Goal: Information Seeking & Learning: Check status

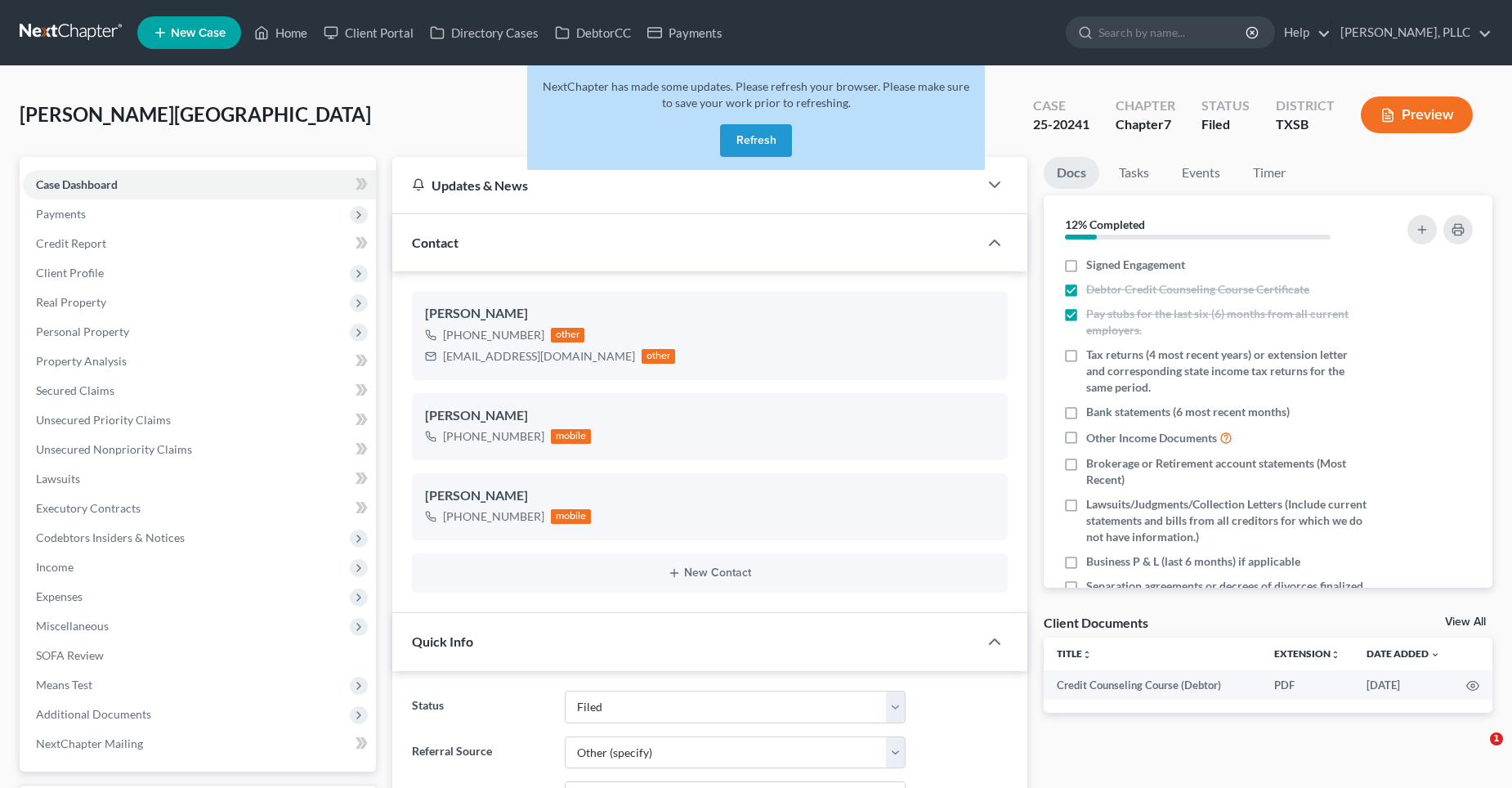
select select "10"
select select "6"
click at [734, 141] on button "Refresh" at bounding box center [756, 140] width 72 height 33
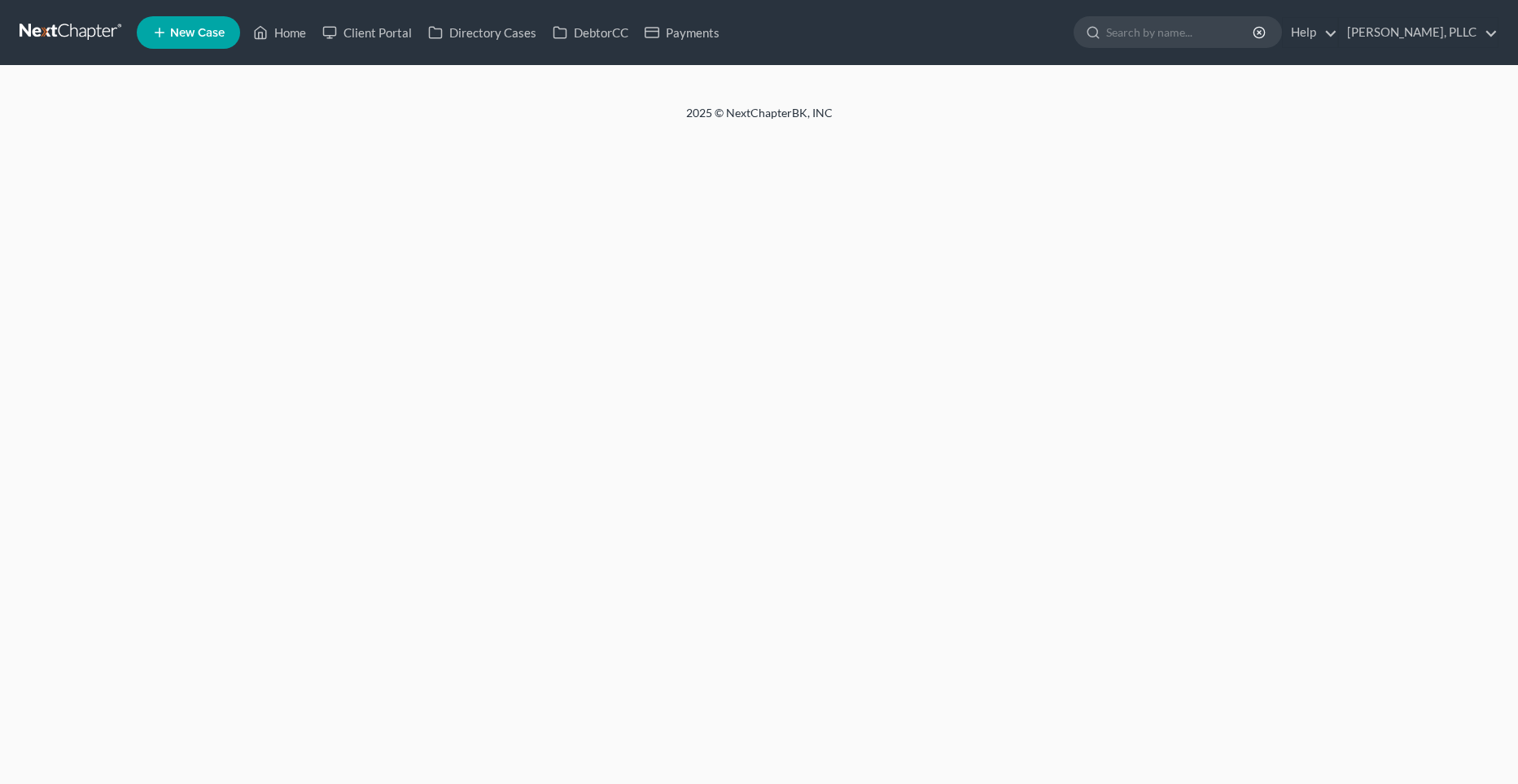
select select "6"
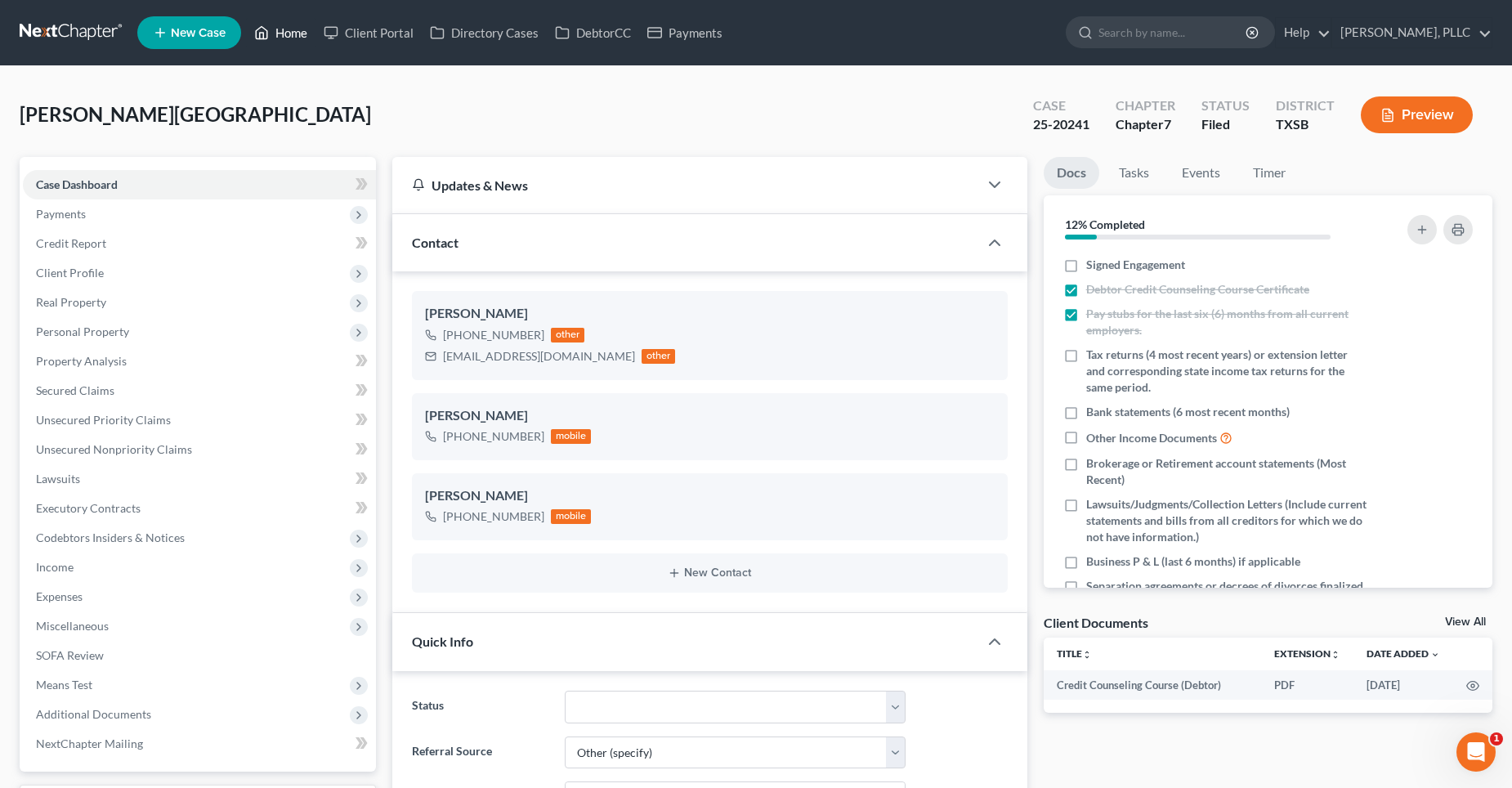
click at [289, 30] on link "Home" at bounding box center [280, 32] width 69 height 30
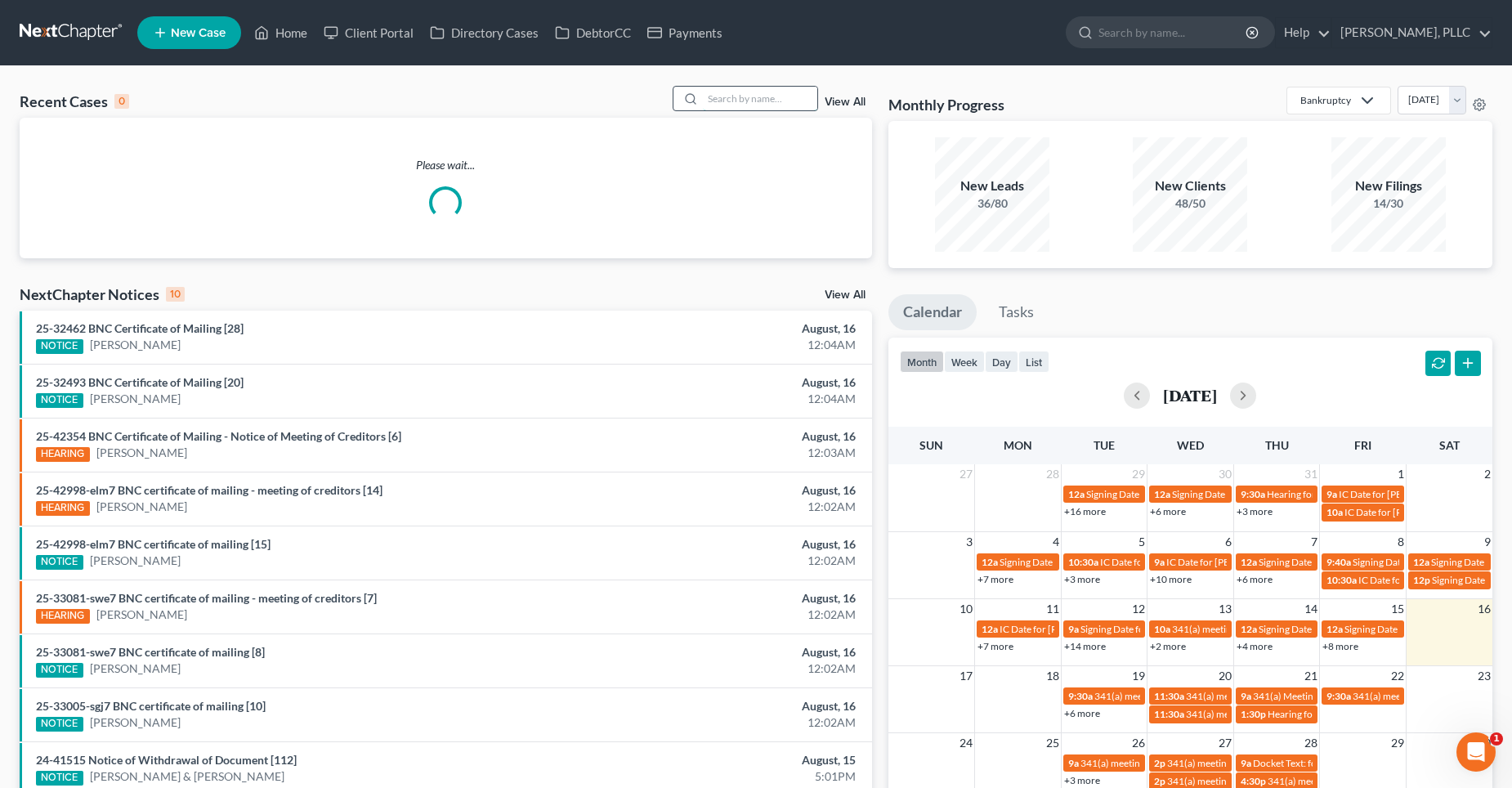
click at [748, 100] on input "search" at bounding box center [761, 99] width 115 height 24
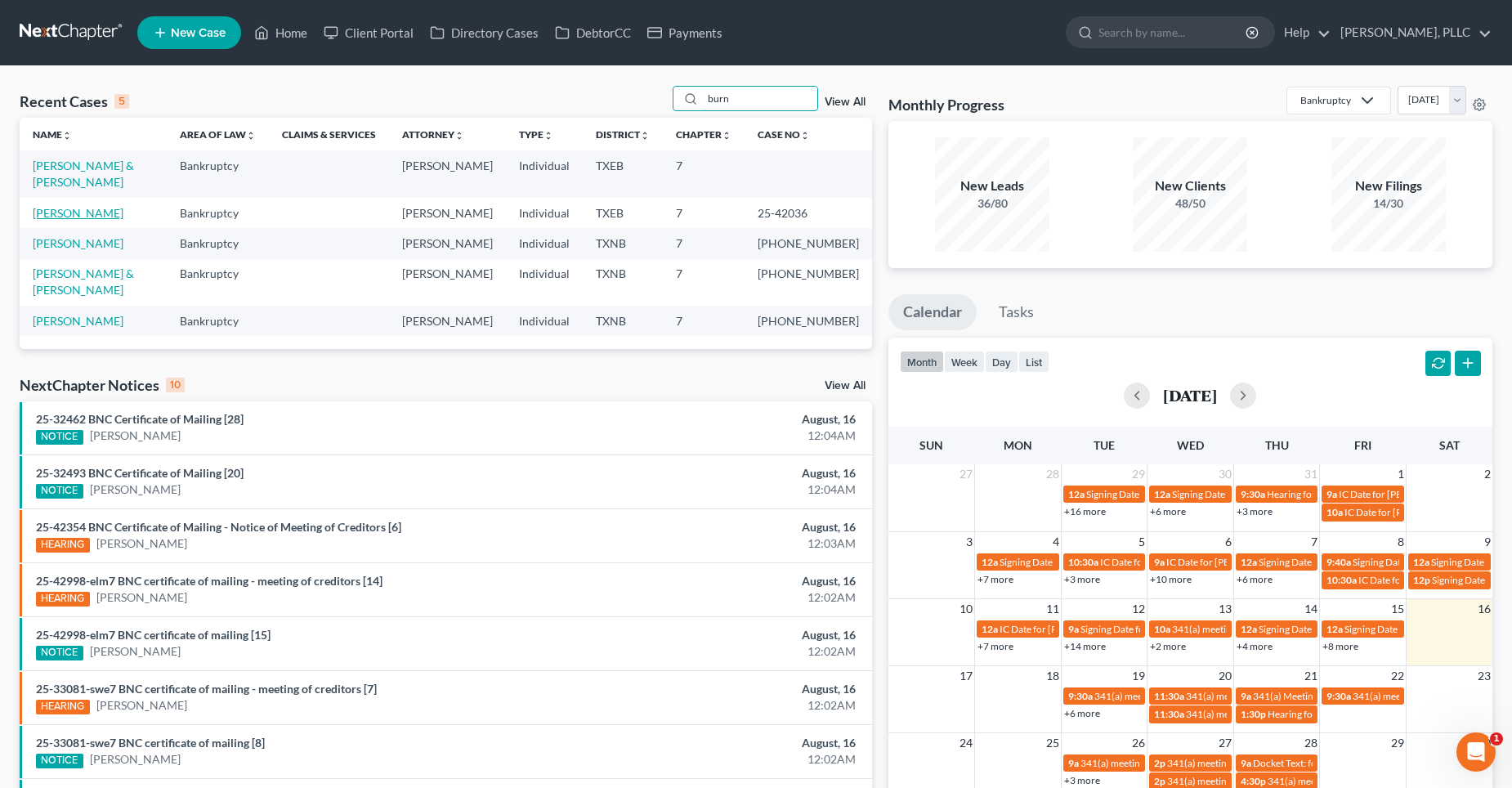
type input "burn"
click at [85, 206] on link "[PERSON_NAME]" at bounding box center [78, 213] width 90 height 14
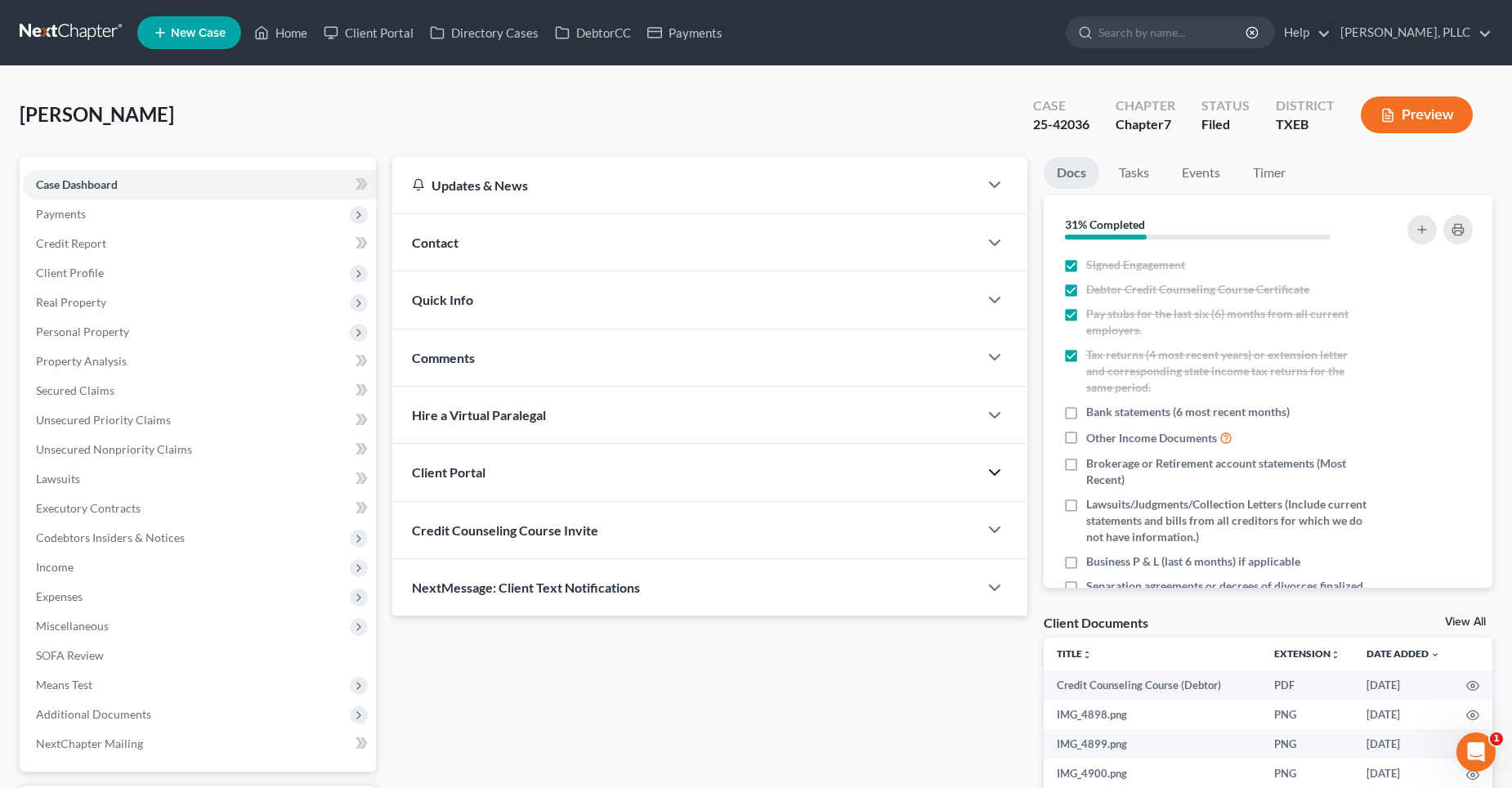
click at [994, 471] on icon "button" at bounding box center [994, 472] width 19 height 19
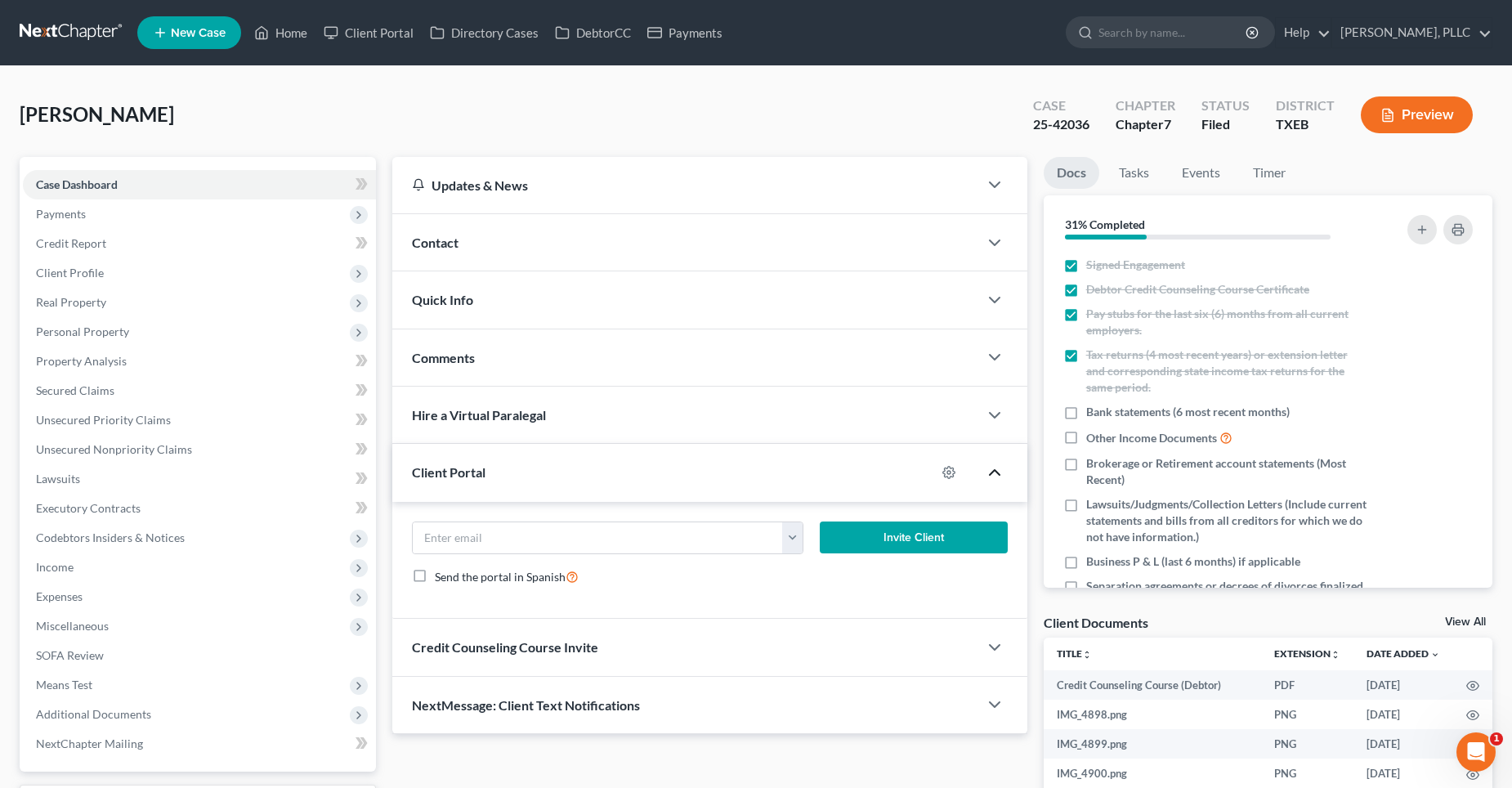
click at [994, 471] on polyline "button" at bounding box center [994, 473] width 10 height 5
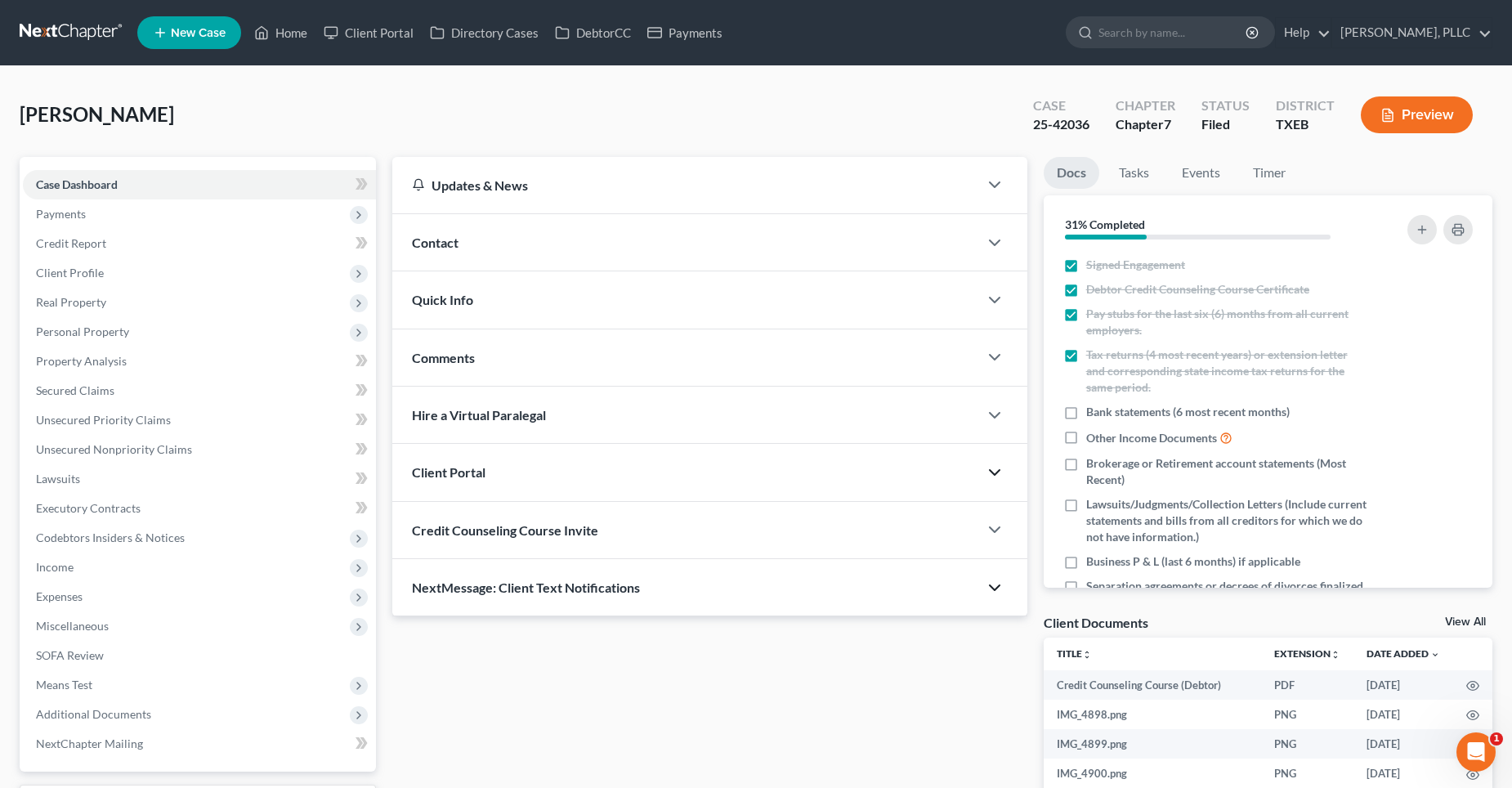
click at [999, 590] on icon "button" at bounding box center [994, 587] width 19 height 19
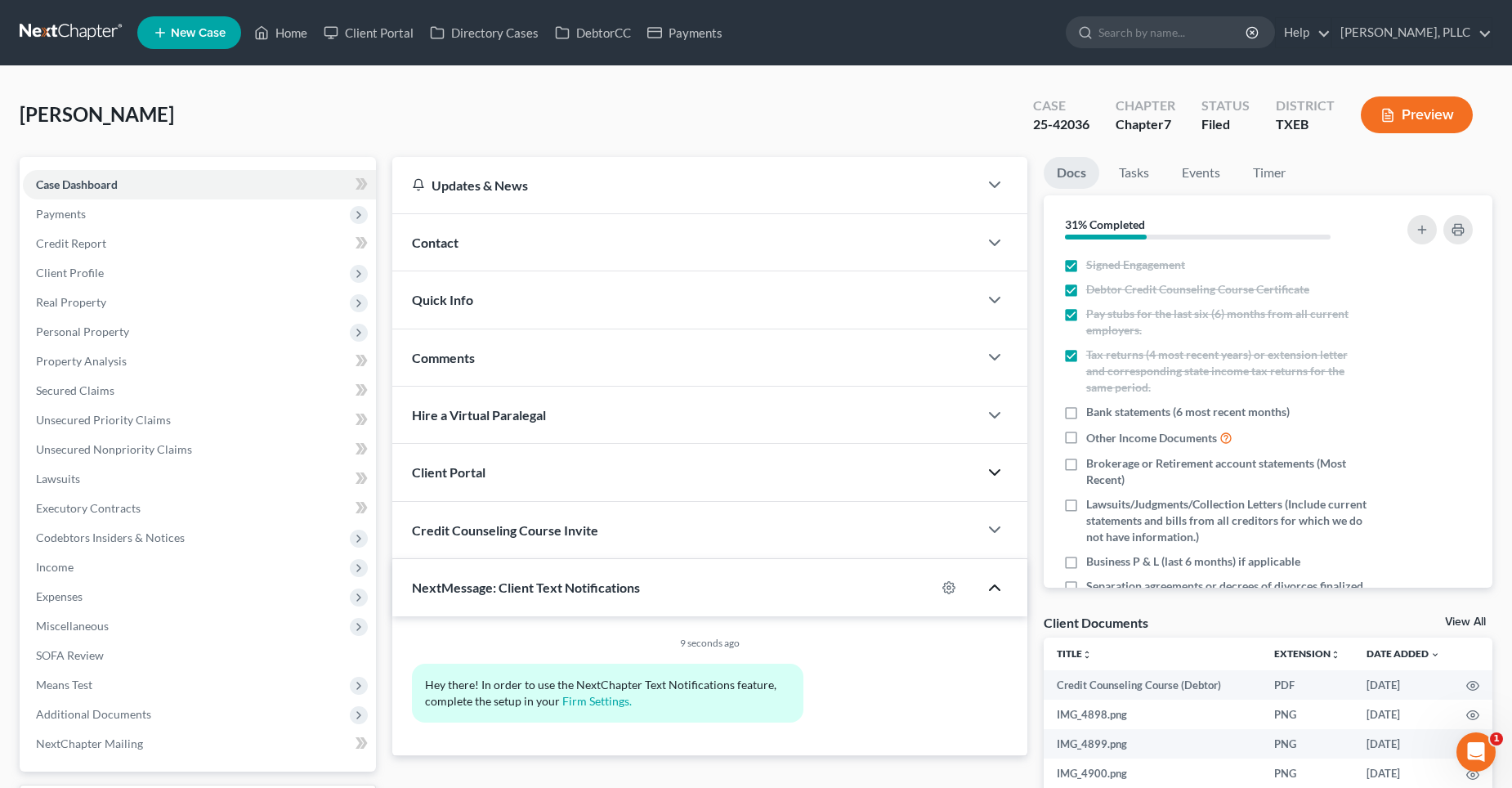
click at [999, 590] on polyline "button" at bounding box center [994, 588] width 10 height 5
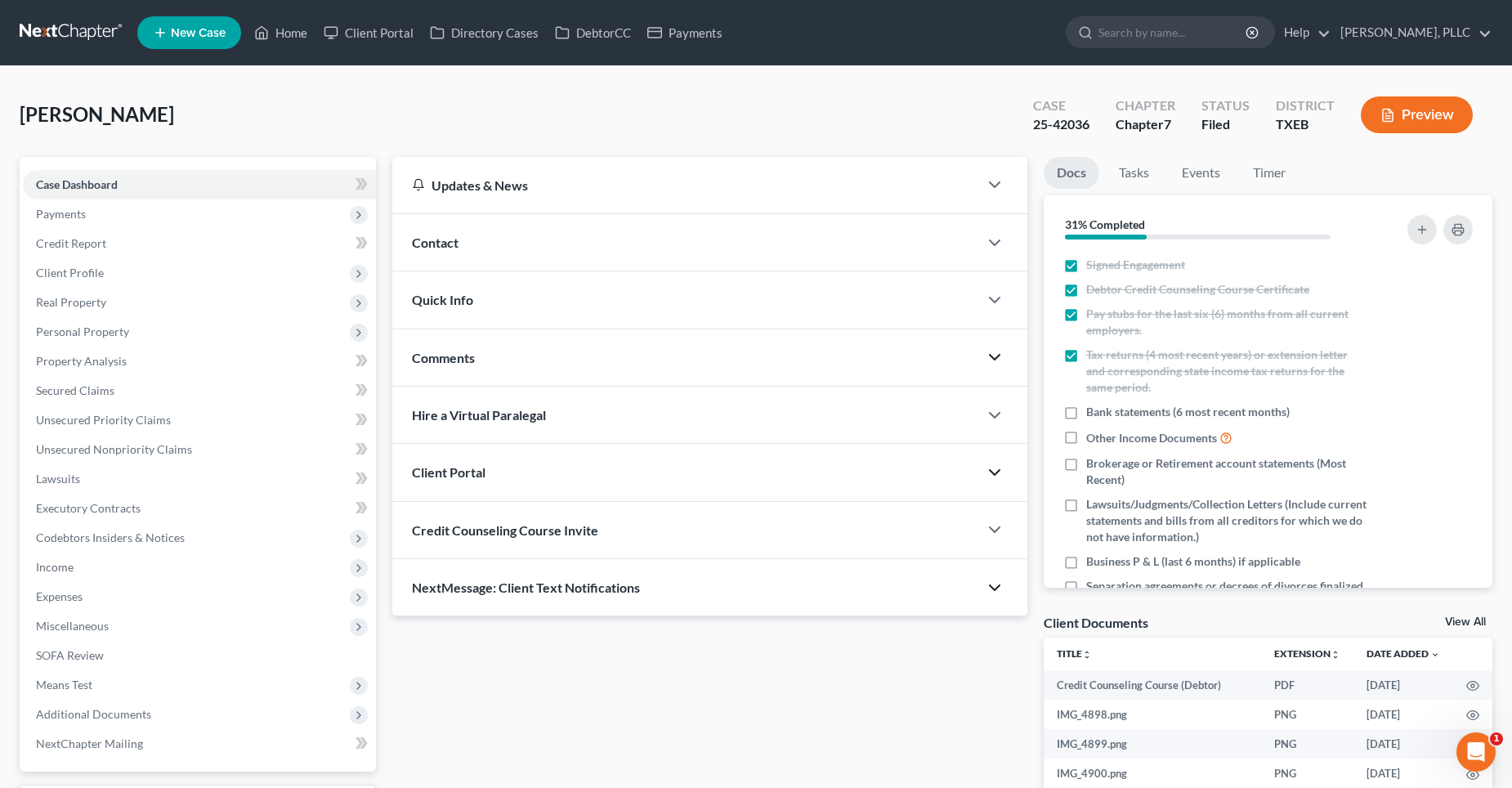
click at [990, 356] on polyline "button" at bounding box center [994, 357] width 10 height 5
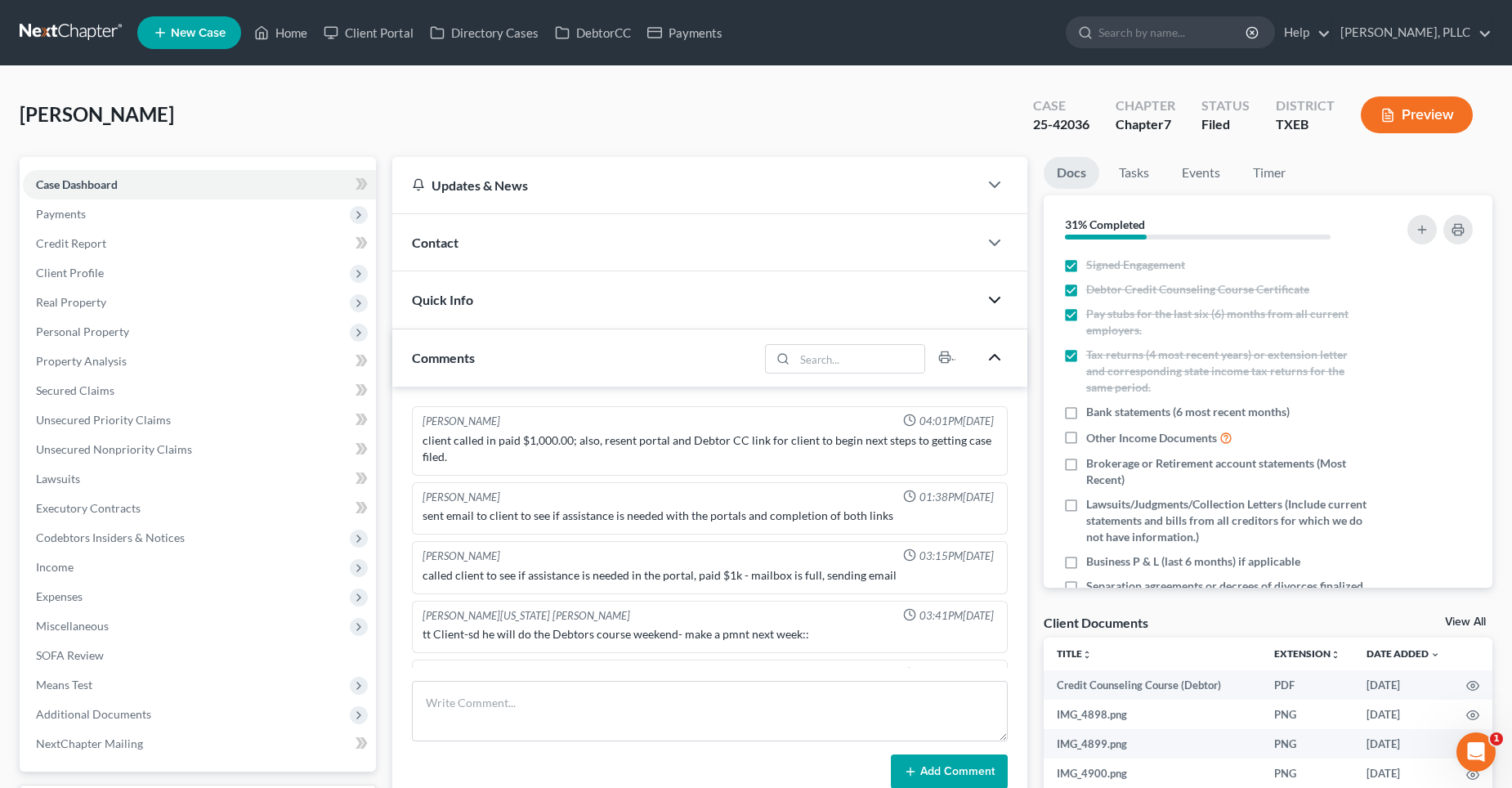
click at [997, 296] on icon "button" at bounding box center [994, 300] width 19 height 19
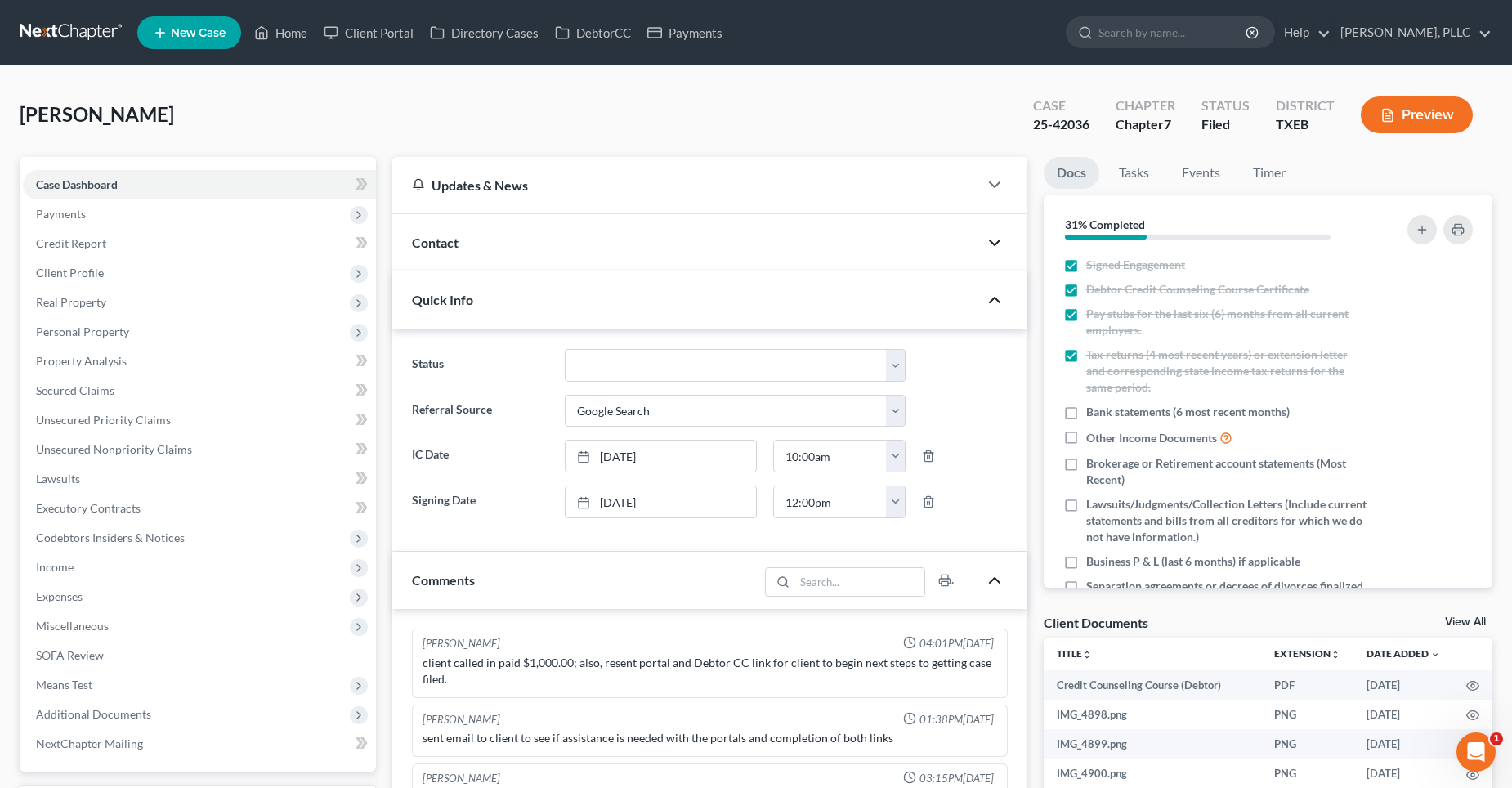
click at [994, 245] on polyline "button" at bounding box center [994, 243] width 10 height 5
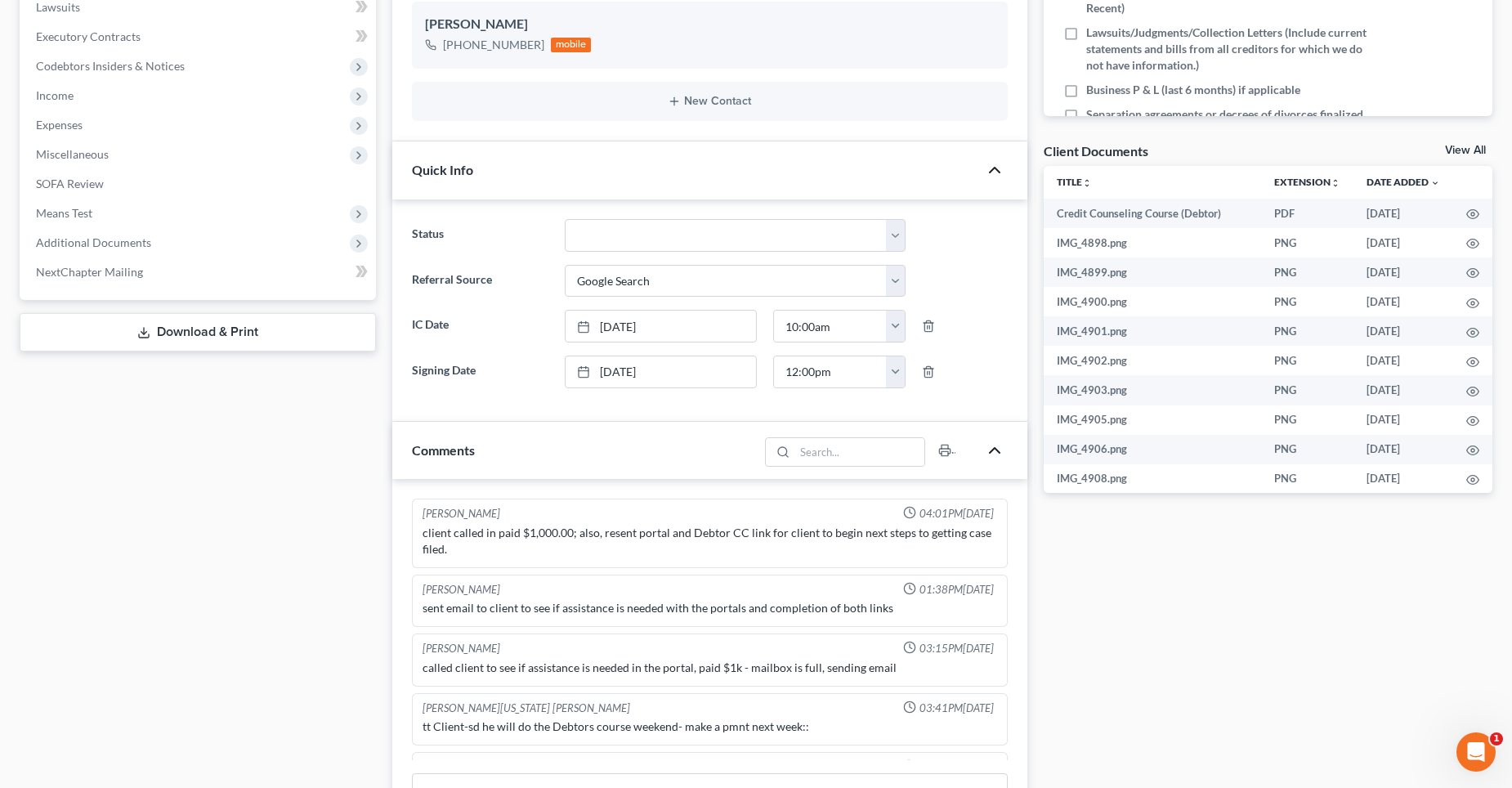
scroll to position [327, 0]
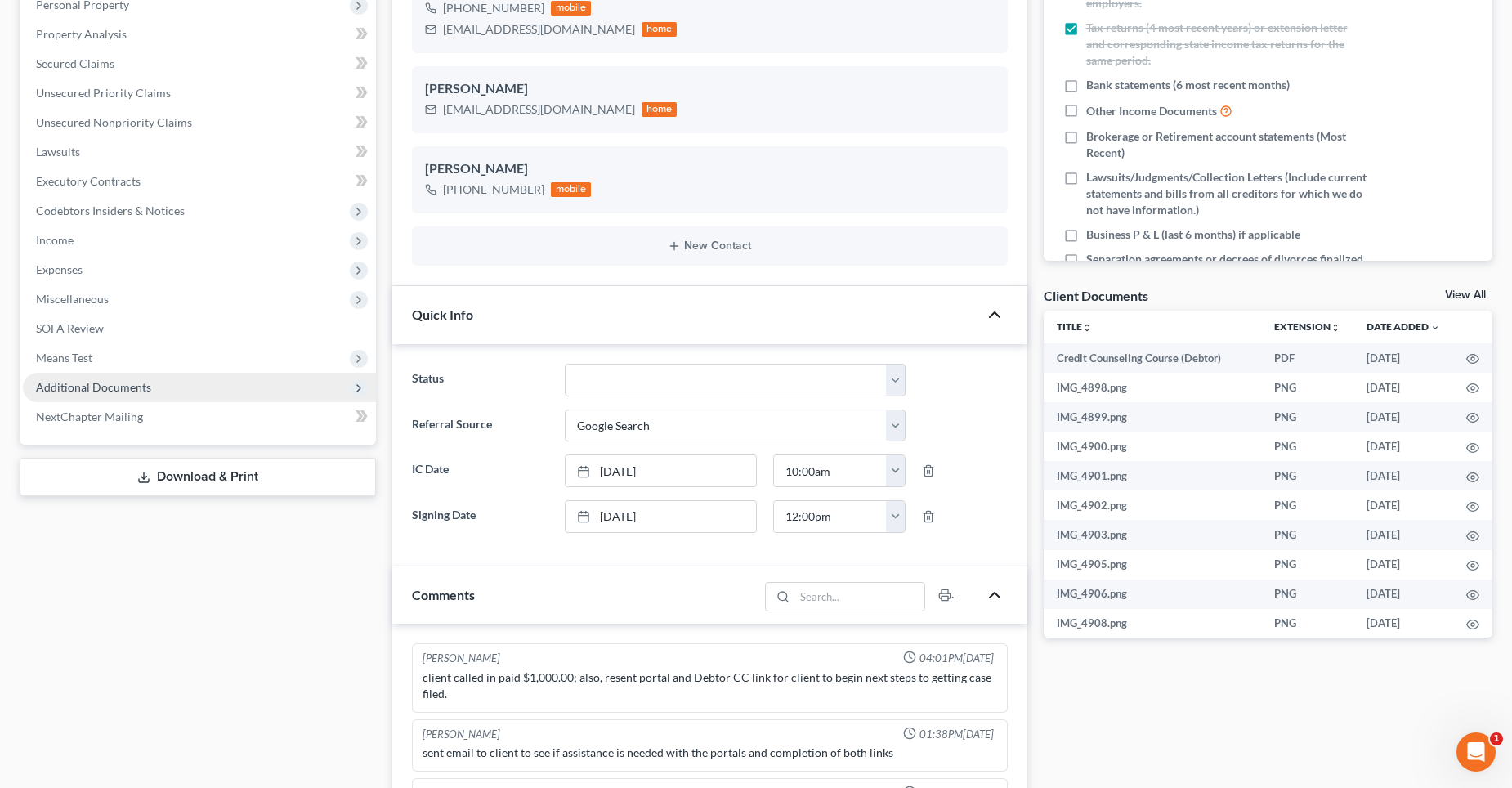
click at [89, 387] on span "Additional Documents" at bounding box center [94, 387] width 116 height 14
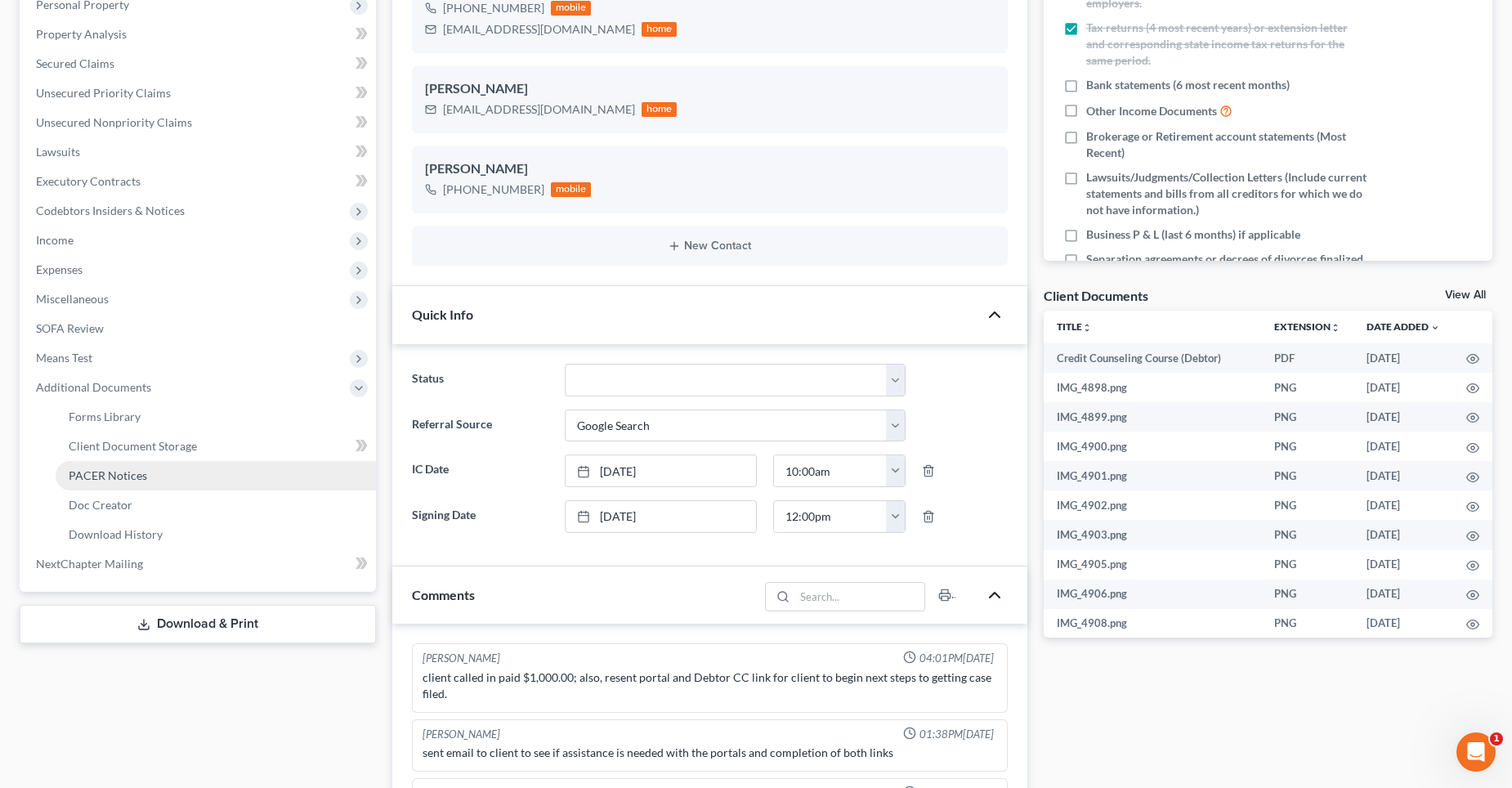
click at [122, 470] on span "PACER Notices" at bounding box center [107, 476] width 79 height 14
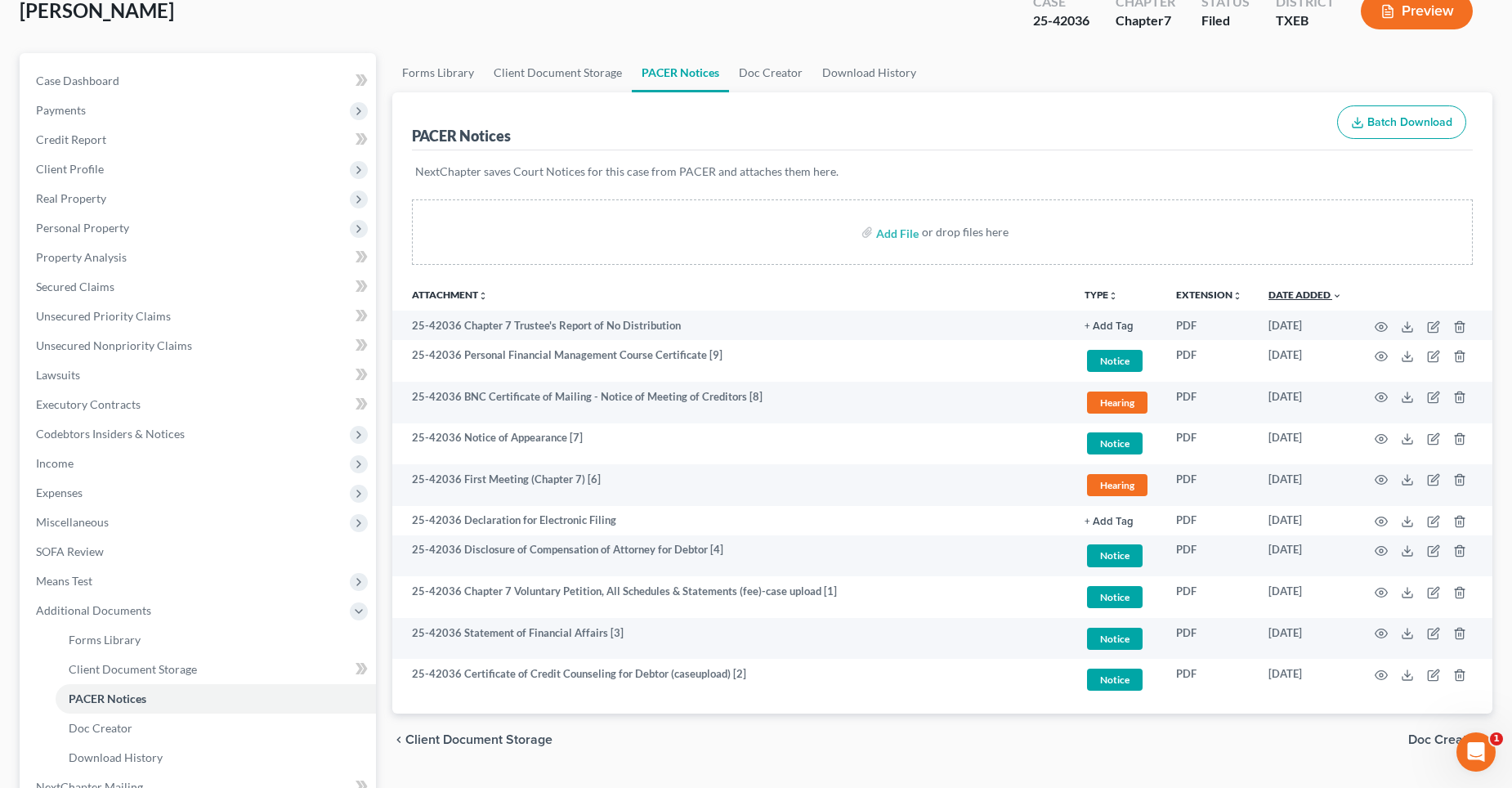
scroll to position [244, 0]
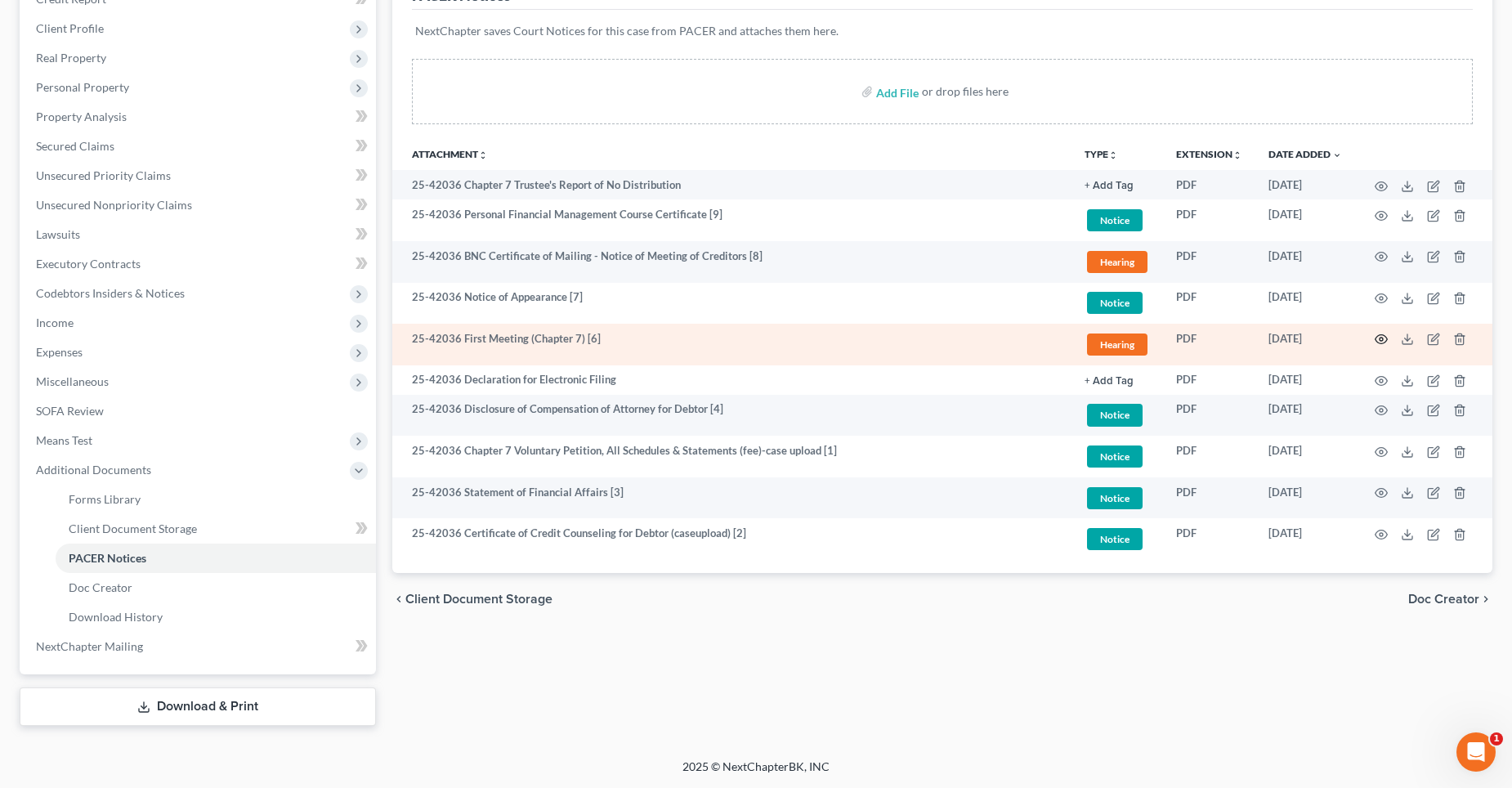
click at [1379, 339] on icon "button" at bounding box center [1380, 339] width 13 height 13
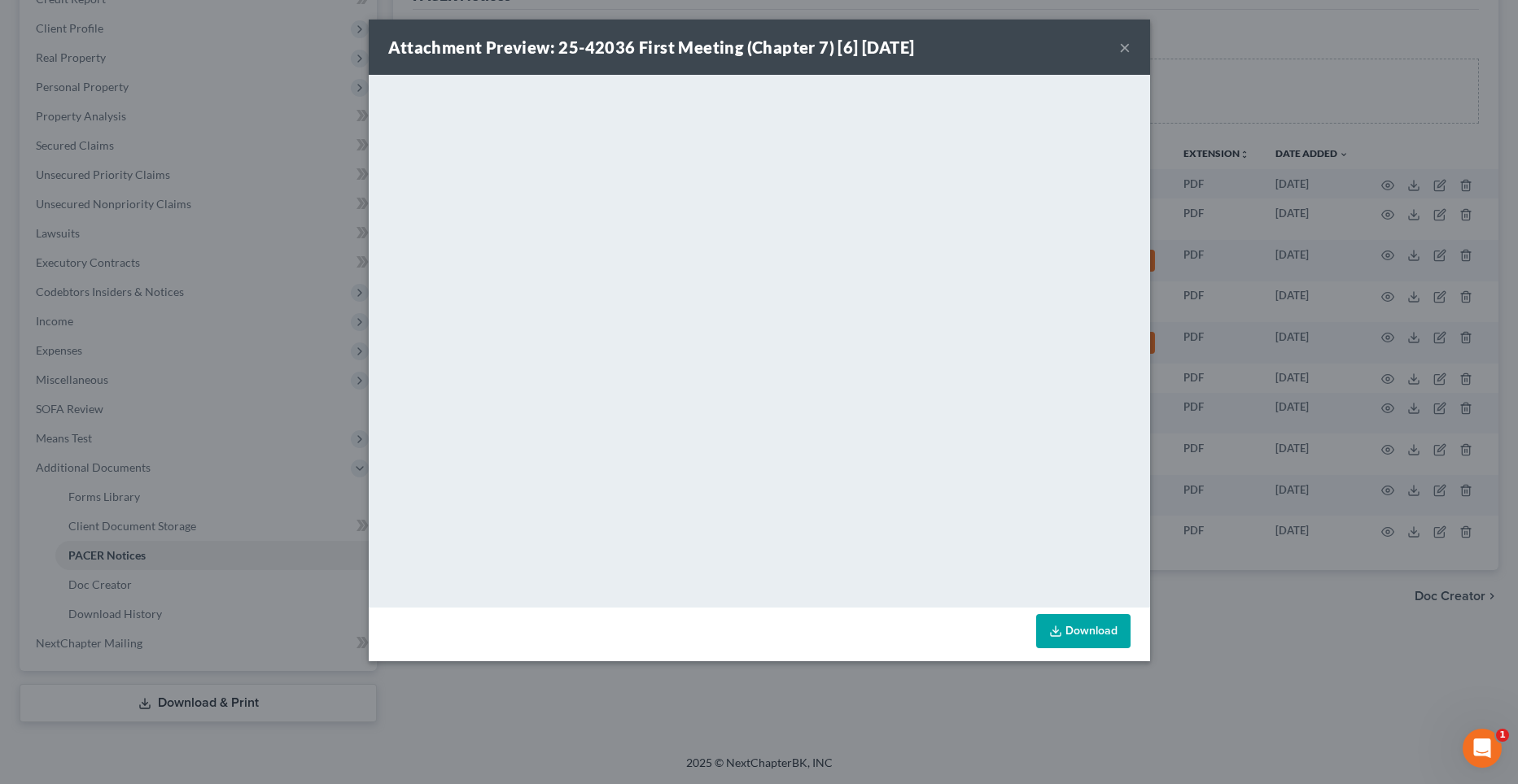
click at [1125, 44] on button "×" at bounding box center [1125, 47] width 12 height 19
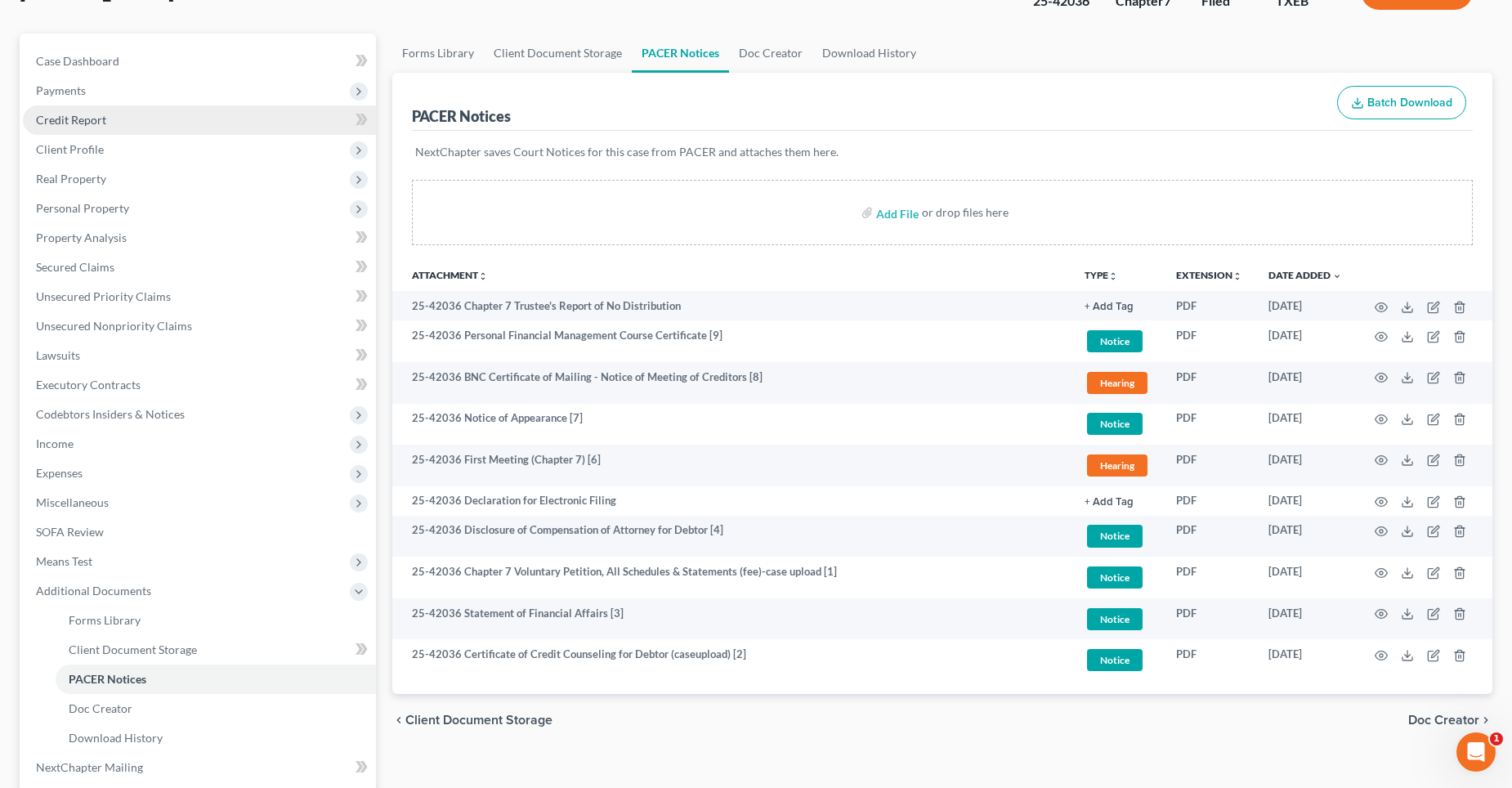
scroll to position [0, 0]
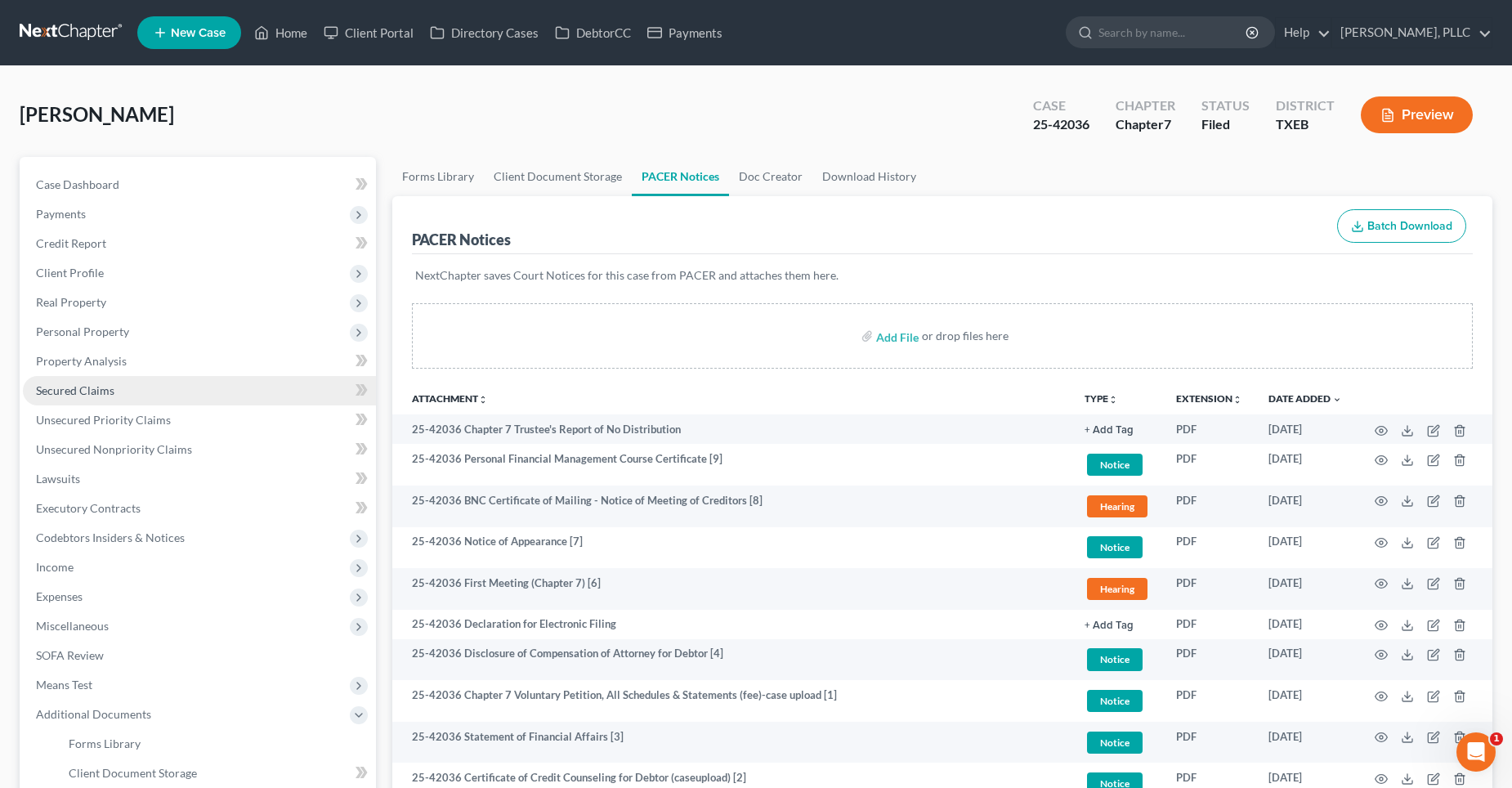
click at [66, 394] on span "Secured Claims" at bounding box center [75, 390] width 79 height 14
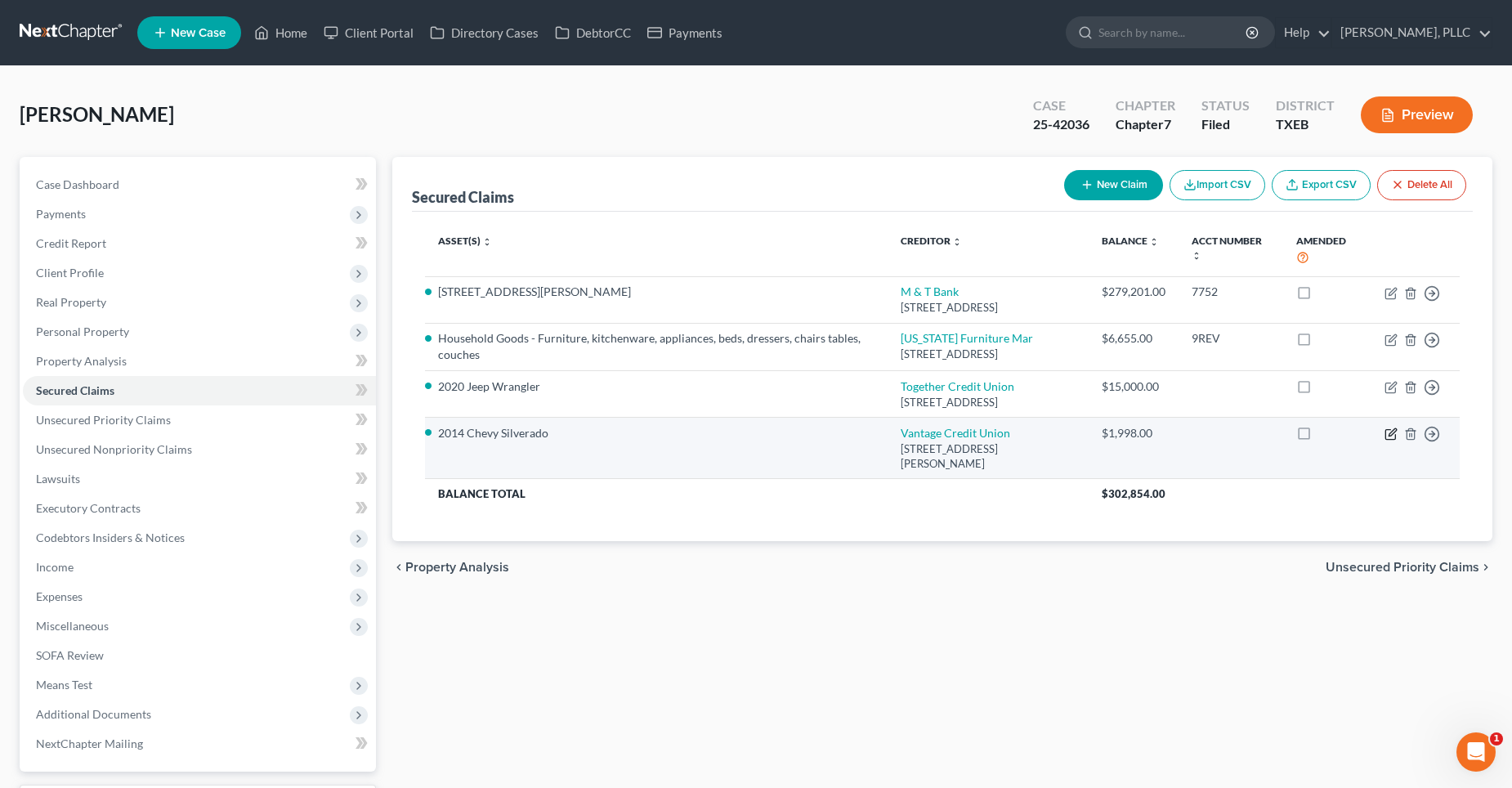
click at [1390, 432] on icon "button" at bounding box center [1390, 433] width 13 height 13
select select "26"
select select "2"
select select "0"
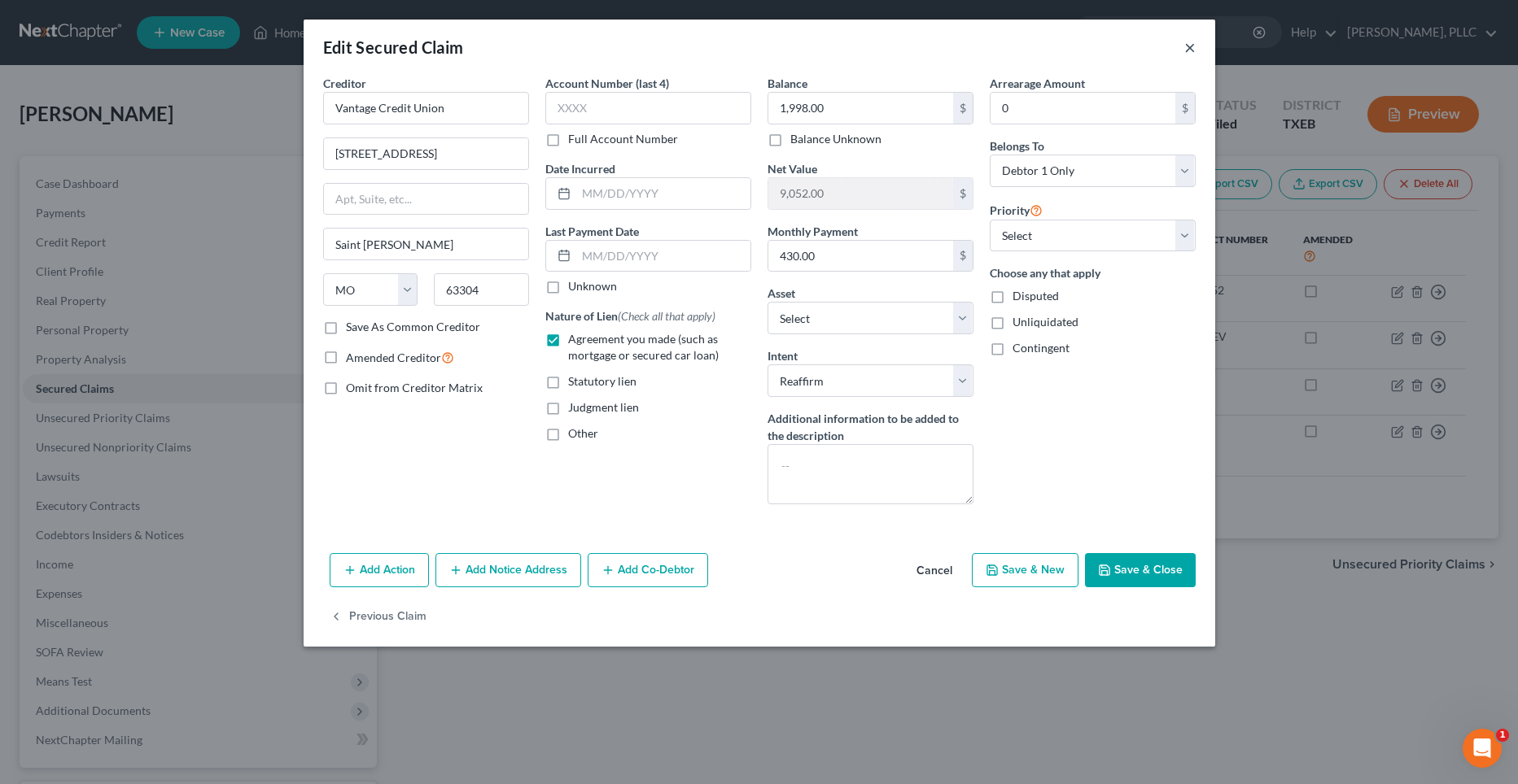
click at [1189, 50] on button "×" at bounding box center [1190, 47] width 12 height 19
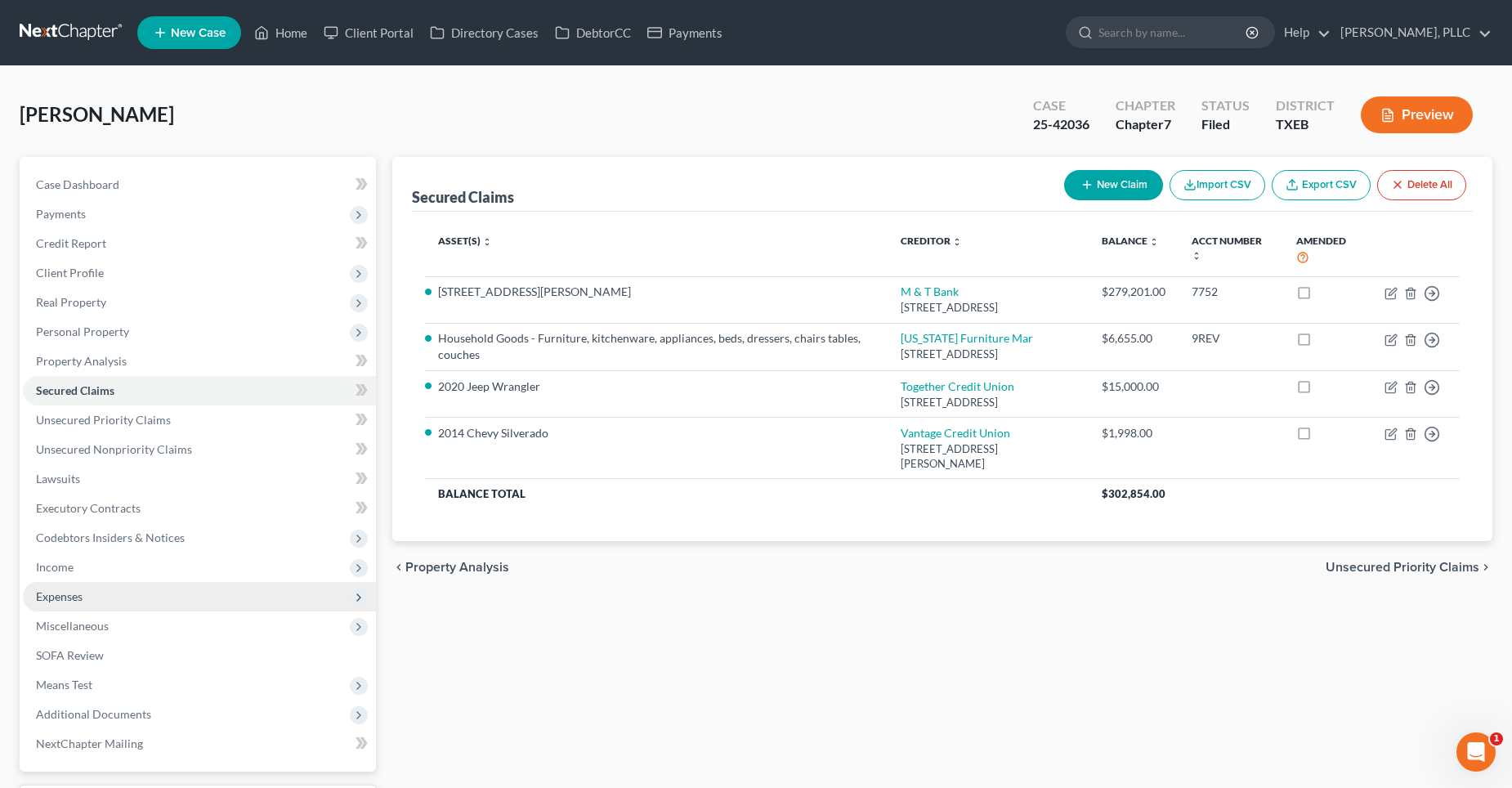
click at [73, 595] on span "Expenses" at bounding box center [59, 596] width 46 height 14
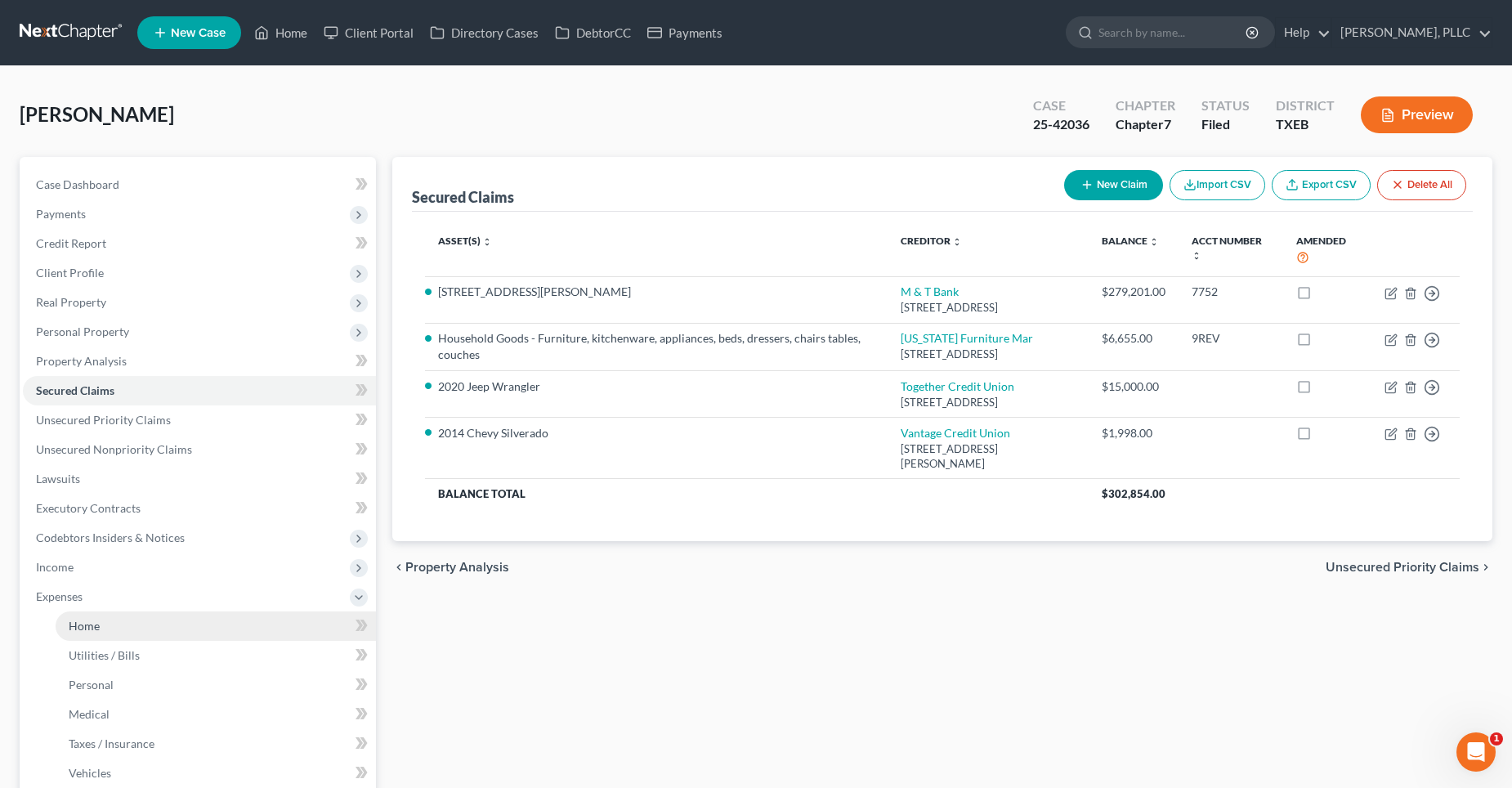
click at [87, 628] on span "Home" at bounding box center [84, 626] width 31 height 14
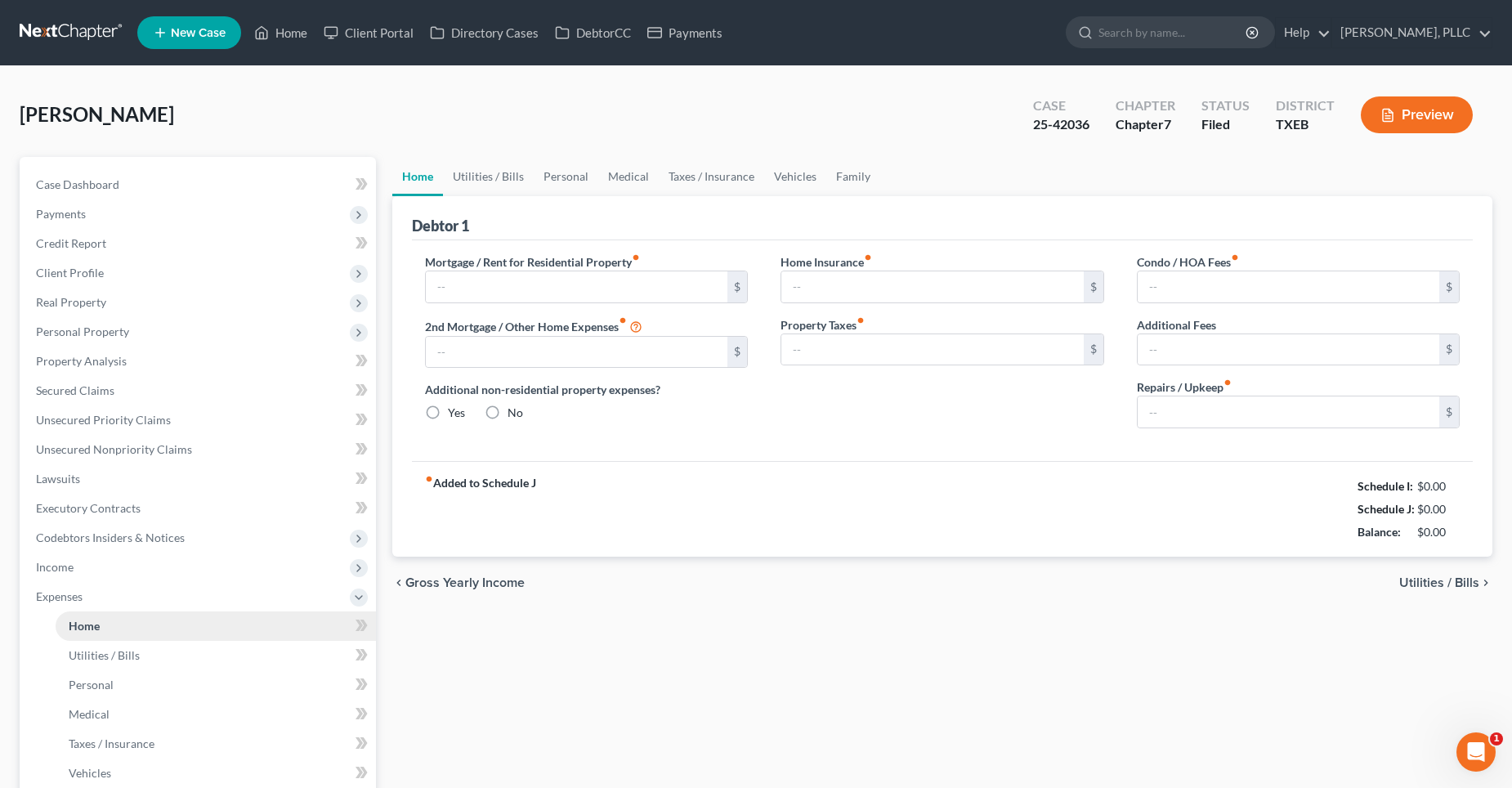
type input "2,200.00"
type input "0.00"
radio input "true"
type input "0.00"
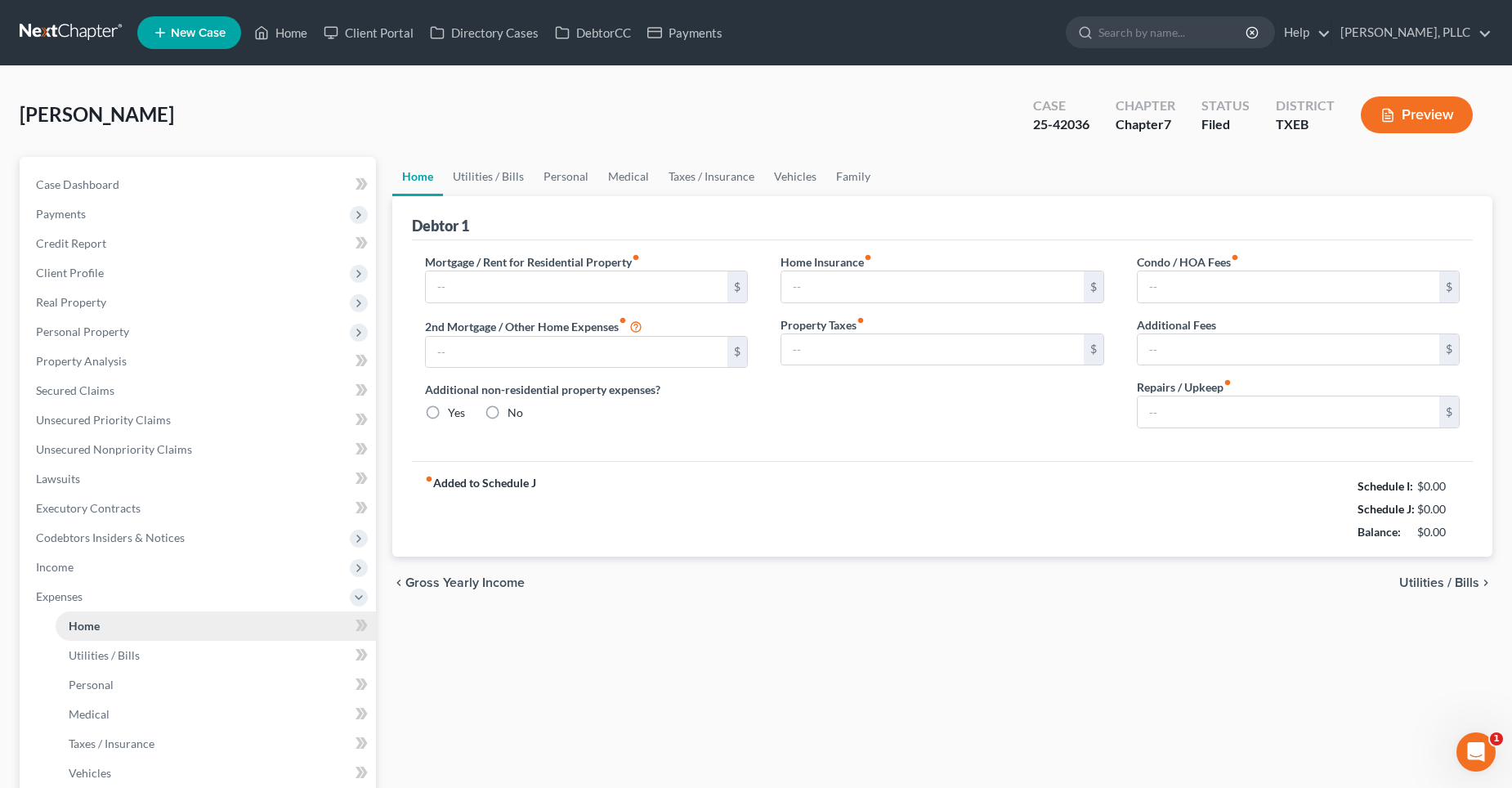
type input "0.00"
click at [295, 30] on link "Home" at bounding box center [280, 32] width 69 height 30
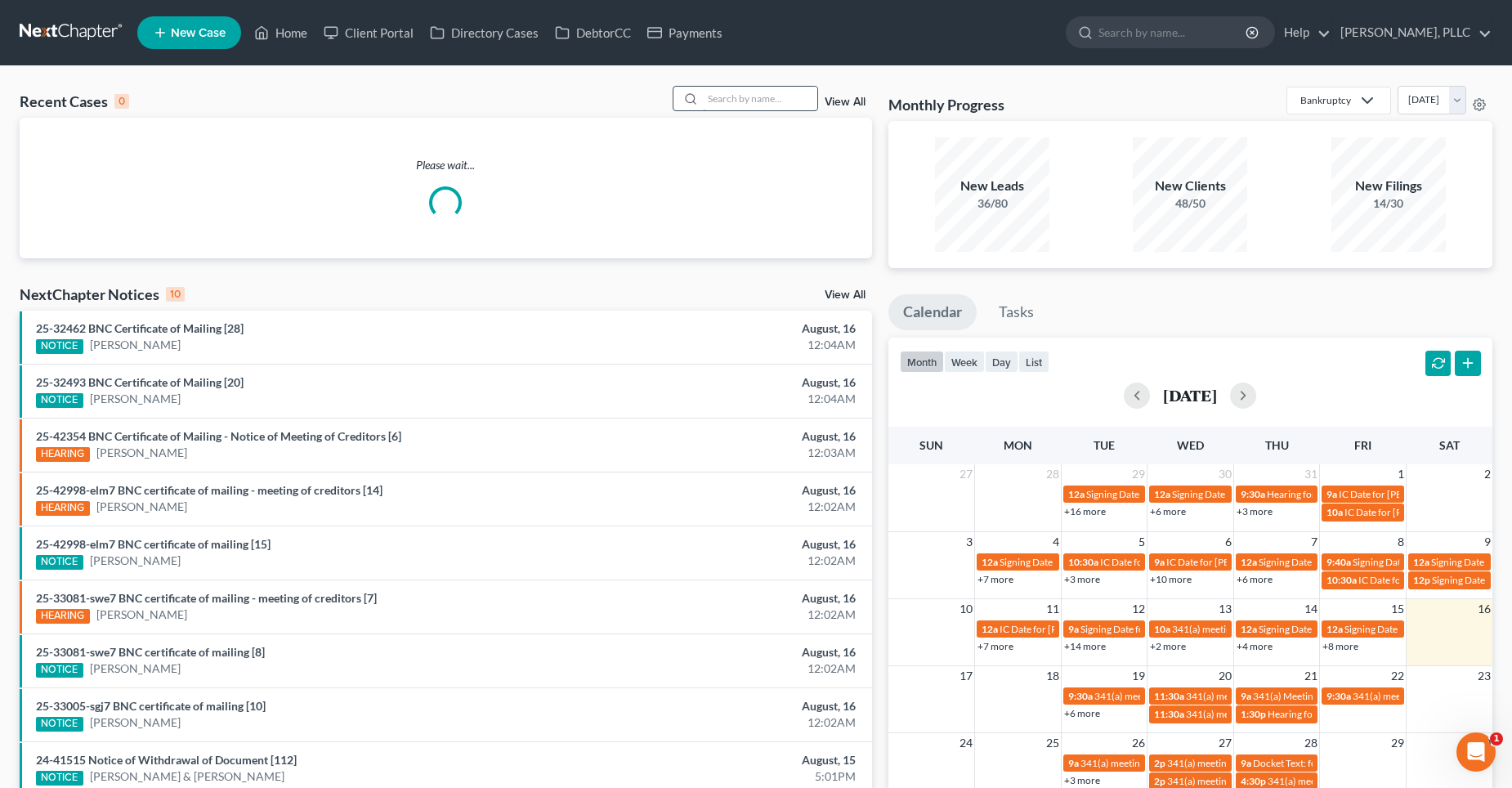
click at [761, 96] on input "search" at bounding box center [761, 99] width 115 height 24
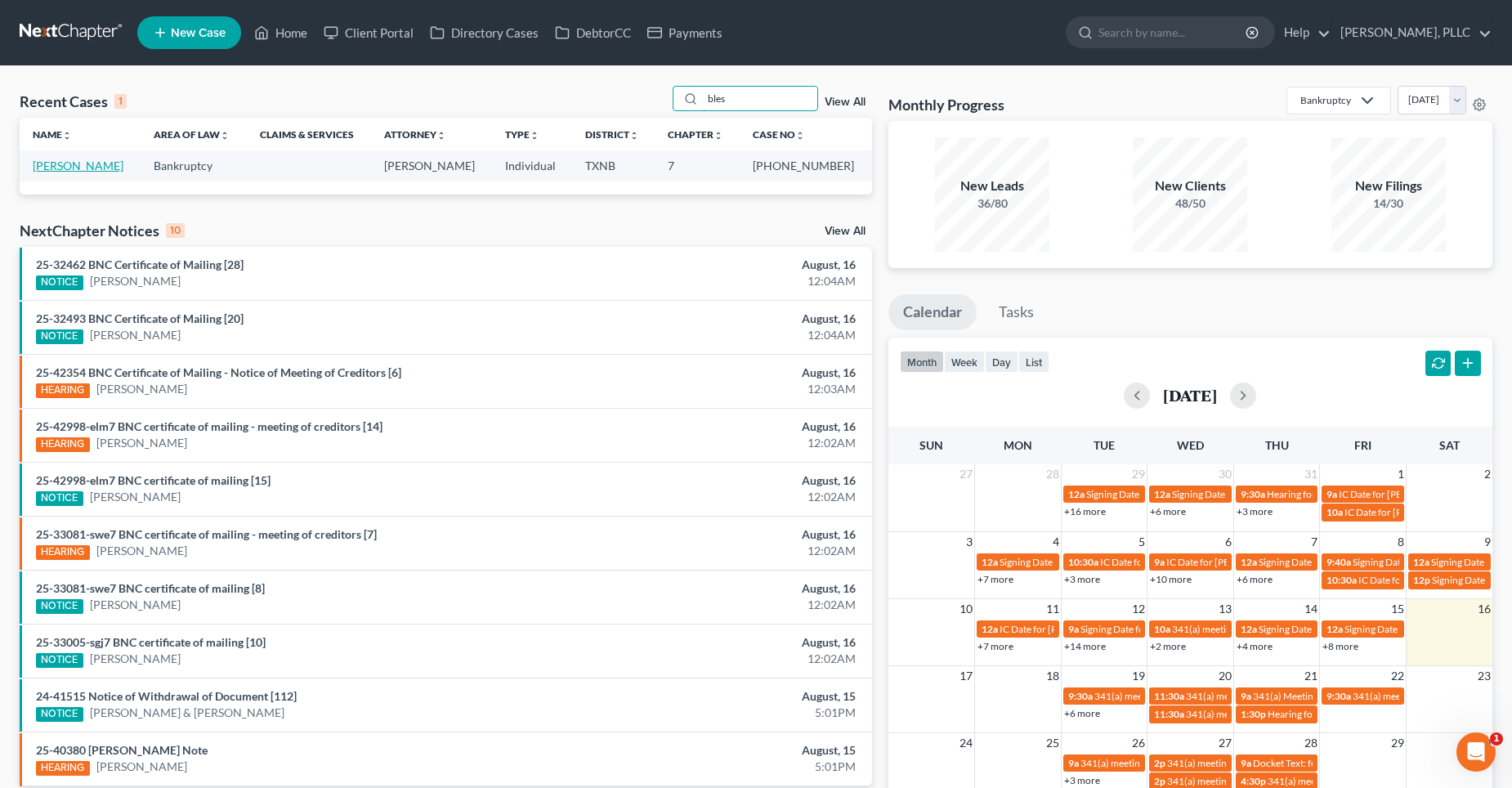
type input "bles"
click at [89, 166] on link "[PERSON_NAME]" at bounding box center [78, 166] width 90 height 14
select select "4"
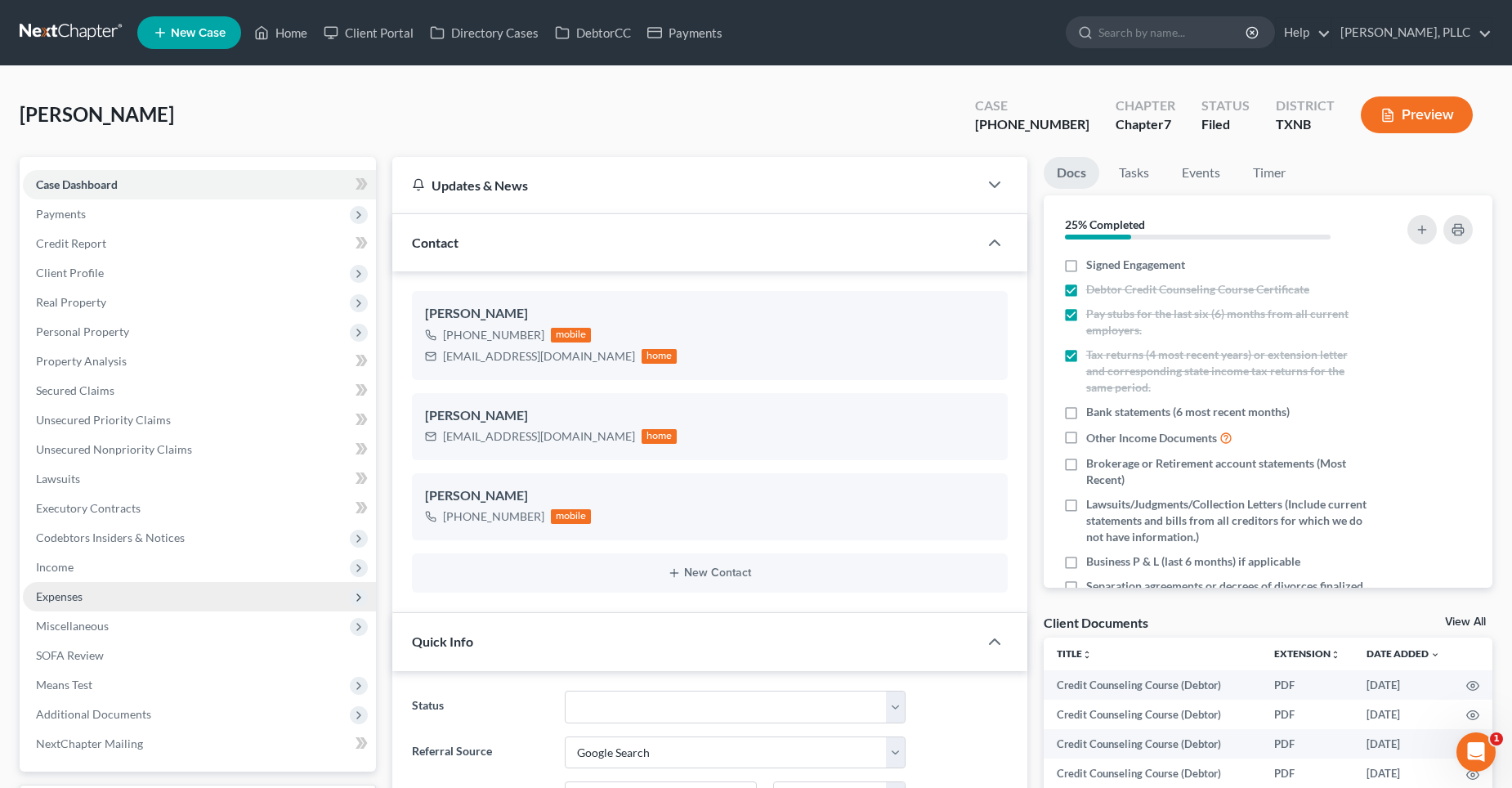
scroll to position [1613, 0]
click at [76, 599] on span "Expenses" at bounding box center [59, 596] width 46 height 14
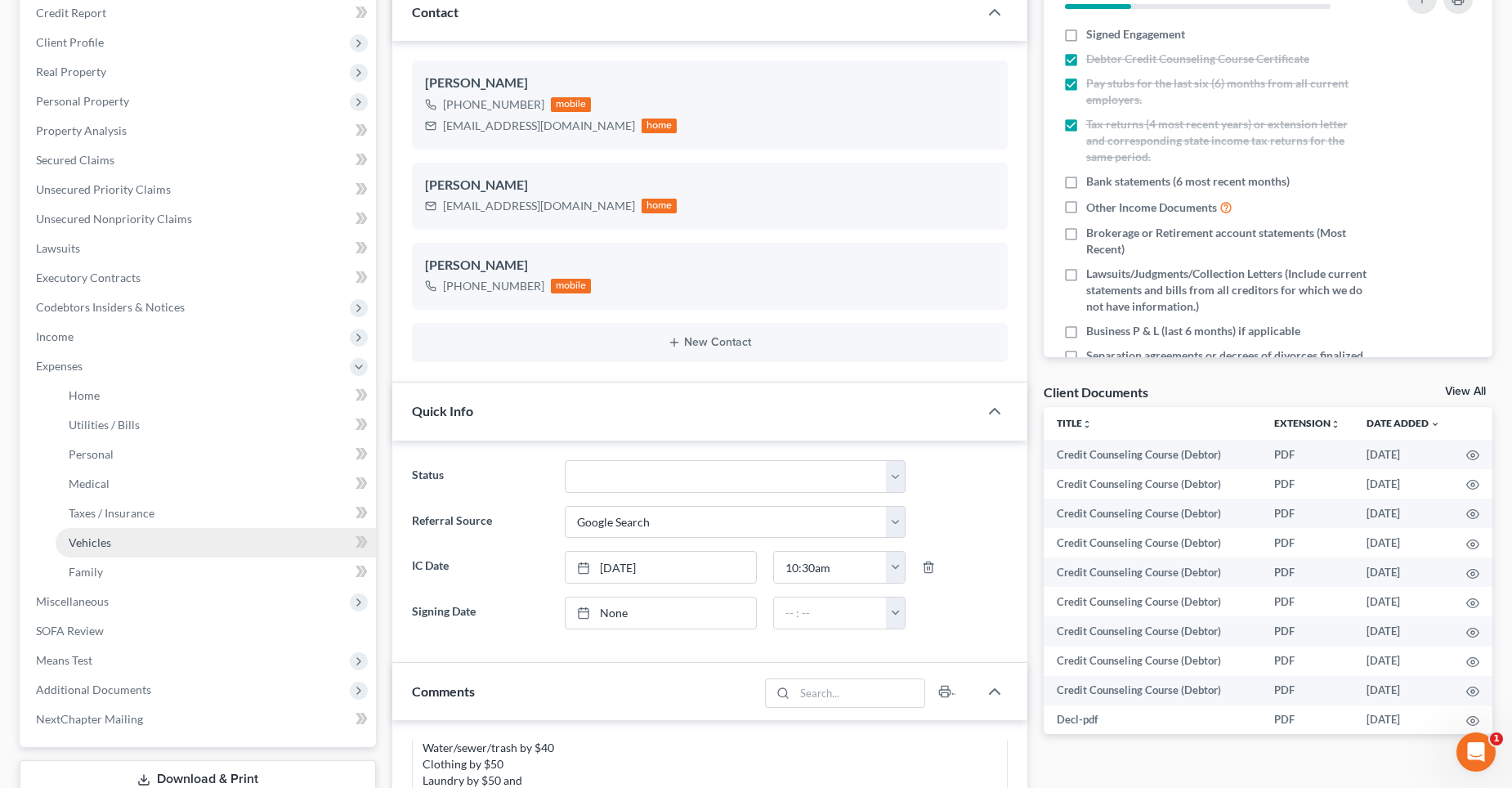
scroll to position [245, 0]
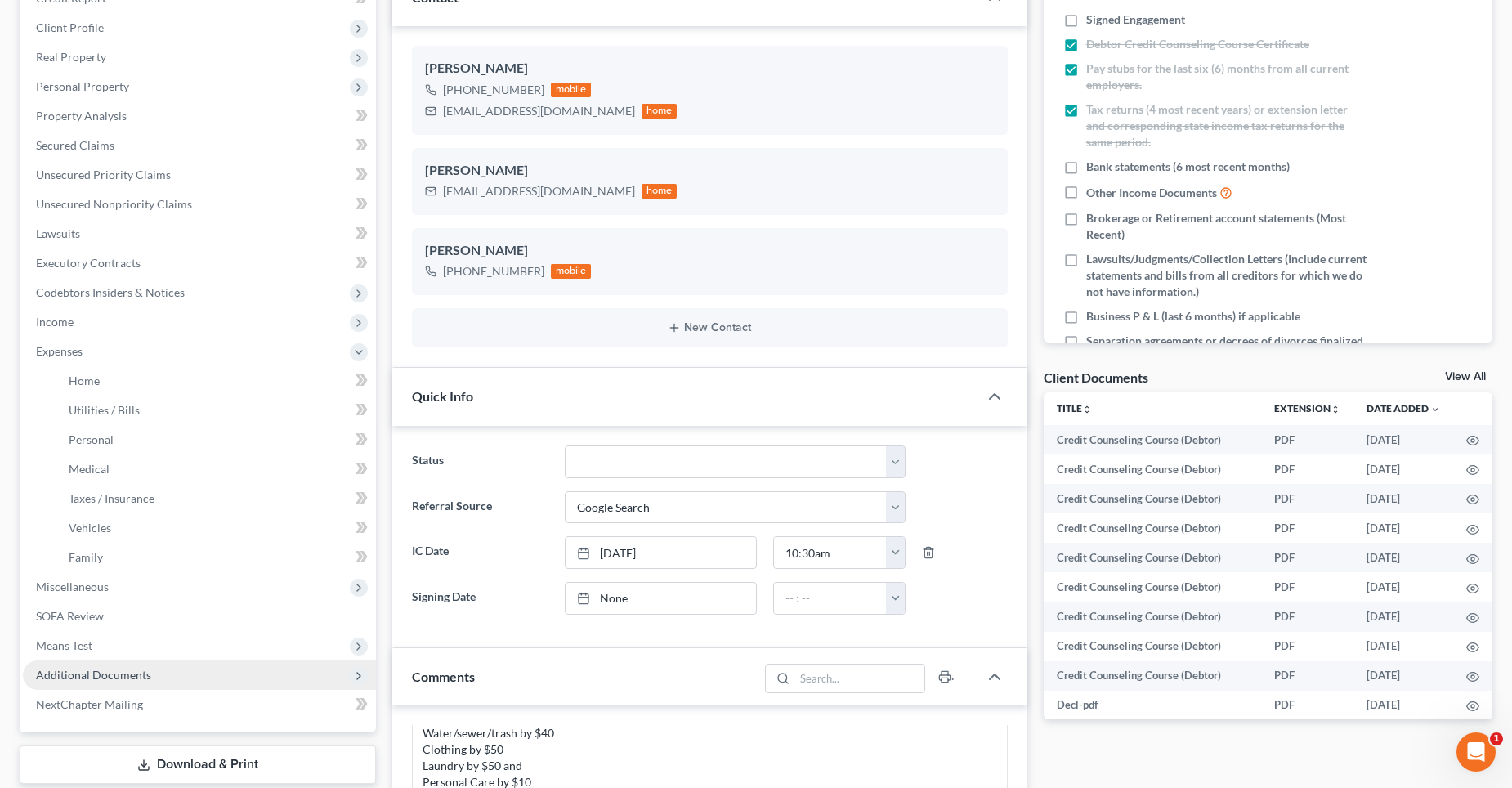
click at [111, 668] on span "Additional Documents" at bounding box center [94, 675] width 116 height 14
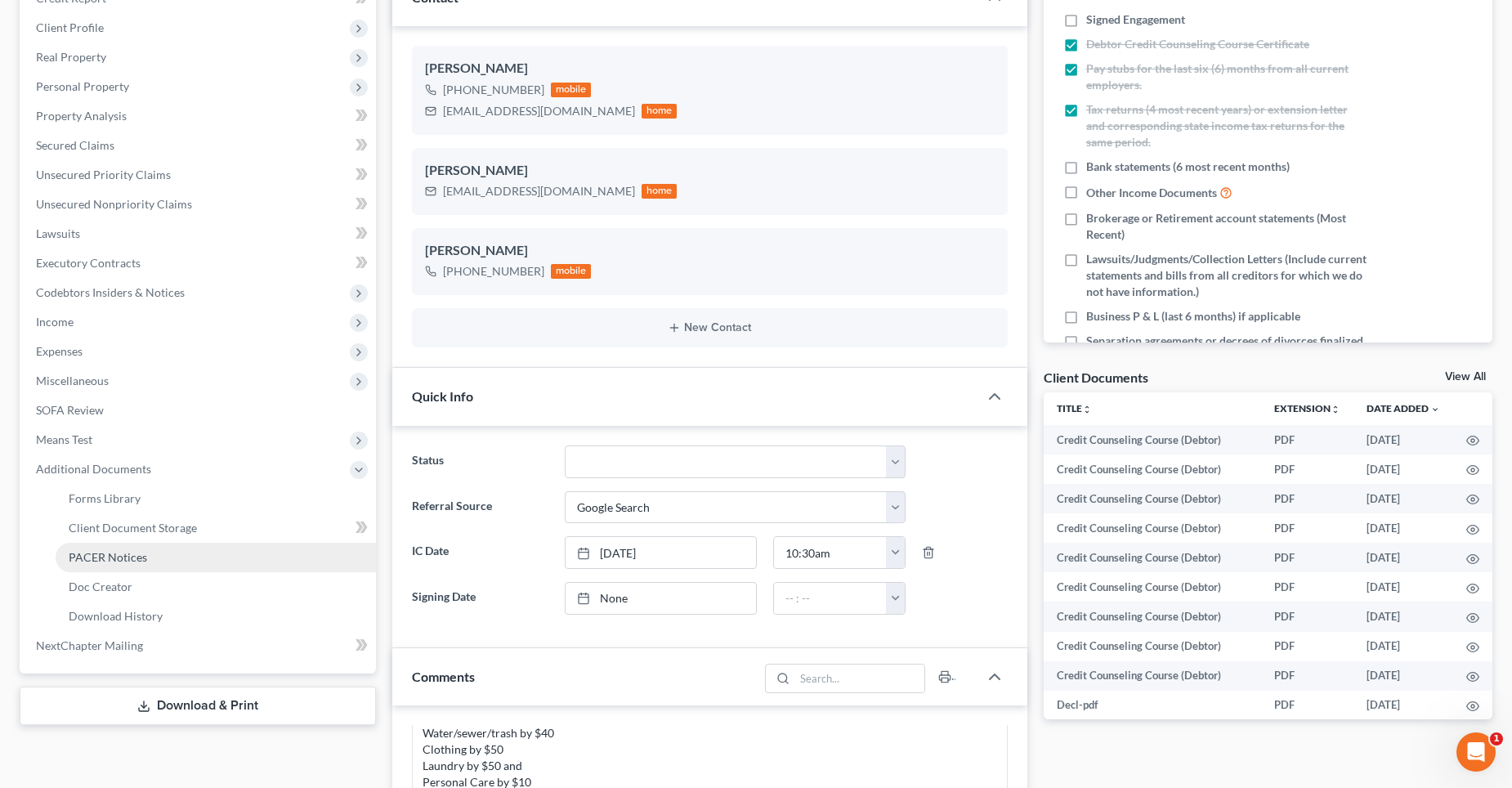
click at [122, 554] on span "PACER Notices" at bounding box center [107, 557] width 79 height 14
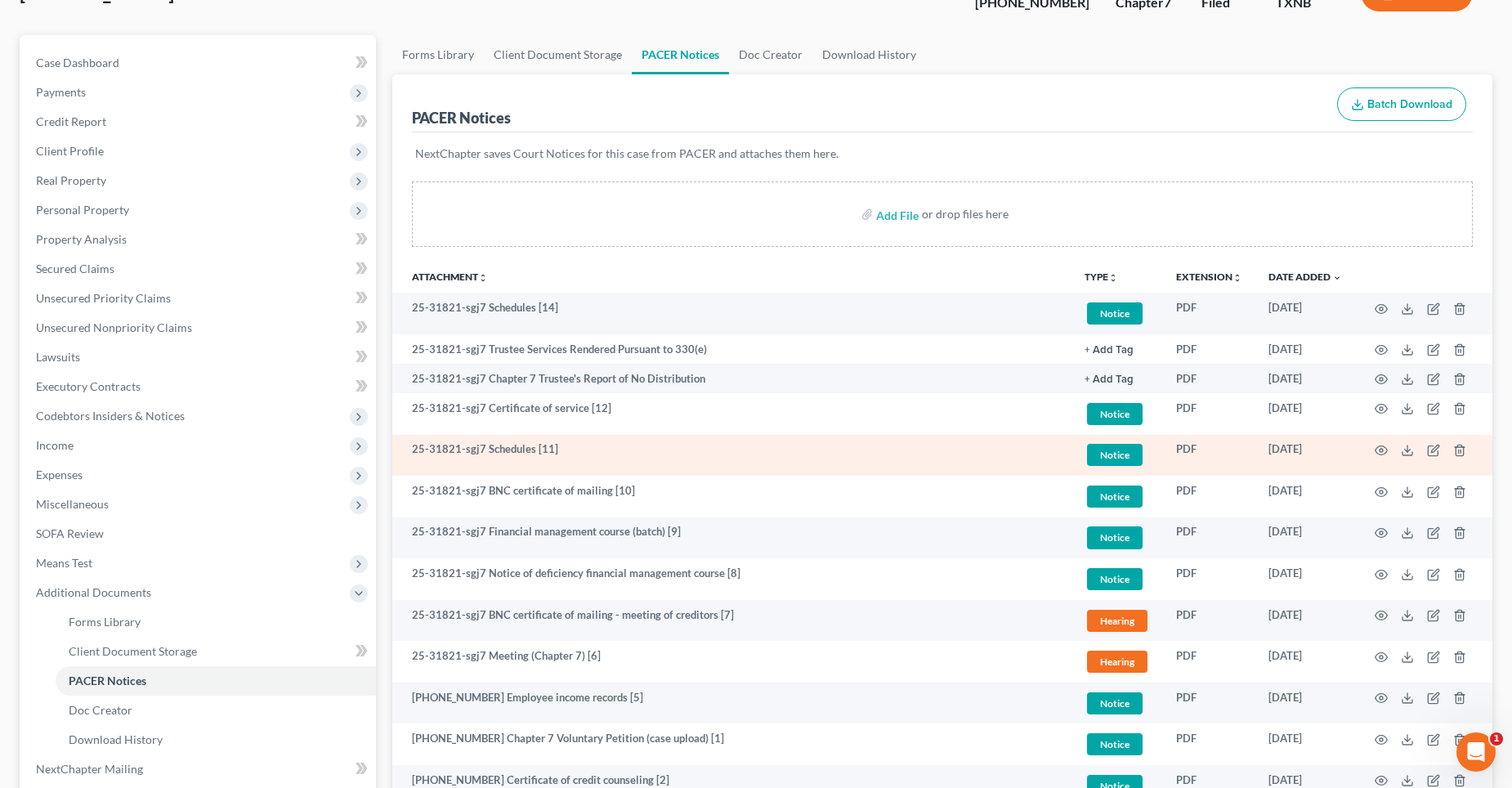
scroll to position [245, 0]
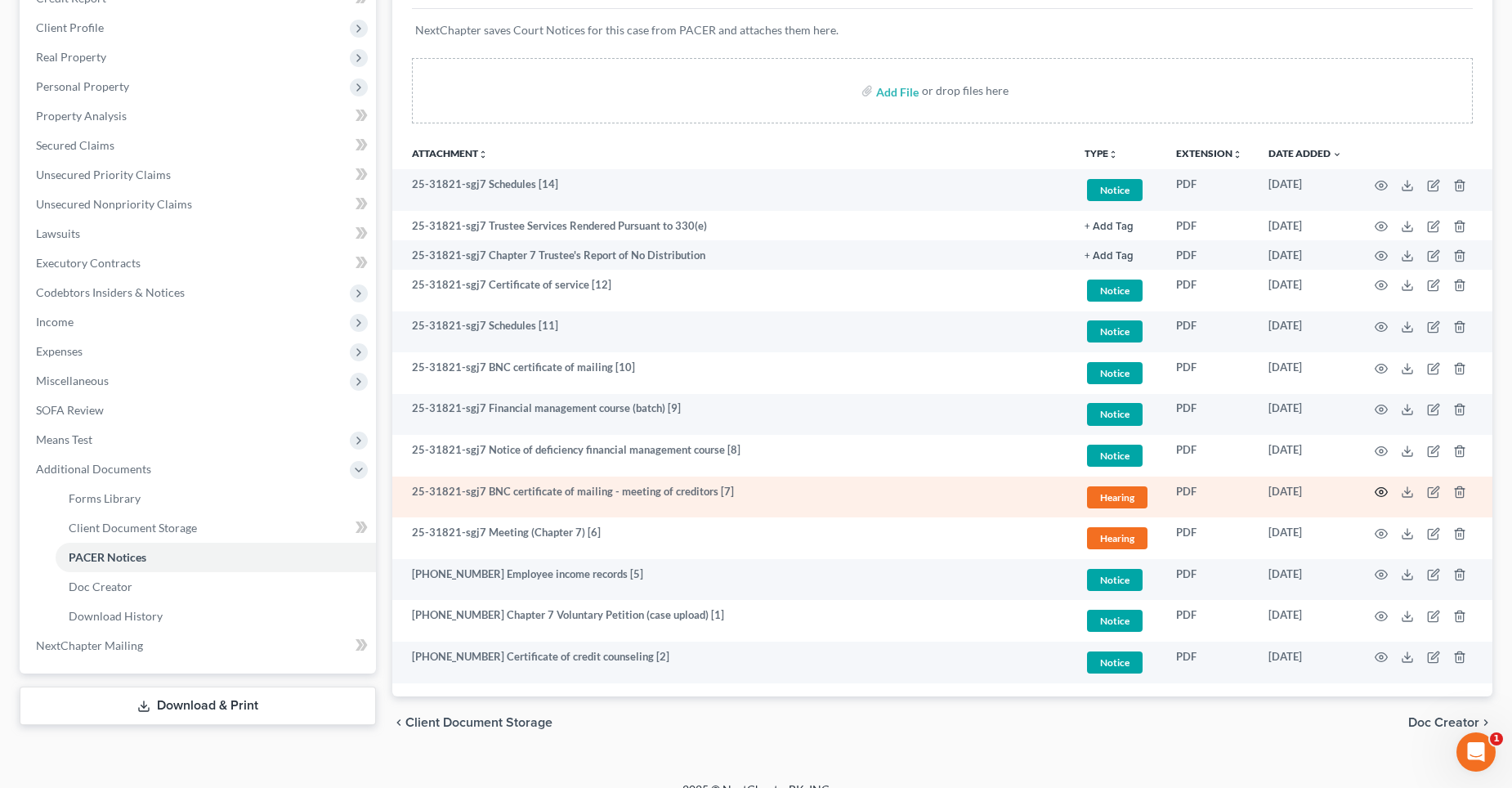
click at [1381, 492] on icon "button" at bounding box center [1380, 492] width 13 height 13
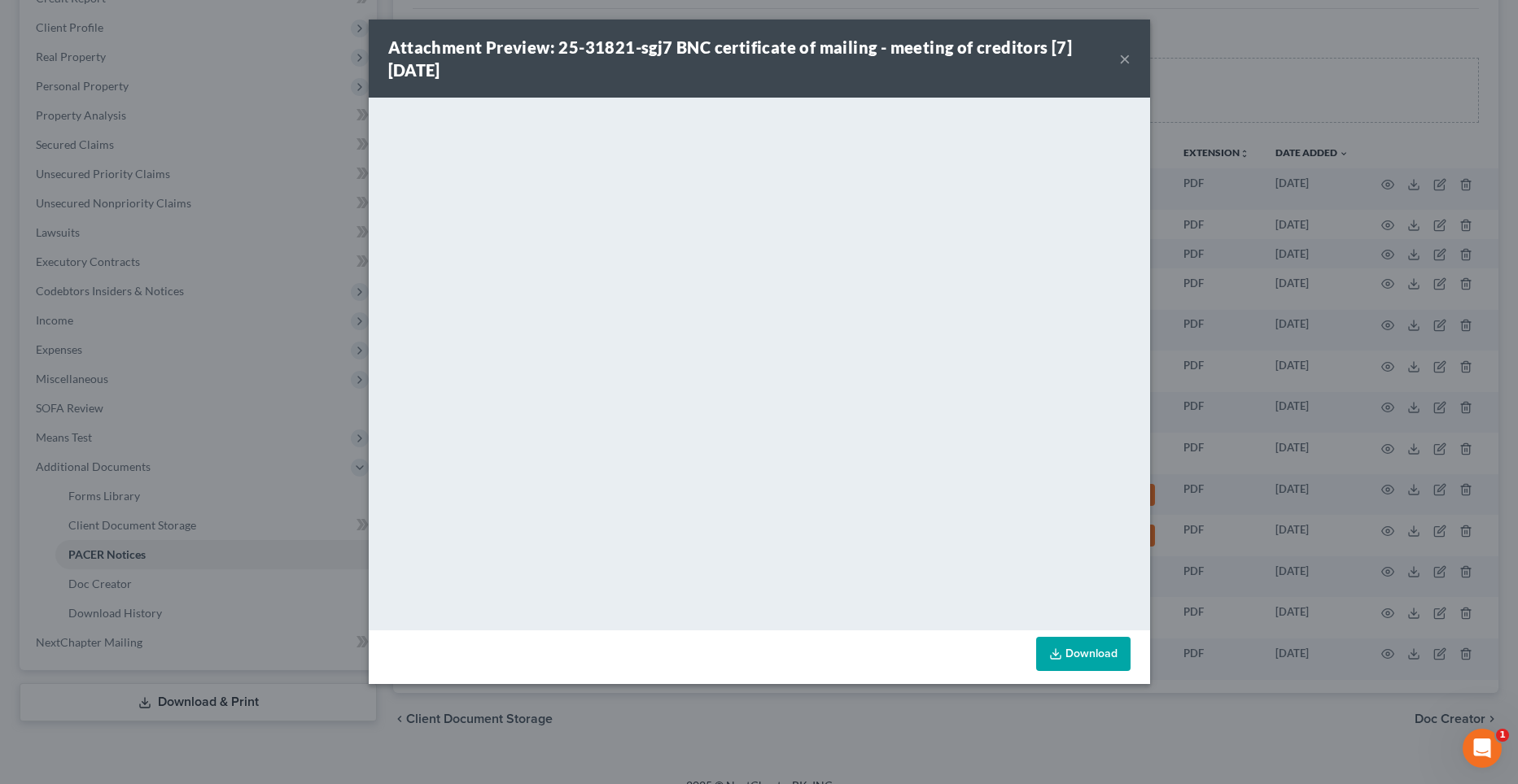
click at [1123, 58] on button "×" at bounding box center [1125, 58] width 12 height 19
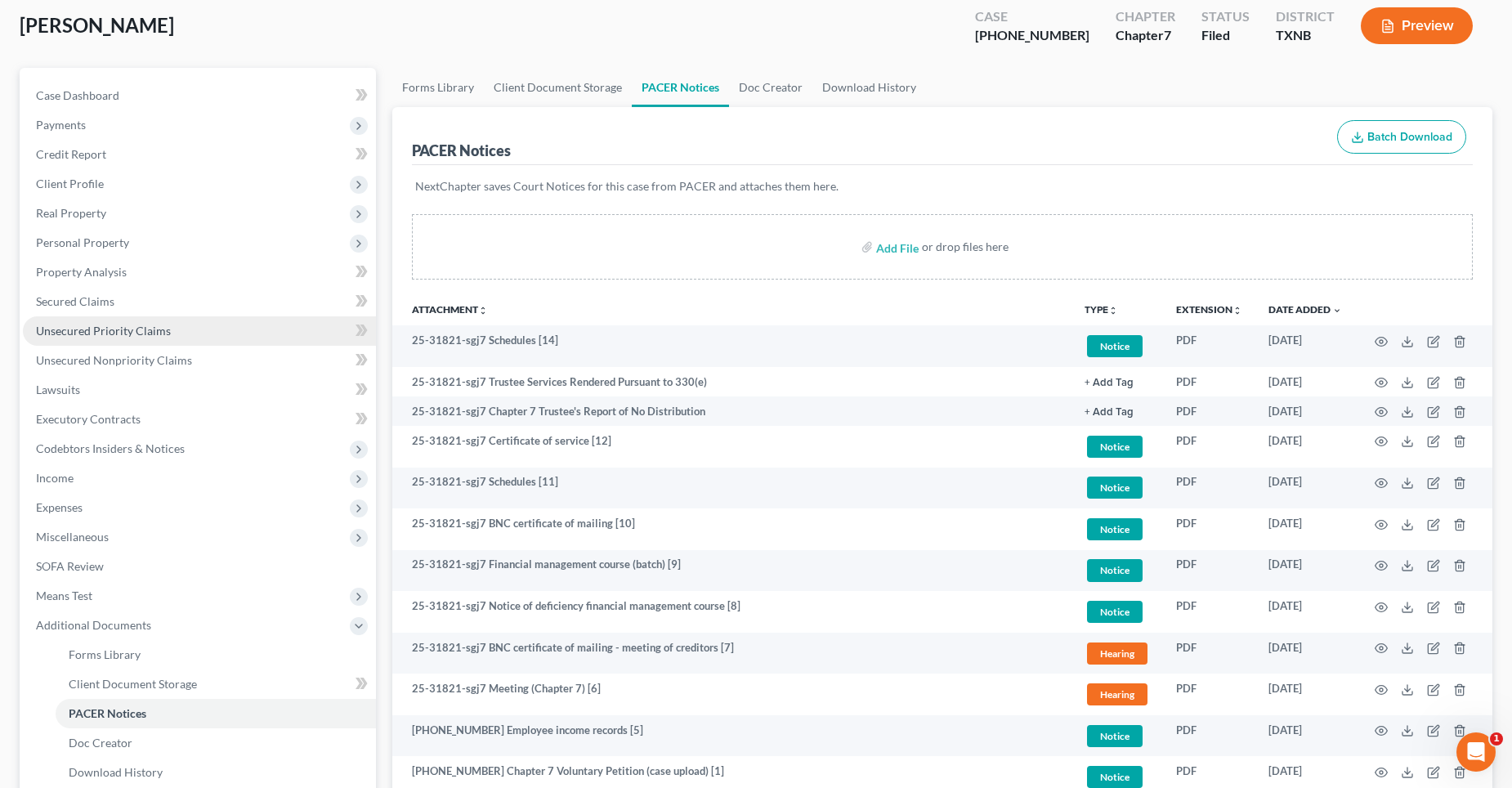
scroll to position [0, 0]
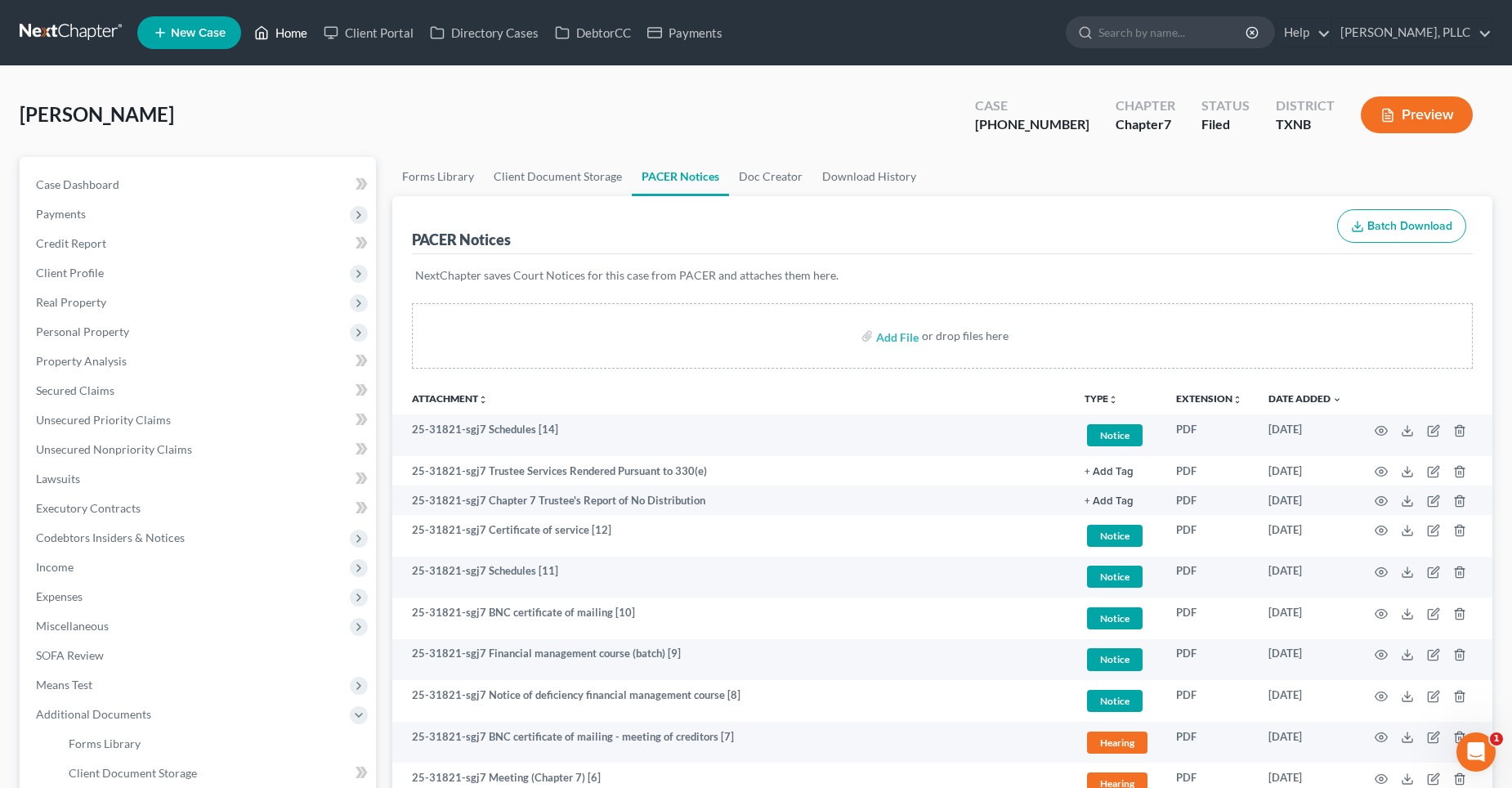
click at [300, 29] on link "Home" at bounding box center [280, 32] width 69 height 30
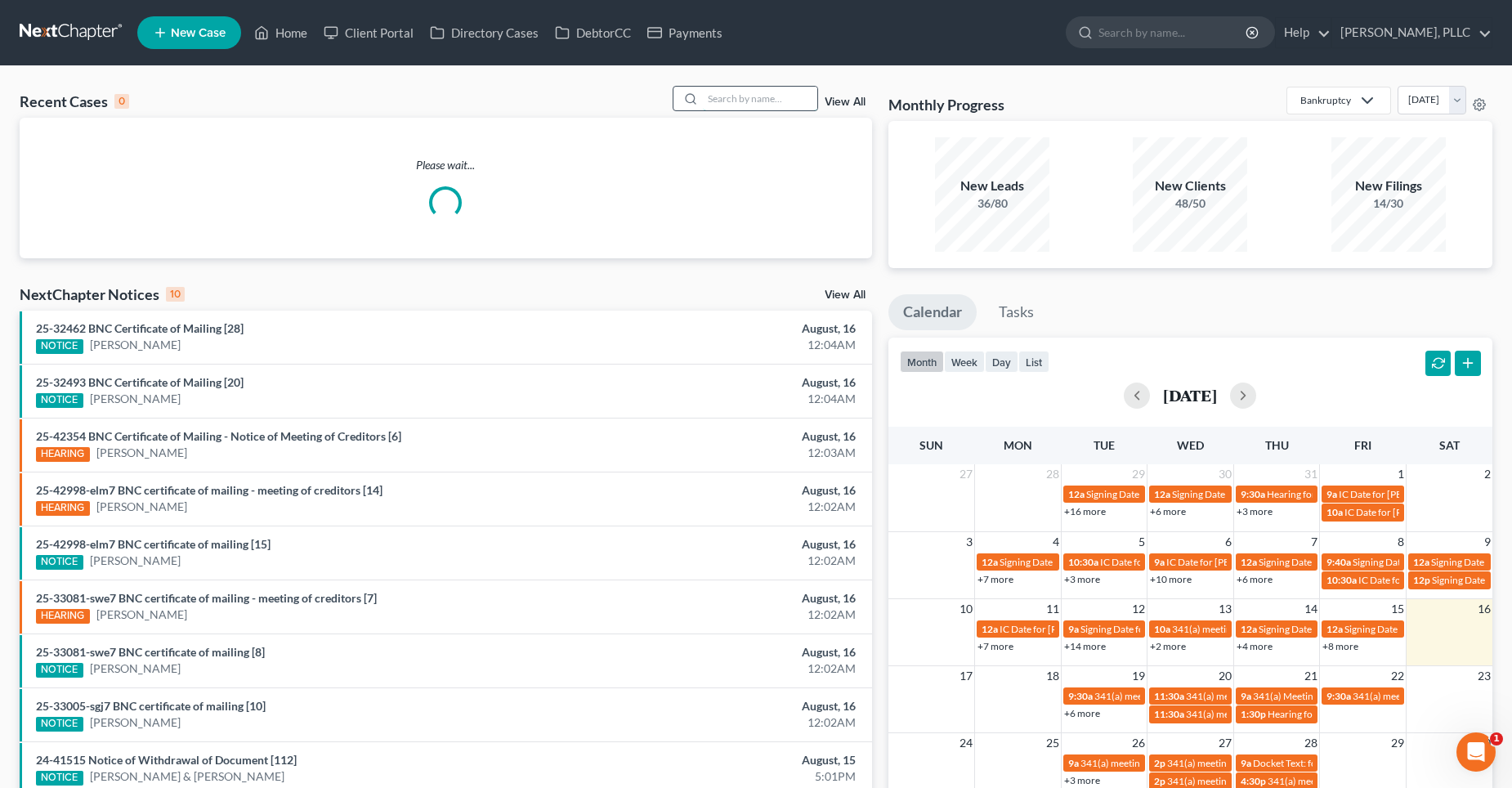
click at [731, 96] on input "search" at bounding box center [761, 99] width 115 height 24
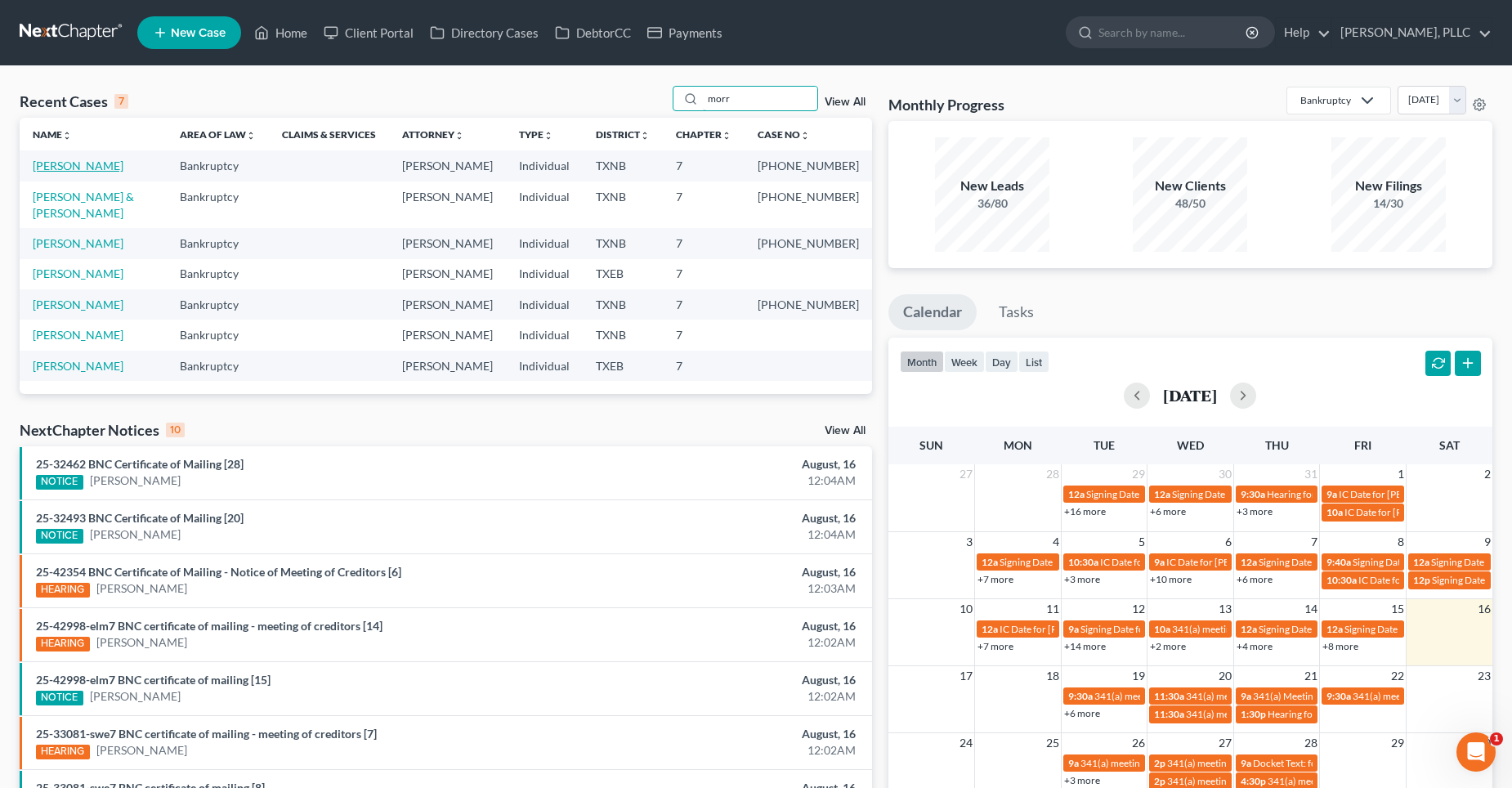
type input "morr"
click at [79, 160] on link "[PERSON_NAME]" at bounding box center [78, 166] width 90 height 14
select select "3"
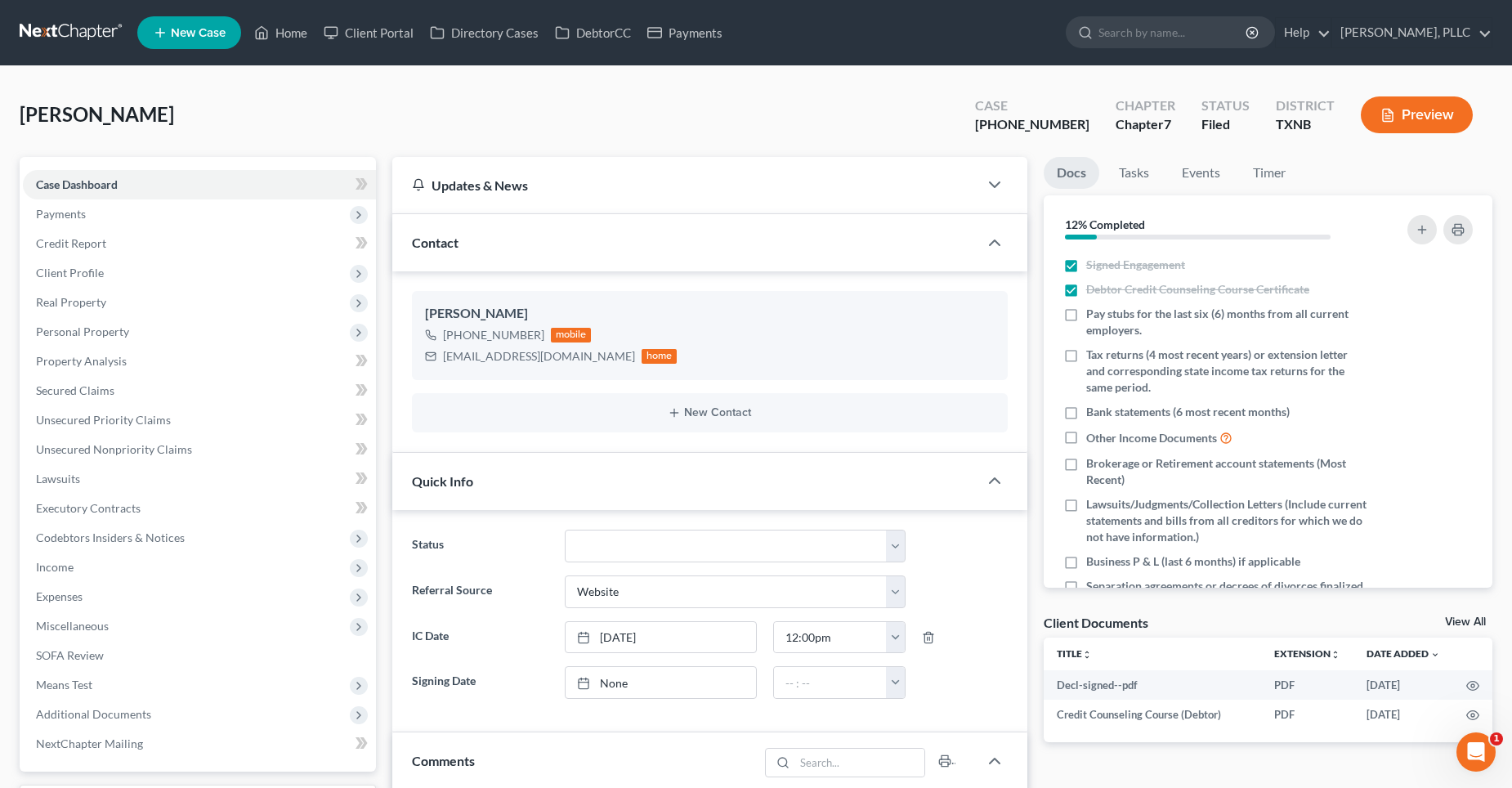
scroll to position [193, 0]
drag, startPoint x: 553, startPoint y: 356, endPoint x: 432, endPoint y: 362, distance: 121.1
click at [432, 362] on div "[EMAIL_ADDRESS][DOMAIN_NAME] home" at bounding box center [550, 356] width 252 height 21
copy div "[EMAIL_ADDRESS][DOMAIN_NAME]"
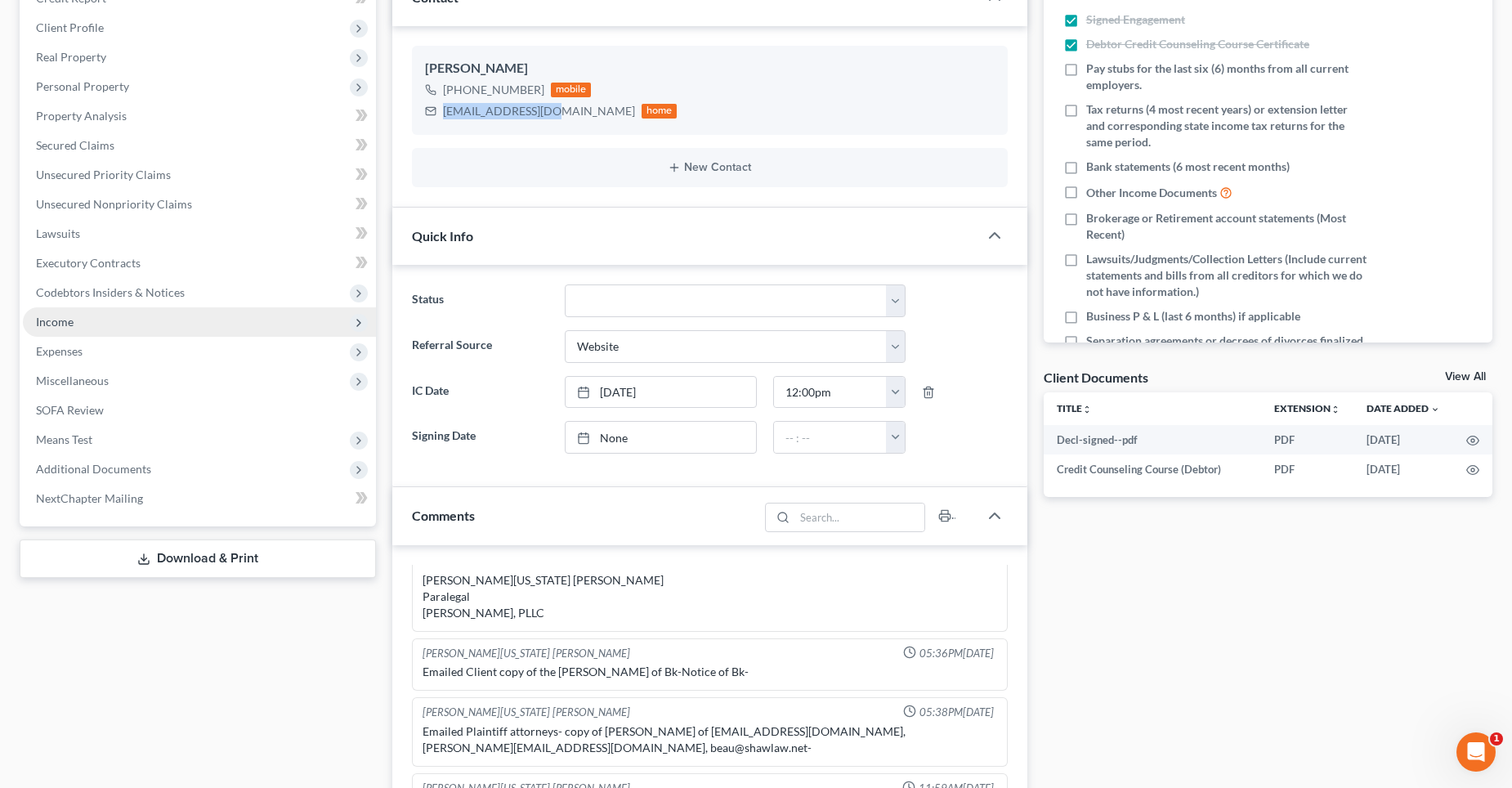
scroll to position [164, 0]
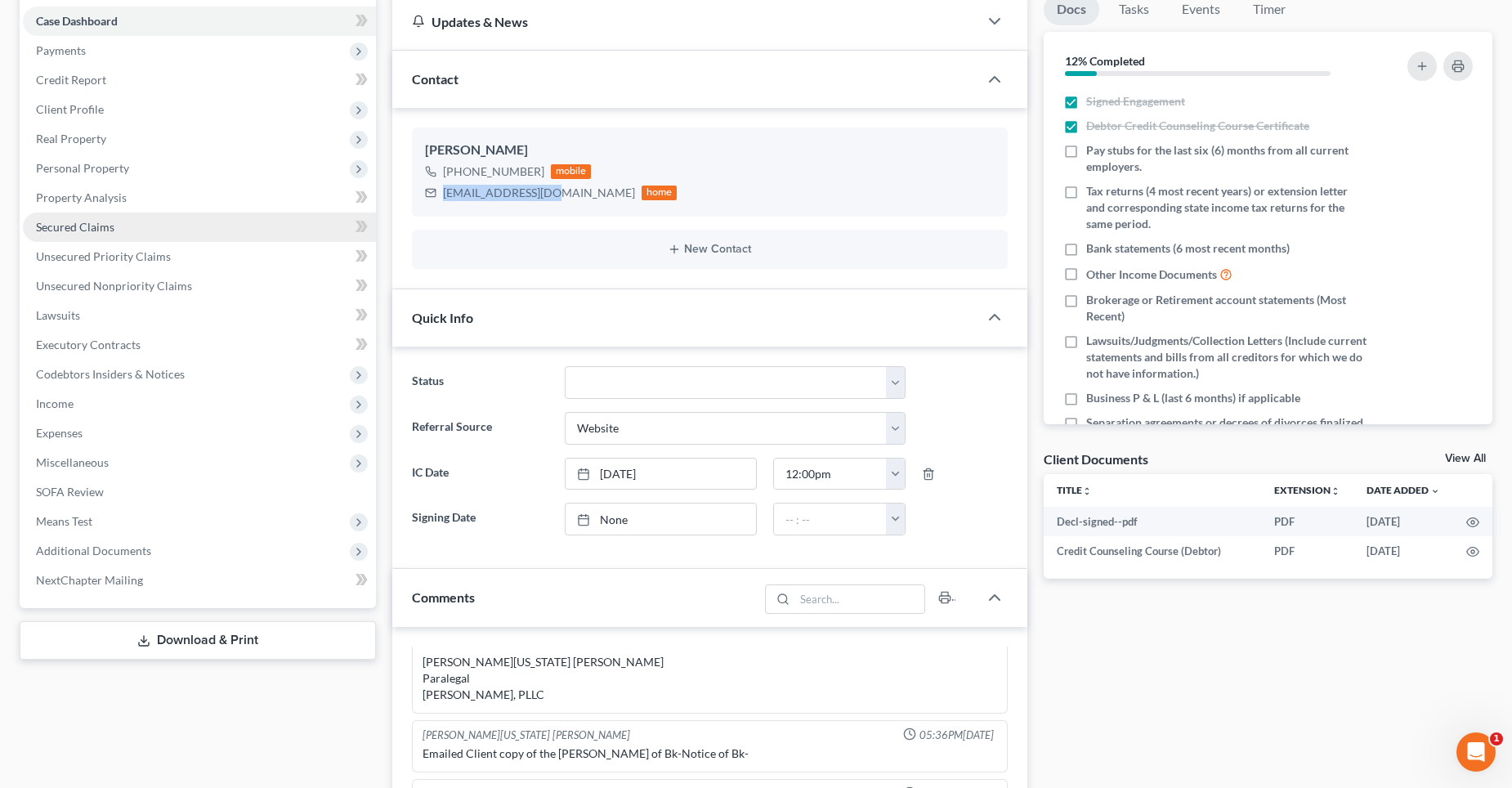
click at [106, 221] on span "Secured Claims" at bounding box center [75, 226] width 79 height 14
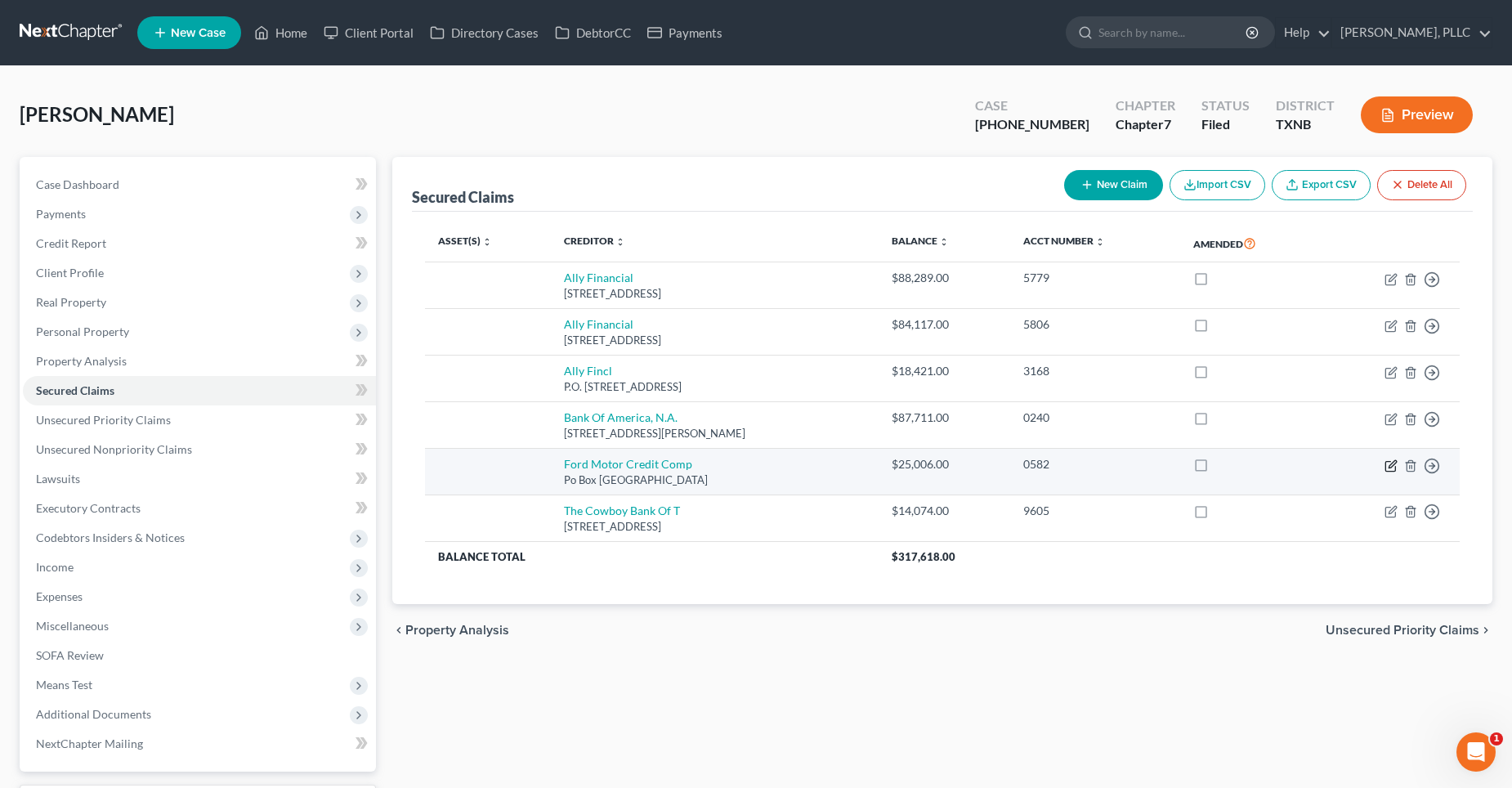
click at [1389, 465] on icon "button" at bounding box center [1390, 465] width 13 height 13
select select "30"
select select "0"
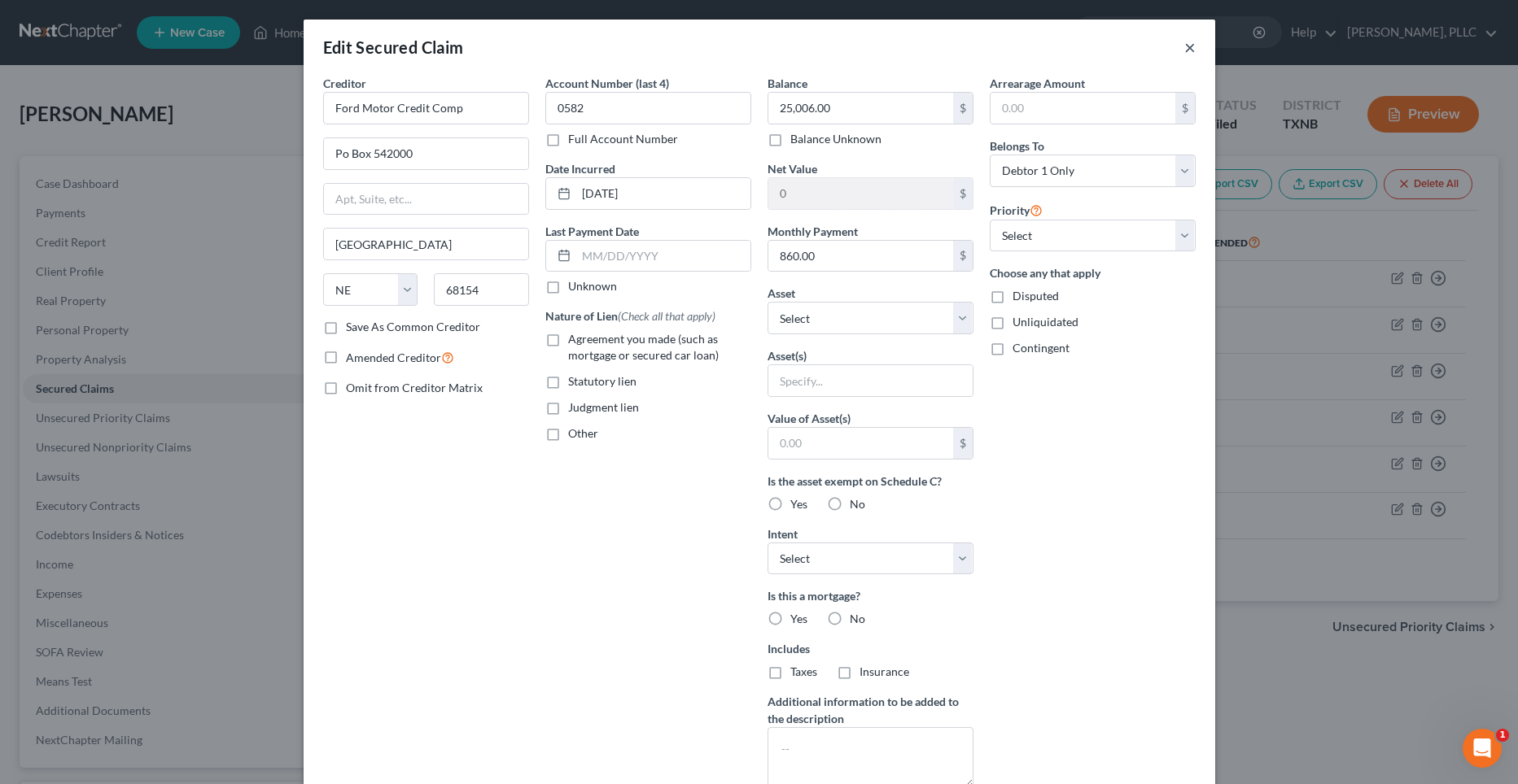
click at [1184, 45] on button "×" at bounding box center [1190, 47] width 12 height 19
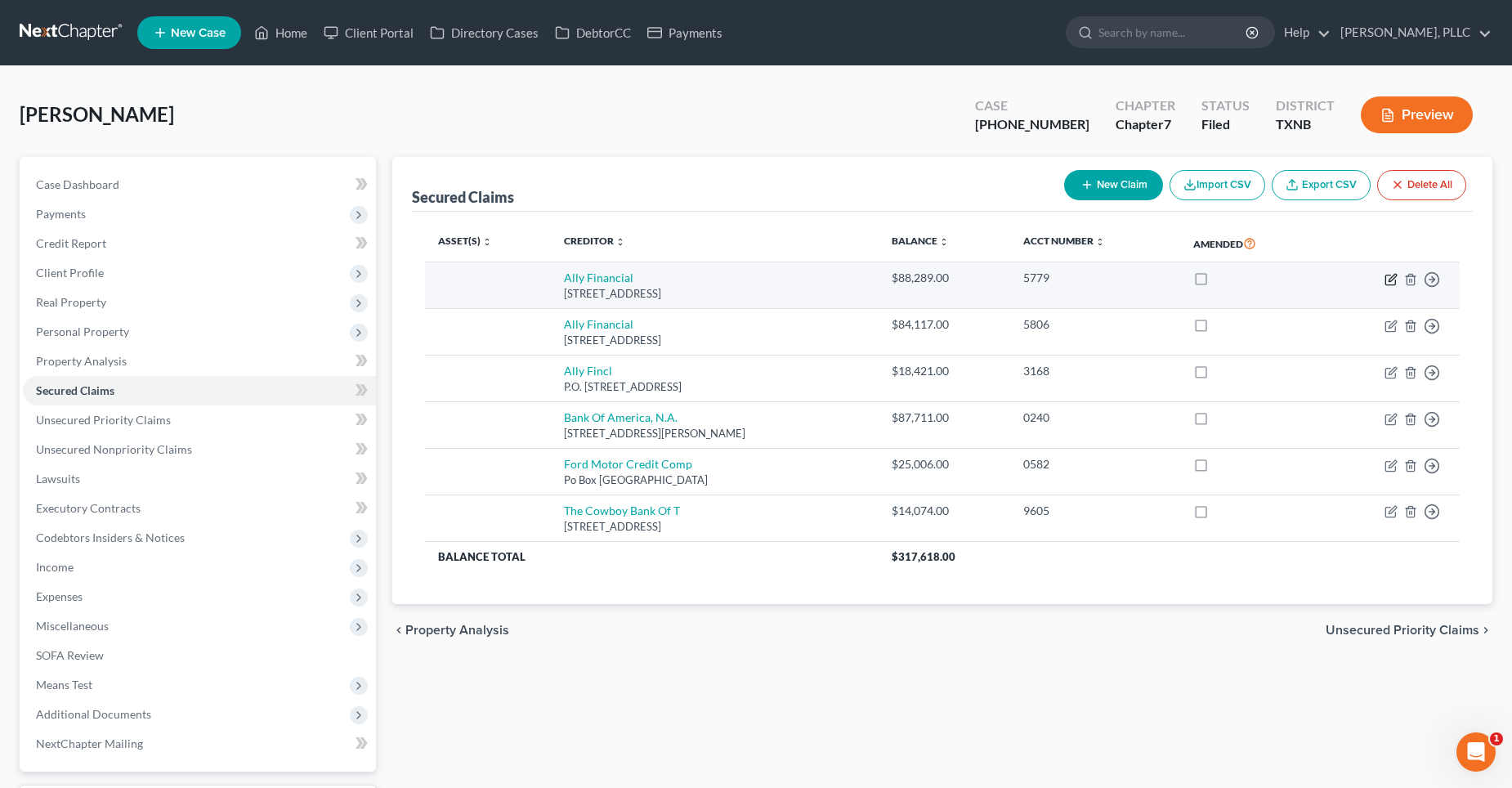
click at [1390, 280] on icon "button" at bounding box center [1392, 277] width 8 height 8
select select "23"
select select "0"
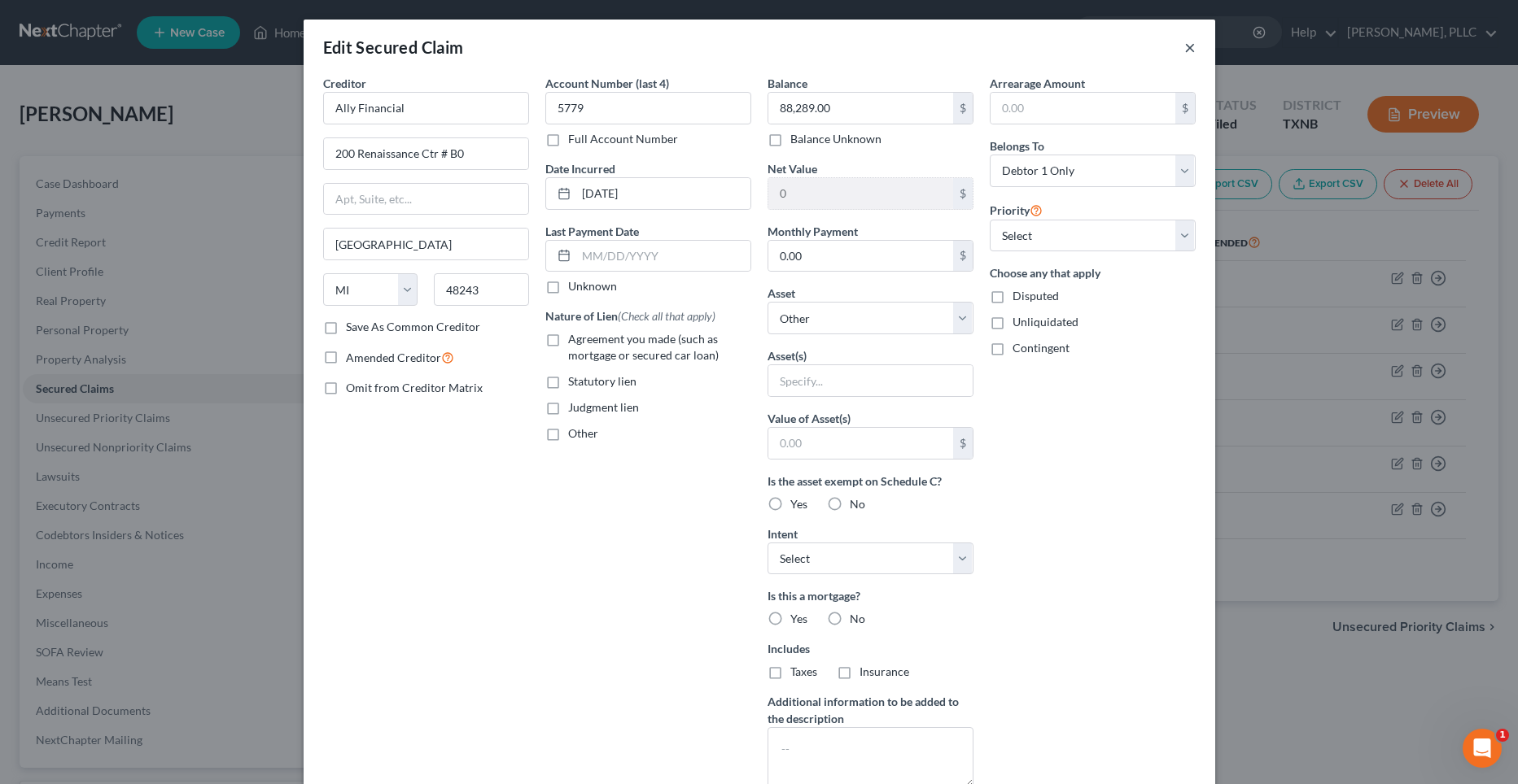
click at [1184, 47] on button "×" at bounding box center [1190, 47] width 12 height 19
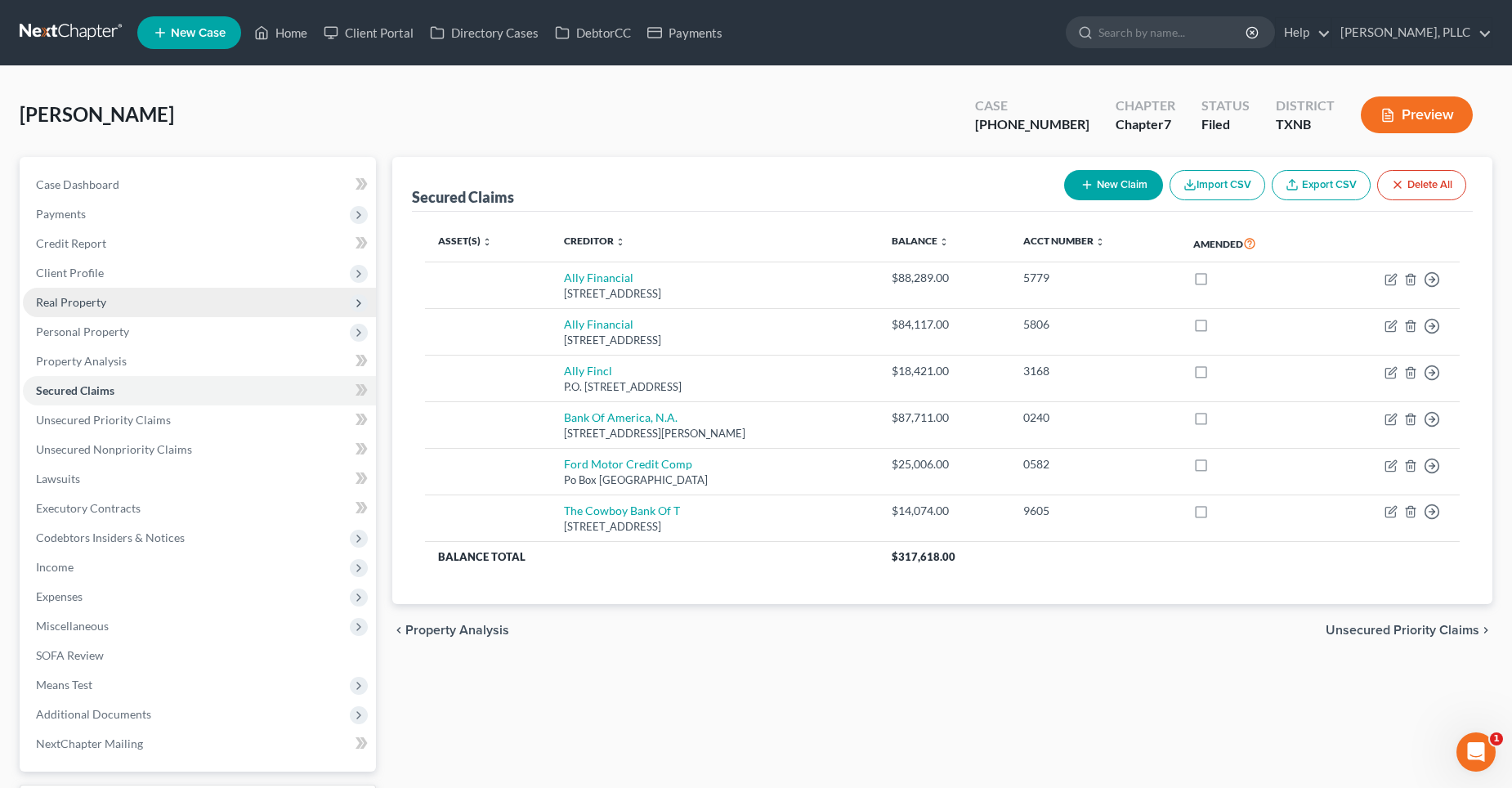
click at [97, 301] on span "Real Property" at bounding box center [71, 302] width 70 height 14
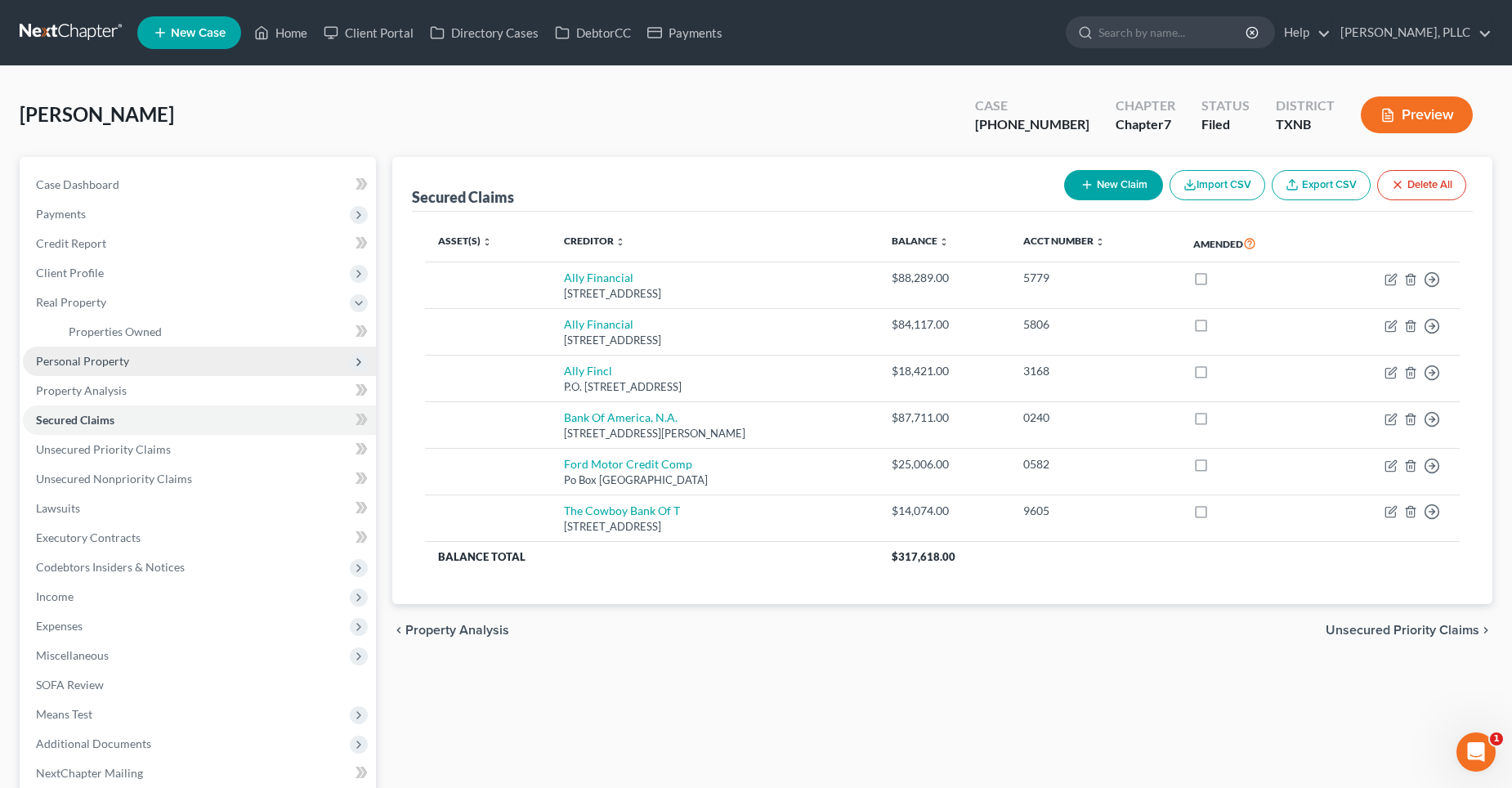
click at [89, 359] on span "Personal Property" at bounding box center [83, 361] width 93 height 14
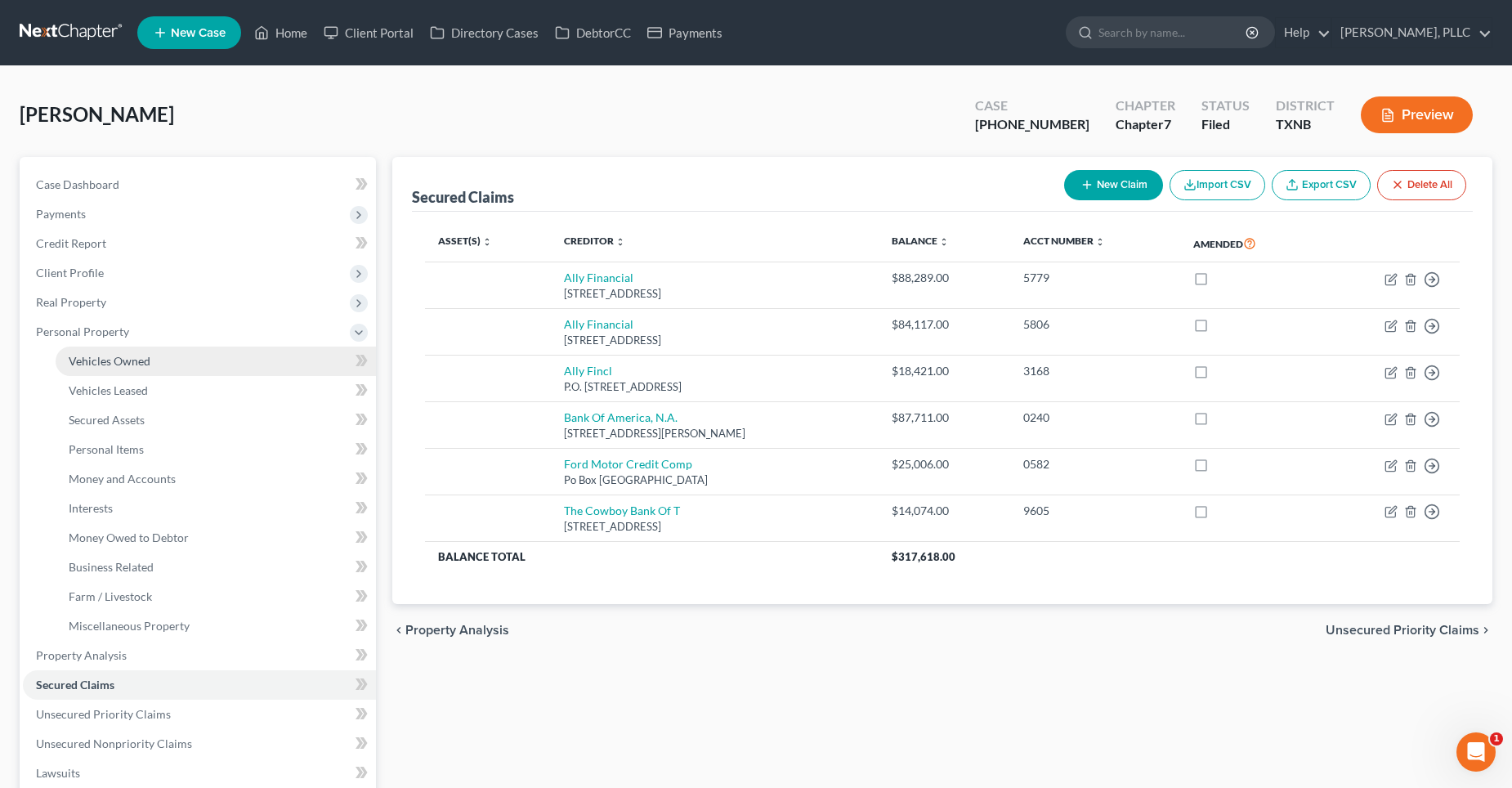
click at [99, 352] on link "Vehicles Owned" at bounding box center [216, 361] width 321 height 30
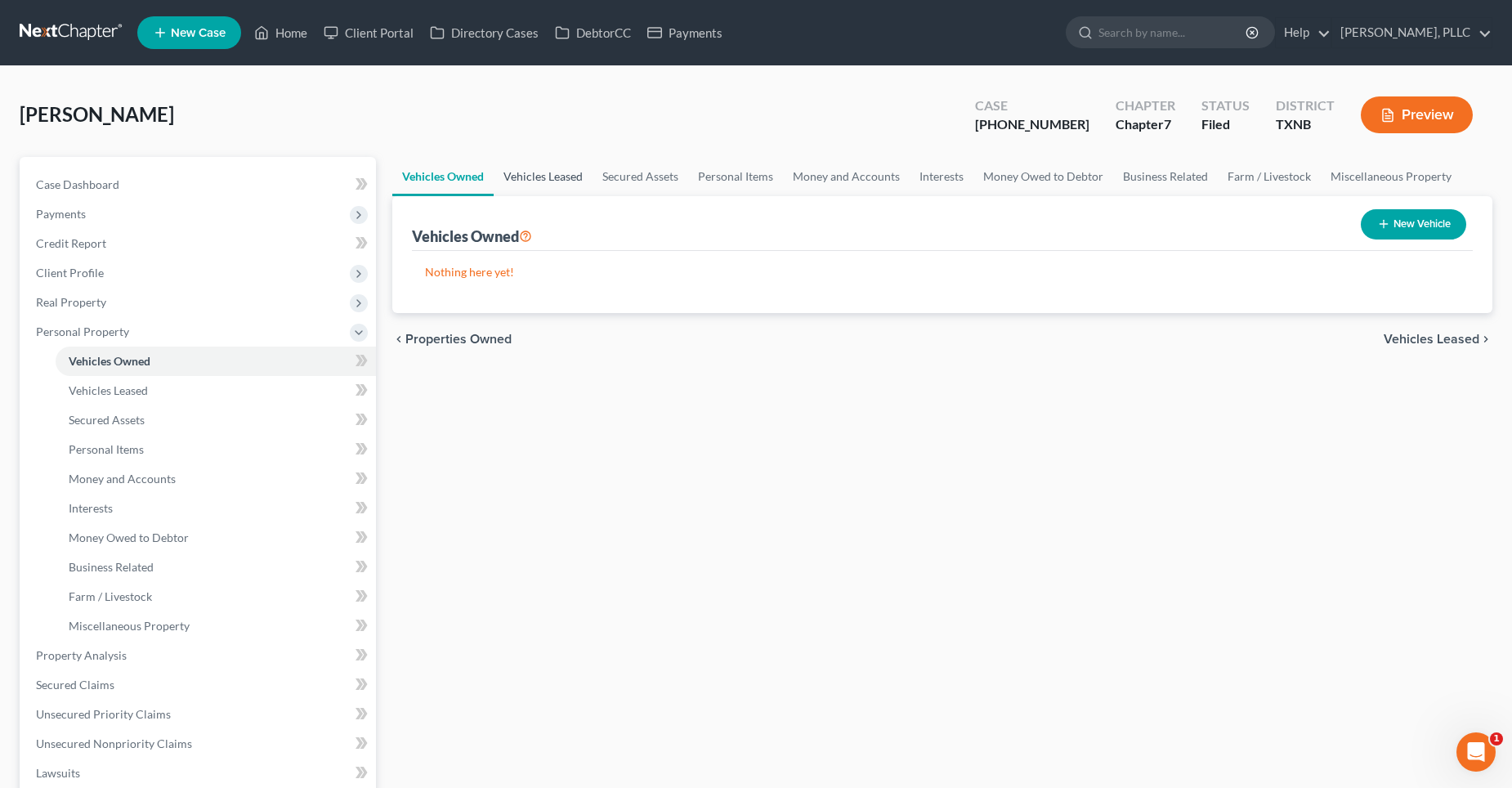
click at [549, 173] on link "Vehicles Leased" at bounding box center [543, 177] width 99 height 39
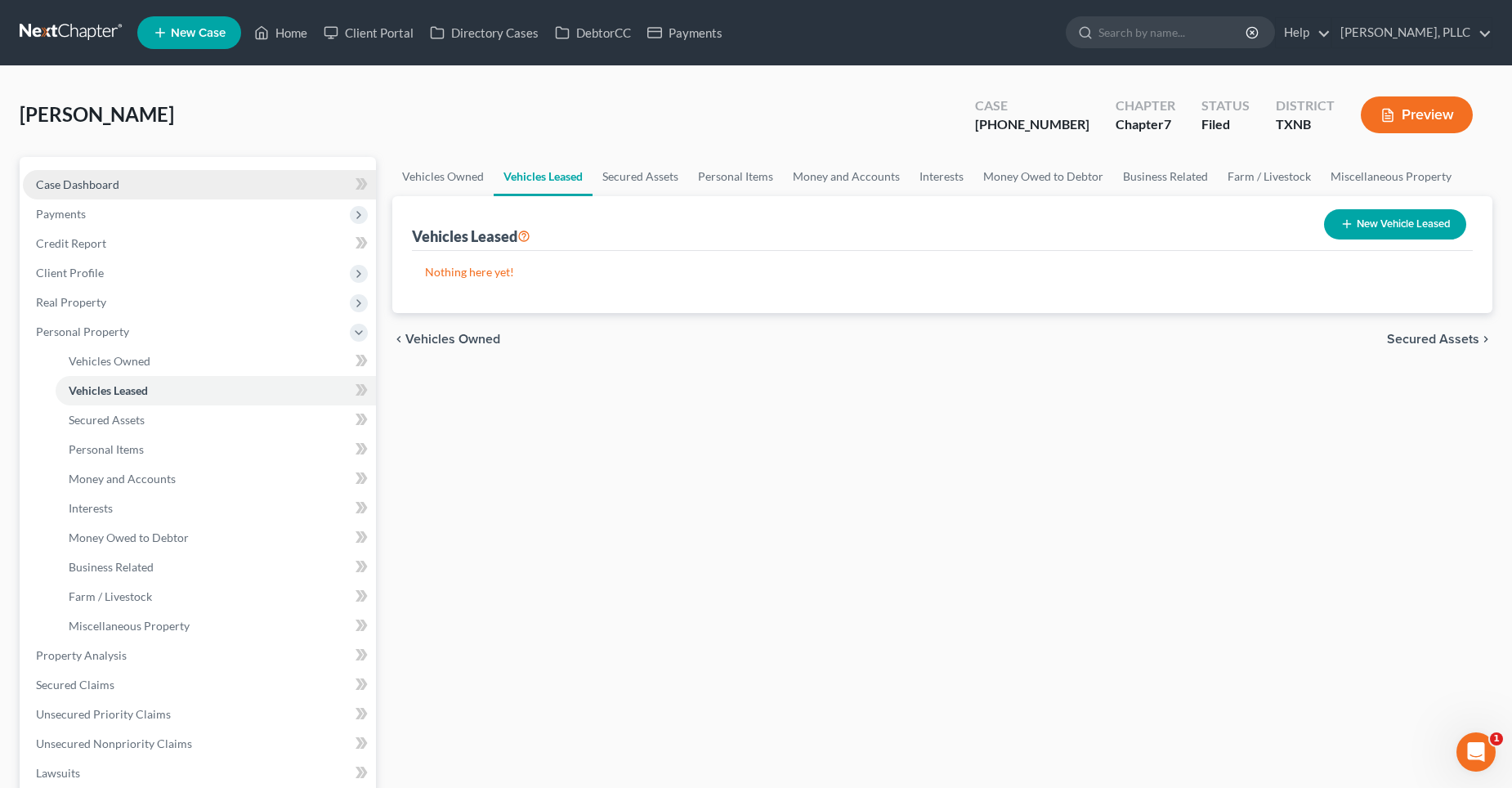
click at [136, 193] on link "Case Dashboard" at bounding box center [199, 184] width 353 height 30
select select "3"
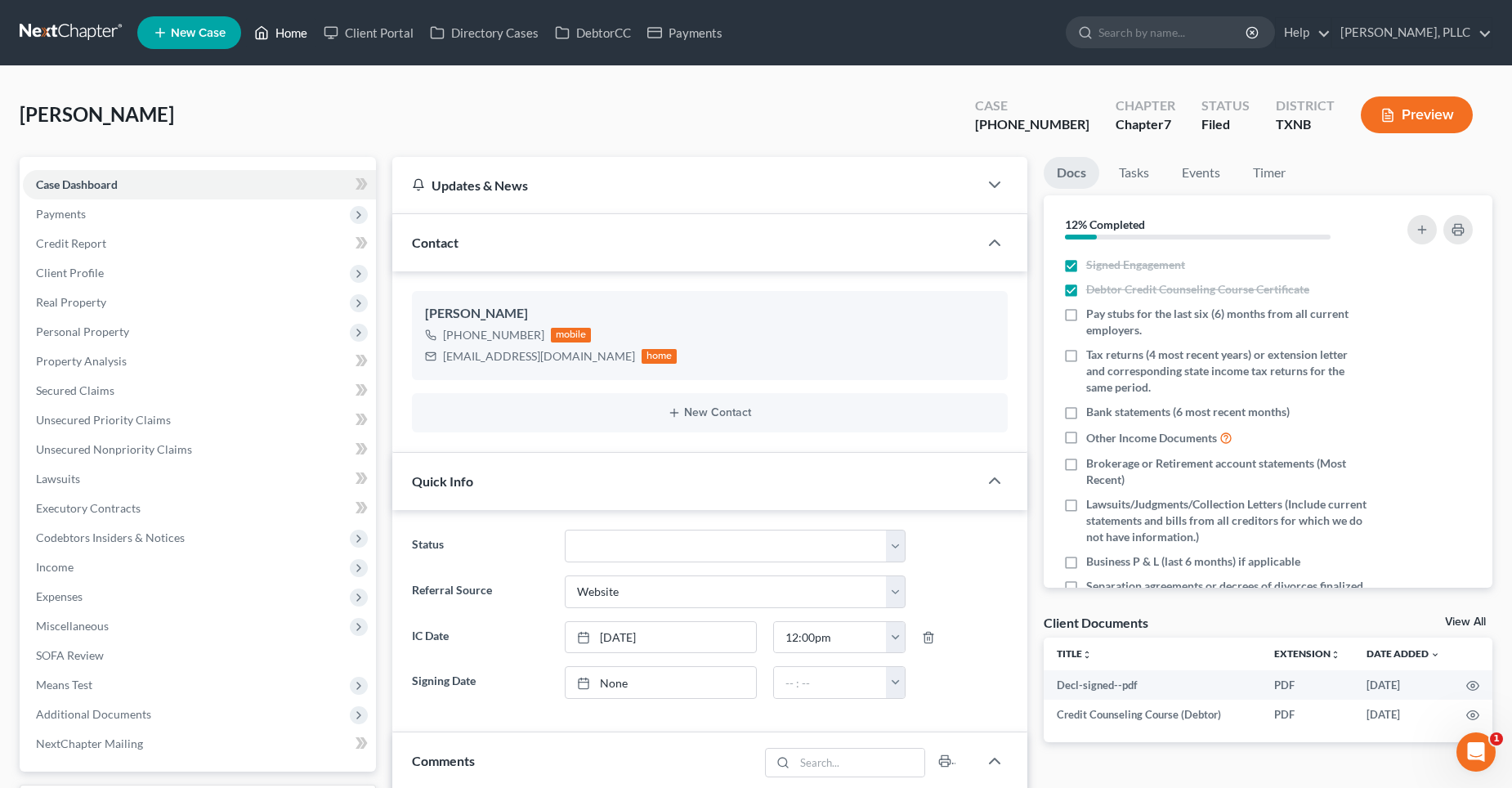
click at [293, 33] on link "Home" at bounding box center [280, 32] width 69 height 30
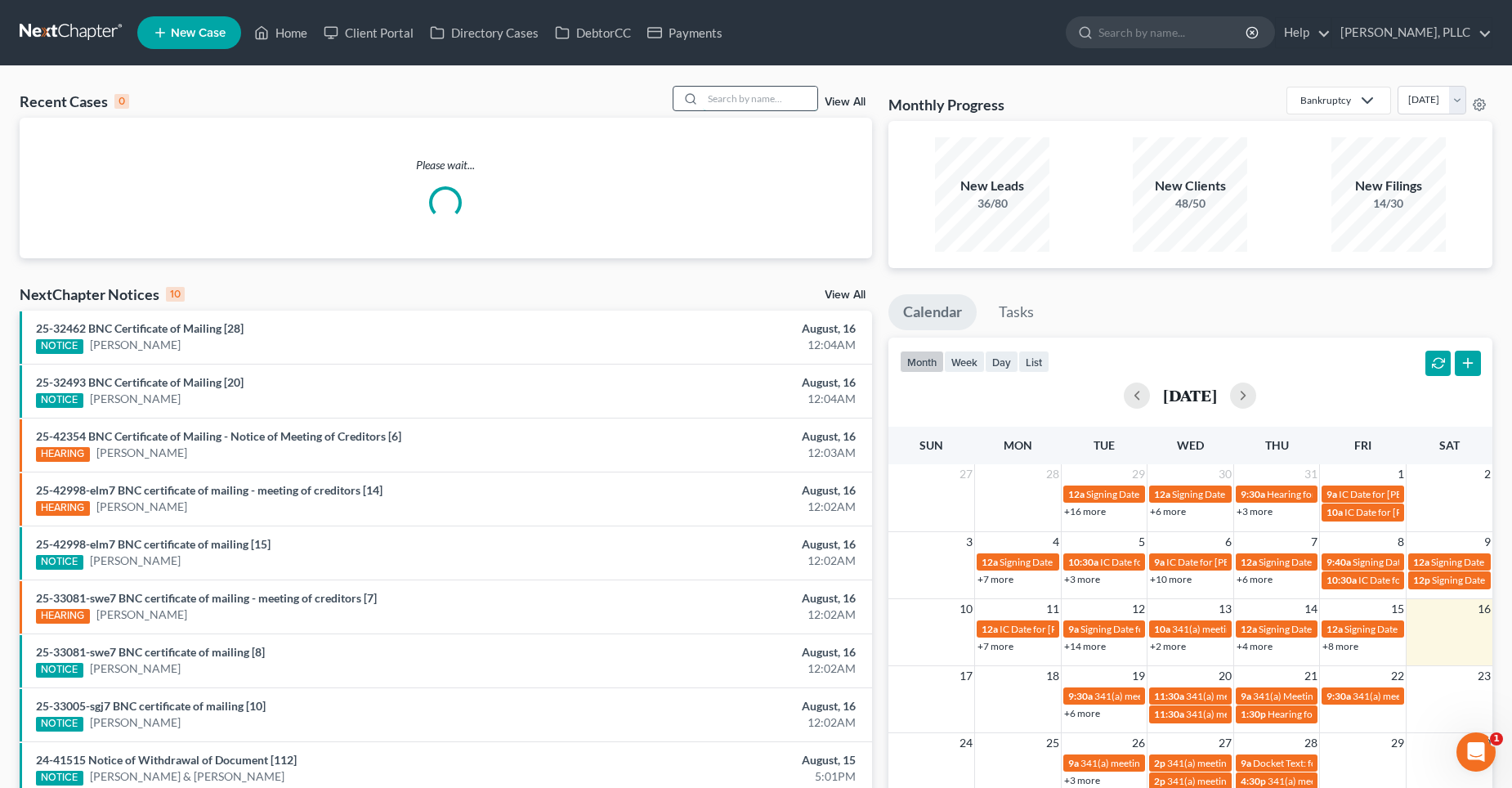
click at [745, 99] on input "search" at bounding box center [761, 99] width 115 height 24
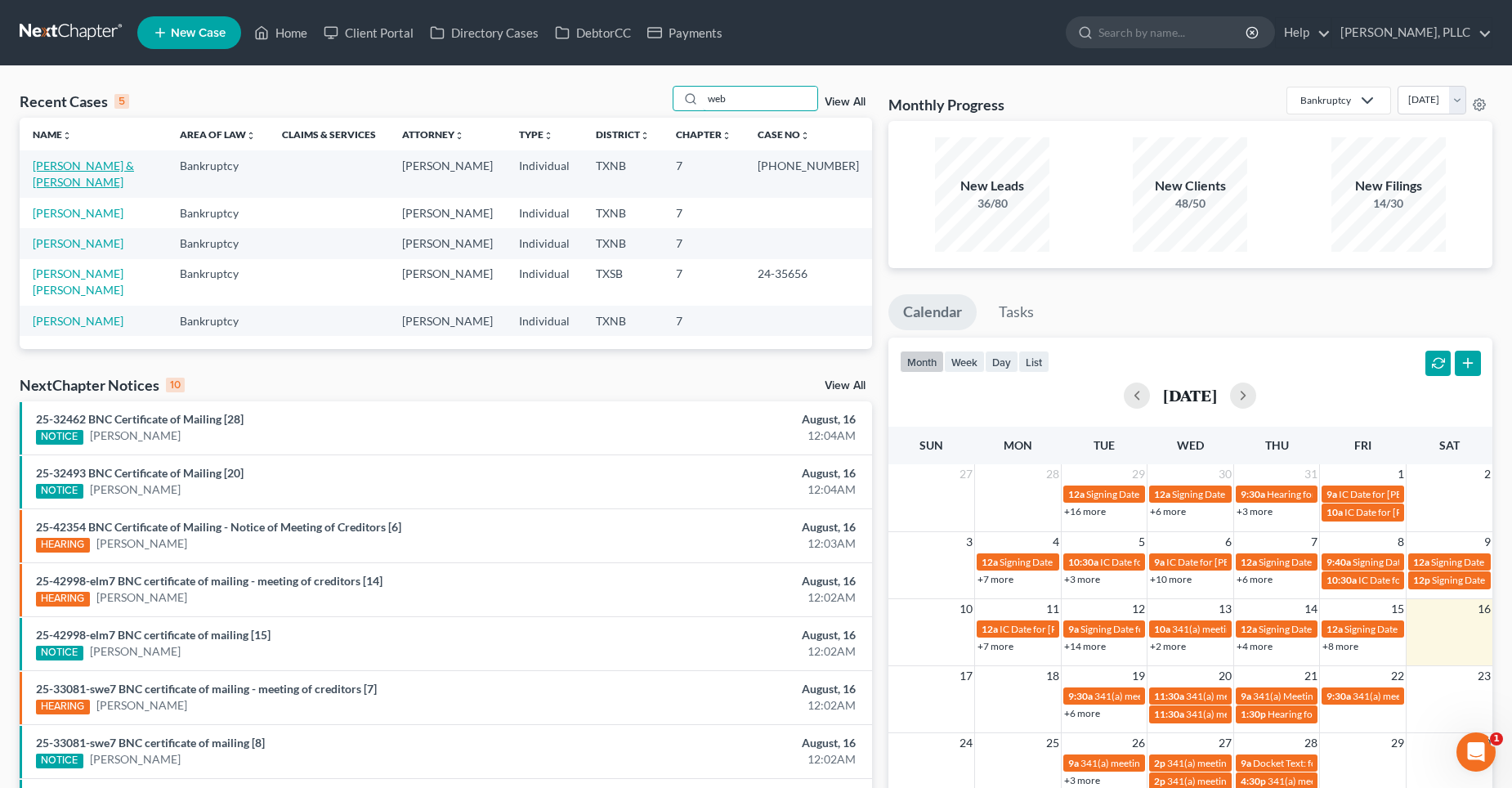
type input "web"
click at [85, 166] on link "[PERSON_NAME] & [PERSON_NAME]" at bounding box center [84, 174] width 101 height 30
select select "4"
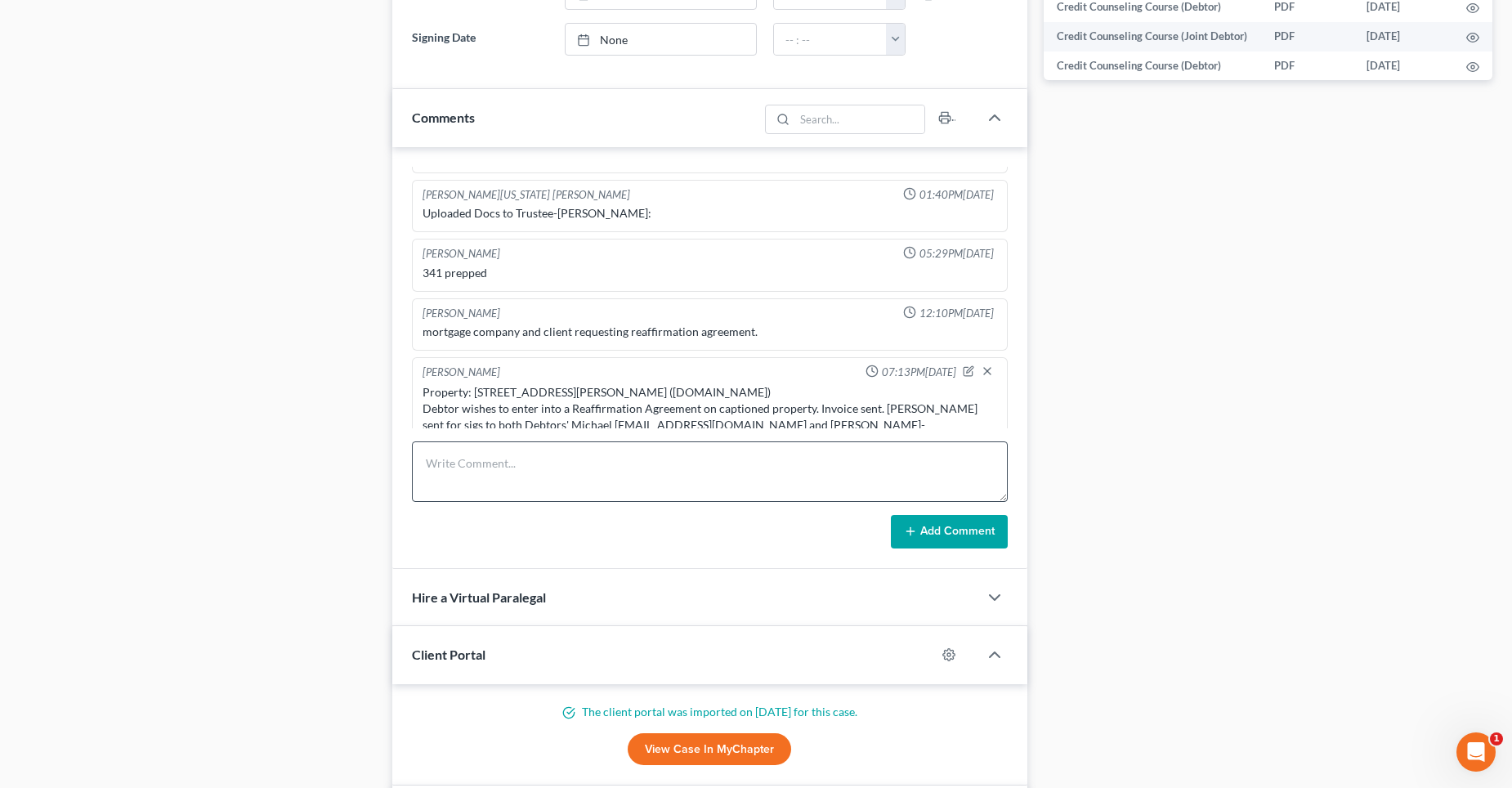
scroll to position [884, 0]
click at [472, 470] on textarea at bounding box center [710, 473] width 596 height 61
paste textarea "[EMAIL_ADDRESS][DOMAIN_NAME]"
drag, startPoint x: 653, startPoint y: 372, endPoint x: 423, endPoint y: 380, distance: 230.1
click at [423, 385] on div "Property: [STREET_ADDRESS][PERSON_NAME] ([DOMAIN_NAME]) Debtor wishes to enter …" at bounding box center [710, 417] width 575 height 65
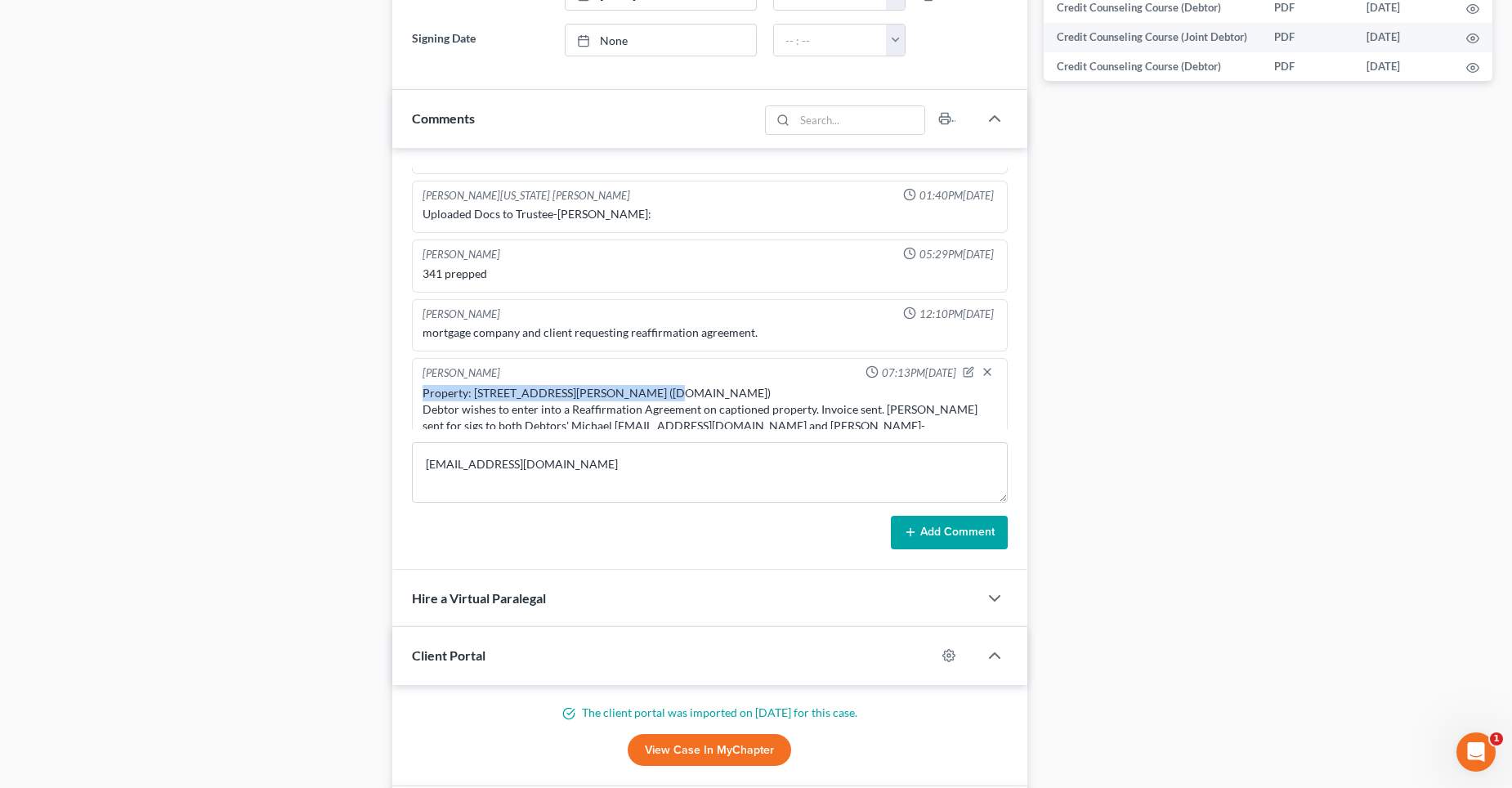
copy div "Property: [STREET_ADDRESS][PERSON_NAME] ([DOMAIN_NAME])"
click at [444, 449] on textarea "[EMAIL_ADDRESS][DOMAIN_NAME]" at bounding box center [710, 473] width 596 height 61
paste textarea "Property: [STREET_ADDRESS][PERSON_NAME] ([DOMAIN_NAME])"
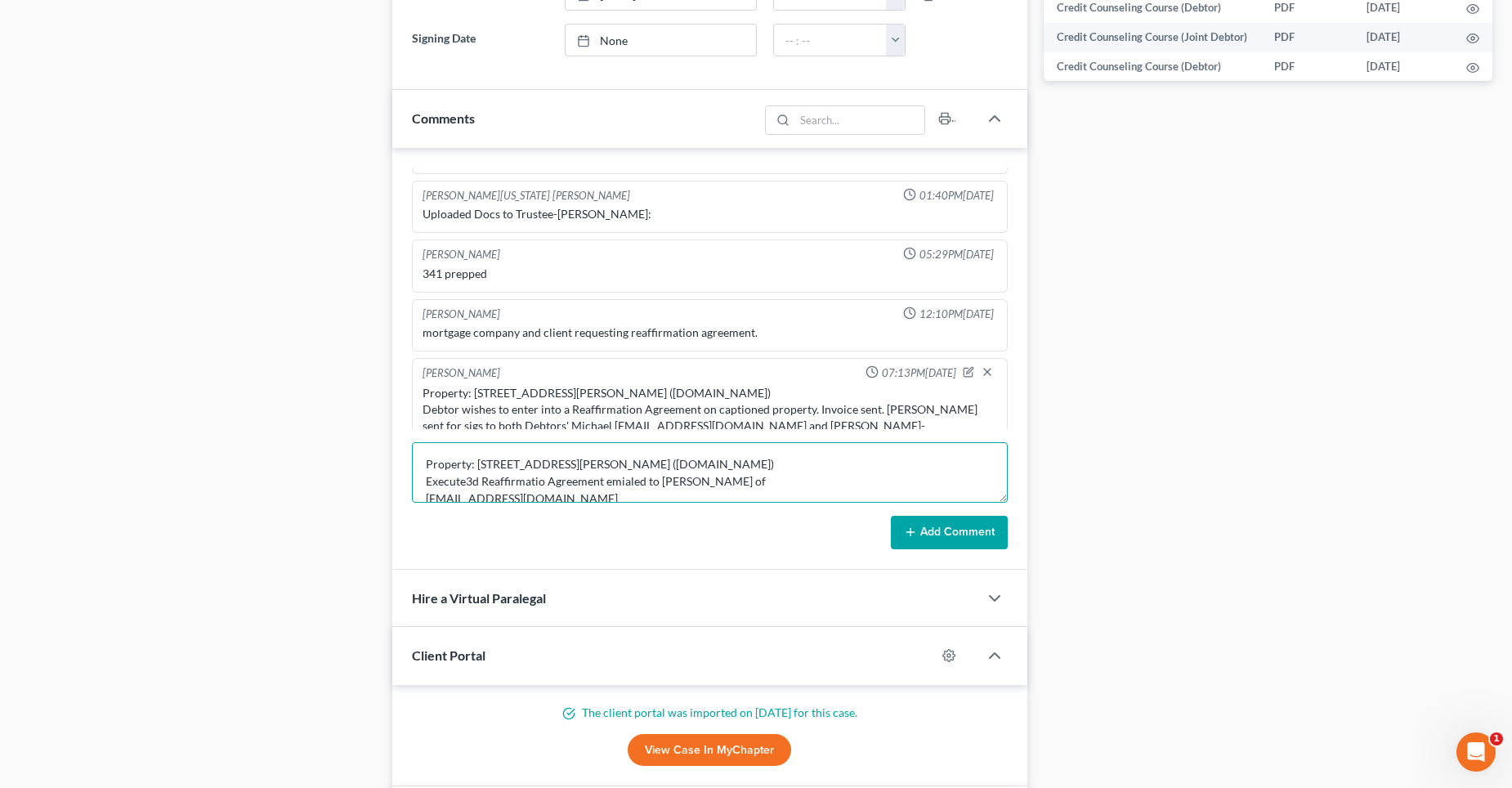
click at [779, 481] on textarea "Property: [STREET_ADDRESS][PERSON_NAME] ([DOMAIN_NAME]) Execute3d Reaffirmatio …" at bounding box center [710, 473] width 596 height 61
paste textarea "[PERSON_NAME], [PERSON_NAME], [PERSON_NAME] & [PERSON_NAME], P.C."
click at [475, 476] on textarea "Property: [STREET_ADDRESS][PERSON_NAME] ([DOMAIN_NAME]) Execute3d Reaffirmatio …" at bounding box center [710, 473] width 596 height 61
click at [594, 490] on textarea "Property: [STREET_ADDRESS][PERSON_NAME] ([DOMAIN_NAME]) Executed Reaffirmation …" at bounding box center [710, 473] width 596 height 61
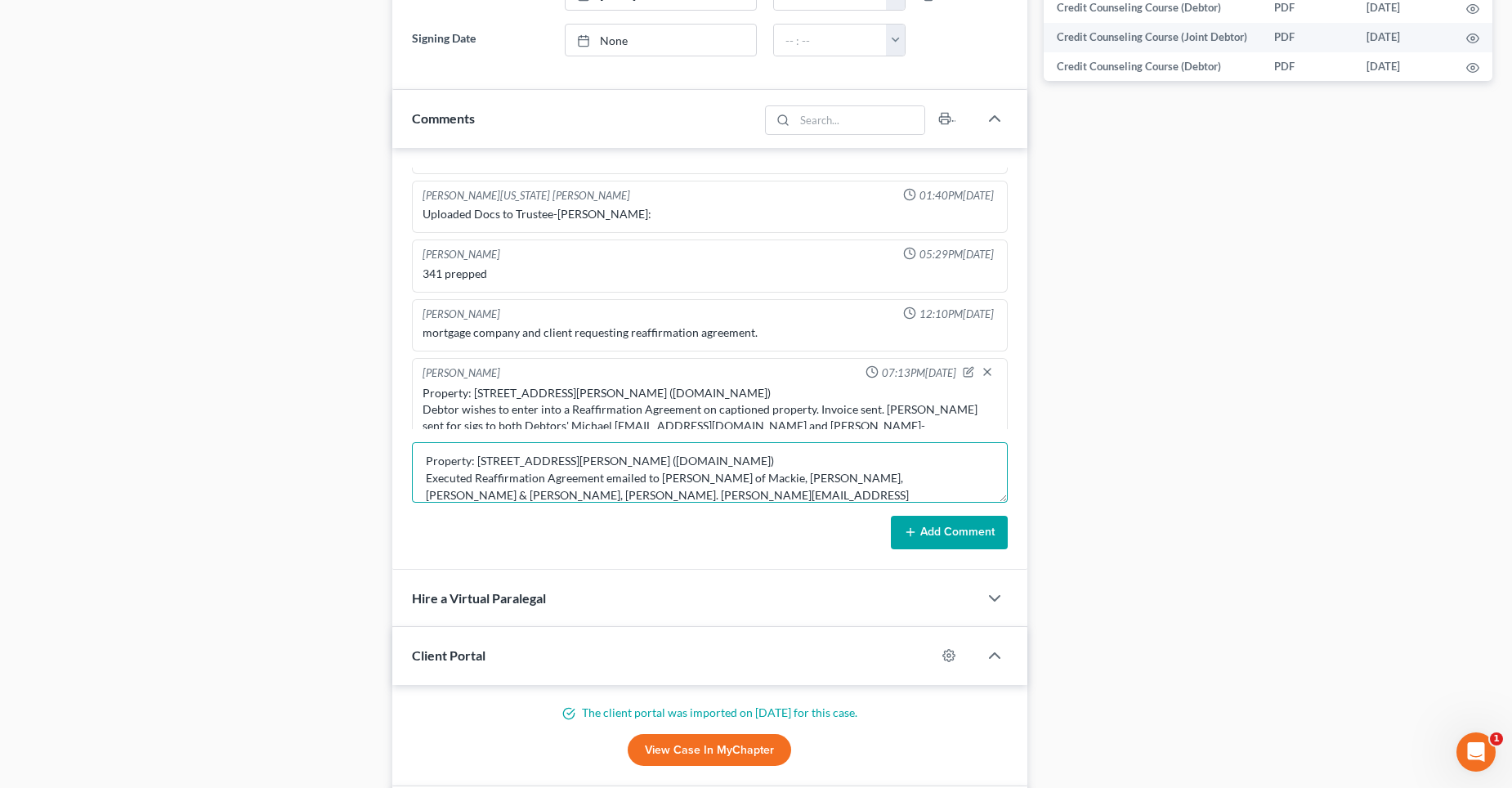
type textarea "Property: [STREET_ADDRESS][PERSON_NAME] ([DOMAIN_NAME]) Executed Reaffirmation …"
click at [940, 530] on button "Add Comment" at bounding box center [949, 533] width 117 height 35
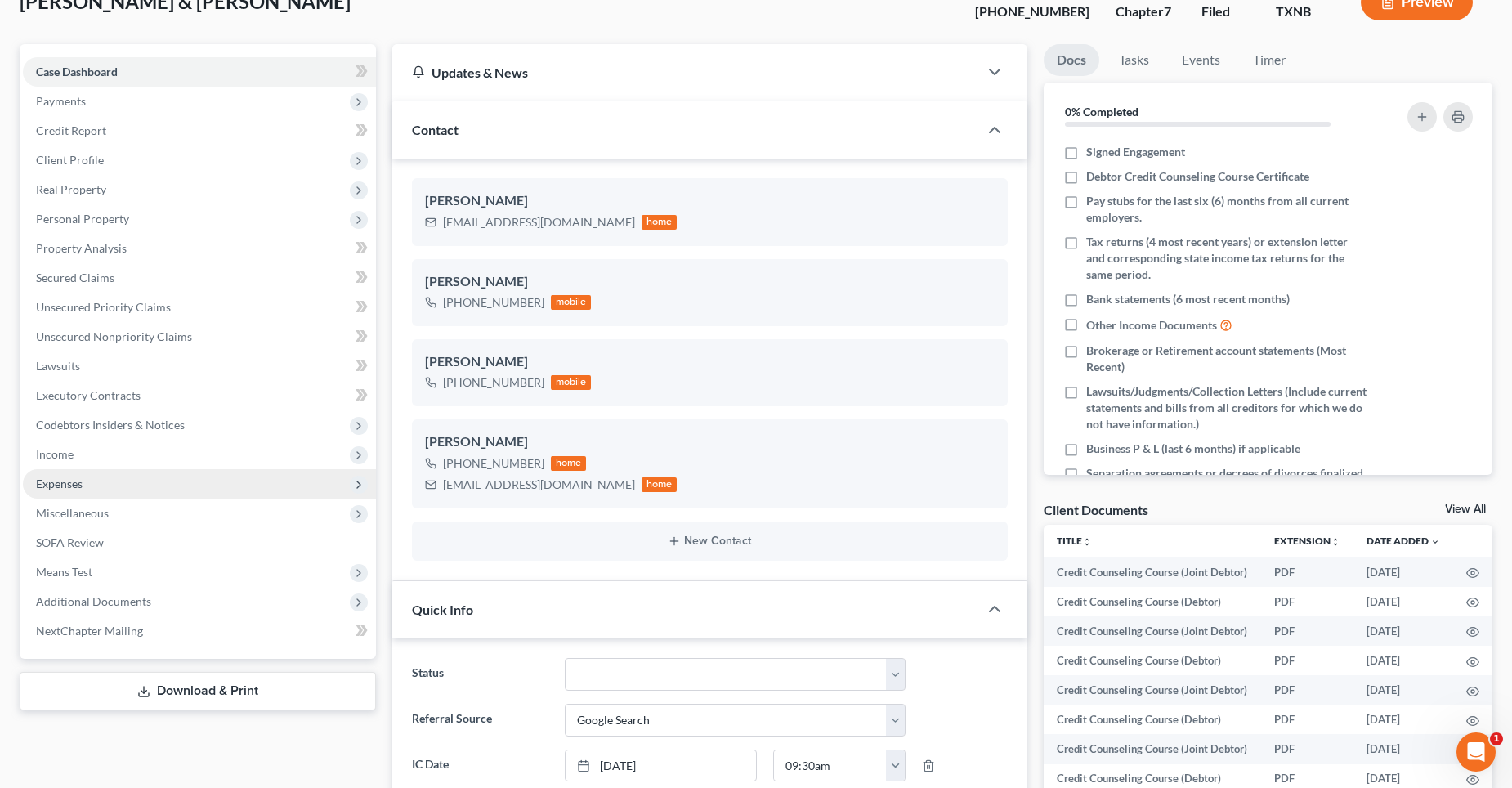
scroll to position [0, 0]
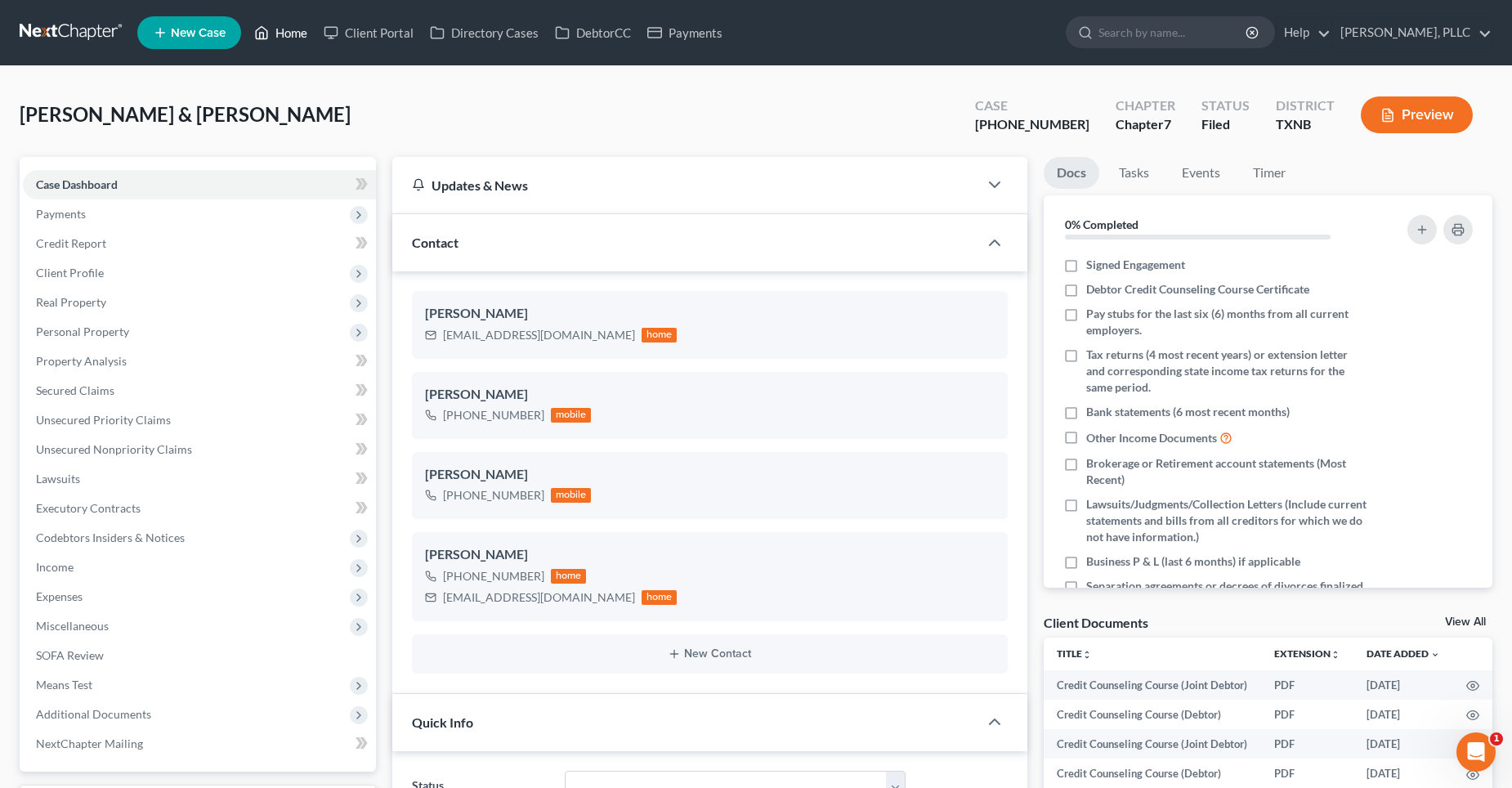
click at [285, 26] on link "Home" at bounding box center [280, 32] width 69 height 30
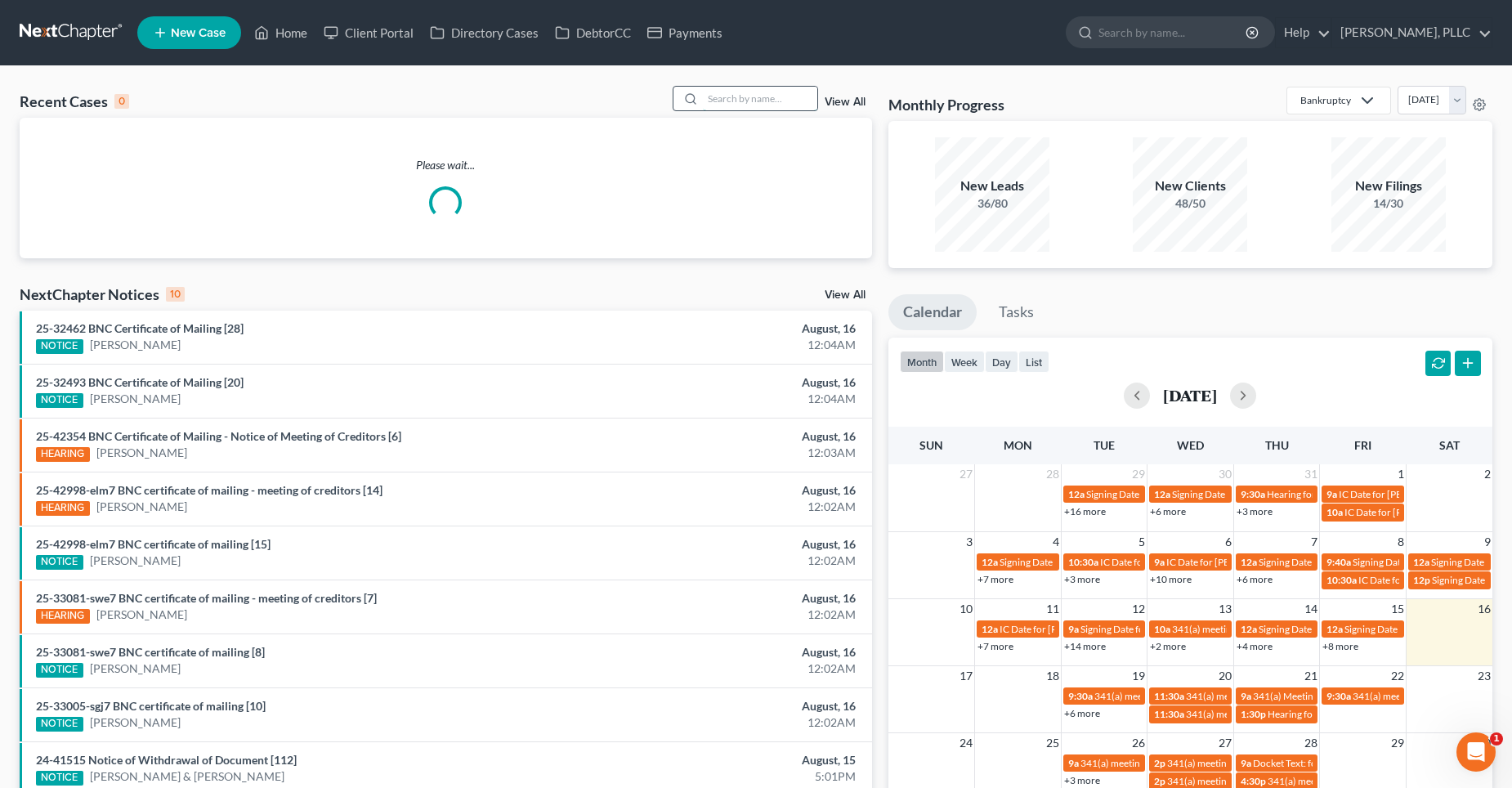
click at [728, 96] on input "search" at bounding box center [761, 99] width 115 height 24
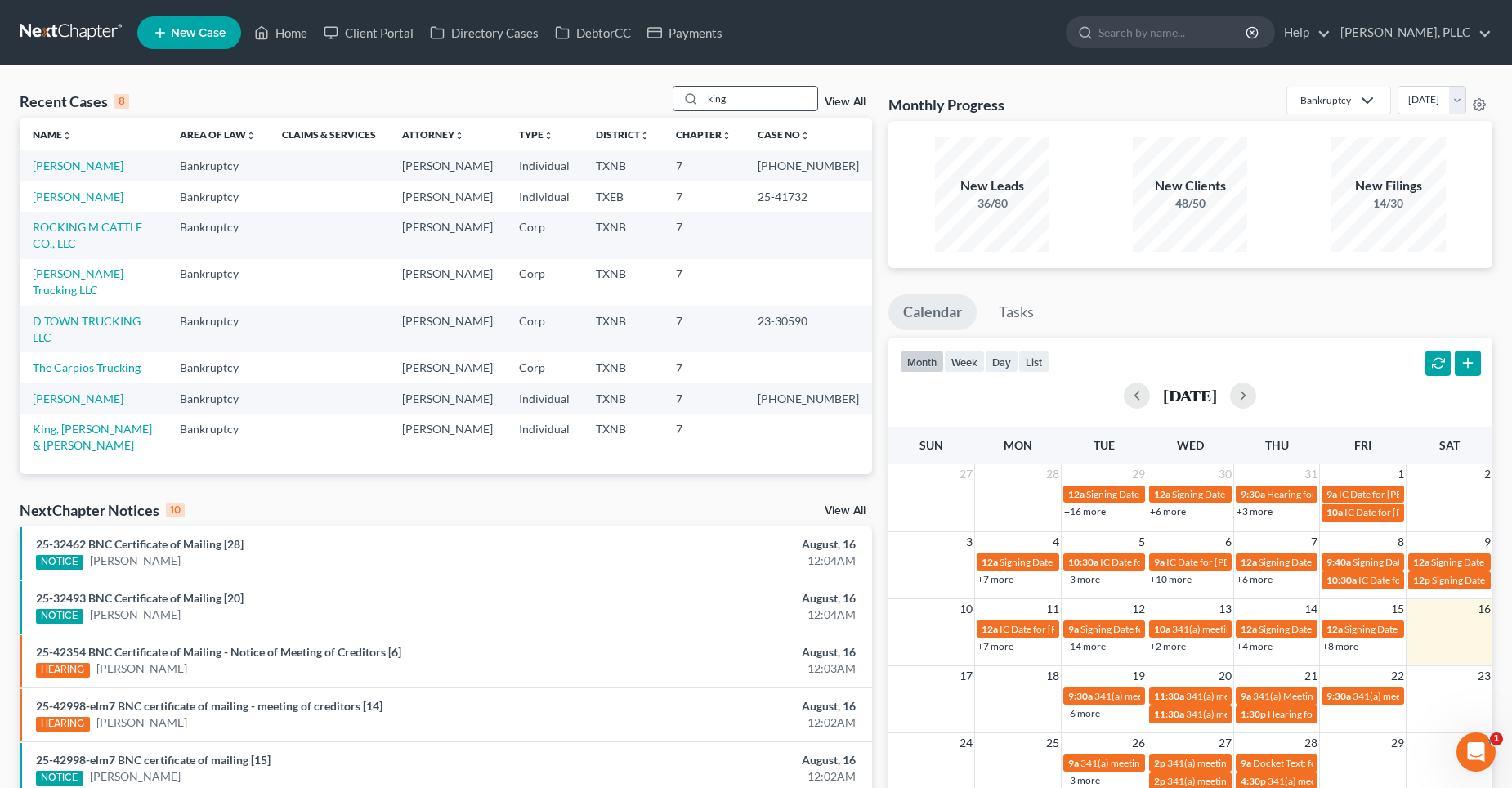
type input "king"
click at [66, 164] on link "[PERSON_NAME]" at bounding box center [78, 166] width 90 height 14
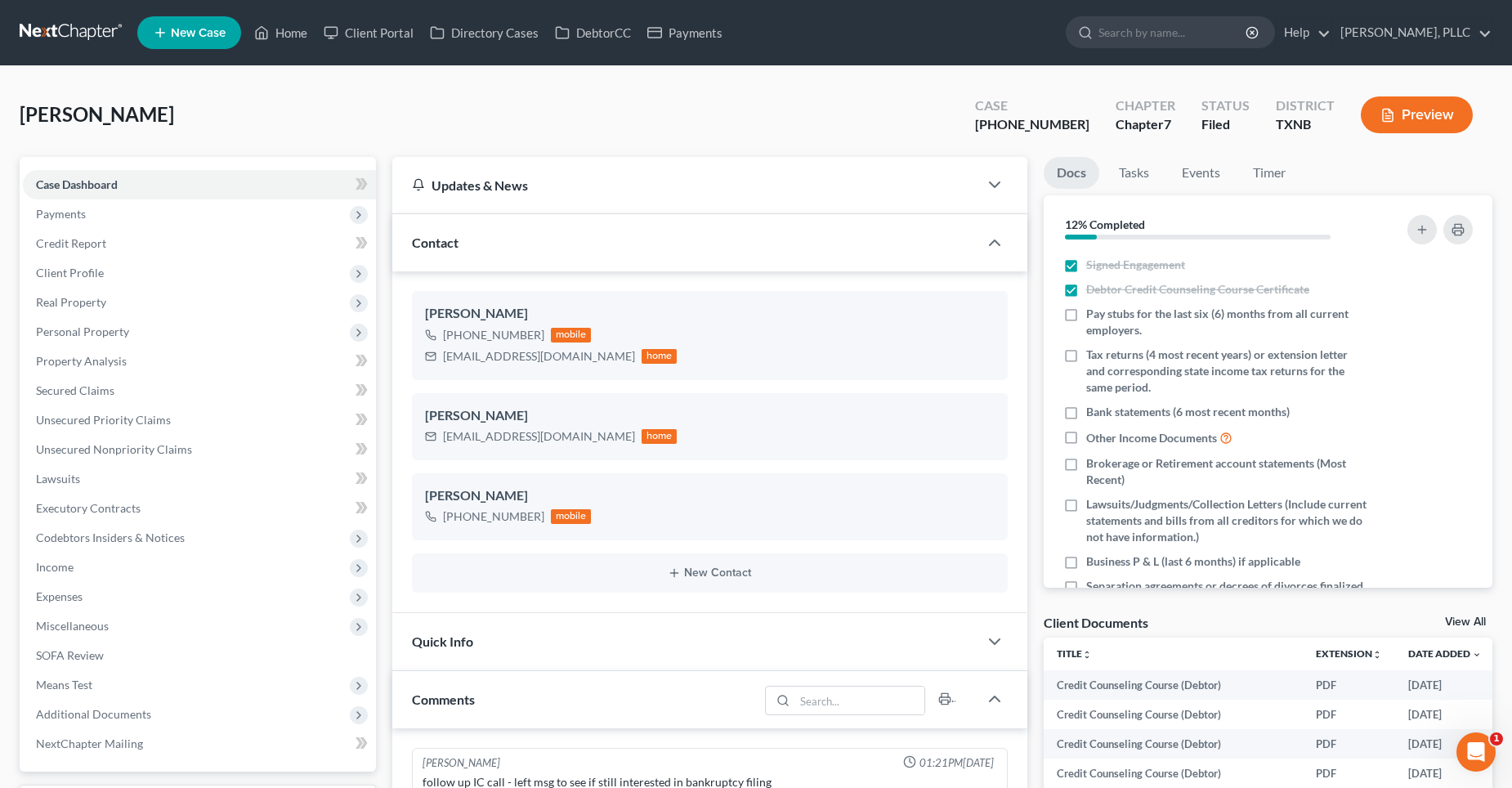
scroll to position [1910, 0]
drag, startPoint x: 1097, startPoint y: 118, endPoint x: 1022, endPoint y: 128, distance: 75.7
click at [1022, 128] on div "Case [PHONE_NUMBER]" at bounding box center [1032, 116] width 141 height 48
copy div "[PHONE_NUMBER]"
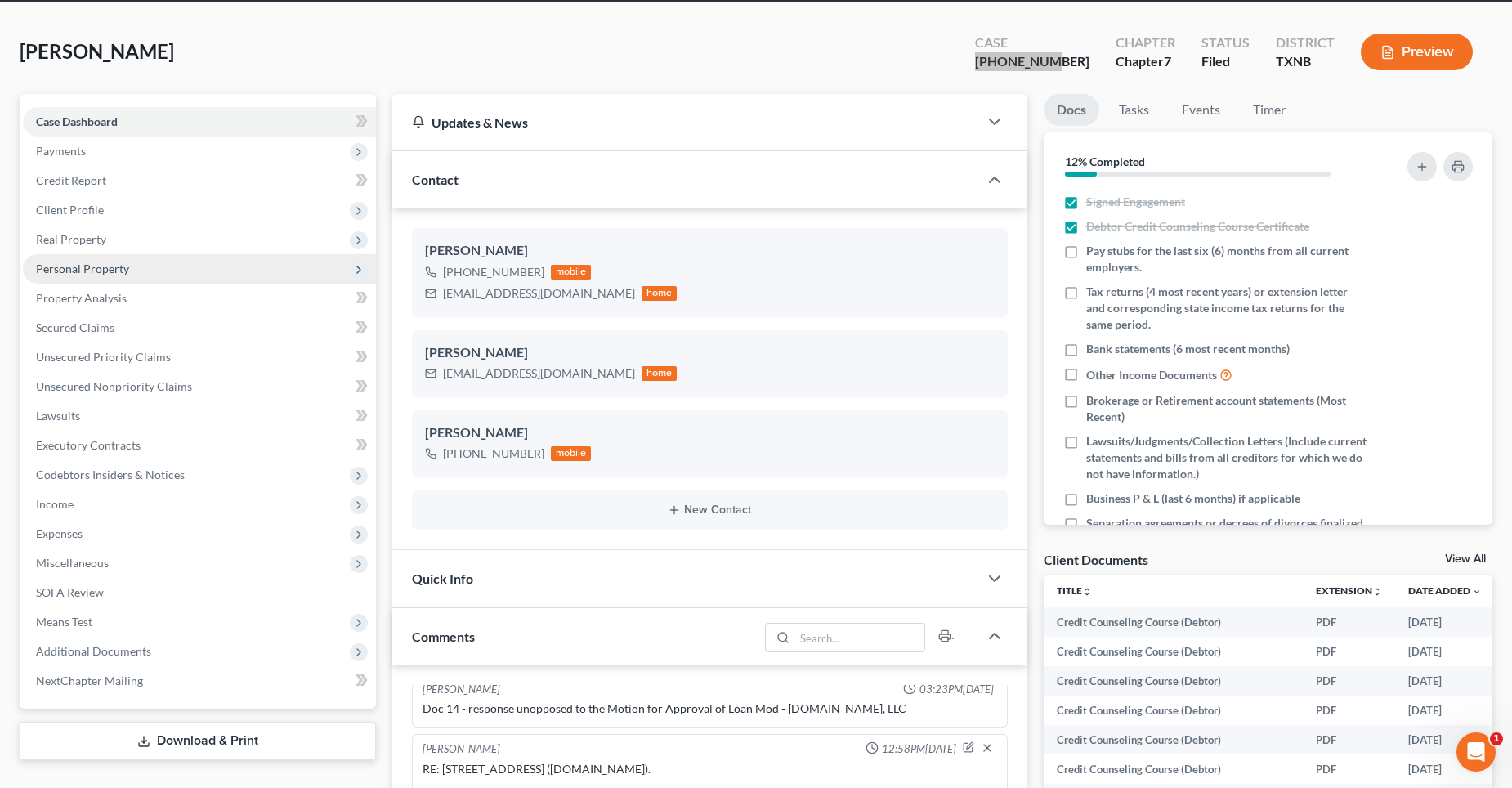
scroll to position [0, 0]
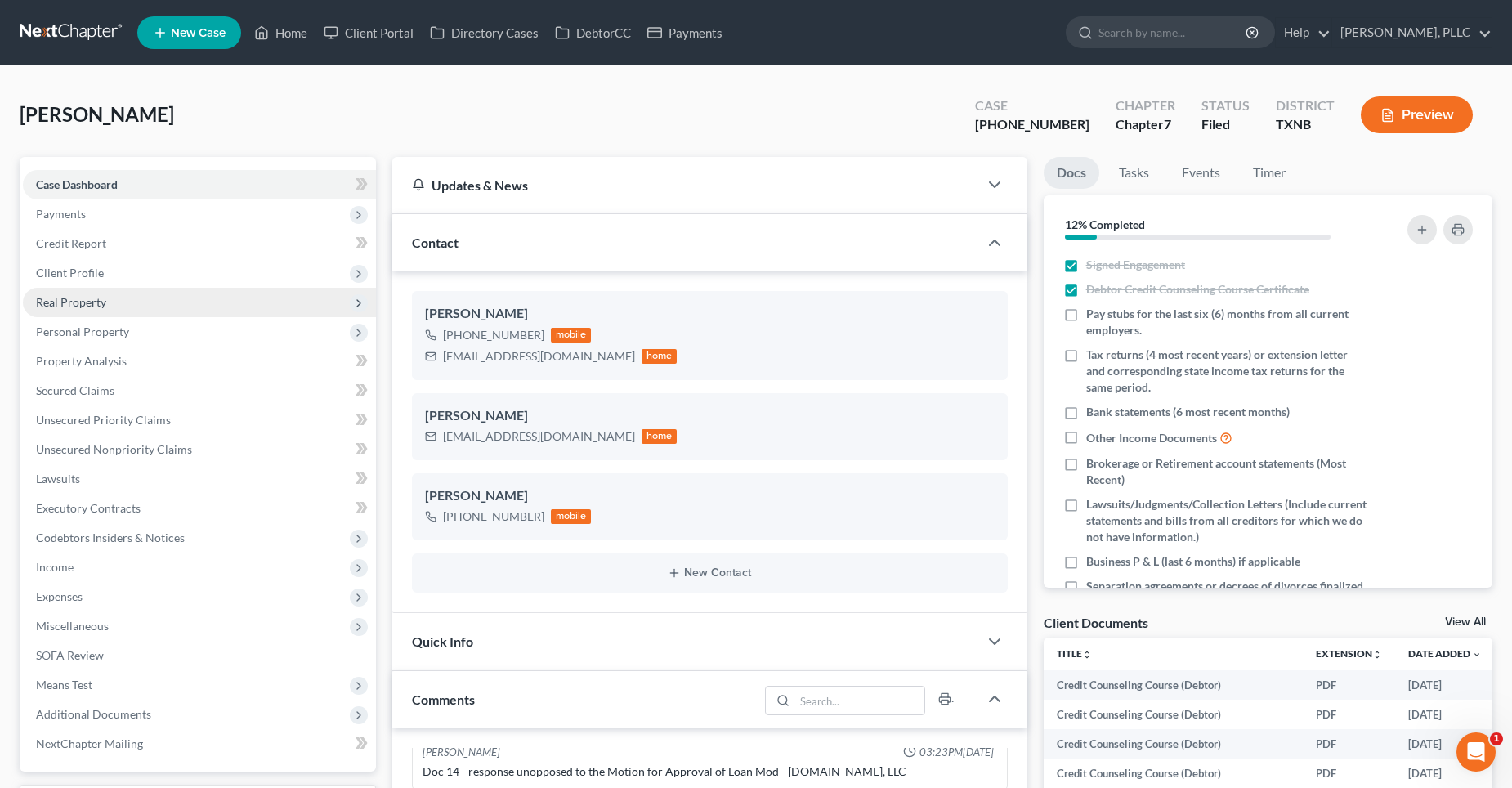
click at [71, 302] on span "Real Property" at bounding box center [71, 302] width 70 height 14
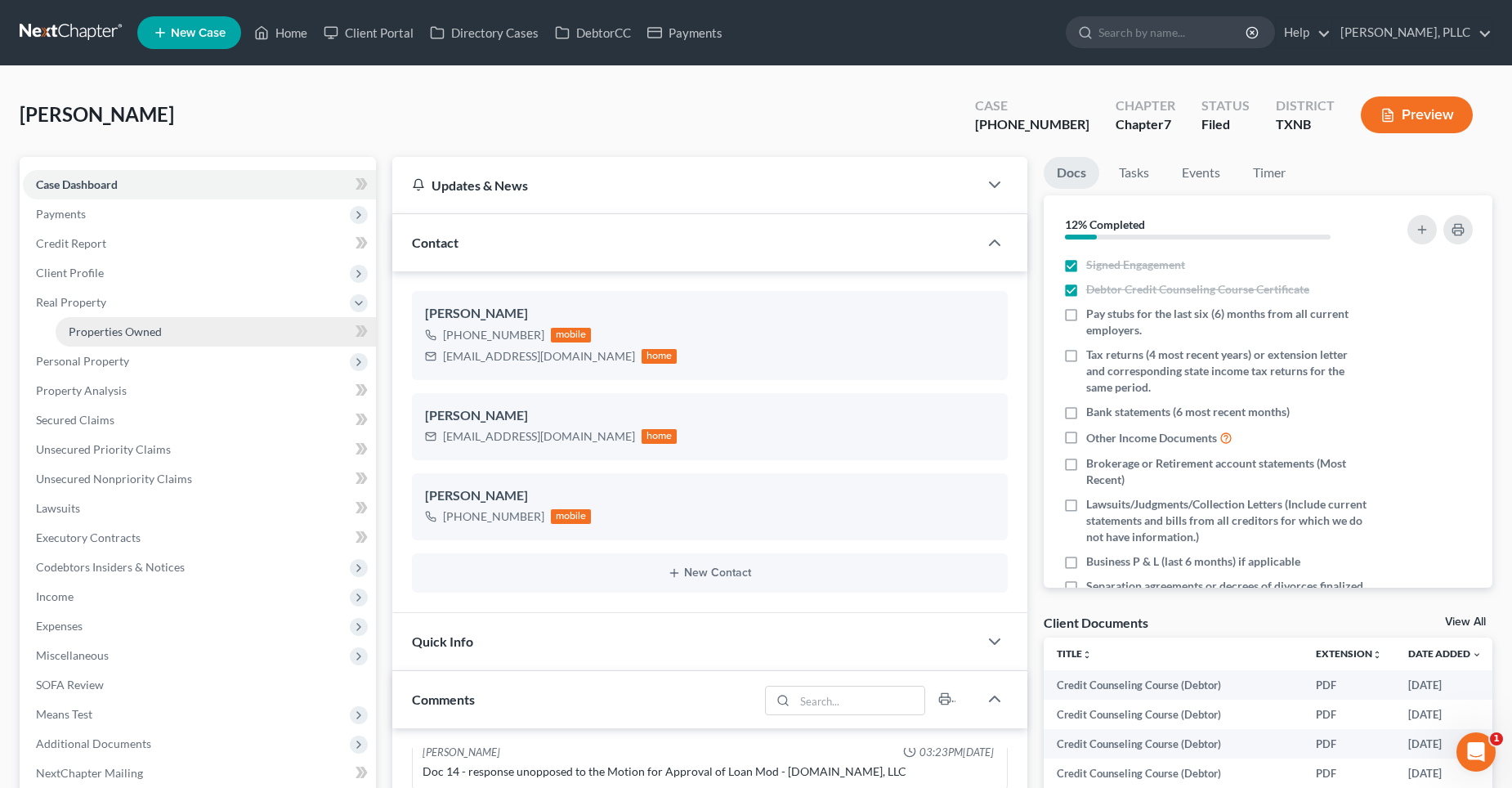
click at [164, 333] on link "Properties Owned" at bounding box center [216, 332] width 321 height 30
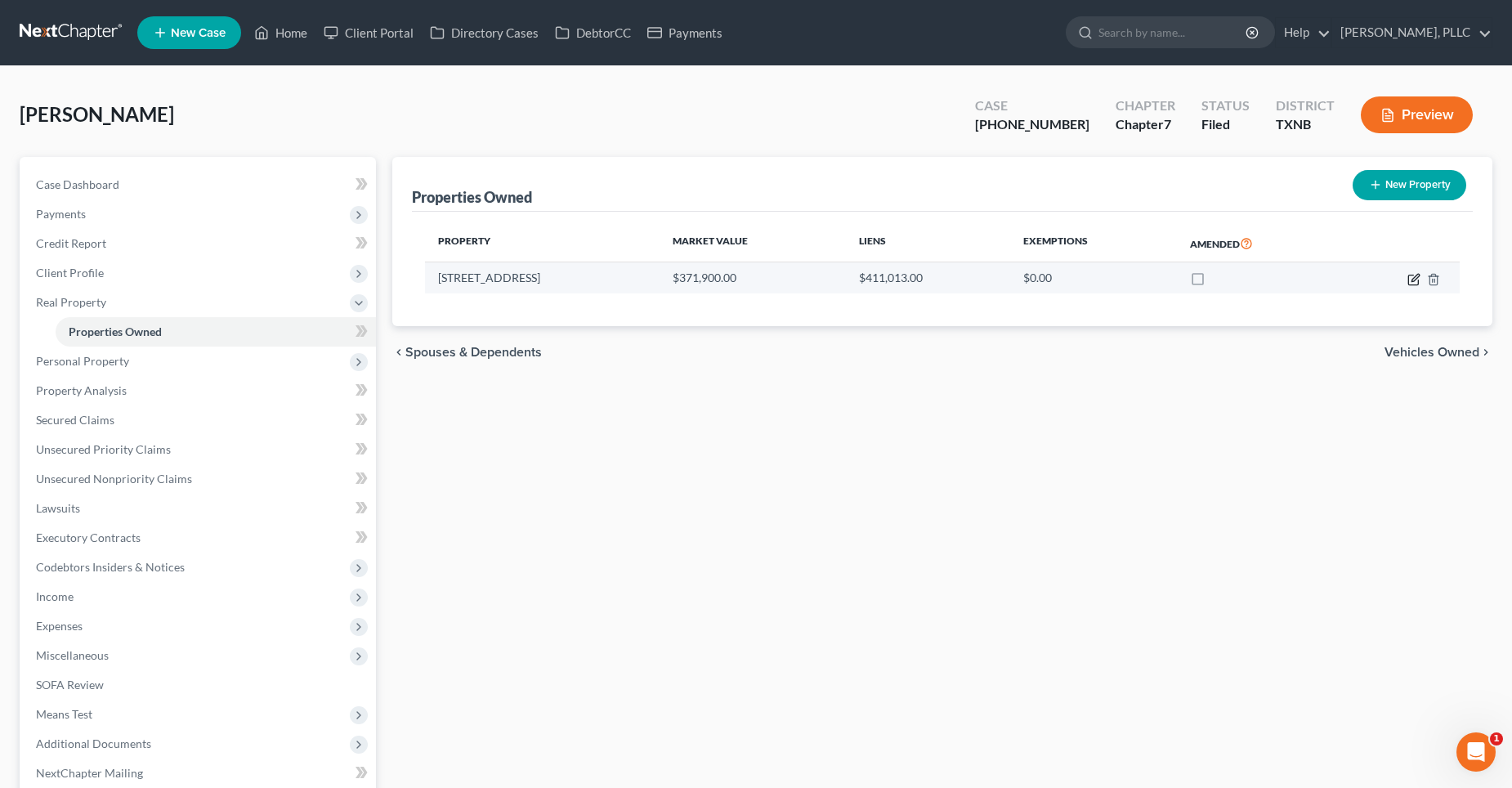
click at [1411, 280] on icon "button" at bounding box center [1413, 279] width 13 height 13
select select "45"
select select "3"
select select "0"
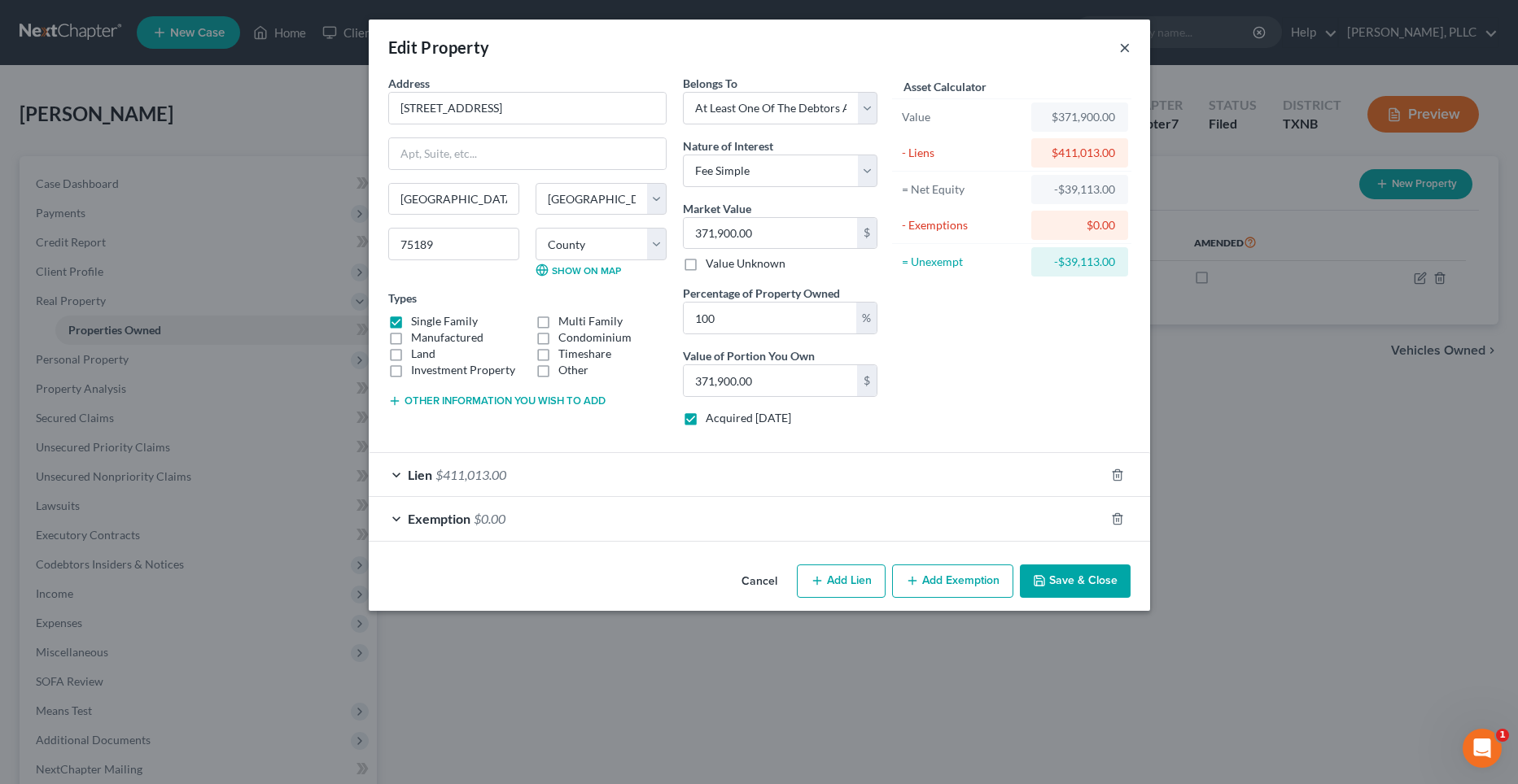
click at [1125, 45] on button "×" at bounding box center [1125, 47] width 12 height 19
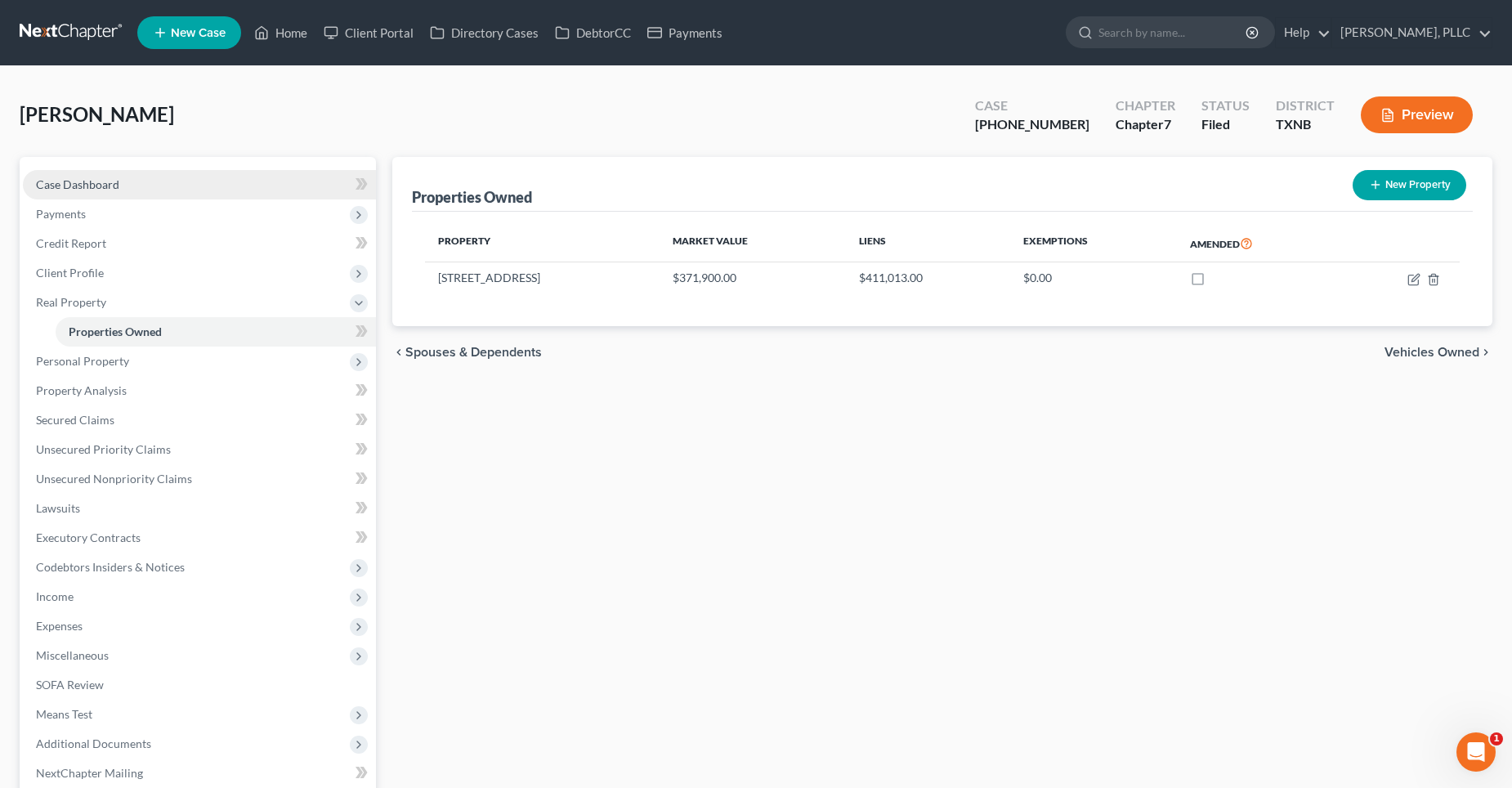
click at [157, 193] on link "Case Dashboard" at bounding box center [199, 184] width 353 height 30
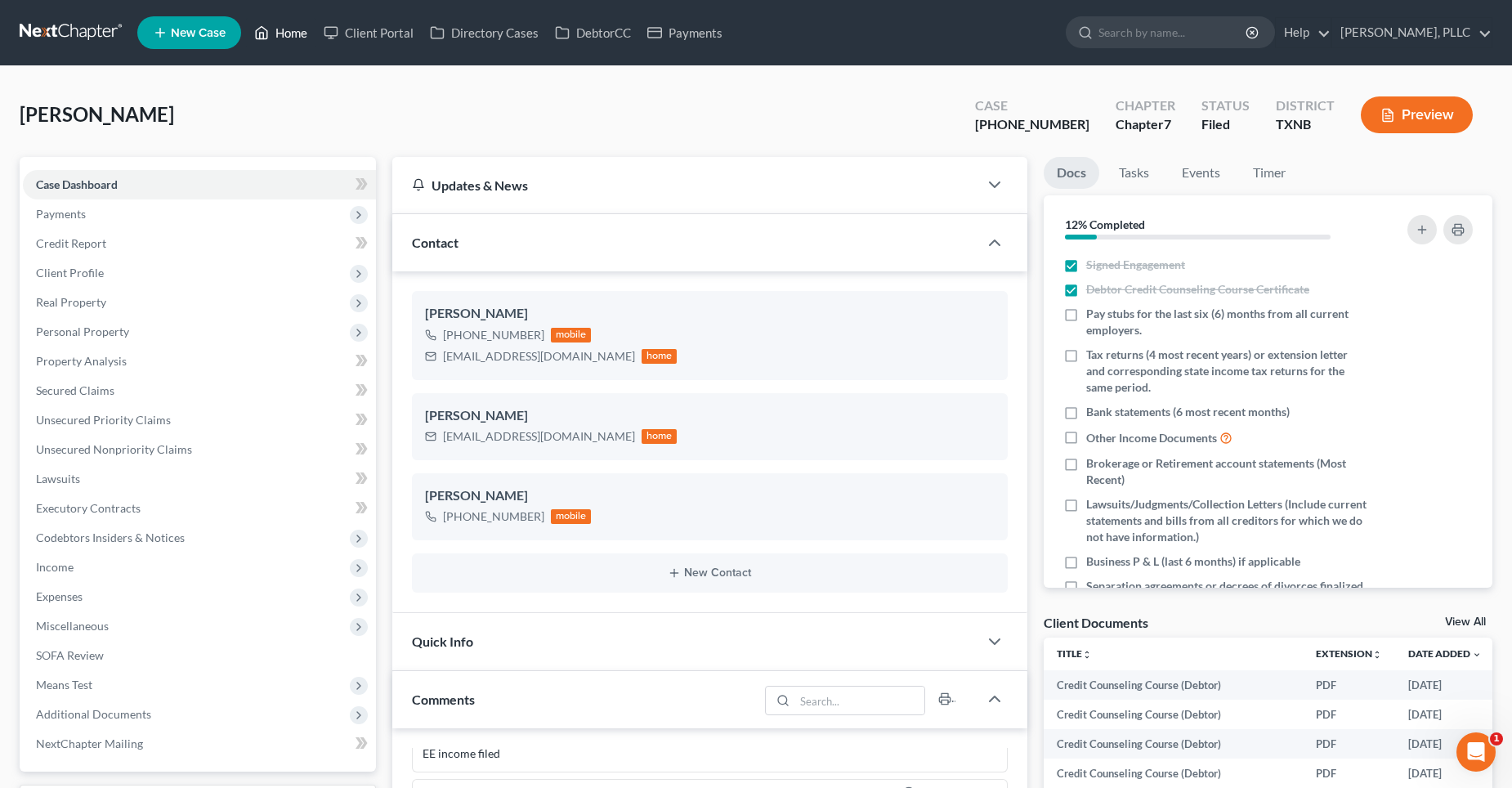
drag, startPoint x: 279, startPoint y: 30, endPoint x: 424, endPoint y: 69, distance: 150.2
click at [279, 30] on link "Home" at bounding box center [280, 32] width 69 height 30
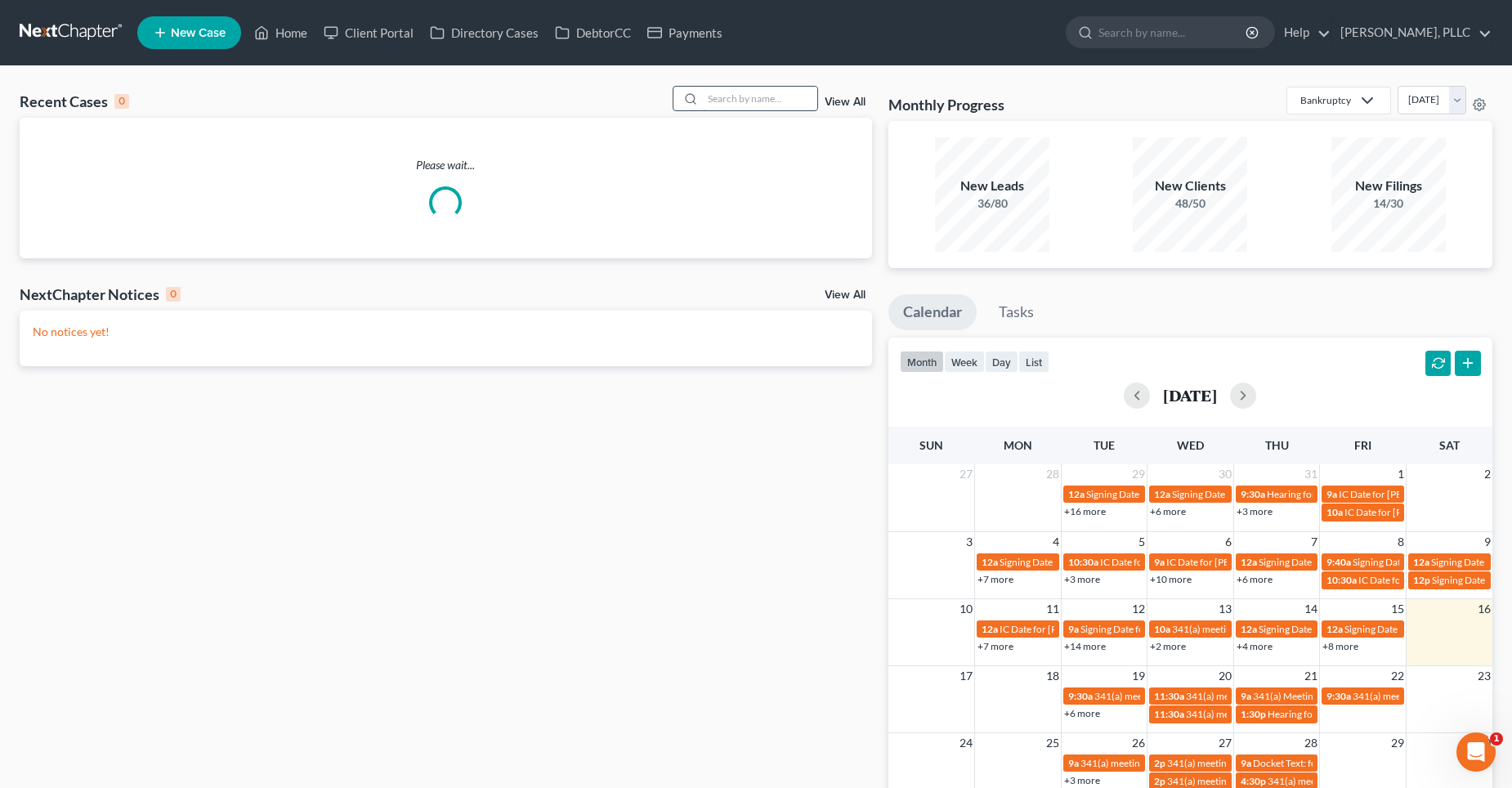
click at [761, 106] on input "search" at bounding box center [761, 99] width 115 height 24
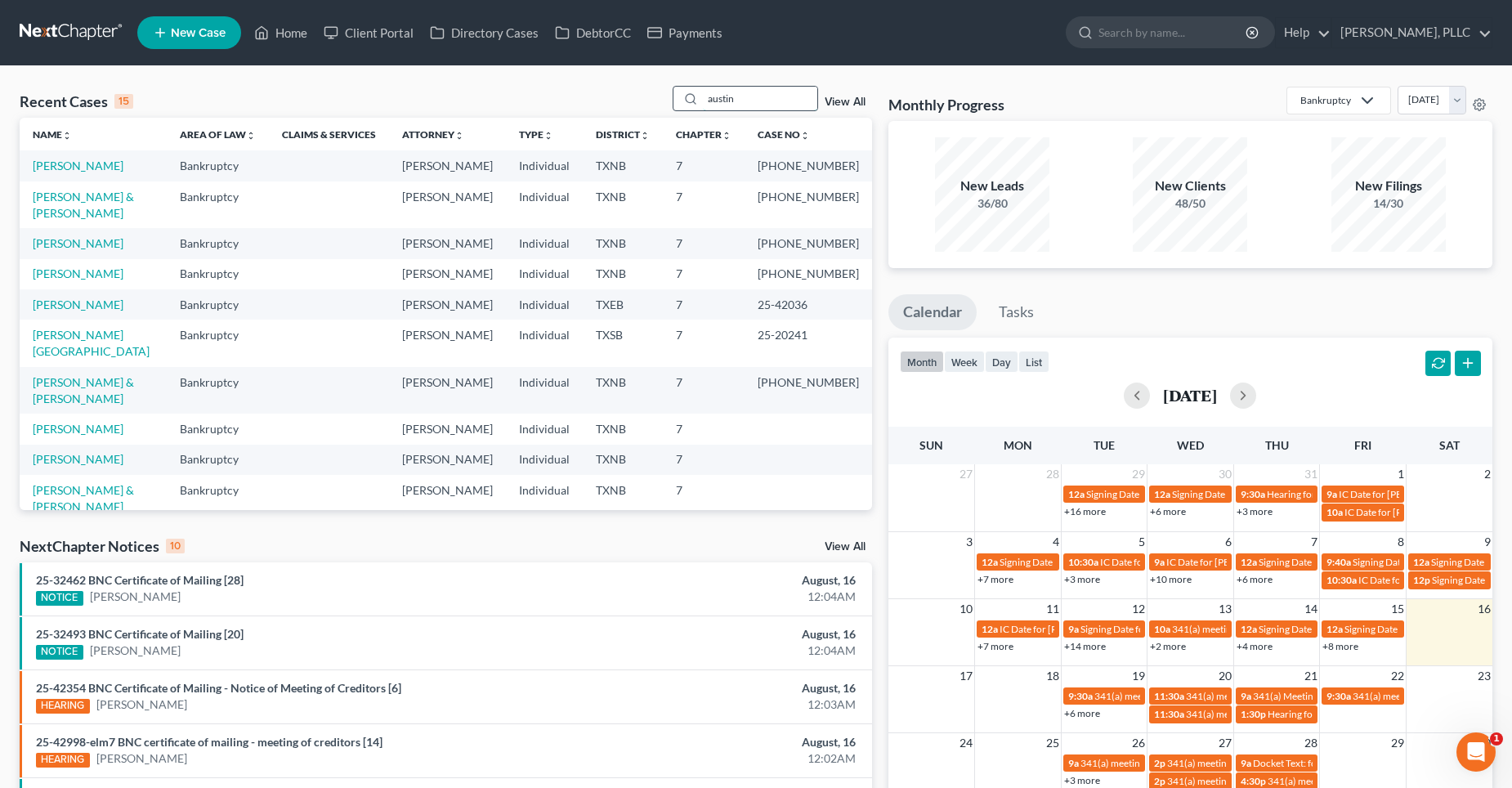
type input "austin"
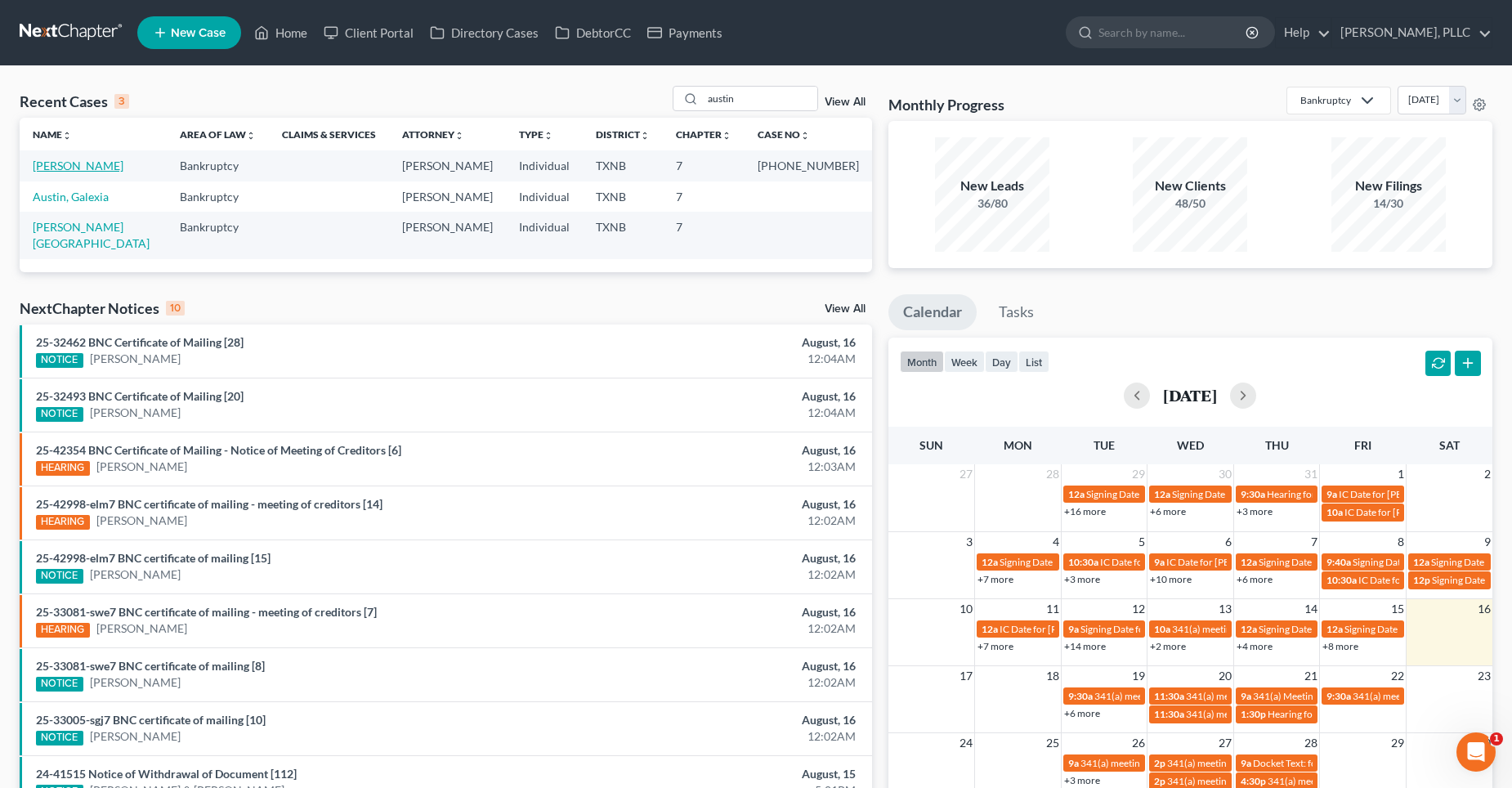
click at [72, 164] on link "[PERSON_NAME]" at bounding box center [78, 166] width 90 height 14
select select "4"
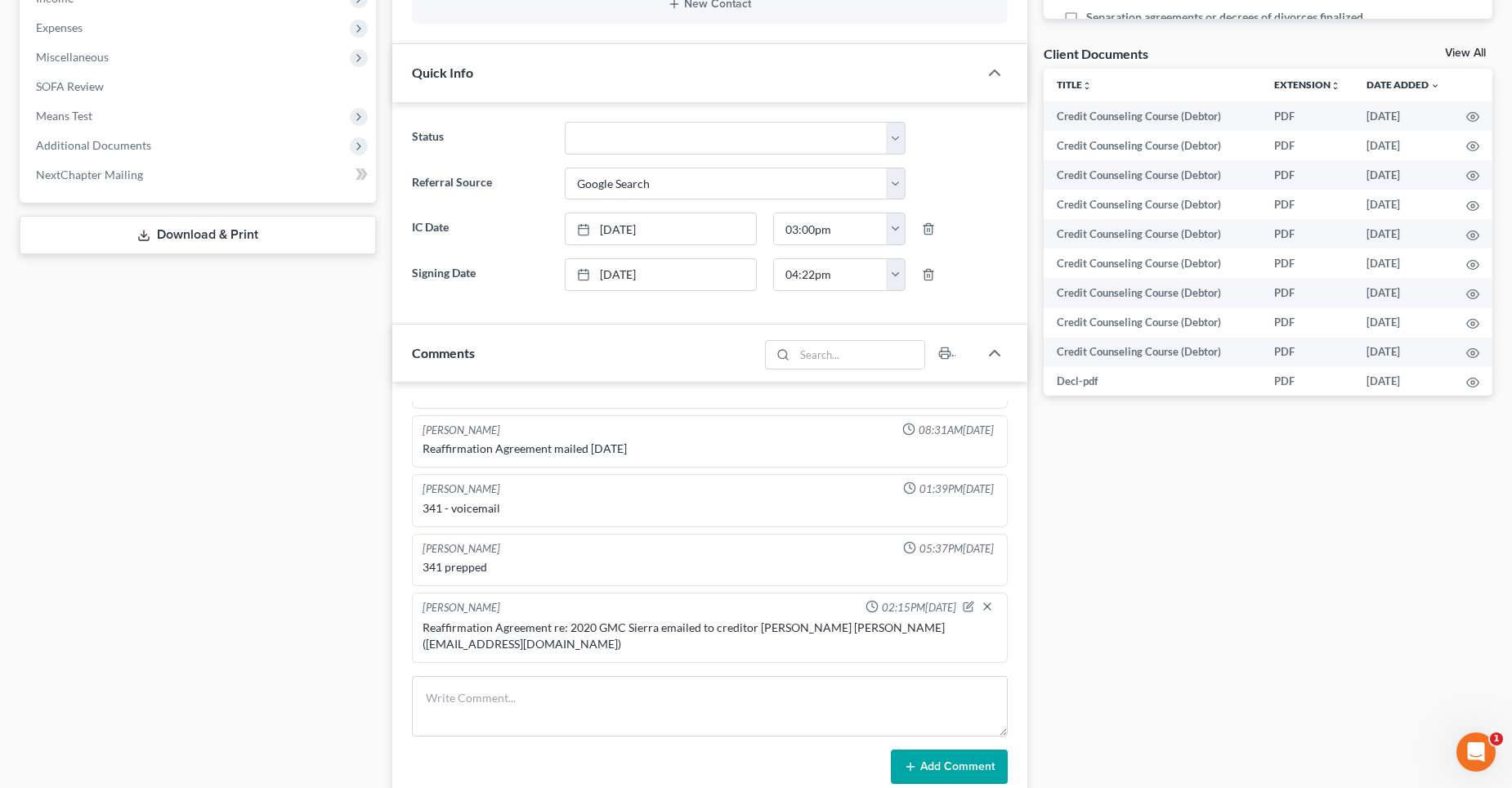
scroll to position [573, 0]
click at [87, 143] on span "Additional Documents" at bounding box center [94, 142] width 116 height 14
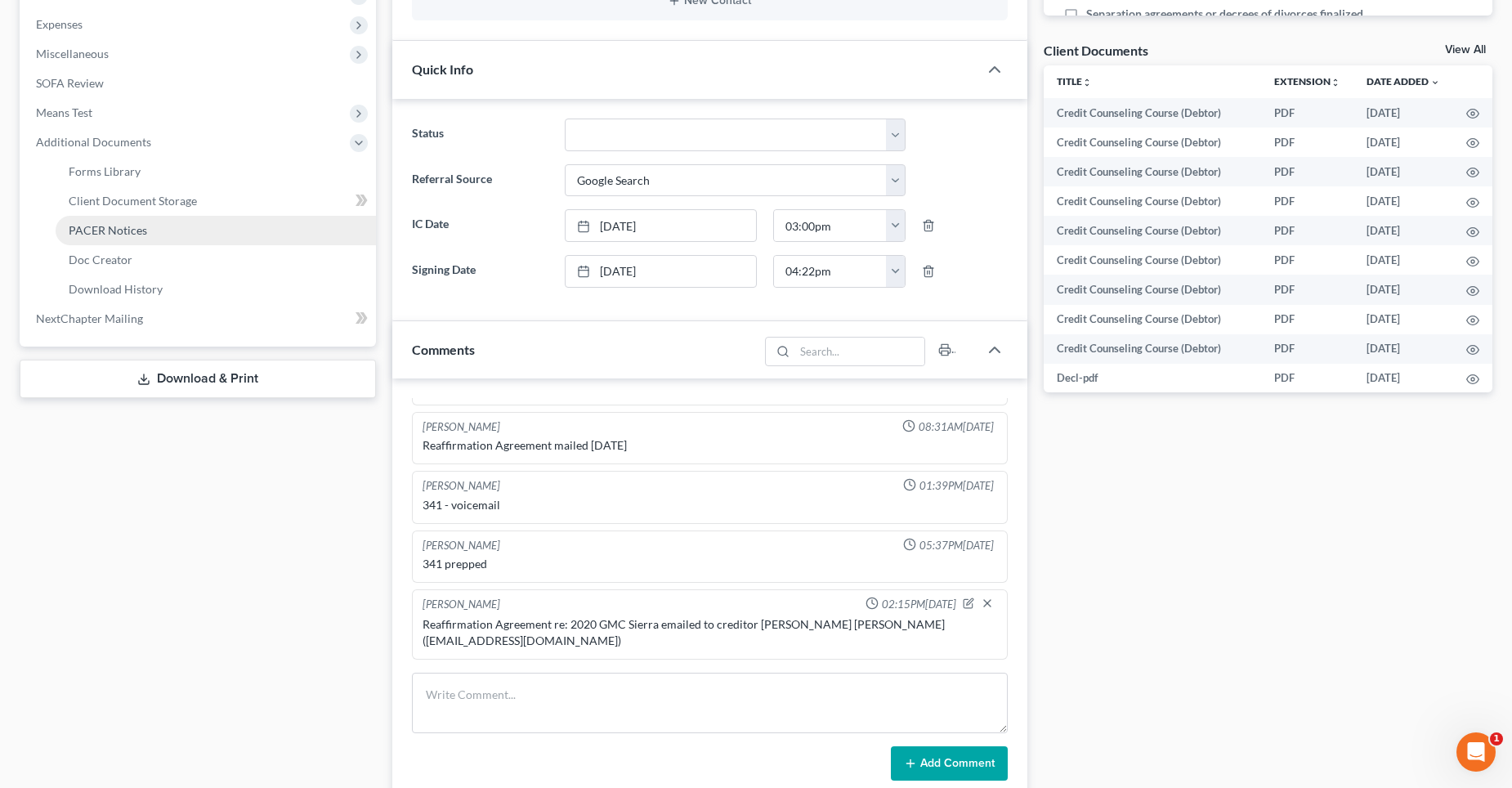
click at [116, 233] on span "PACER Notices" at bounding box center [107, 230] width 79 height 14
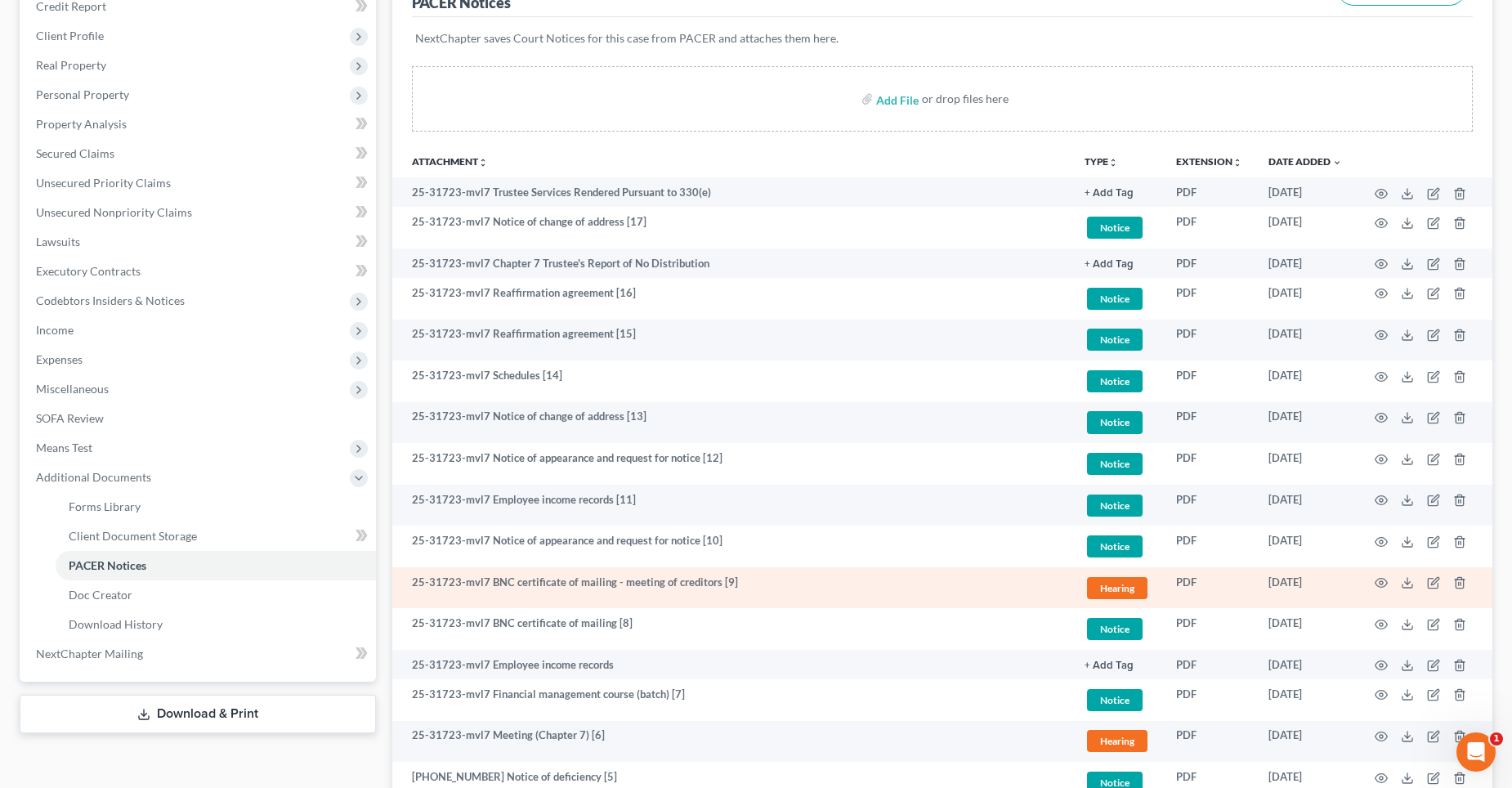
scroll to position [245, 0]
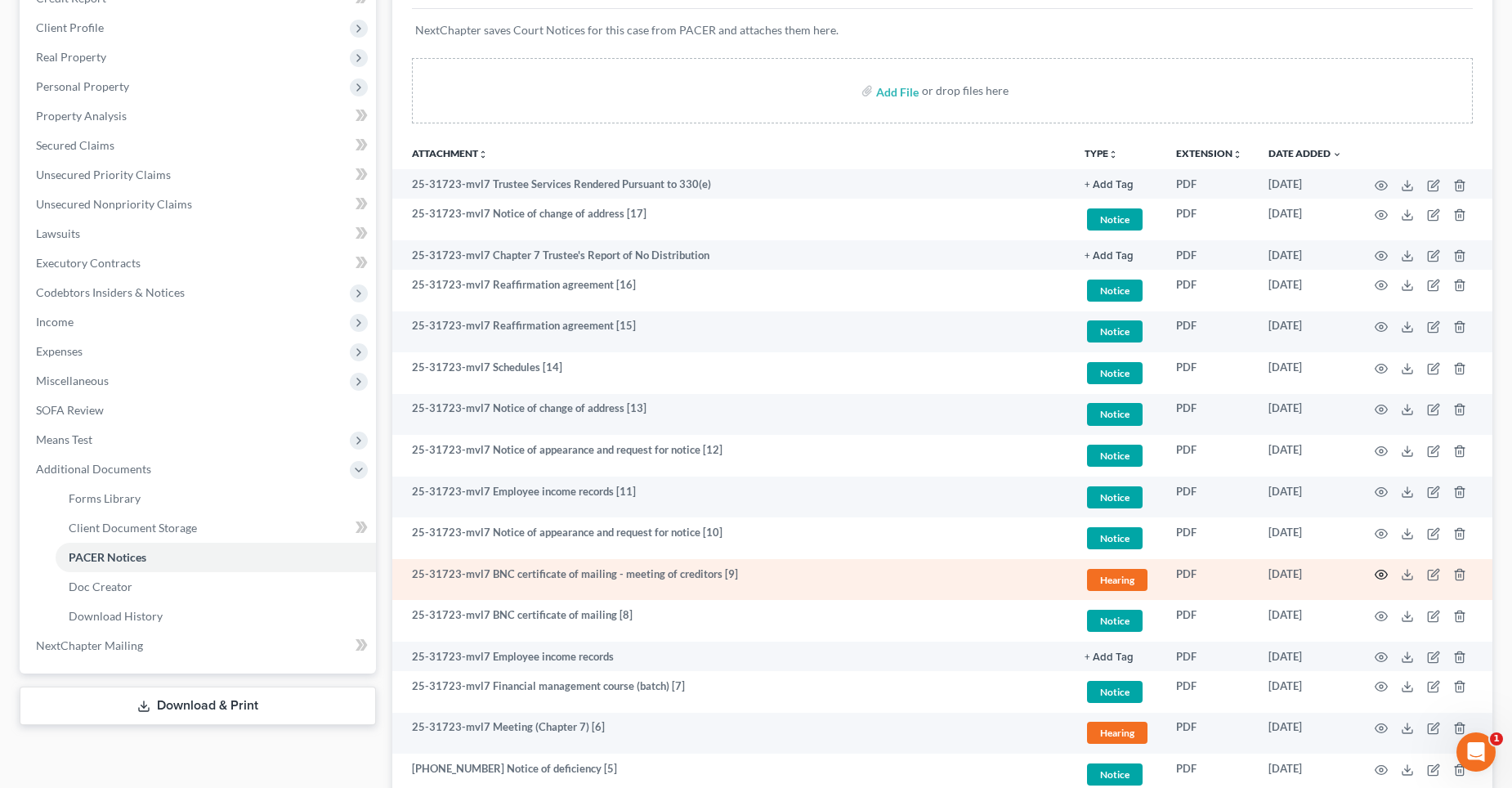
click at [1377, 574] on icon "button" at bounding box center [1380, 574] width 13 height 13
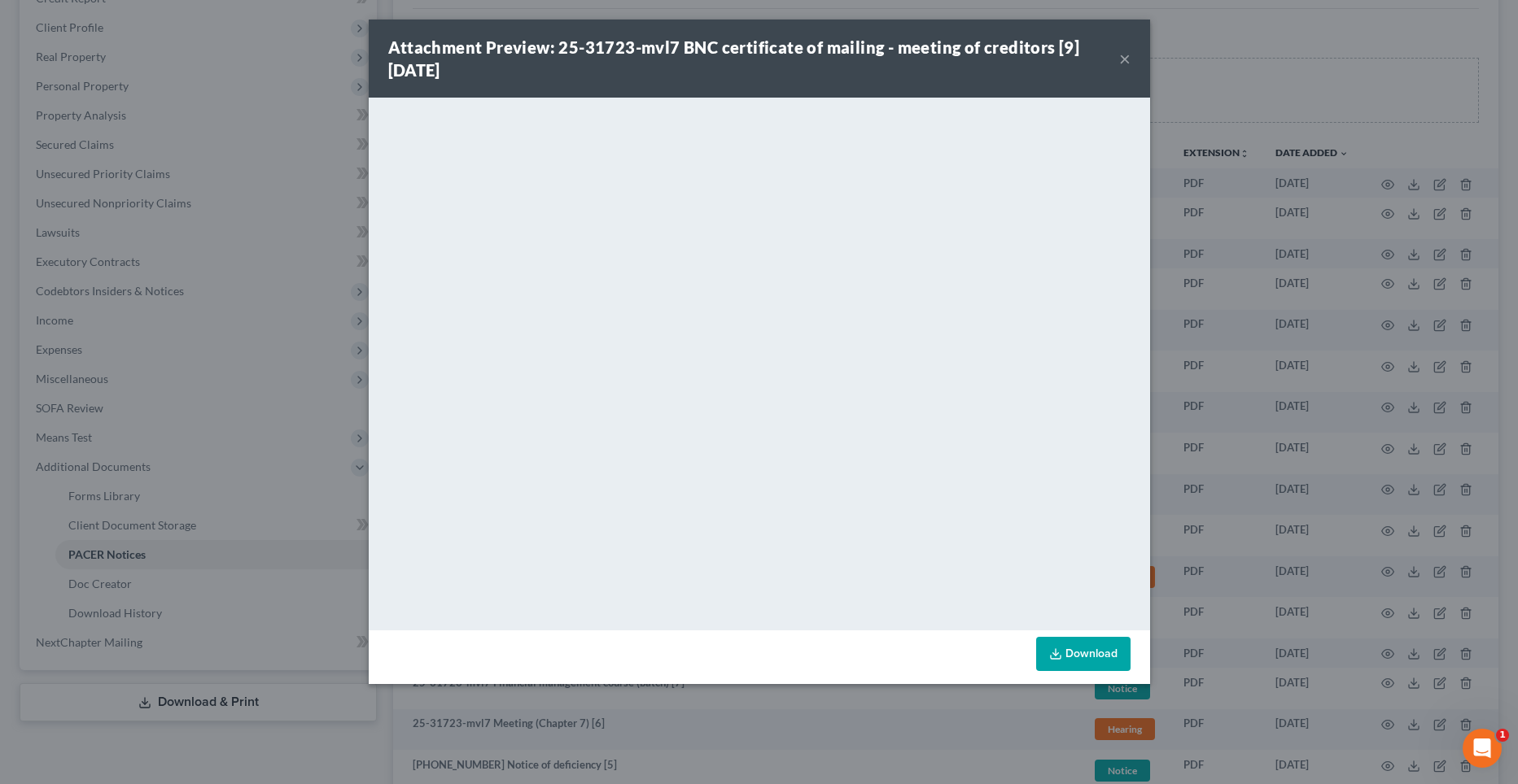
click at [1120, 58] on button "×" at bounding box center [1125, 58] width 12 height 19
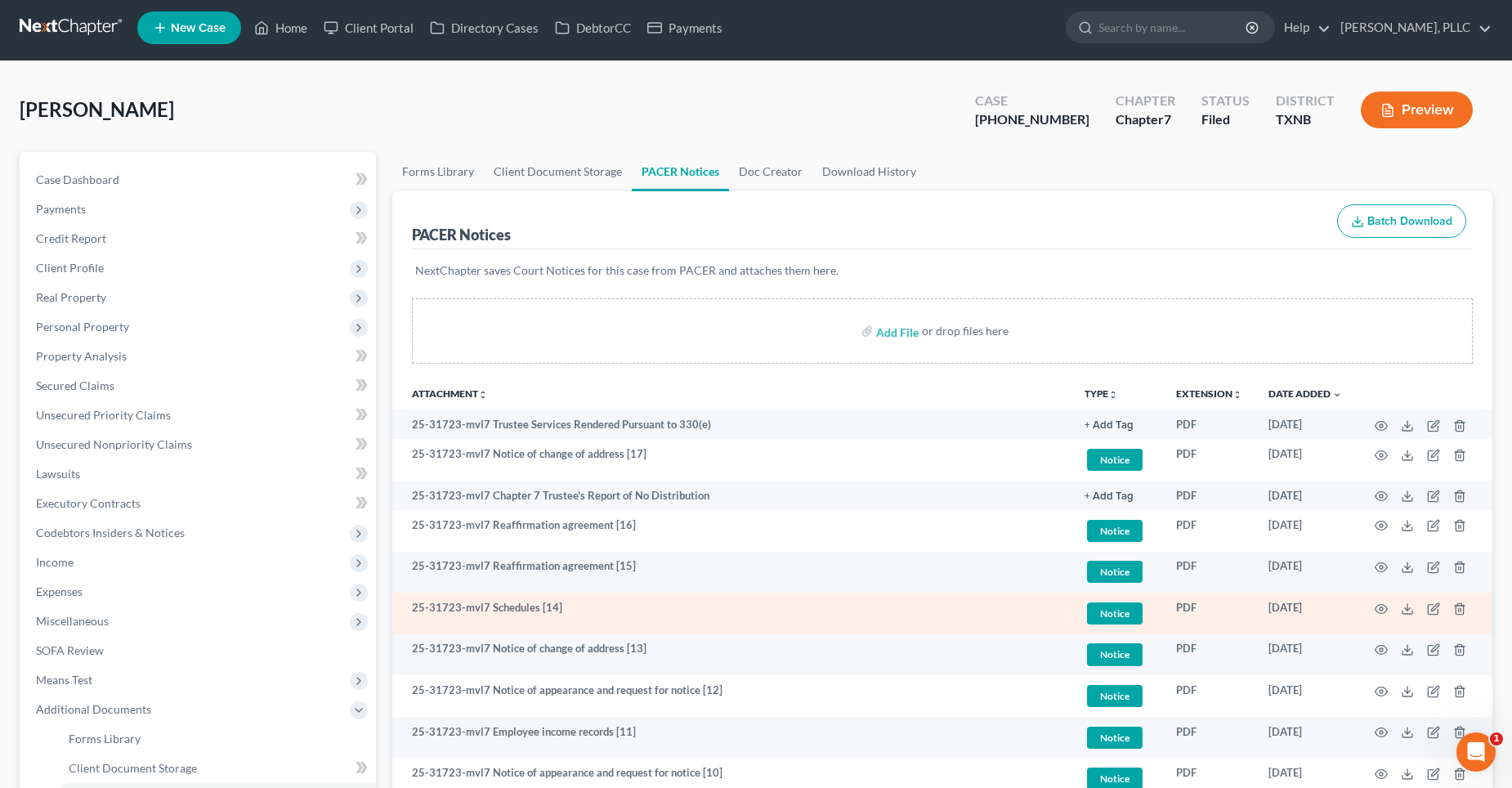
scroll to position [0, 0]
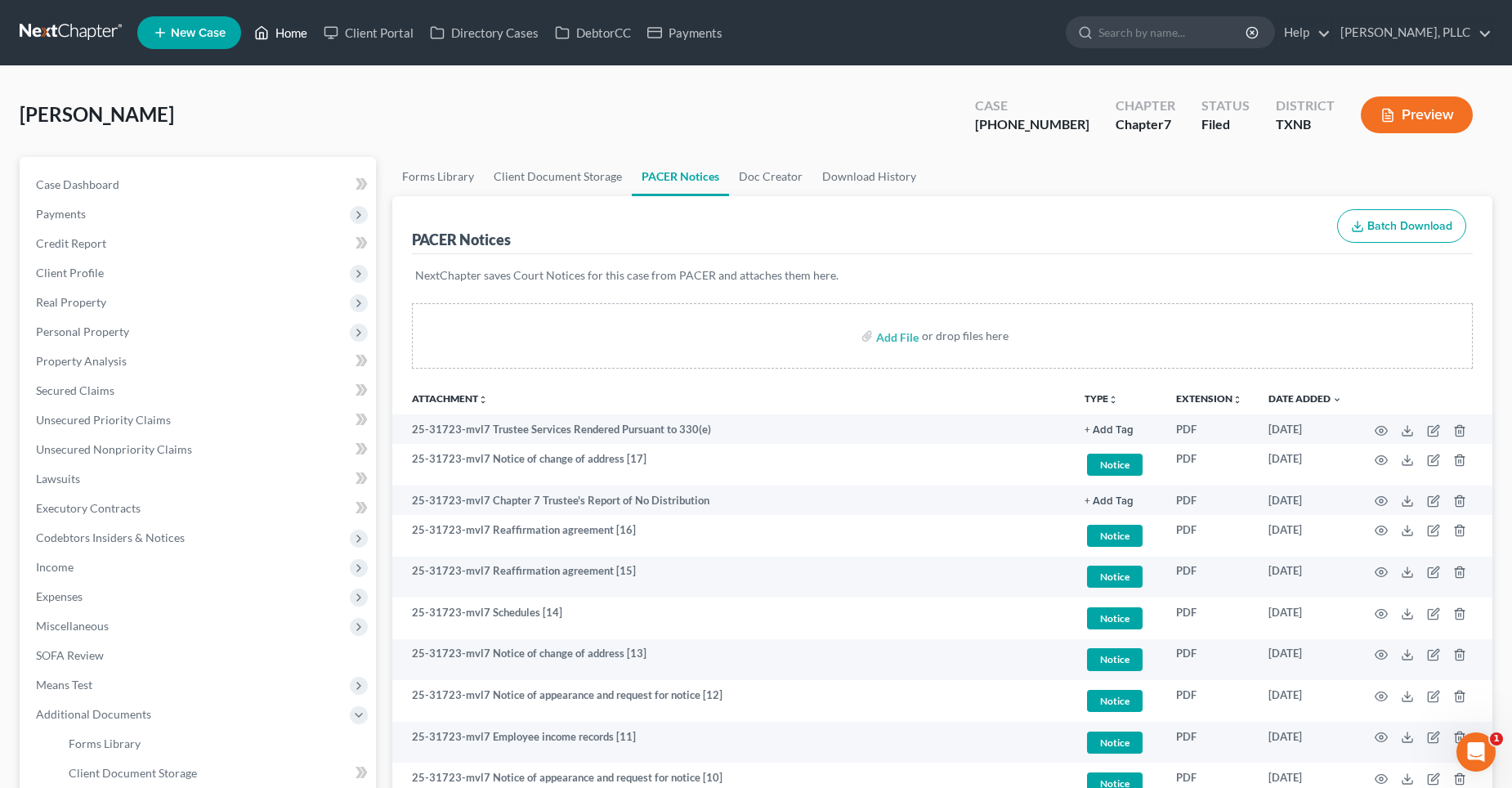
click at [300, 35] on link "Home" at bounding box center [280, 32] width 69 height 30
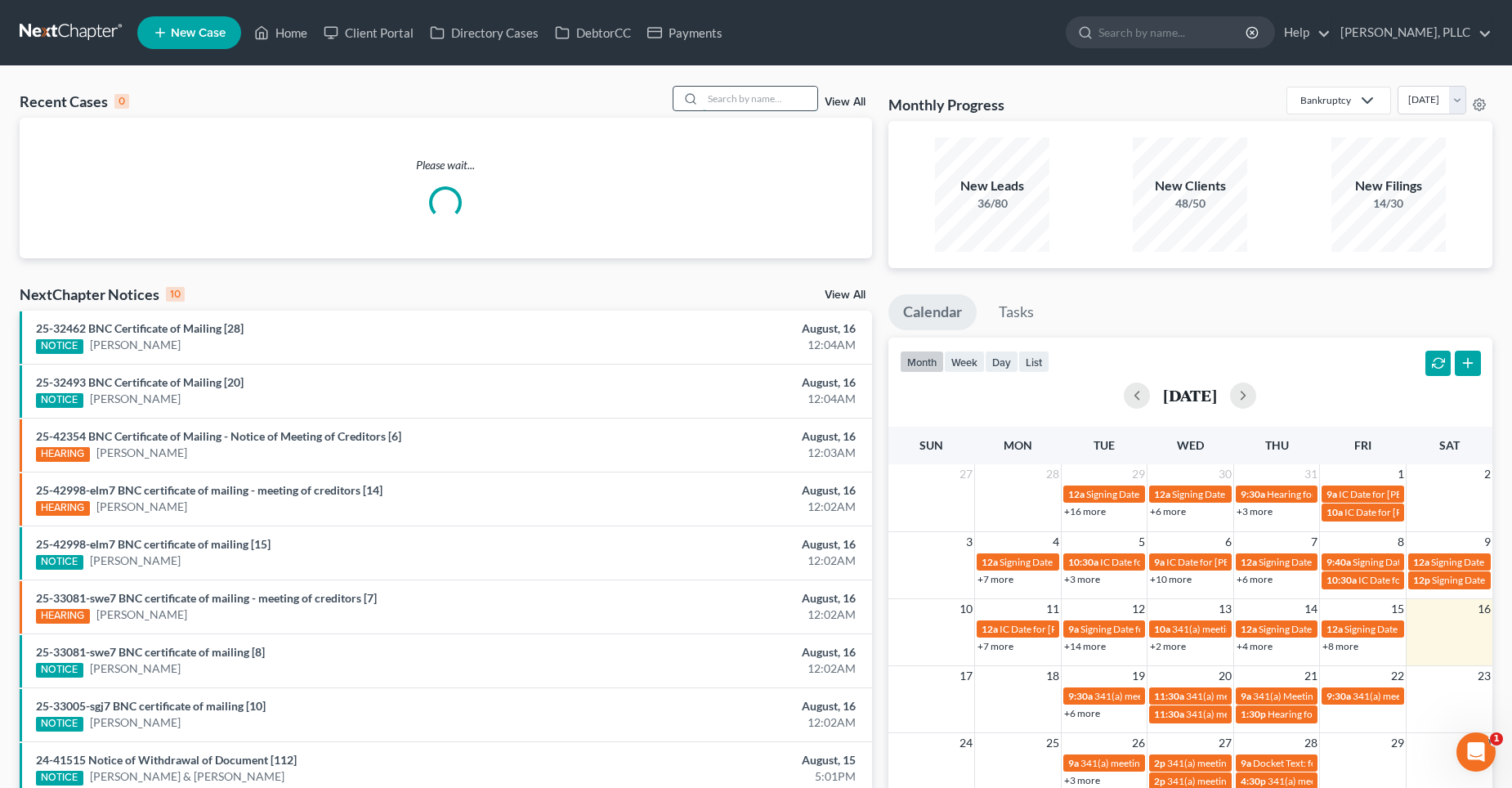
click at [757, 100] on input "search" at bounding box center [761, 99] width 115 height 24
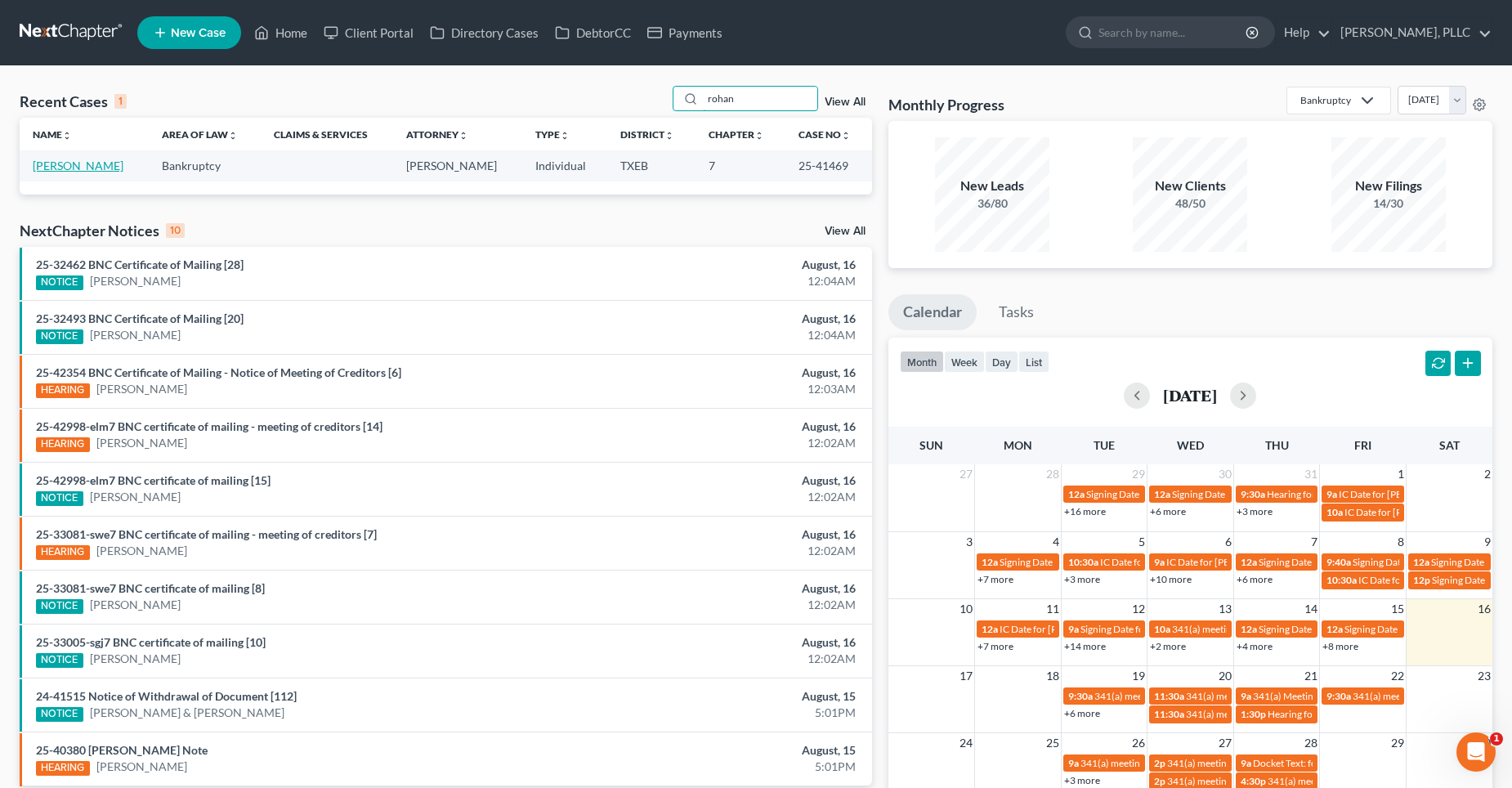
type input "rohan"
click at [83, 170] on link "[PERSON_NAME]" at bounding box center [78, 166] width 90 height 14
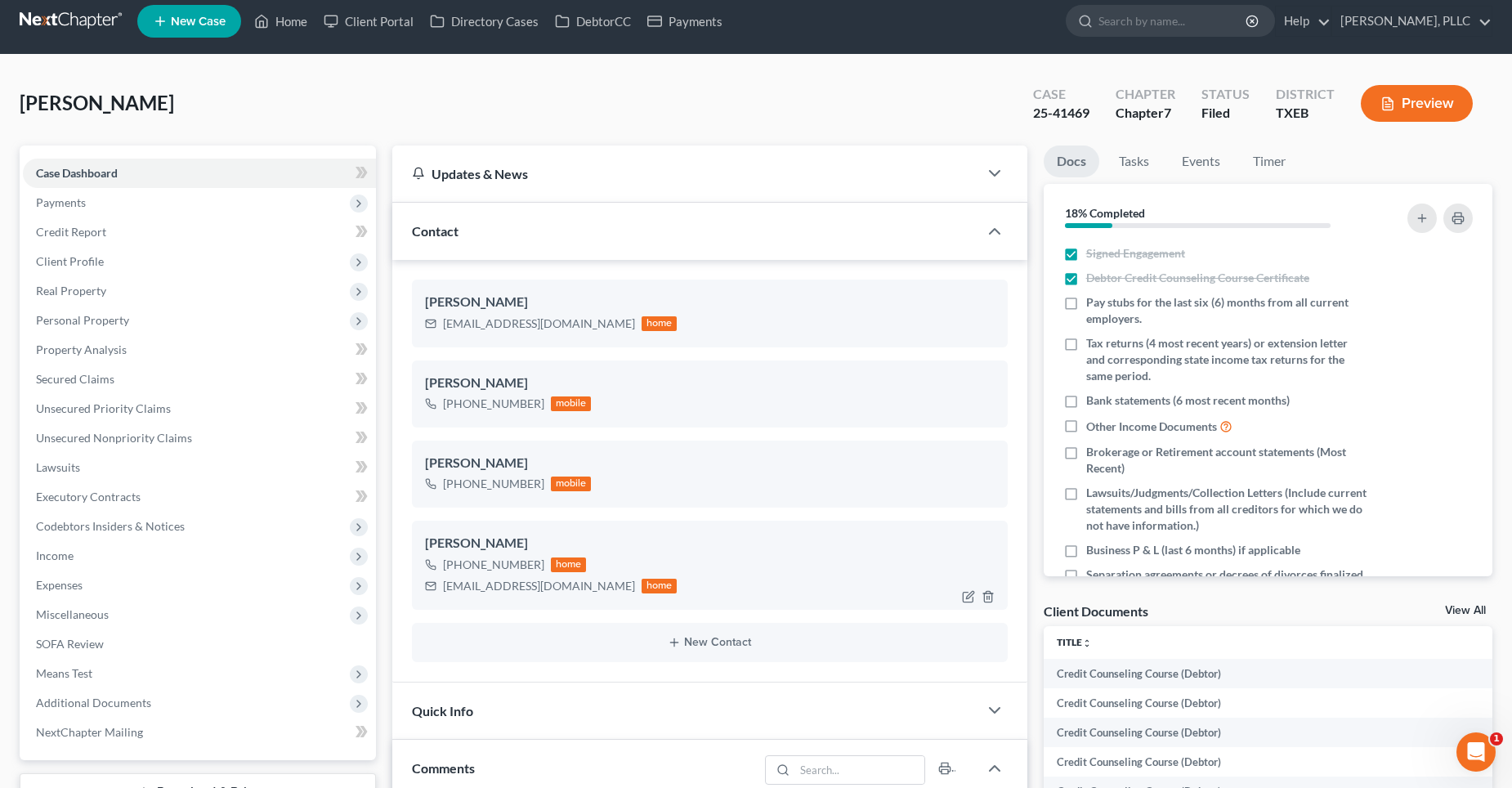
scroll to position [164, 0]
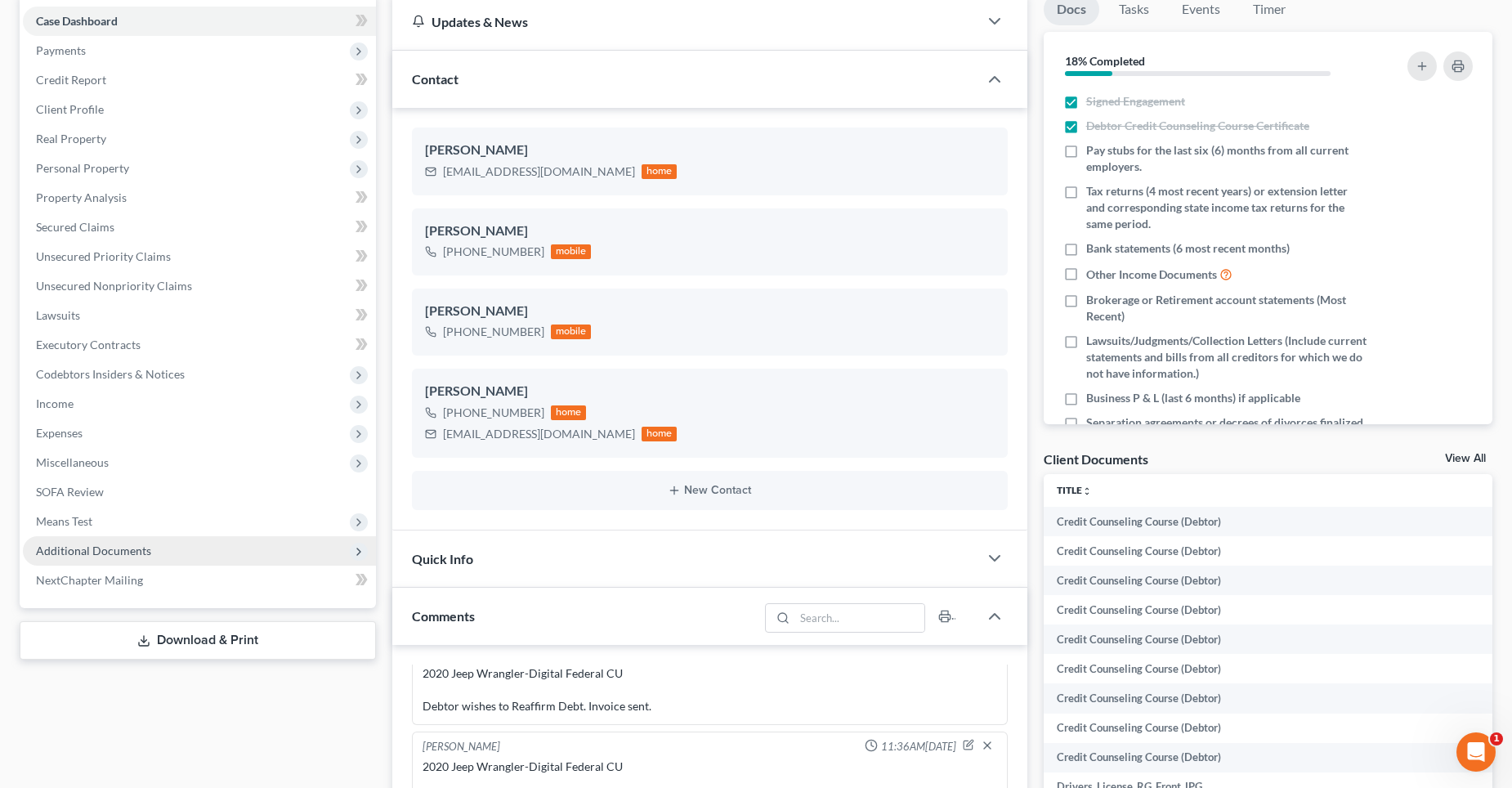
click at [82, 557] on span "Additional Documents" at bounding box center [199, 551] width 353 height 30
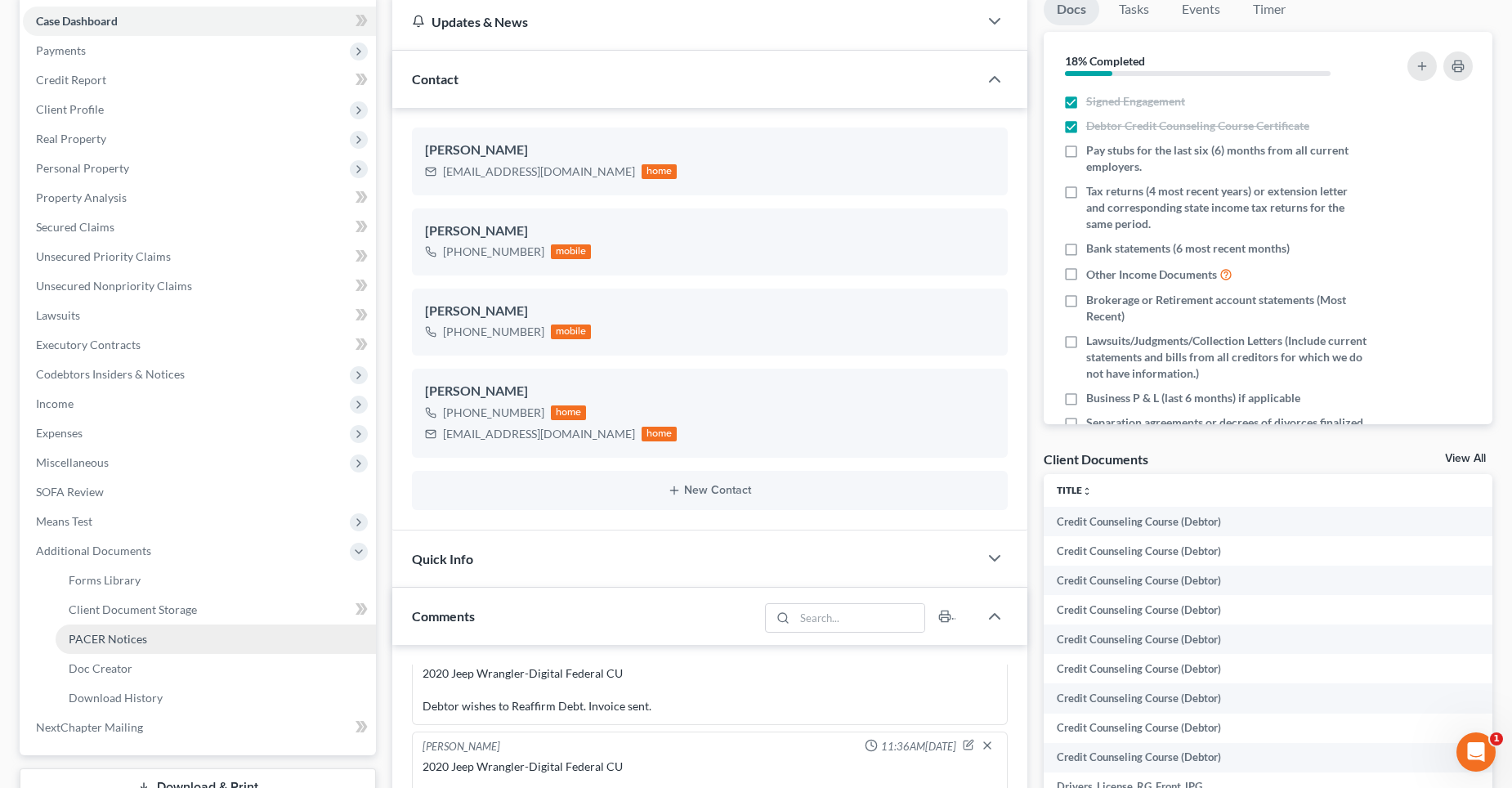
click at [117, 637] on span "PACER Notices" at bounding box center [107, 639] width 79 height 14
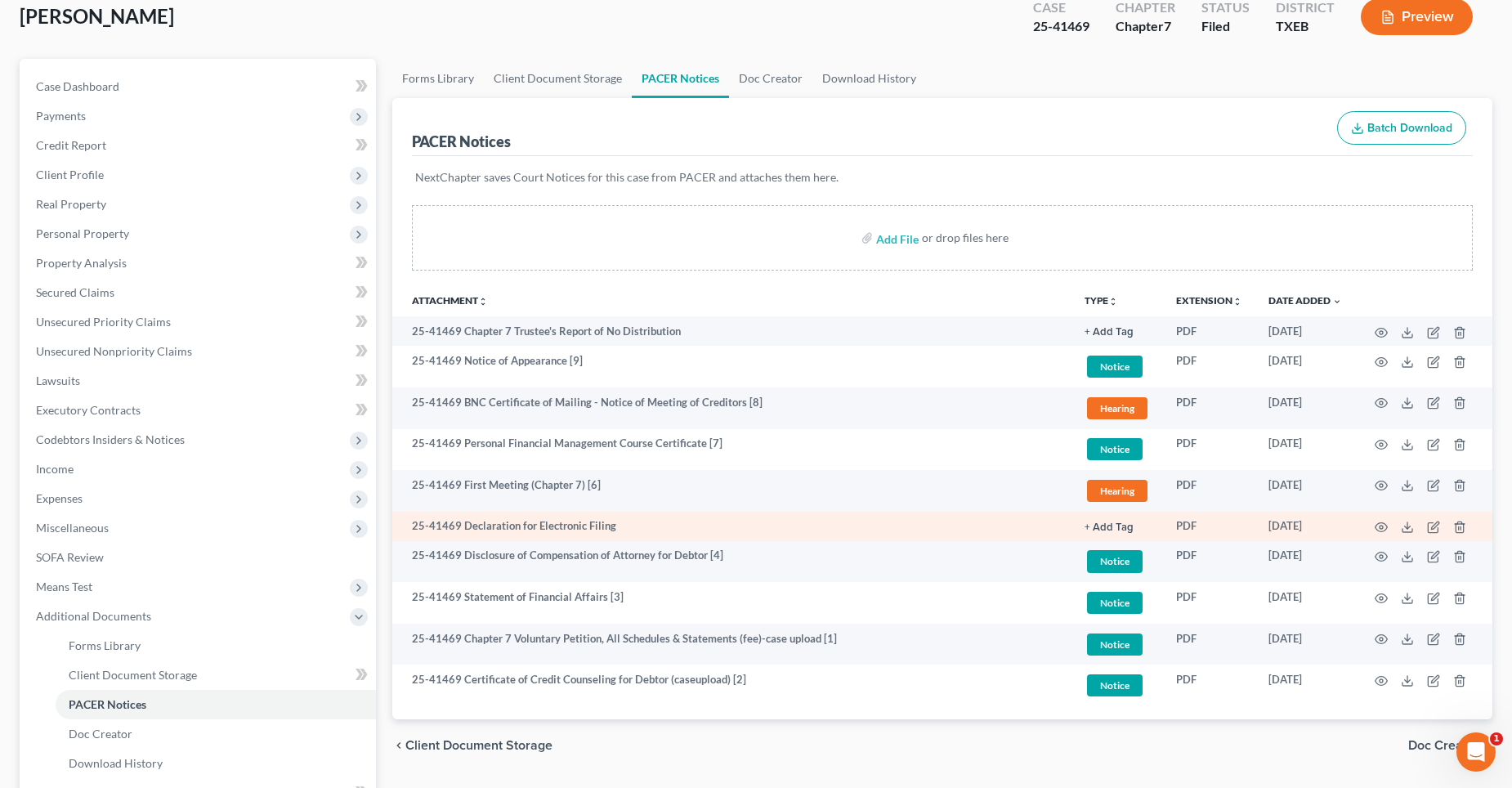
scroll to position [244, 0]
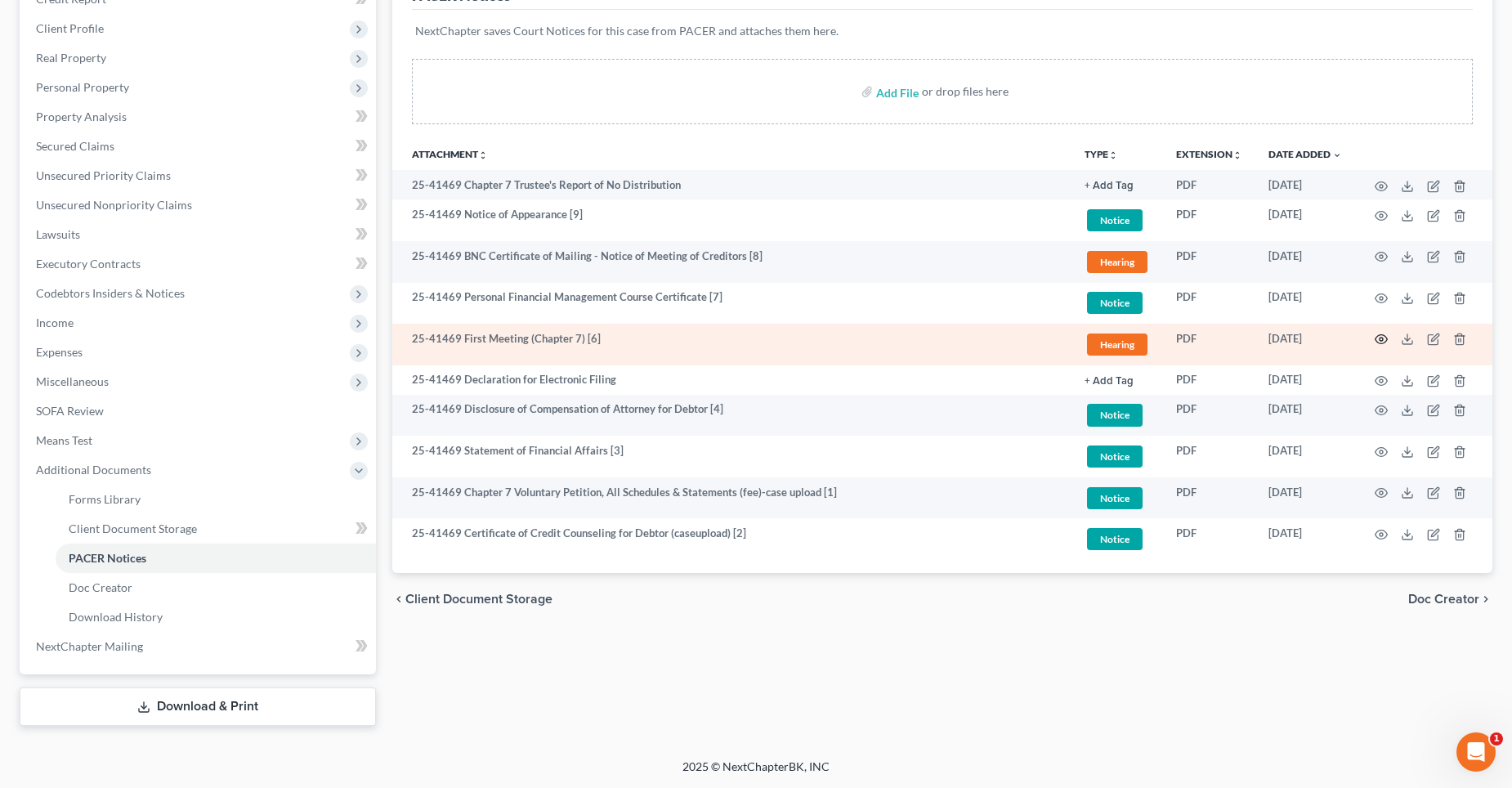
click at [1387, 336] on icon "button" at bounding box center [1380, 339] width 13 height 13
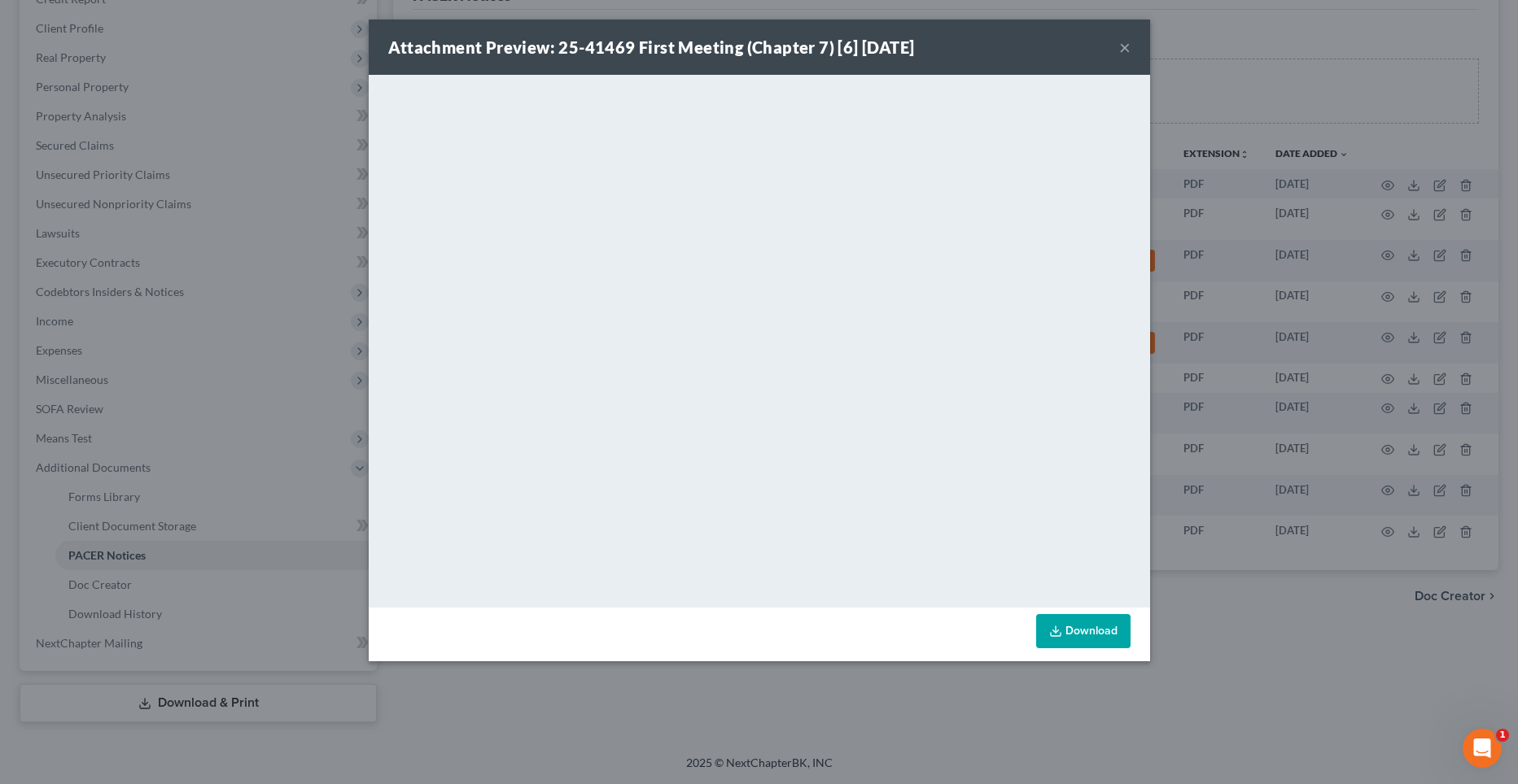
click at [1120, 48] on button "×" at bounding box center [1125, 47] width 12 height 19
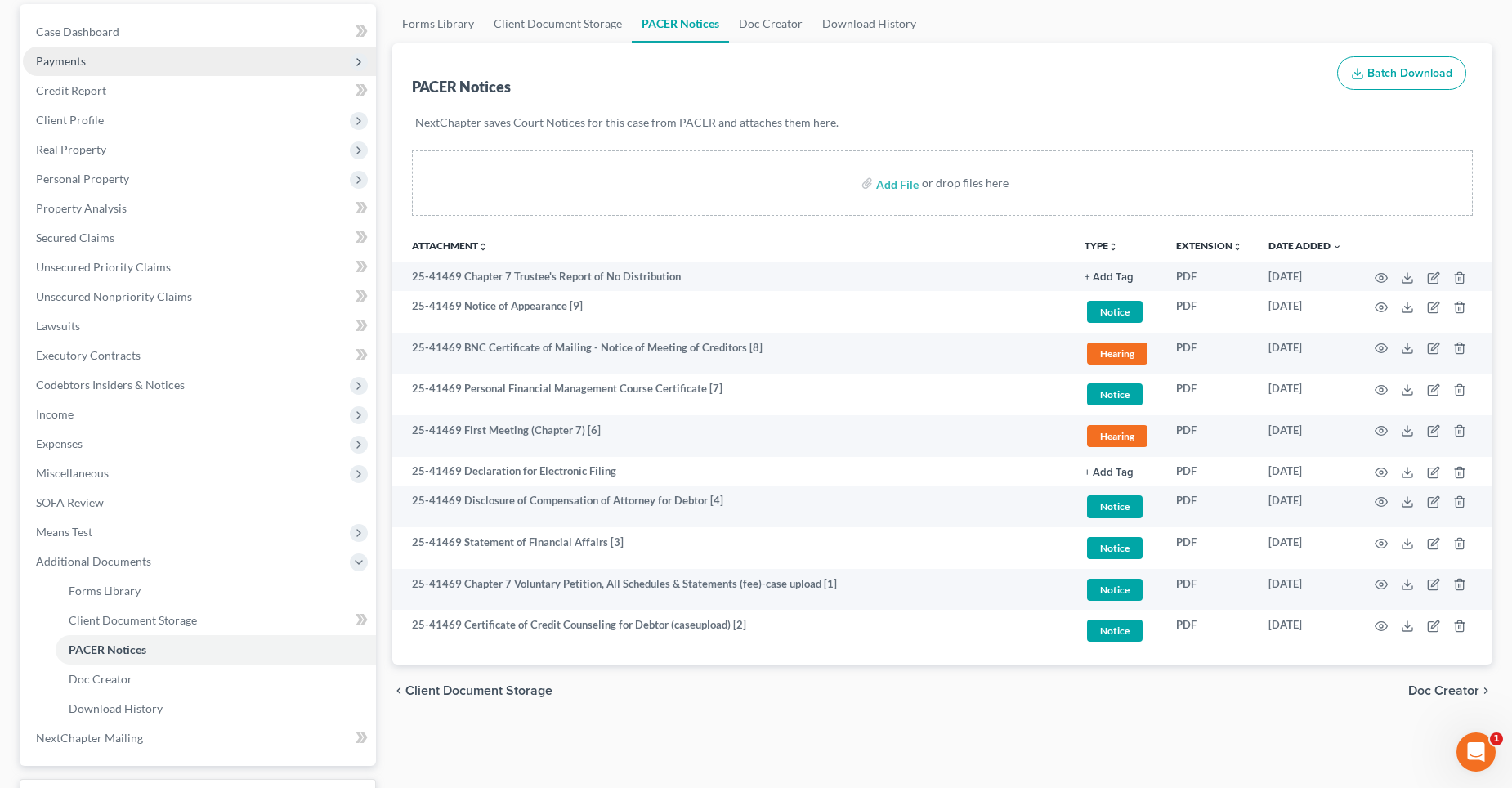
scroll to position [0, 0]
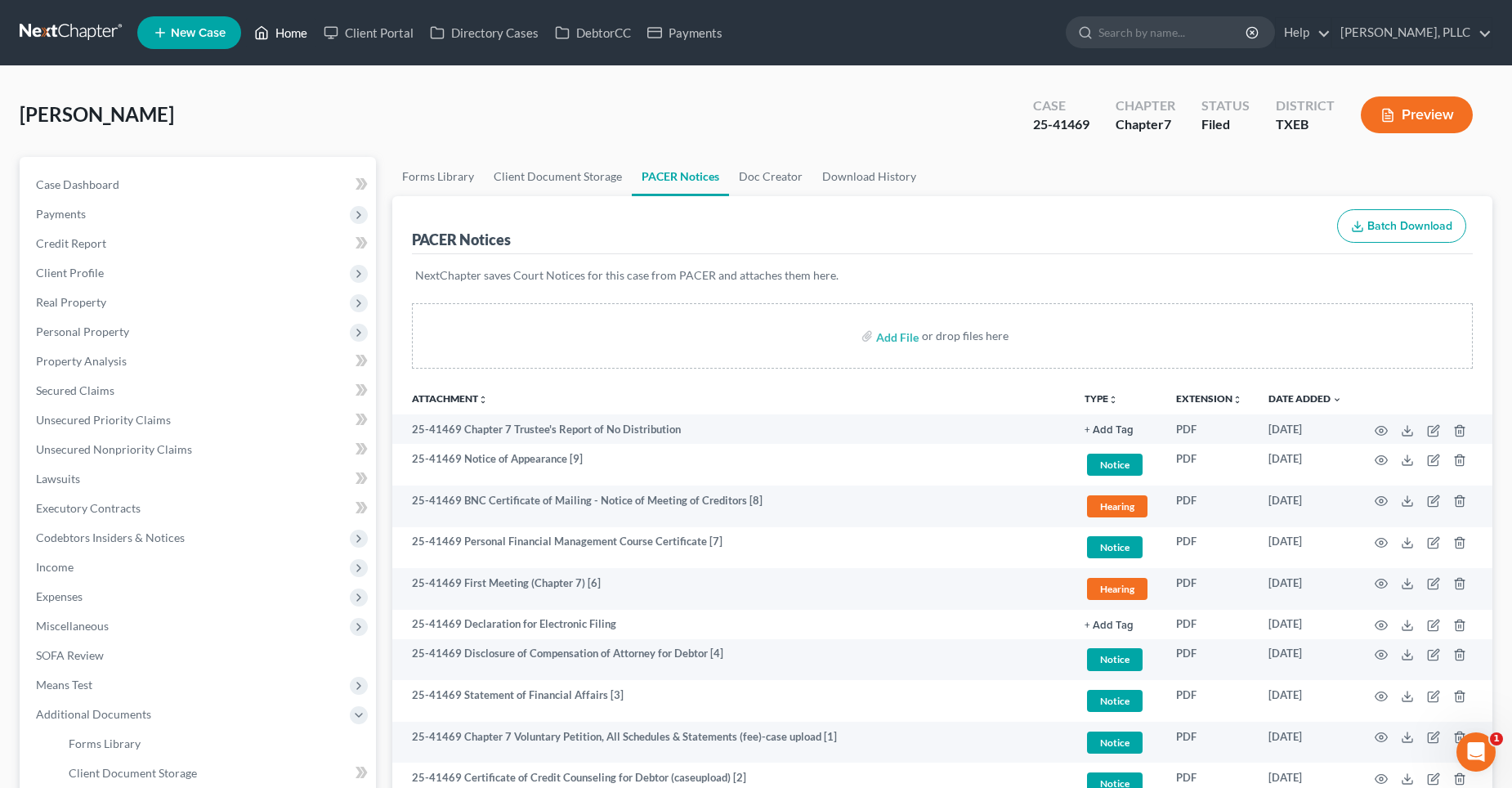
click at [286, 34] on link "Home" at bounding box center [280, 32] width 69 height 30
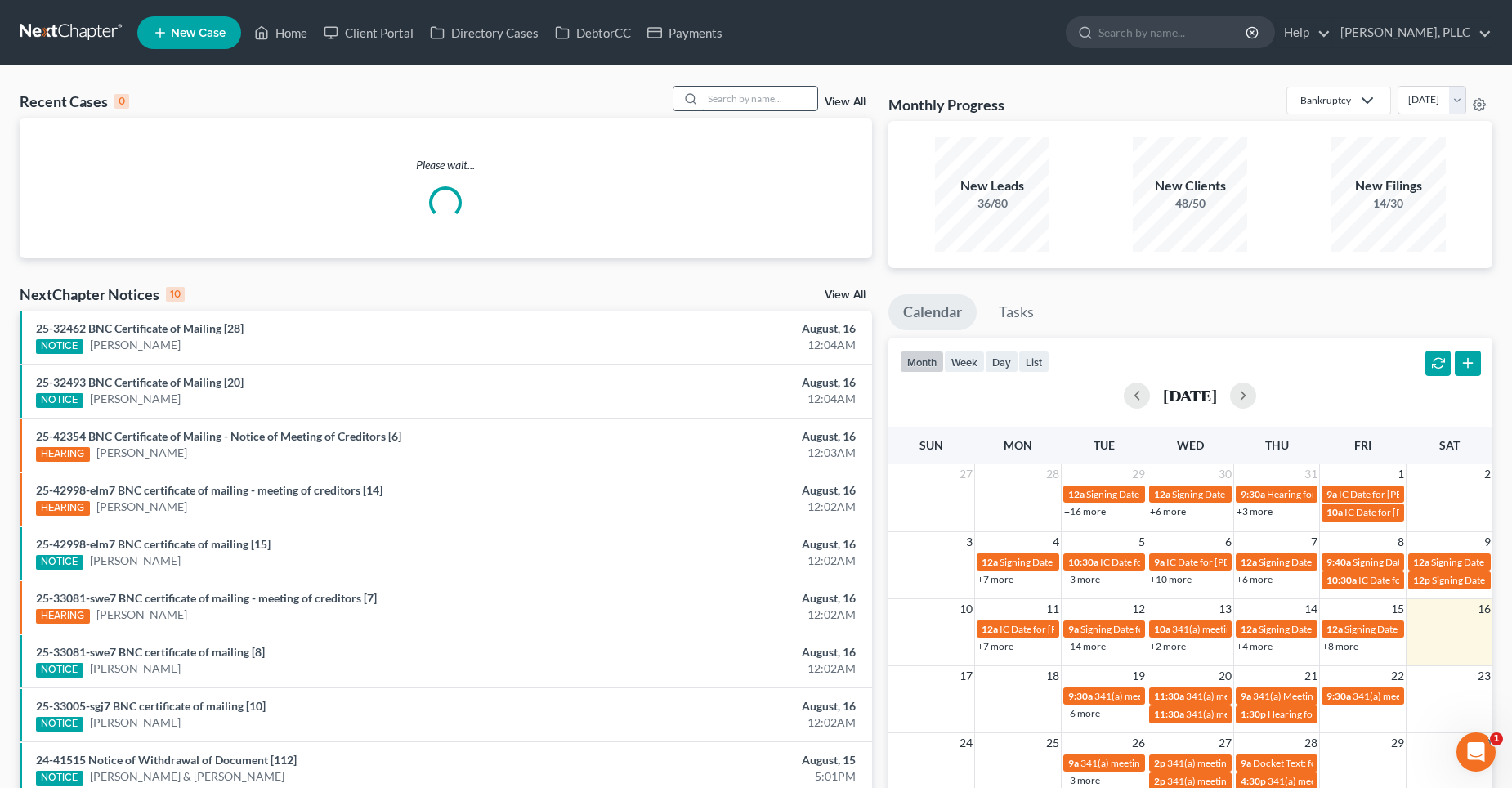
click at [762, 97] on input "search" at bounding box center [761, 99] width 115 height 24
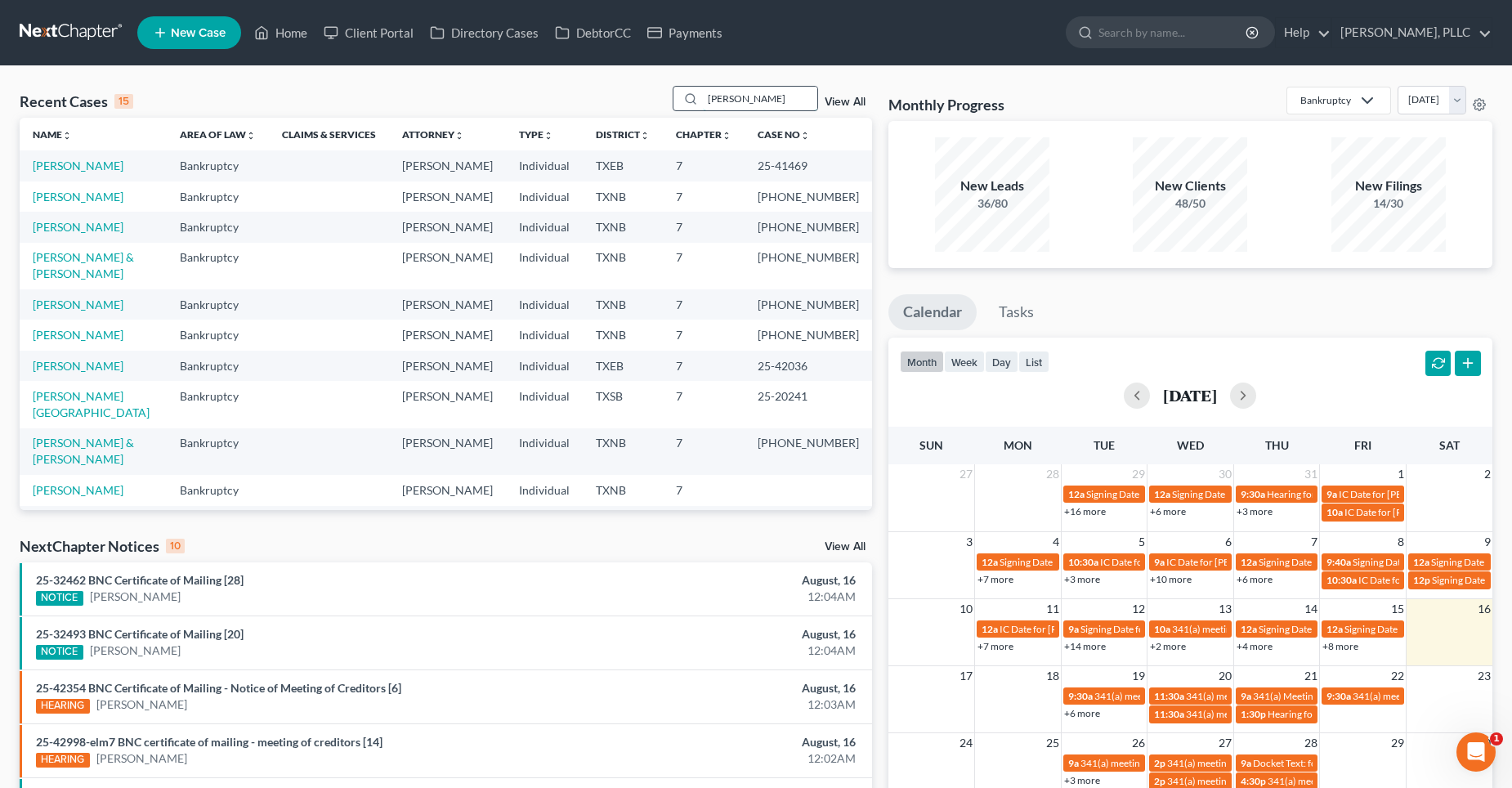
type input "[PERSON_NAME]"
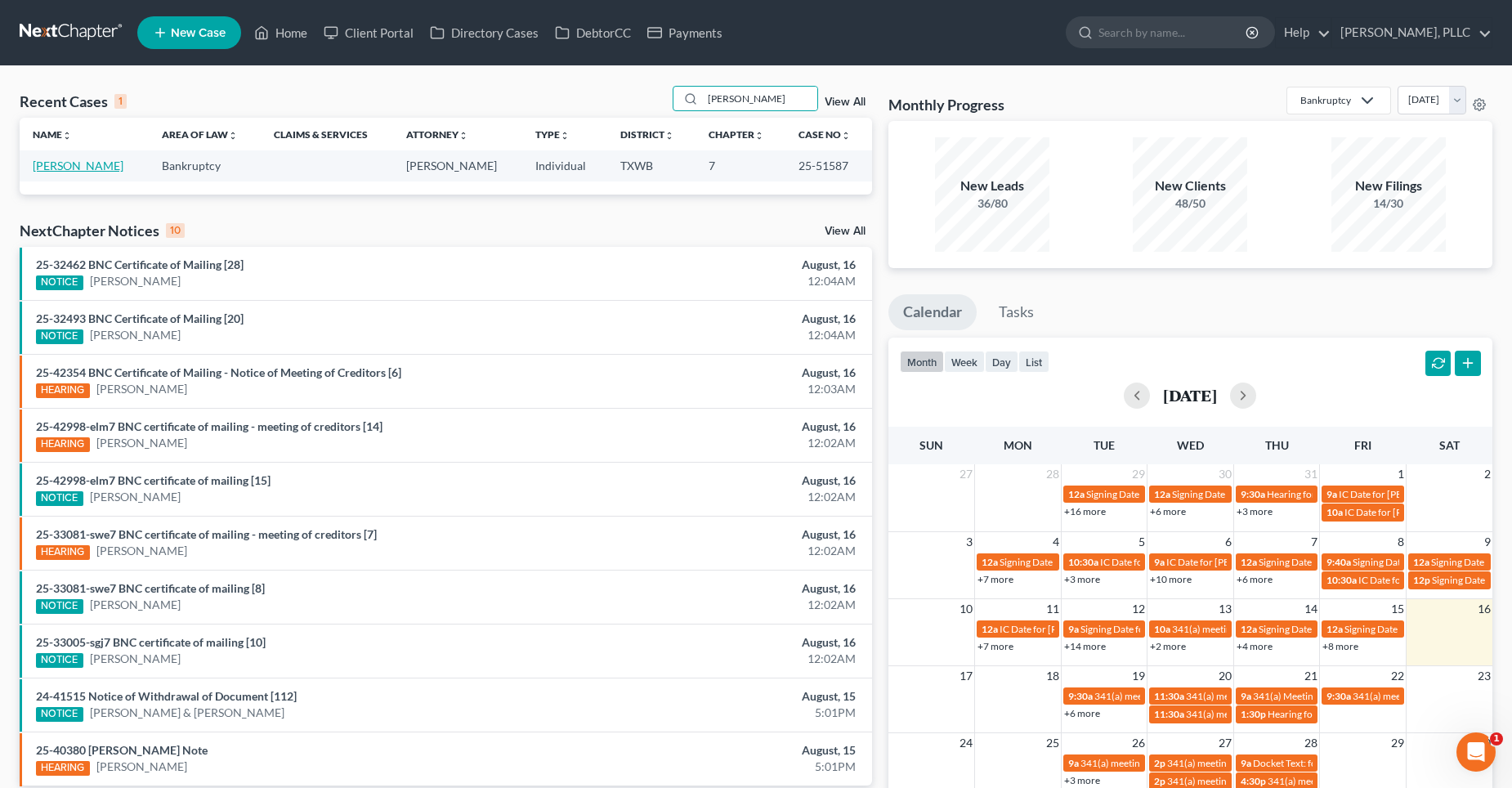
click at [90, 167] on link "[PERSON_NAME]" at bounding box center [78, 166] width 90 height 14
select select "4"
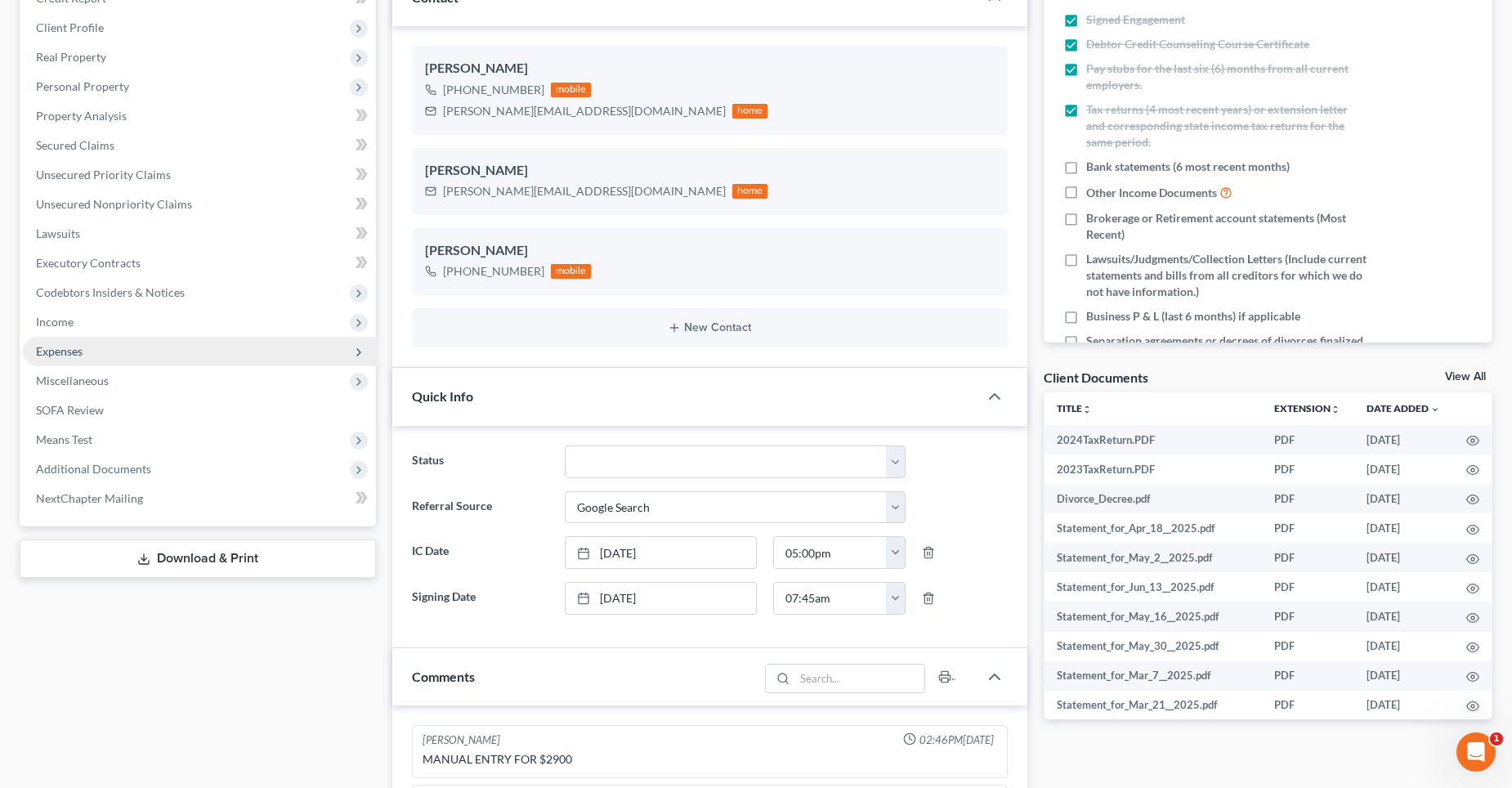
scroll to position [1462, 0]
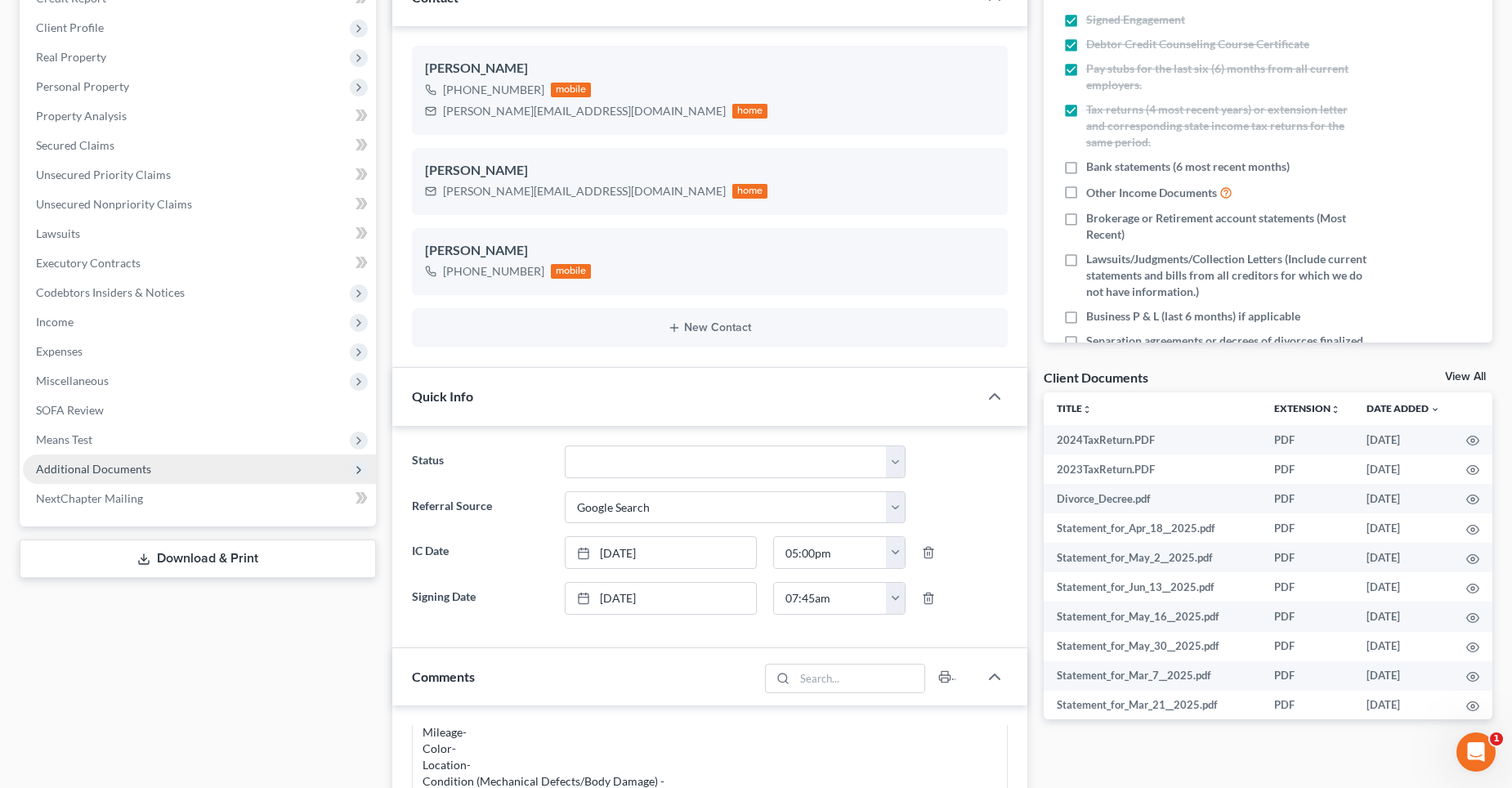
click at [123, 466] on span "Additional Documents" at bounding box center [94, 469] width 116 height 14
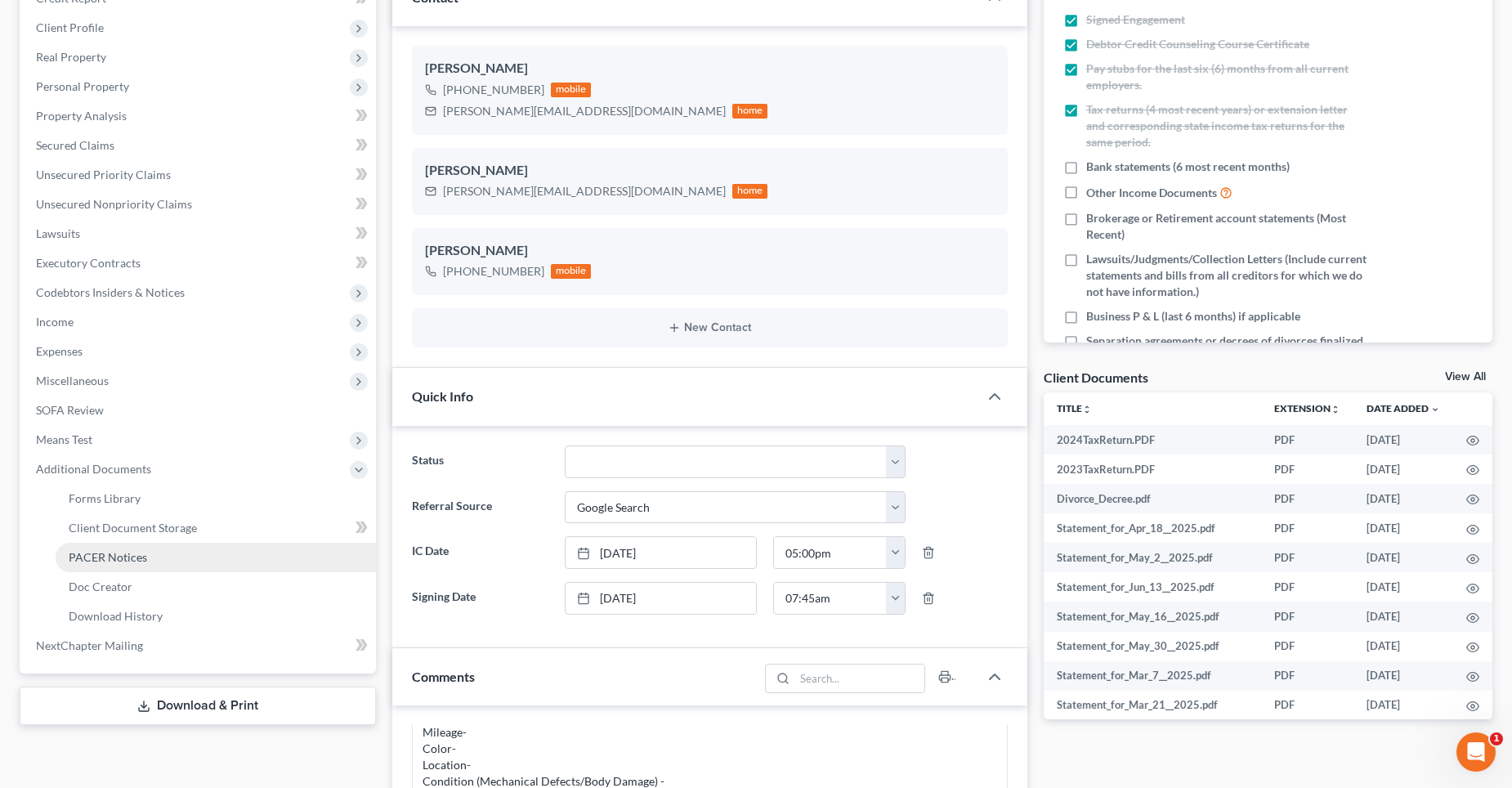
click at [141, 559] on span "PACER Notices" at bounding box center [107, 557] width 79 height 14
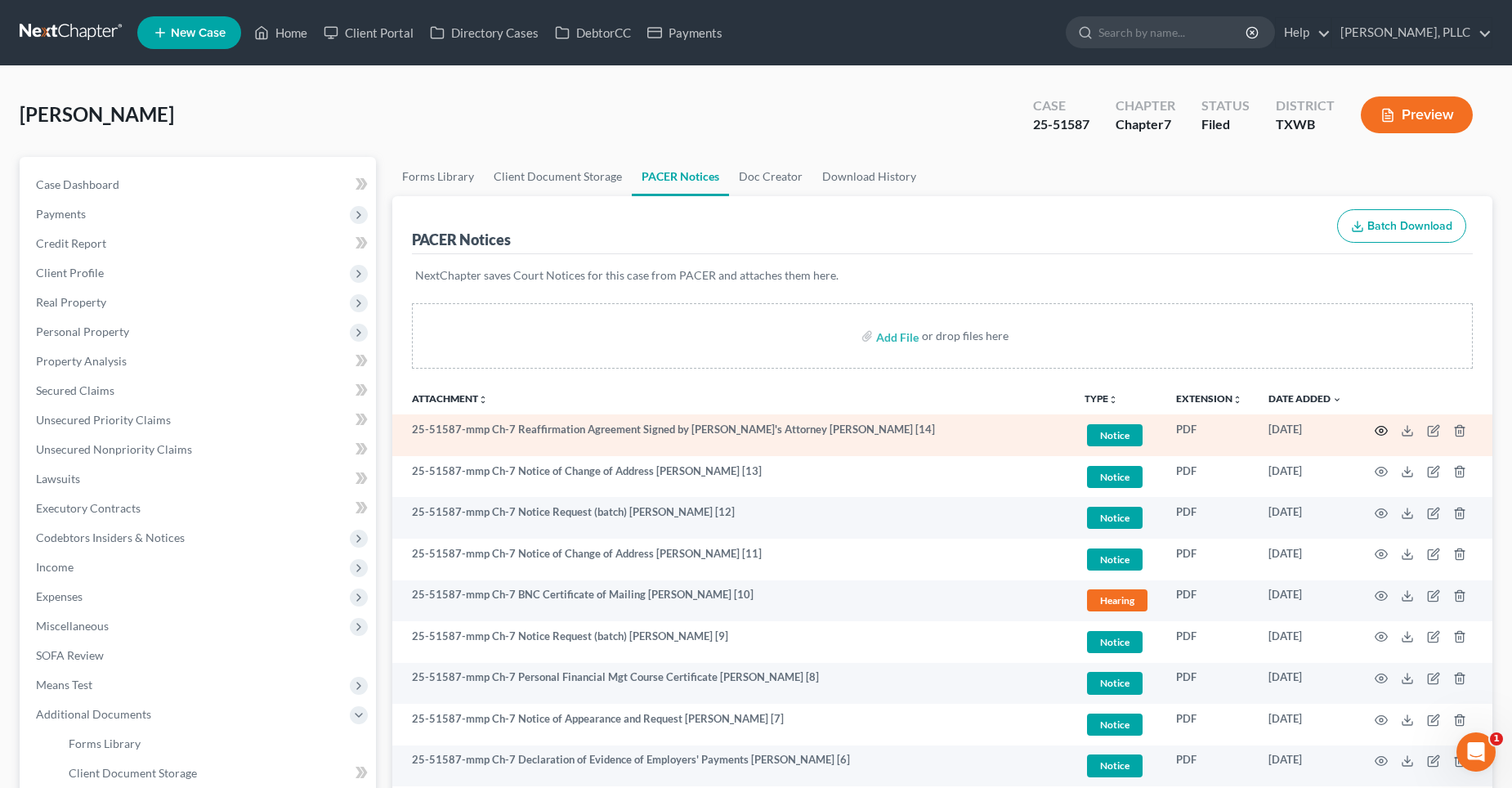
click at [1380, 428] on icon "button" at bounding box center [1380, 430] width 13 height 13
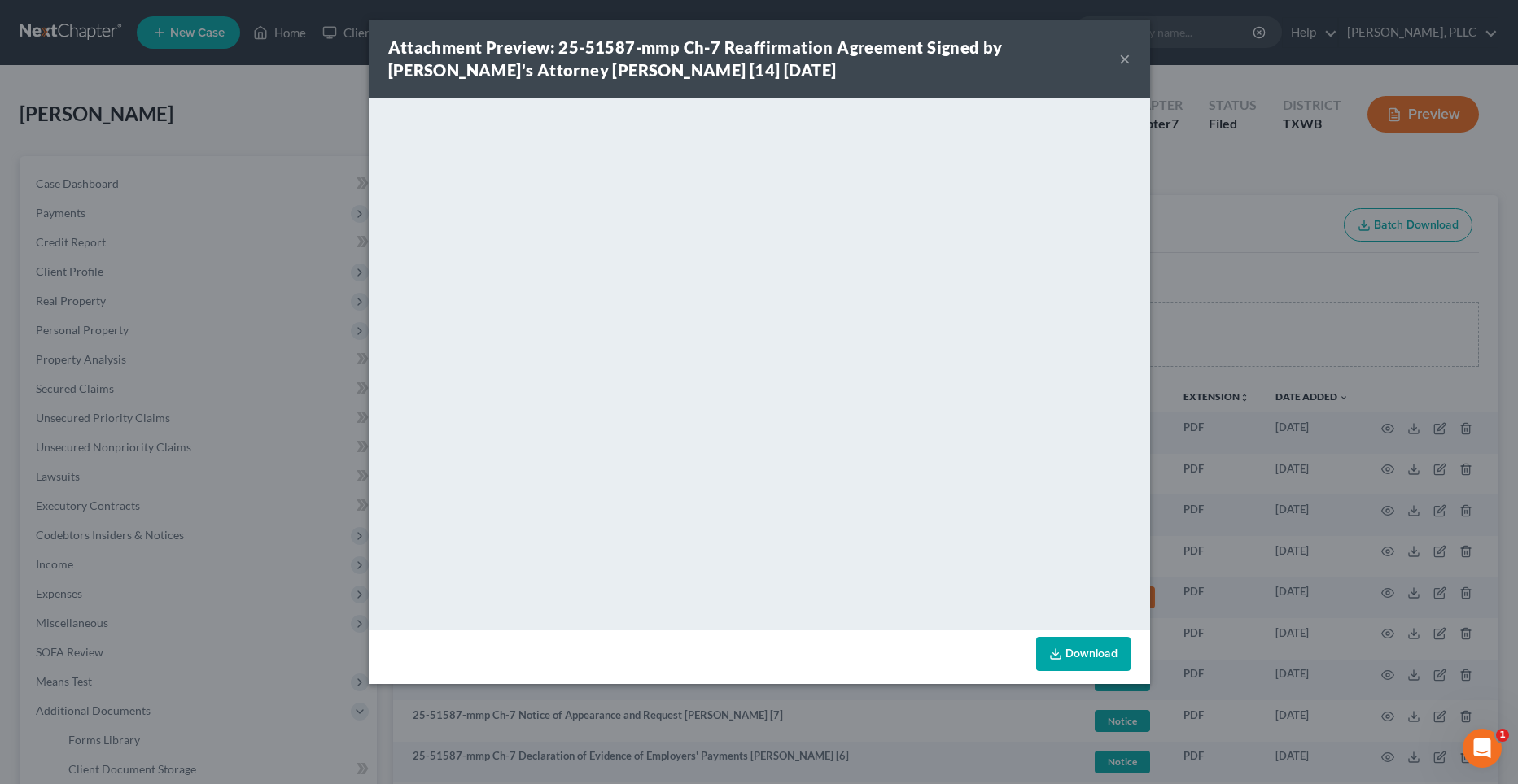
click at [1125, 58] on button "×" at bounding box center [1125, 58] width 12 height 19
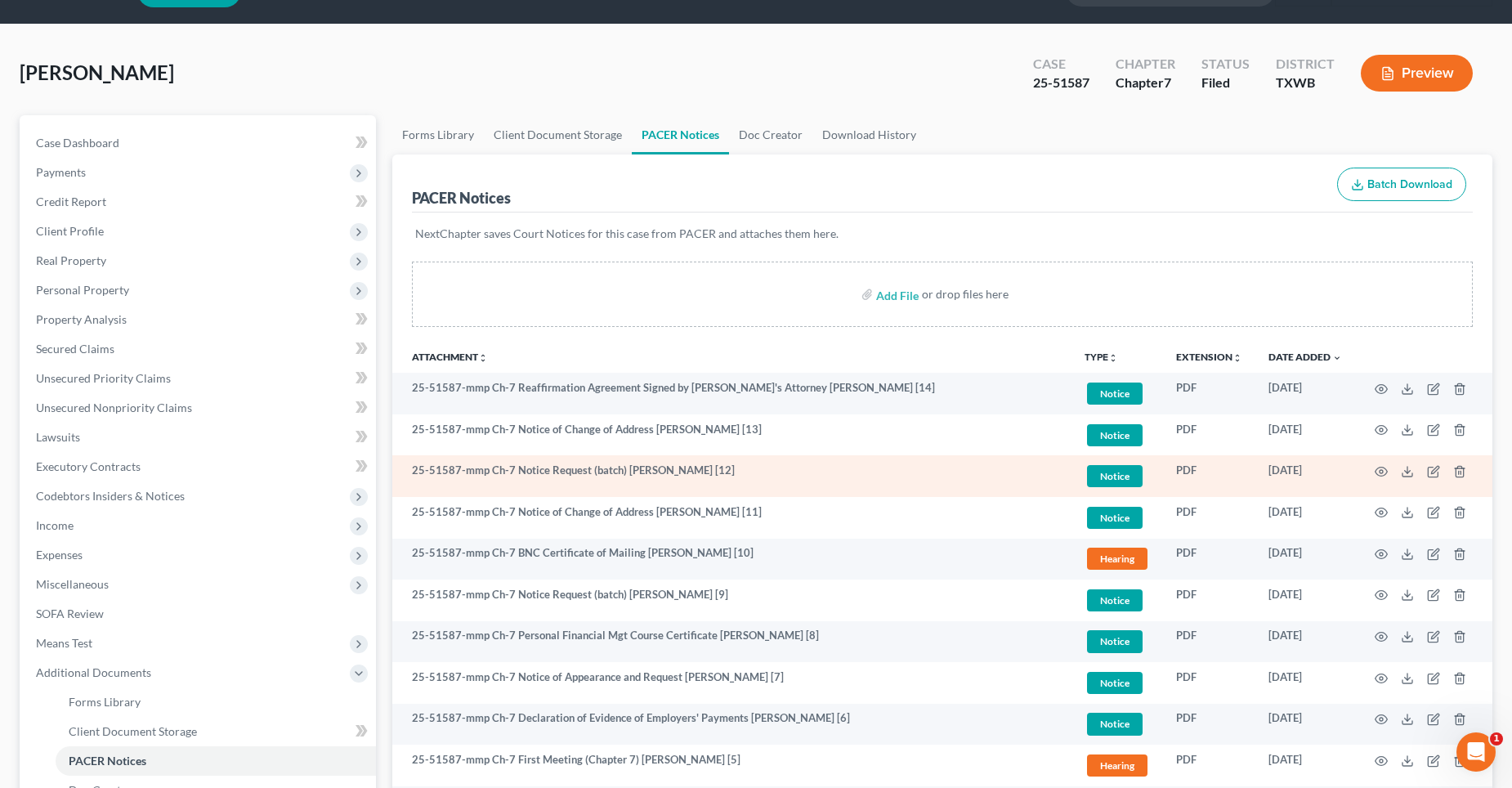
scroll to position [82, 0]
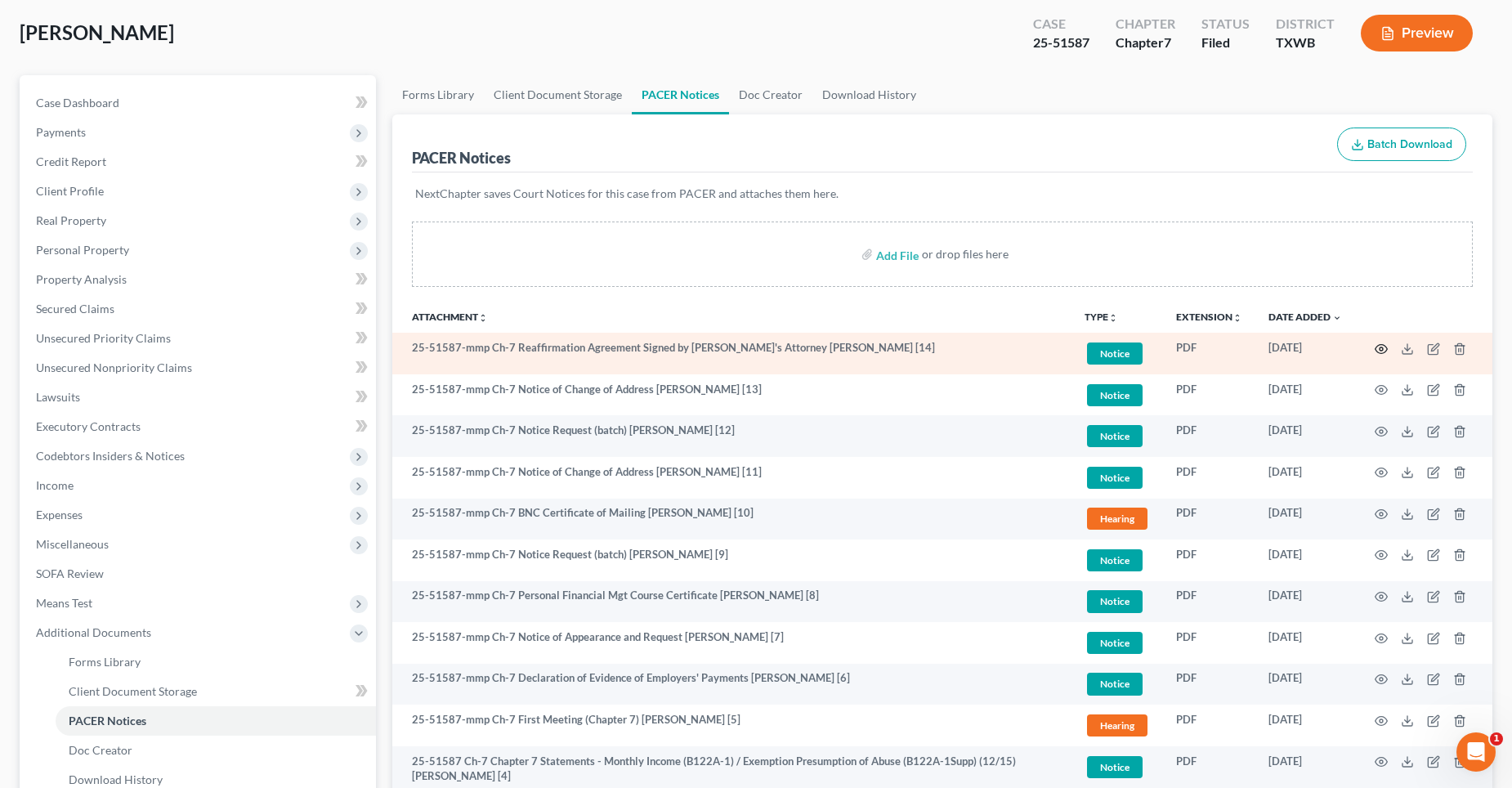
click at [1380, 351] on circle "button" at bounding box center [1381, 349] width 3 height 3
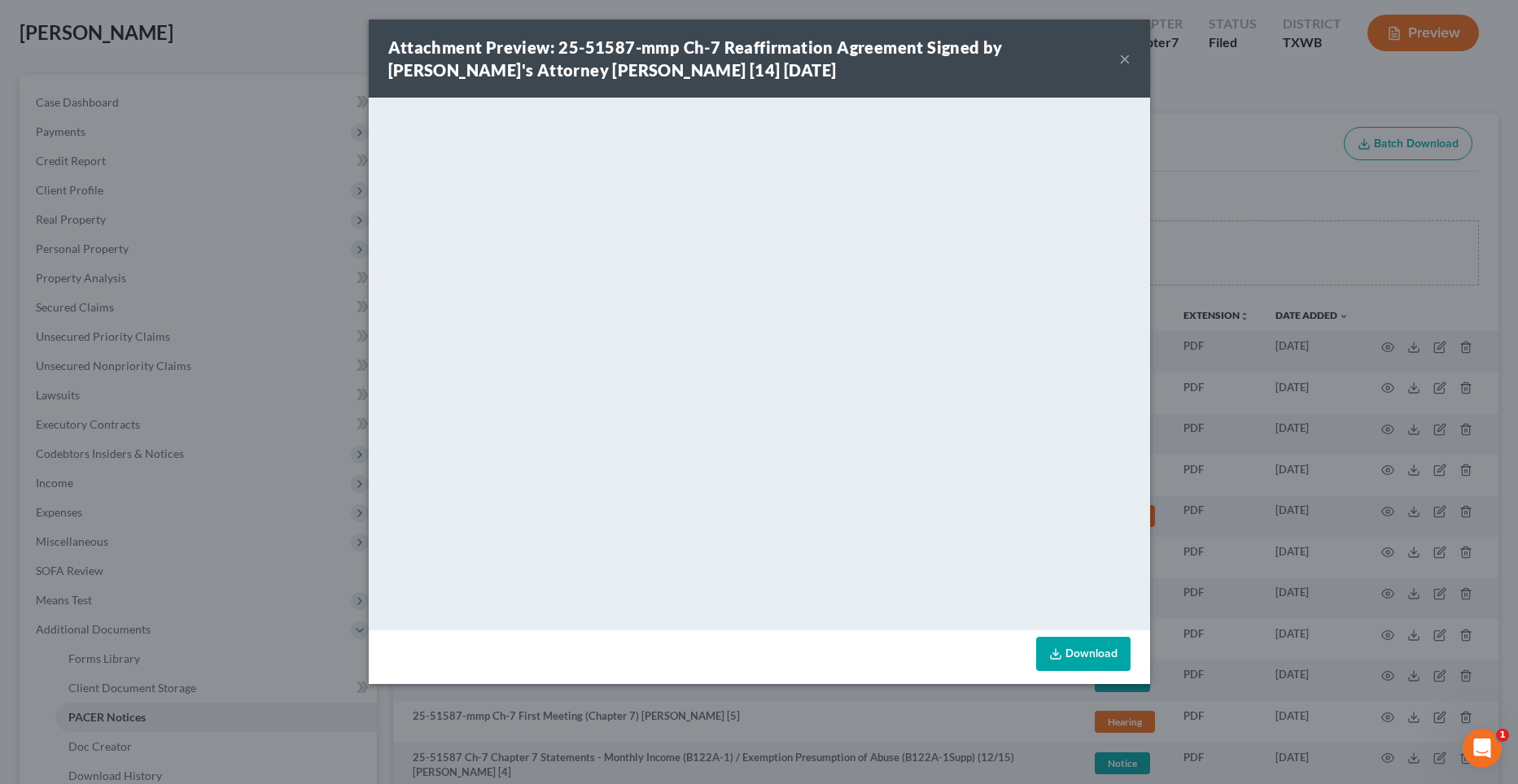
click at [1122, 57] on button "×" at bounding box center [1125, 58] width 12 height 19
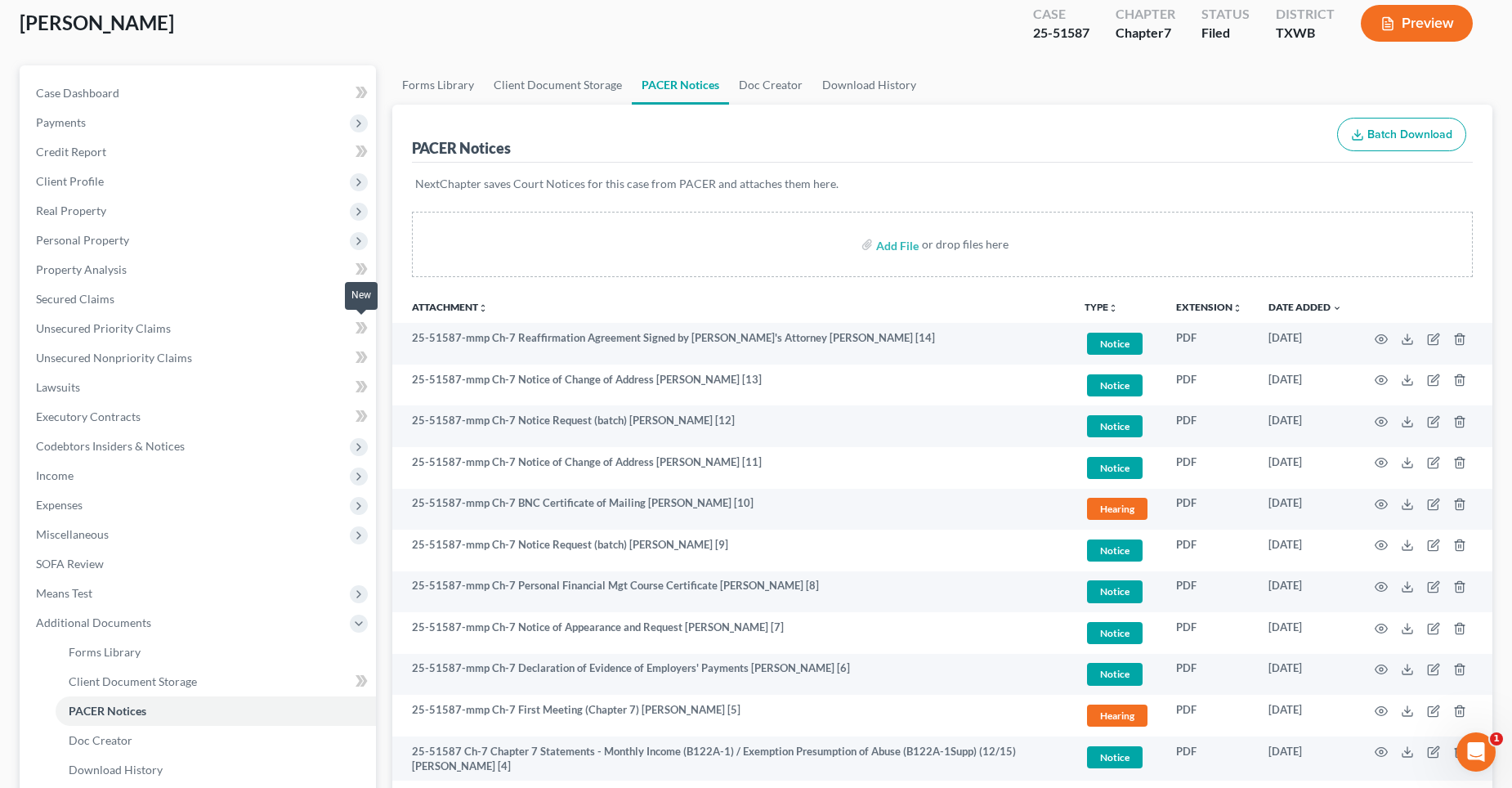
scroll to position [0, 0]
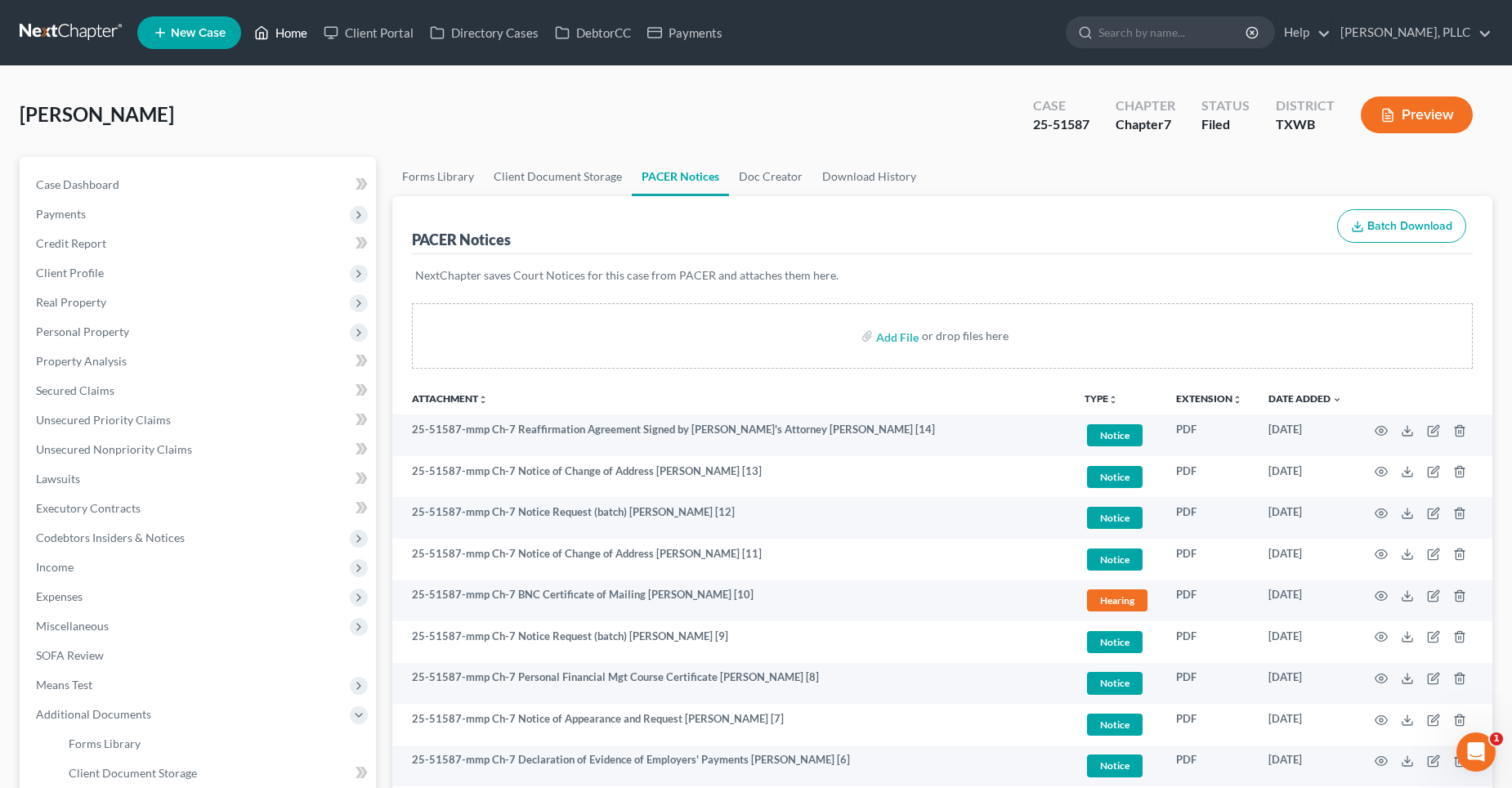
click at [286, 30] on link "Home" at bounding box center [280, 32] width 69 height 30
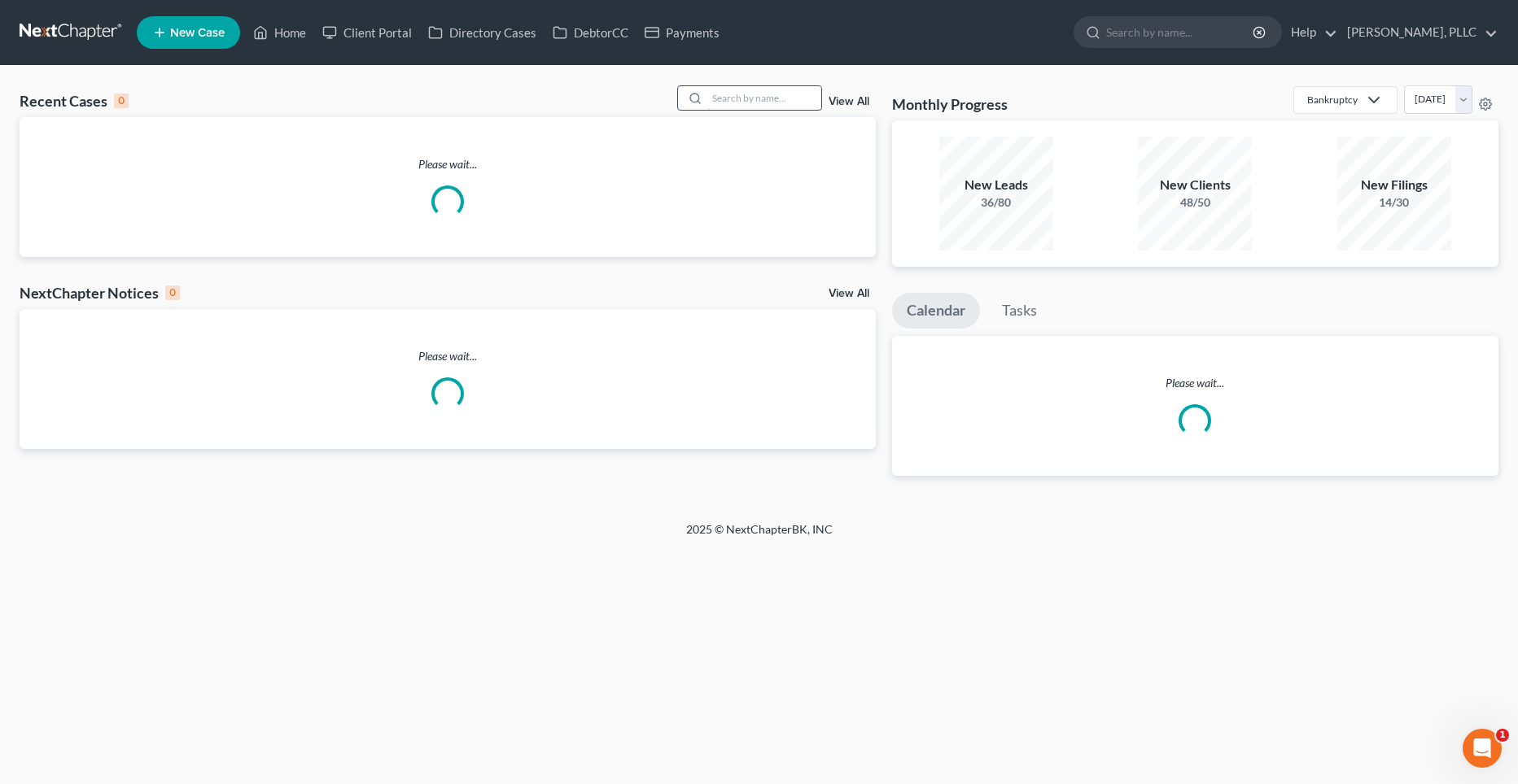
click at [742, 100] on input "search" at bounding box center [764, 98] width 114 height 24
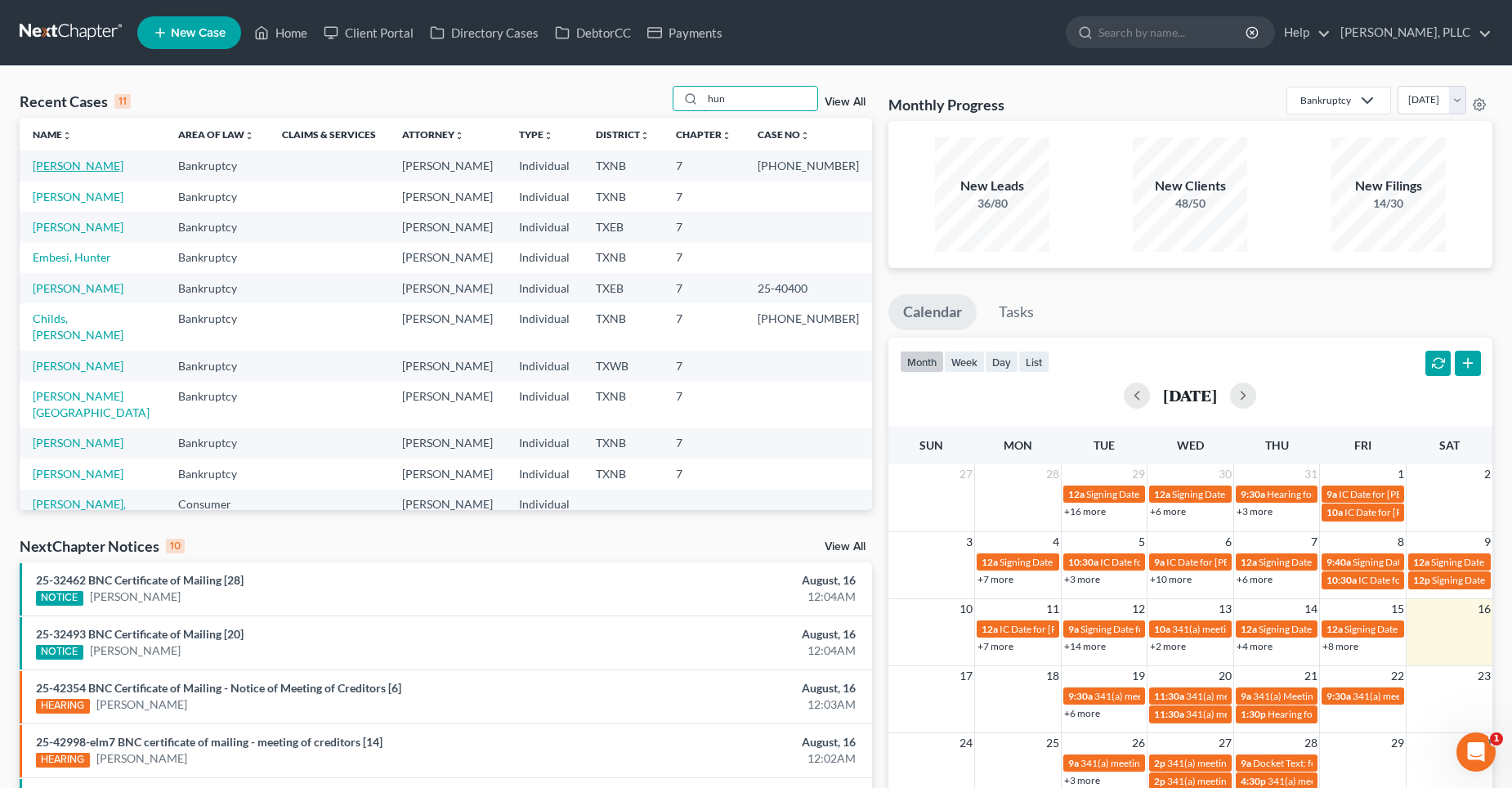
type input "hun"
click at [79, 167] on link "[PERSON_NAME]" at bounding box center [78, 166] width 90 height 14
select select "4"
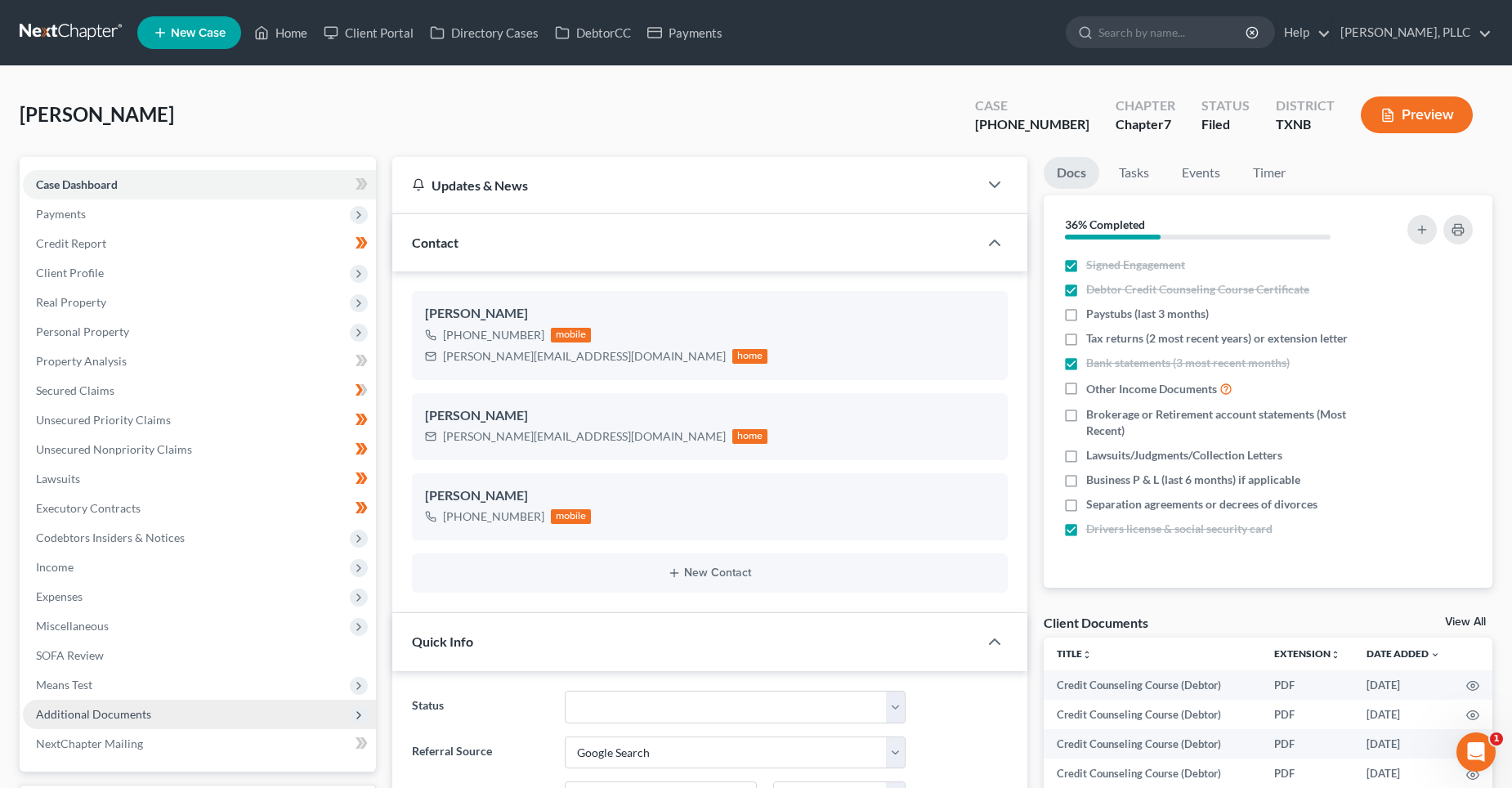
scroll to position [2346, 0]
click at [145, 715] on span "Additional Documents" at bounding box center [94, 714] width 116 height 14
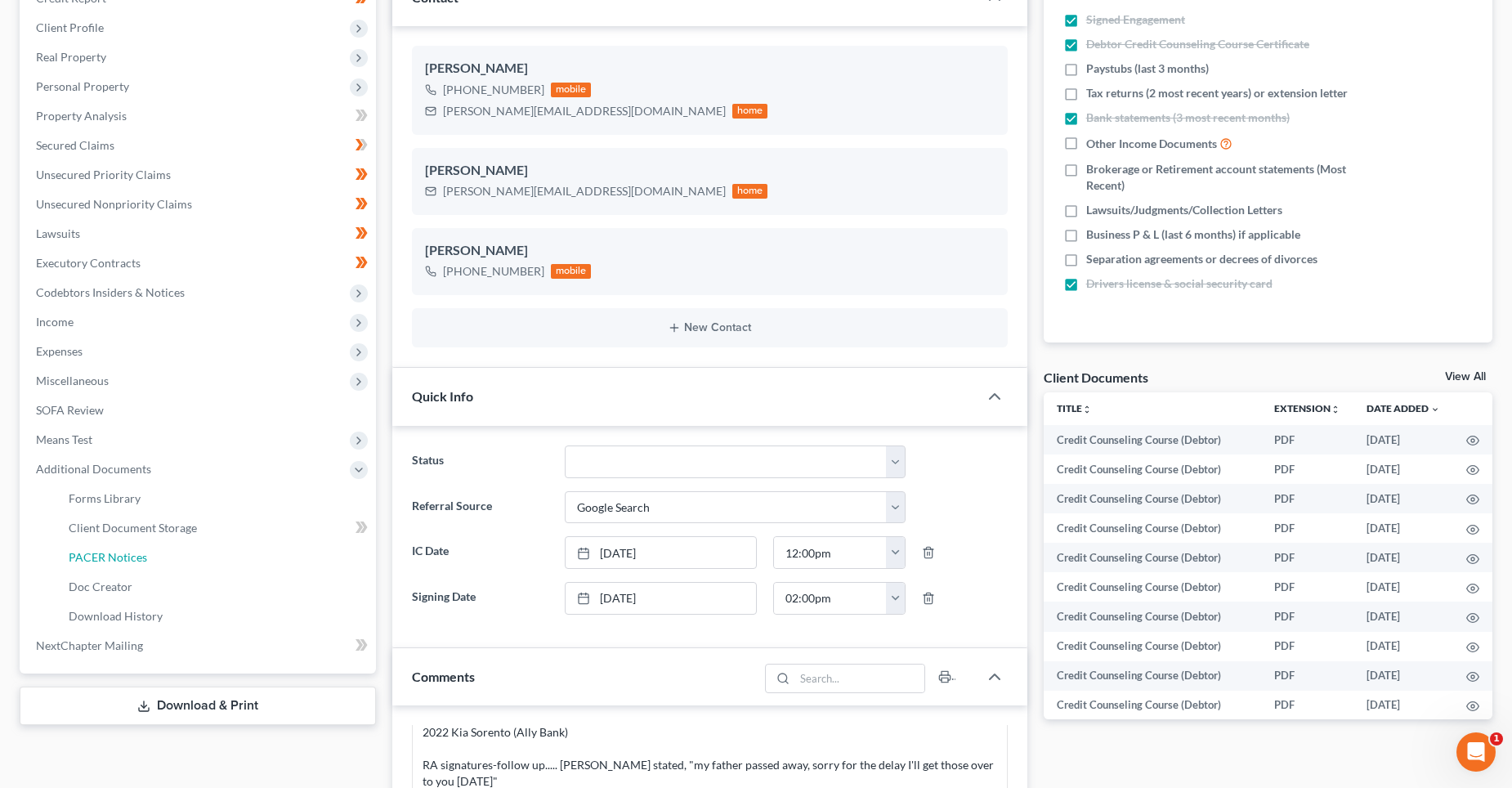
drag, startPoint x: 161, startPoint y: 558, endPoint x: 609, endPoint y: 521, distance: 449.5
click at [161, 557] on link "PACER Notices" at bounding box center [216, 557] width 321 height 30
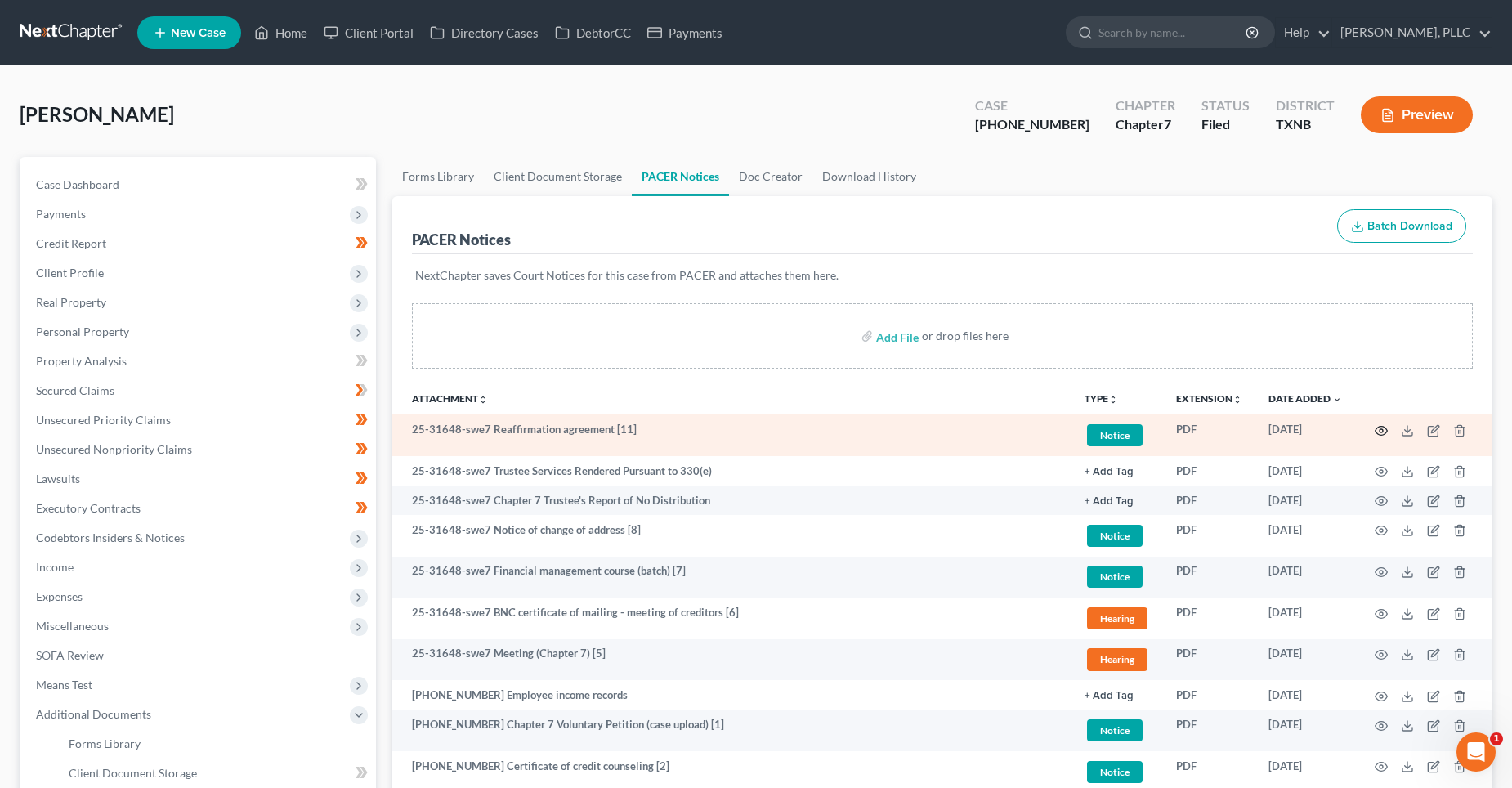
click at [1379, 427] on icon "button" at bounding box center [1380, 430] width 13 height 13
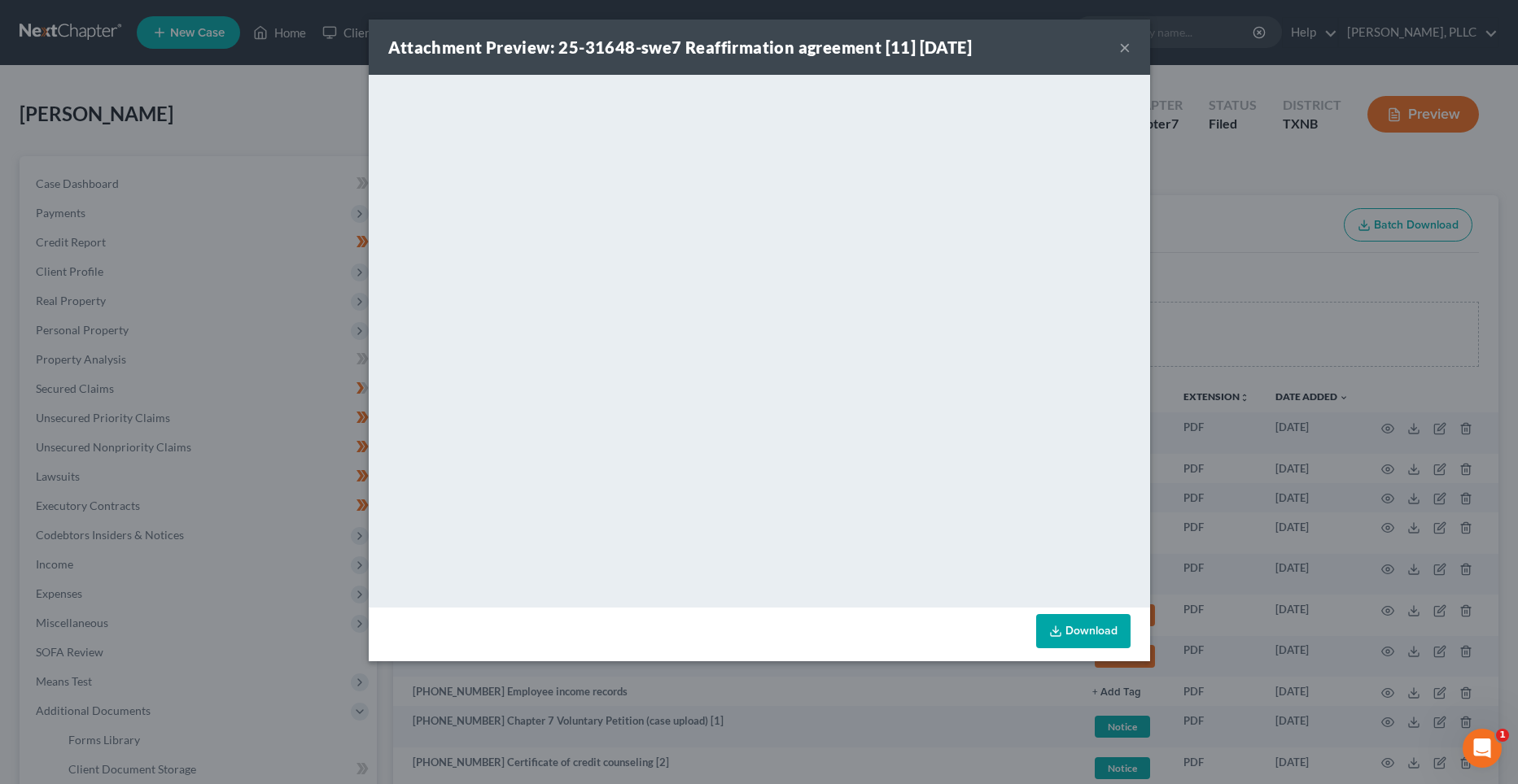
click at [1126, 49] on button "×" at bounding box center [1125, 47] width 12 height 19
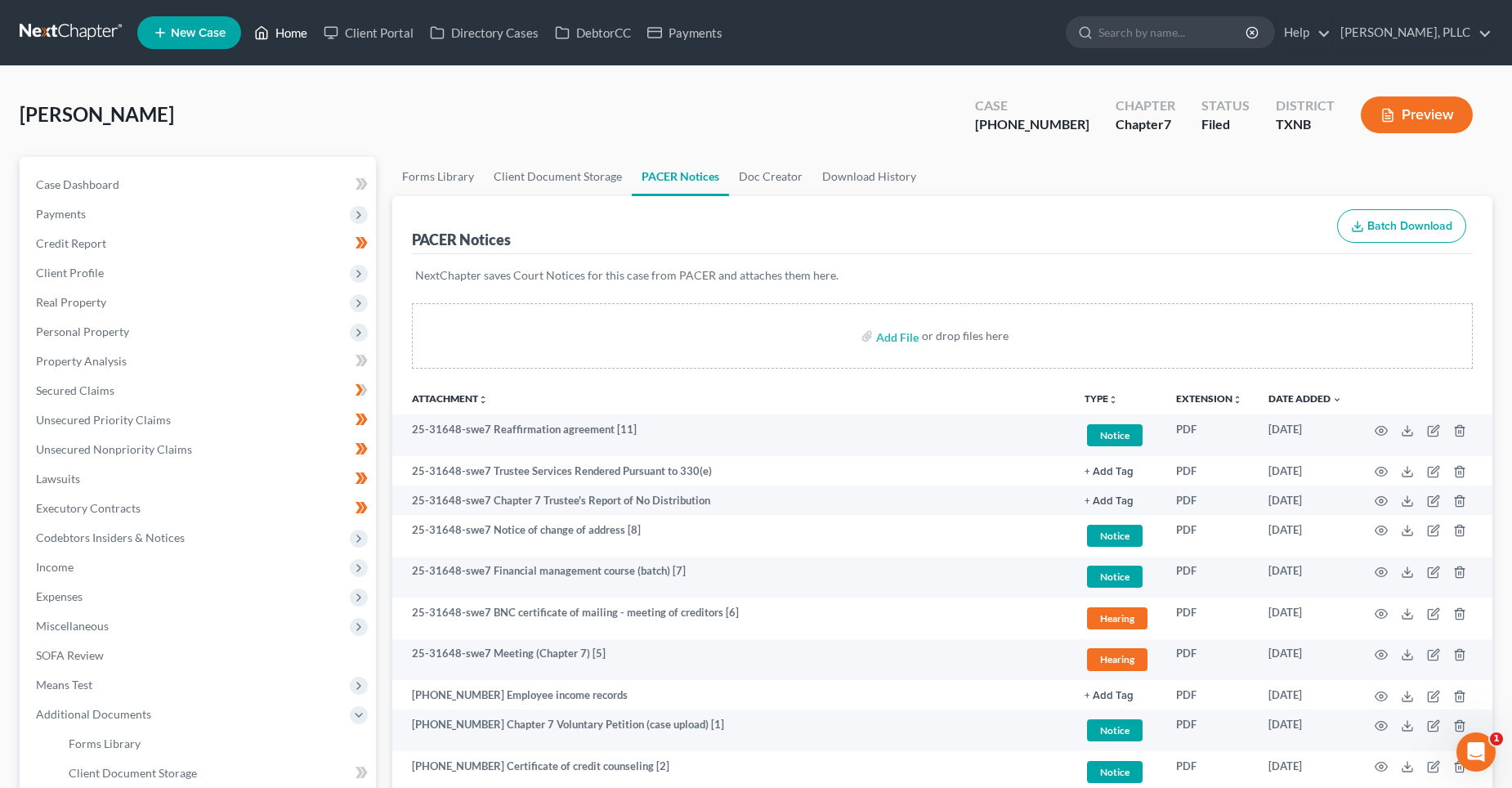
click at [296, 35] on link "Home" at bounding box center [280, 32] width 69 height 30
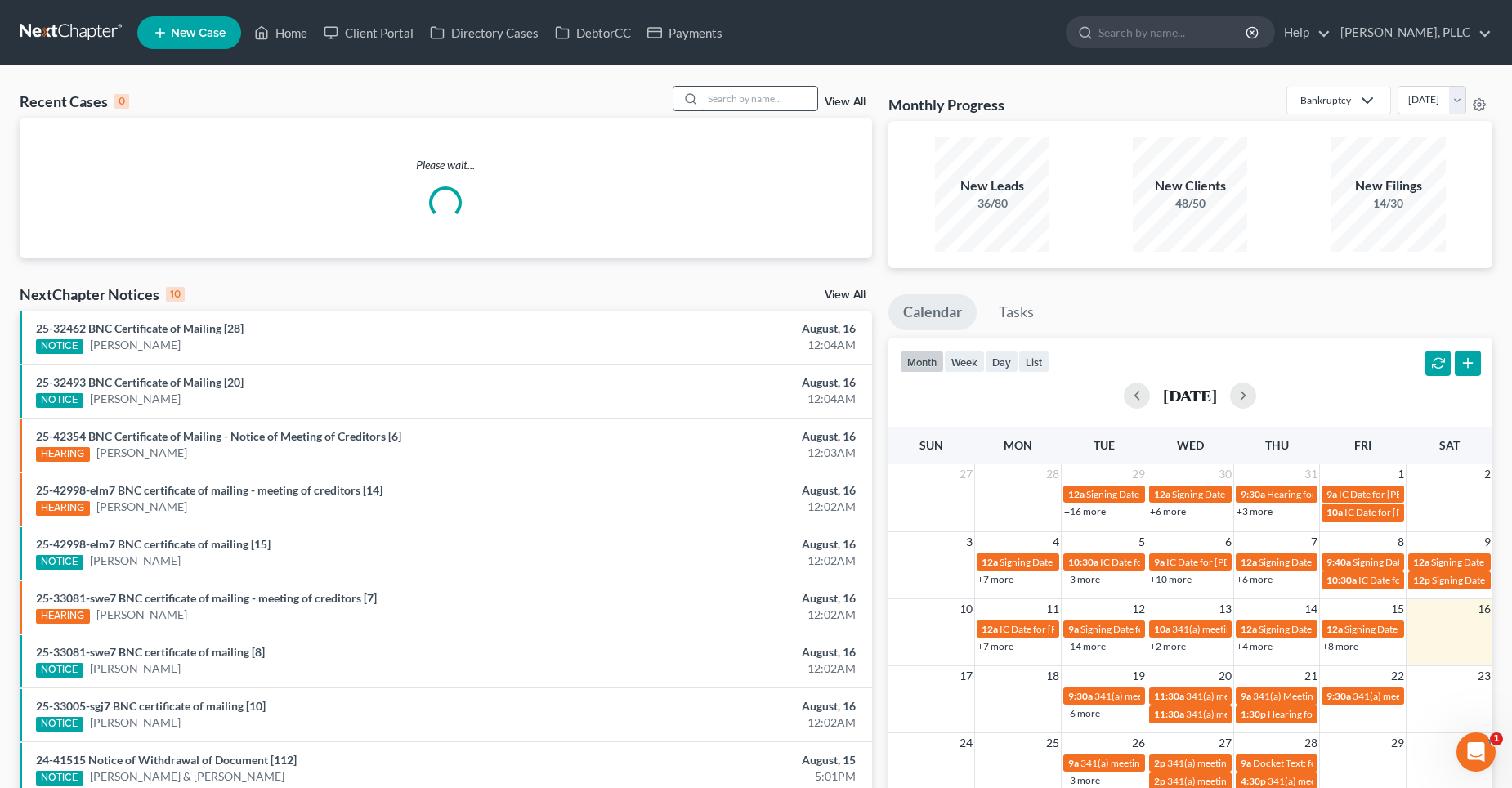
click at [767, 99] on input "search" at bounding box center [761, 99] width 115 height 24
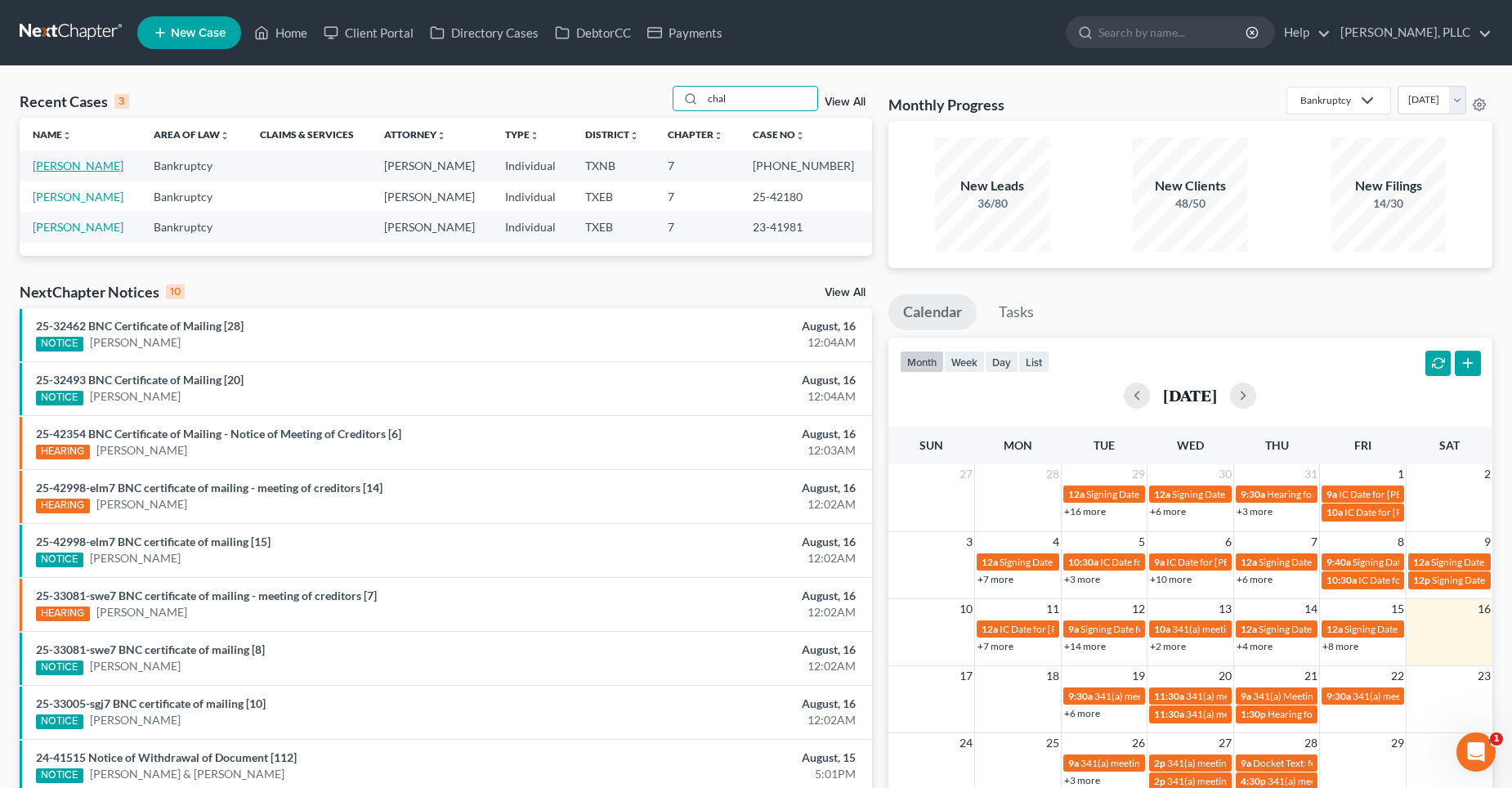
type input "chal"
click at [111, 164] on link "[PERSON_NAME]" at bounding box center [78, 166] width 90 height 14
select select "1"
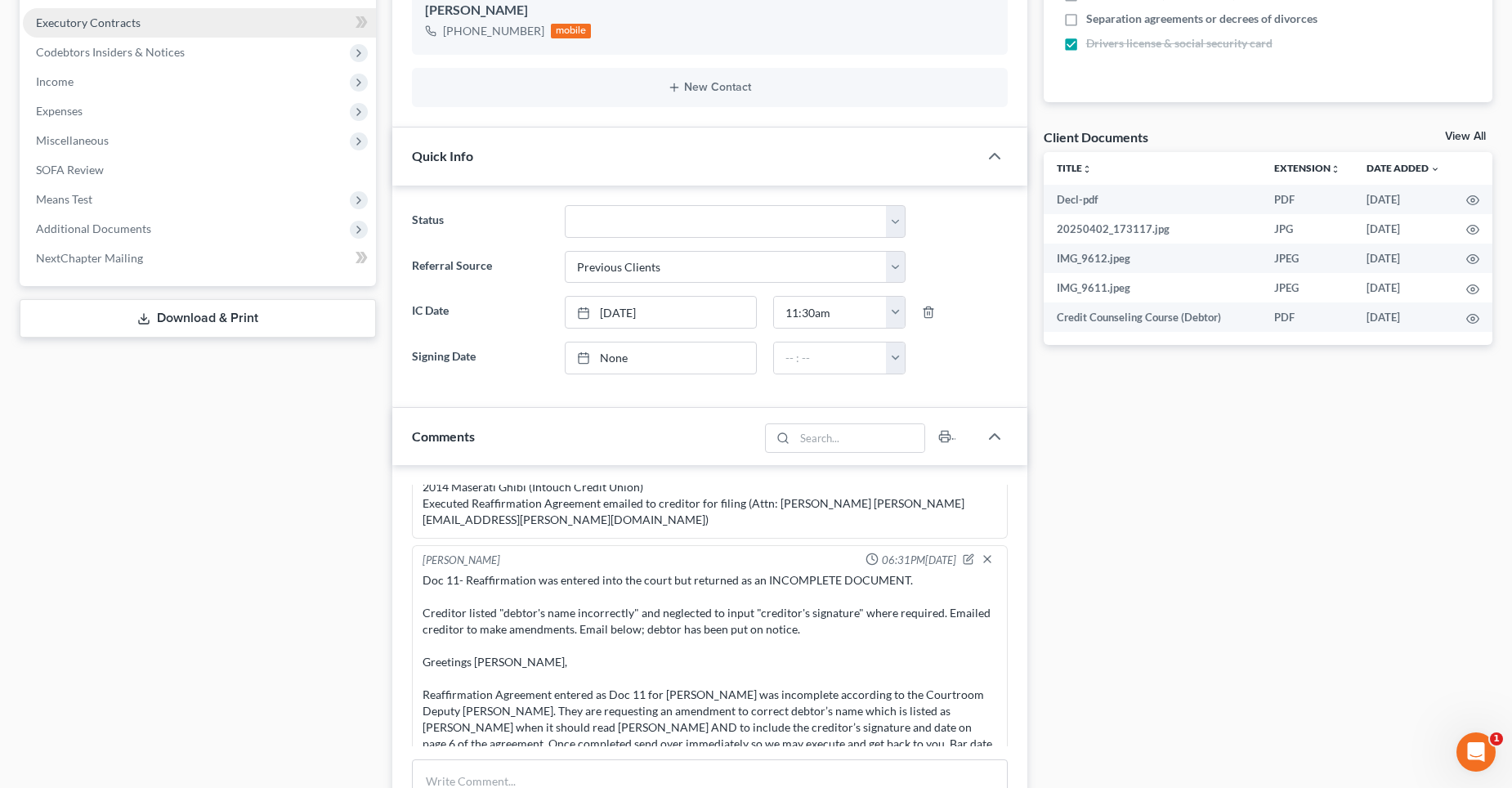
scroll to position [491, 0]
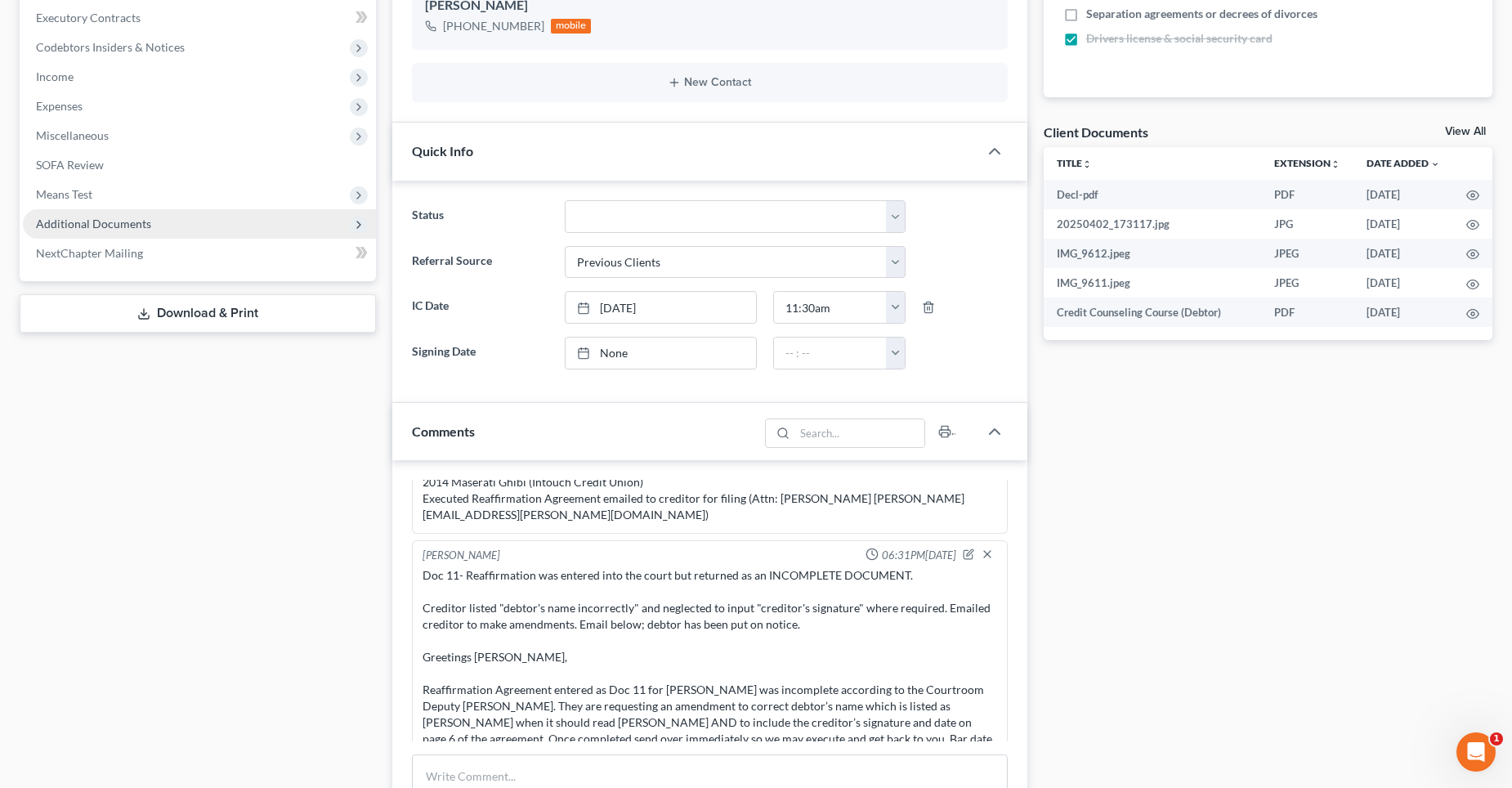
click at [99, 223] on span "Additional Documents" at bounding box center [94, 224] width 116 height 14
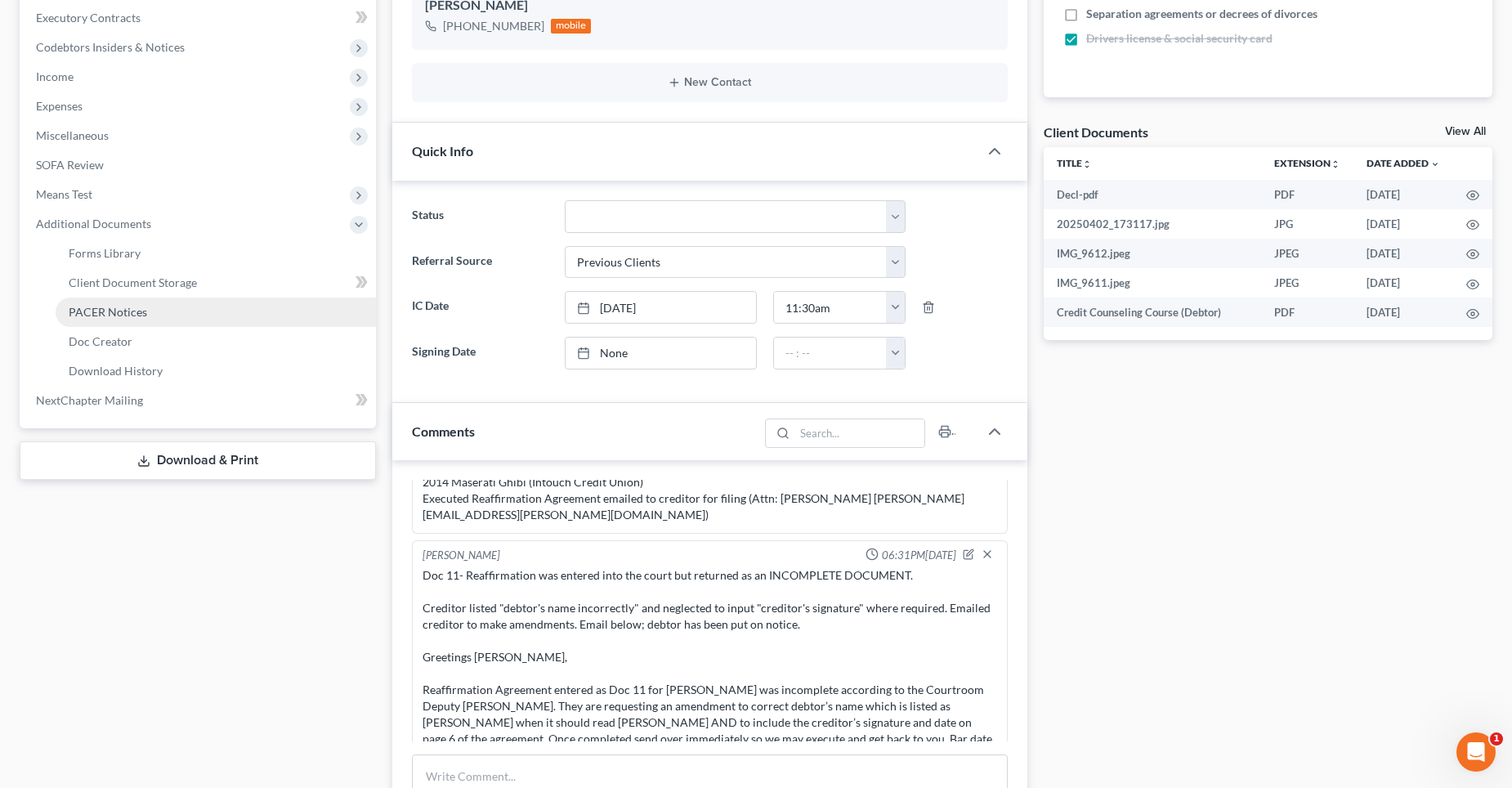
click at [137, 318] on span "PACER Notices" at bounding box center [107, 312] width 79 height 14
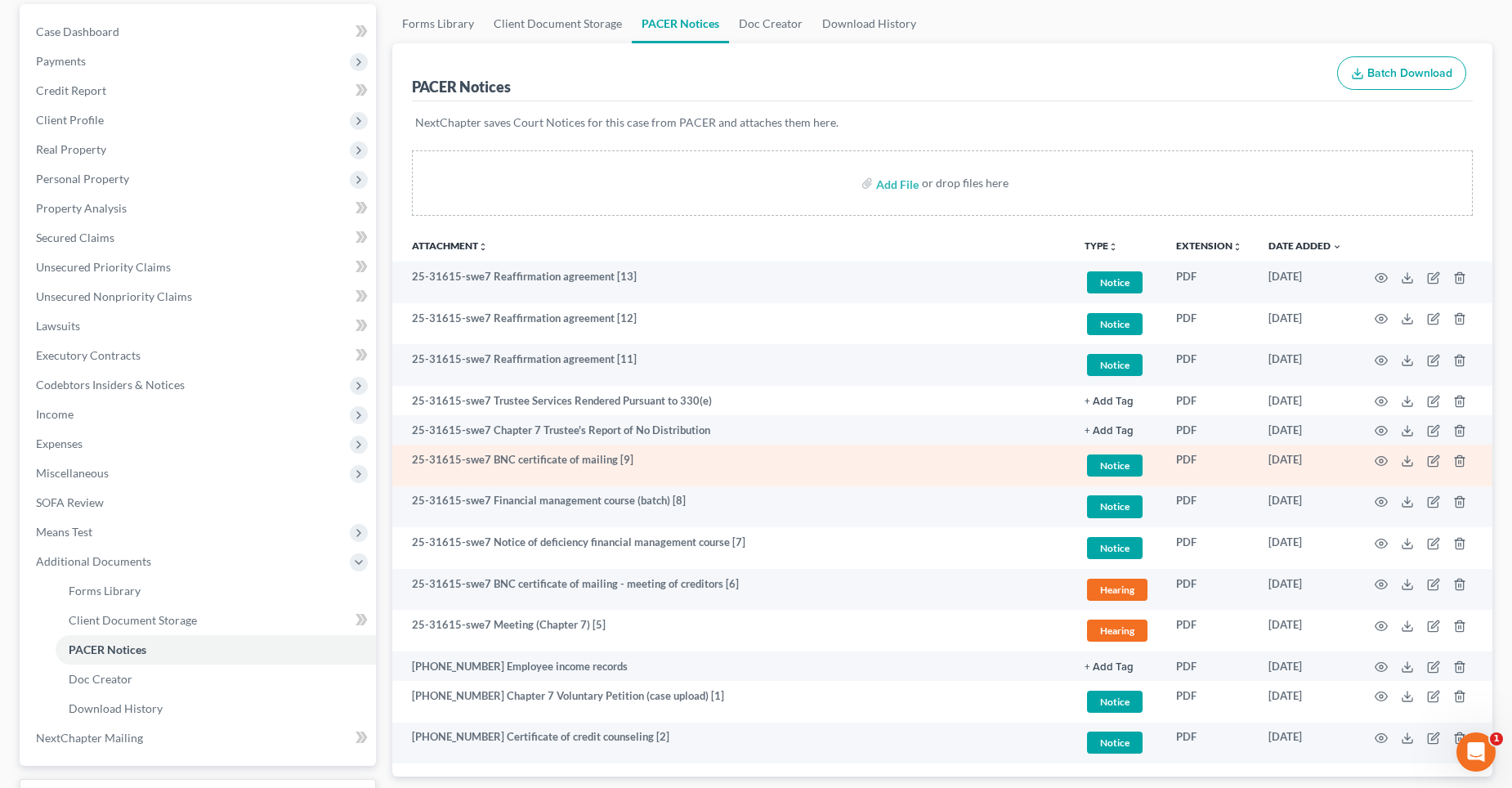
scroll to position [164, 0]
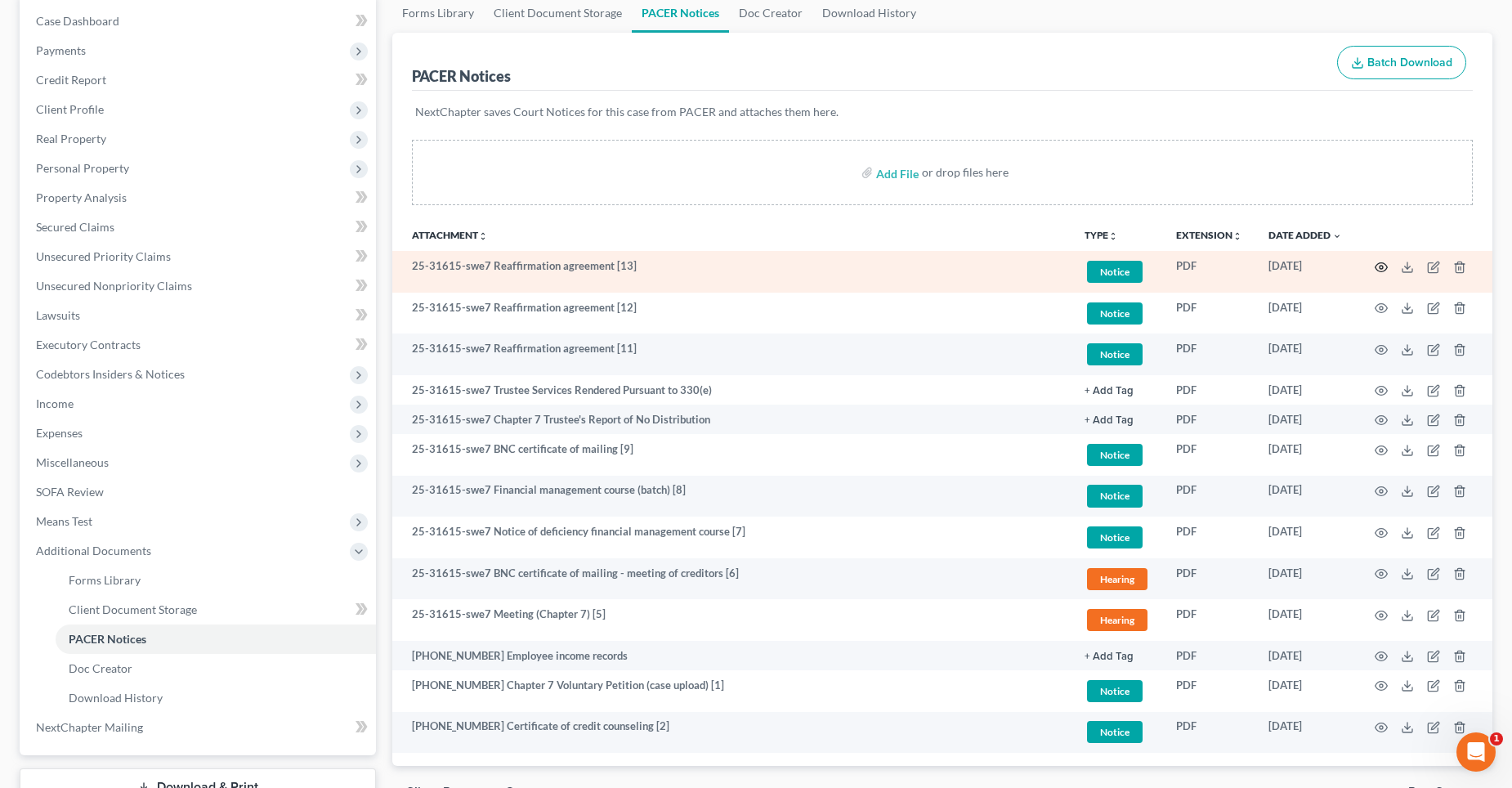
click at [1382, 266] on circle "button" at bounding box center [1381, 268] width 3 height 3
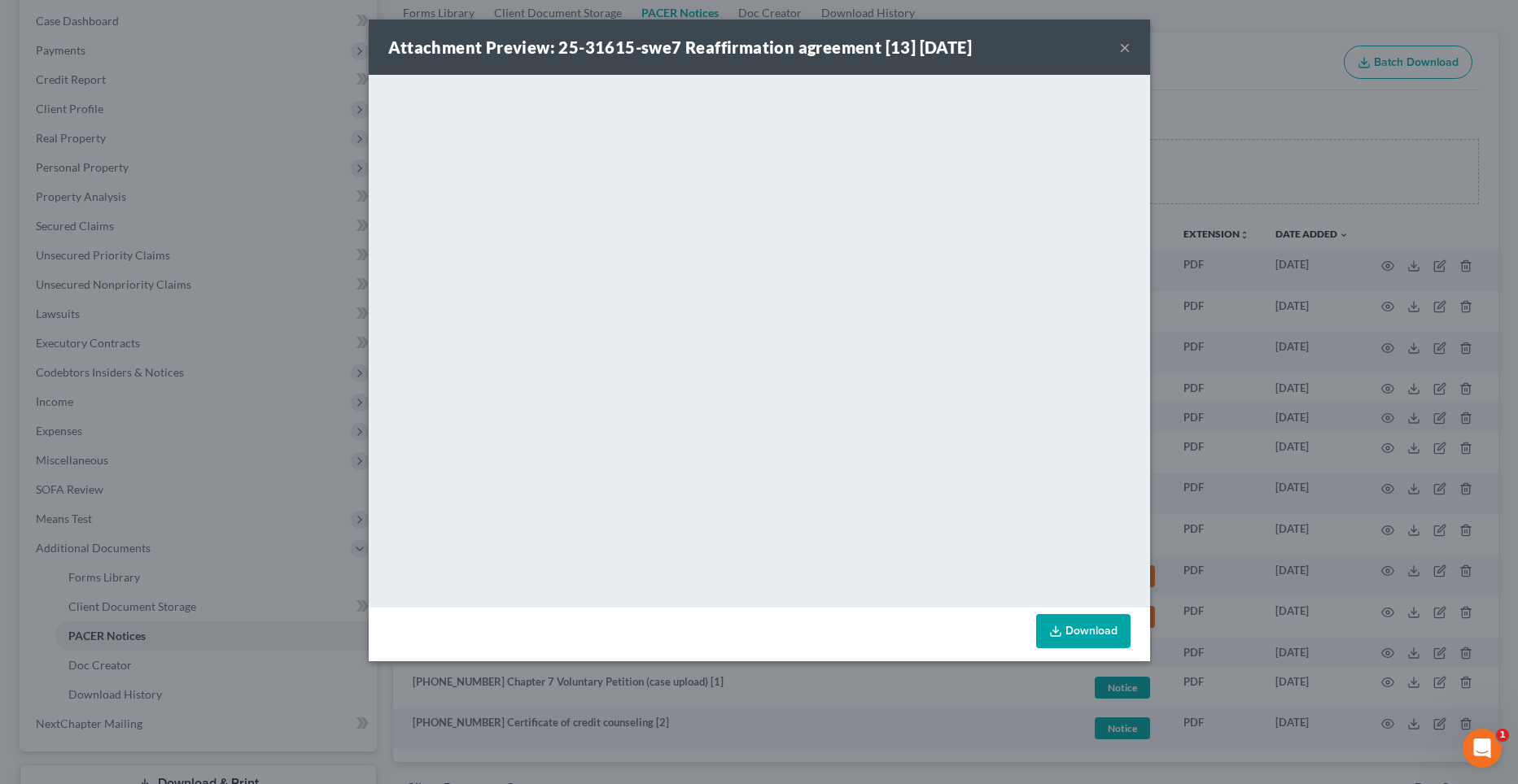
click at [1127, 47] on button "×" at bounding box center [1125, 47] width 12 height 19
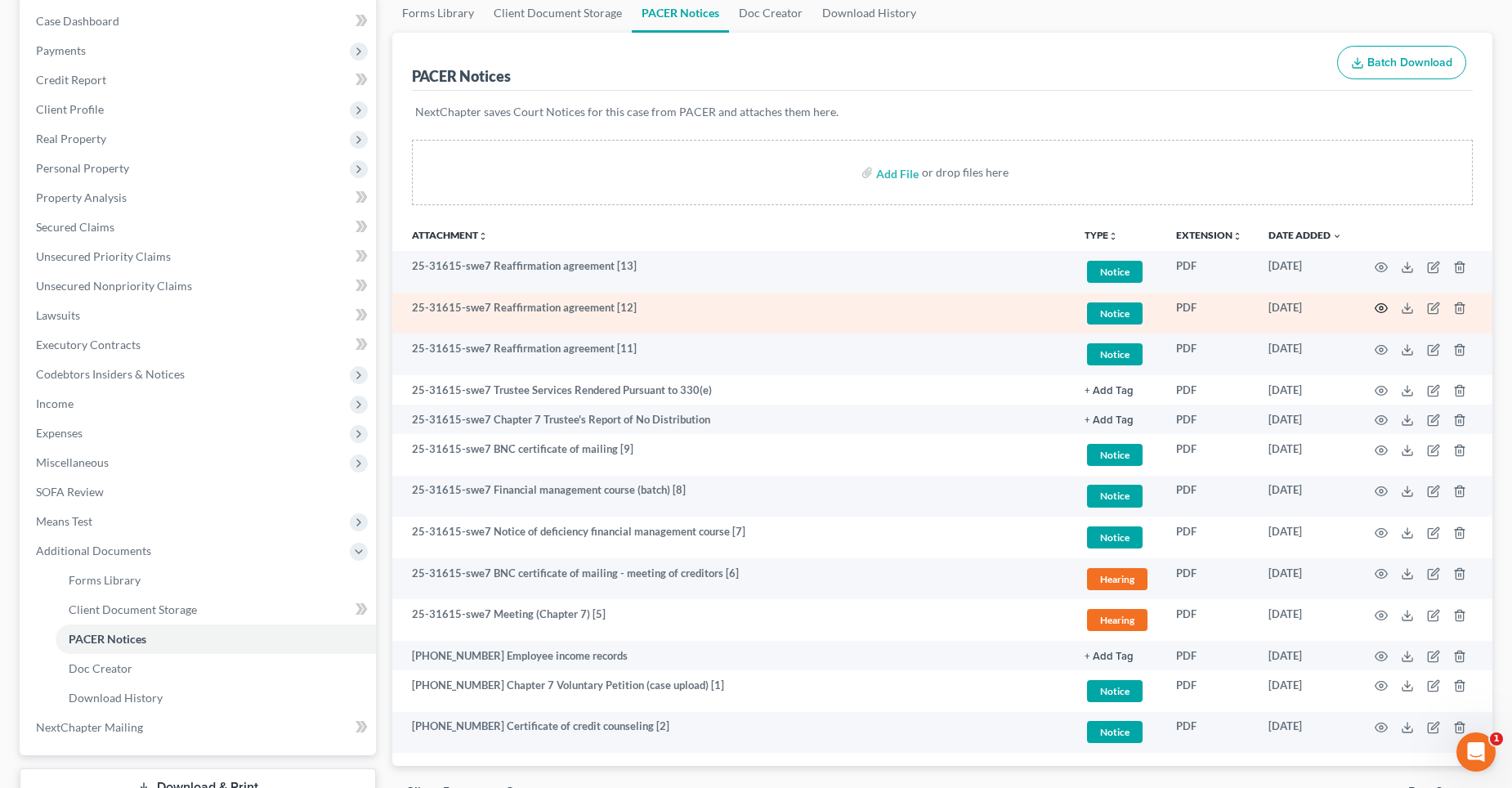
click at [1383, 307] on circle "button" at bounding box center [1381, 308] width 3 height 3
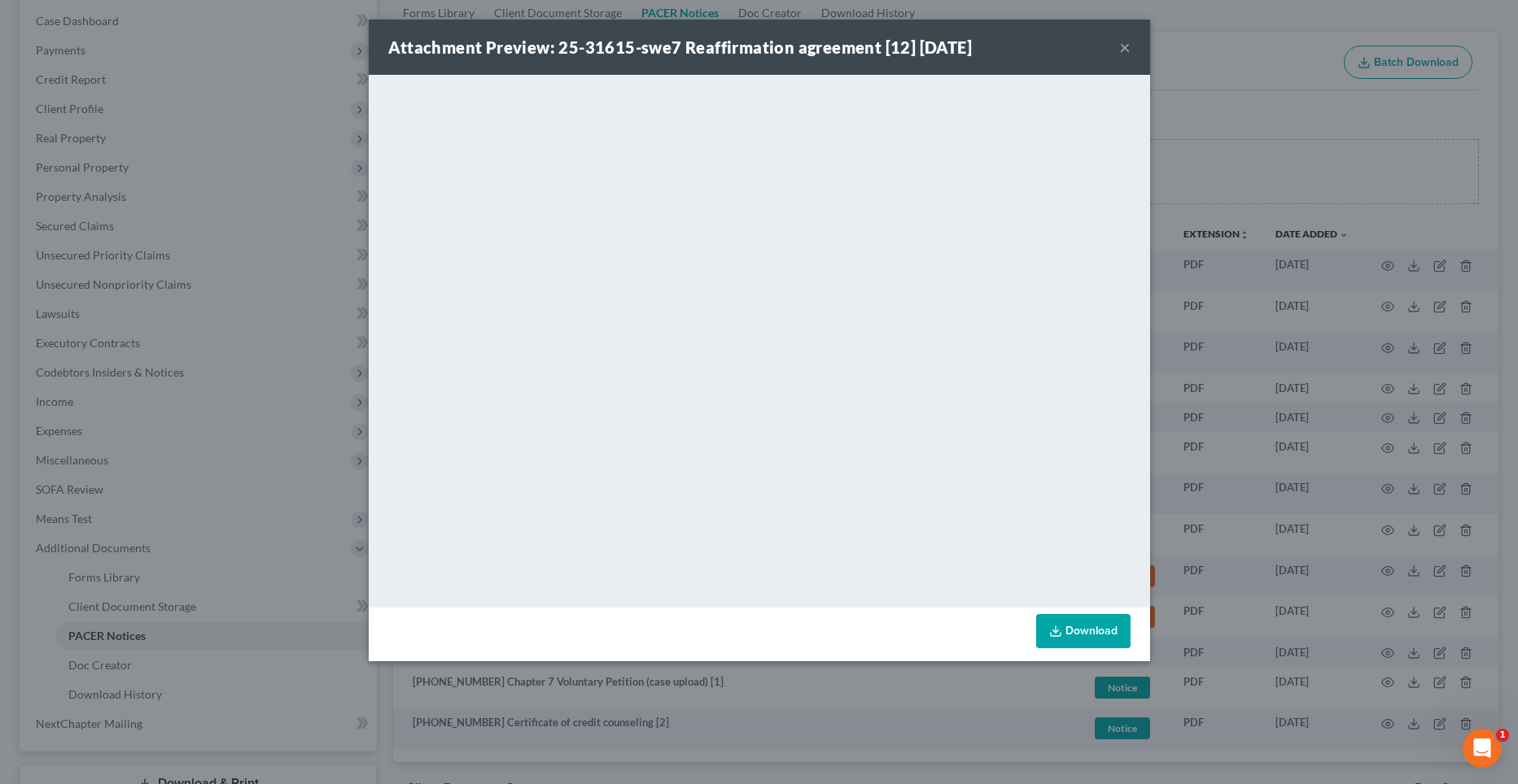
click at [1125, 47] on button "×" at bounding box center [1125, 47] width 12 height 19
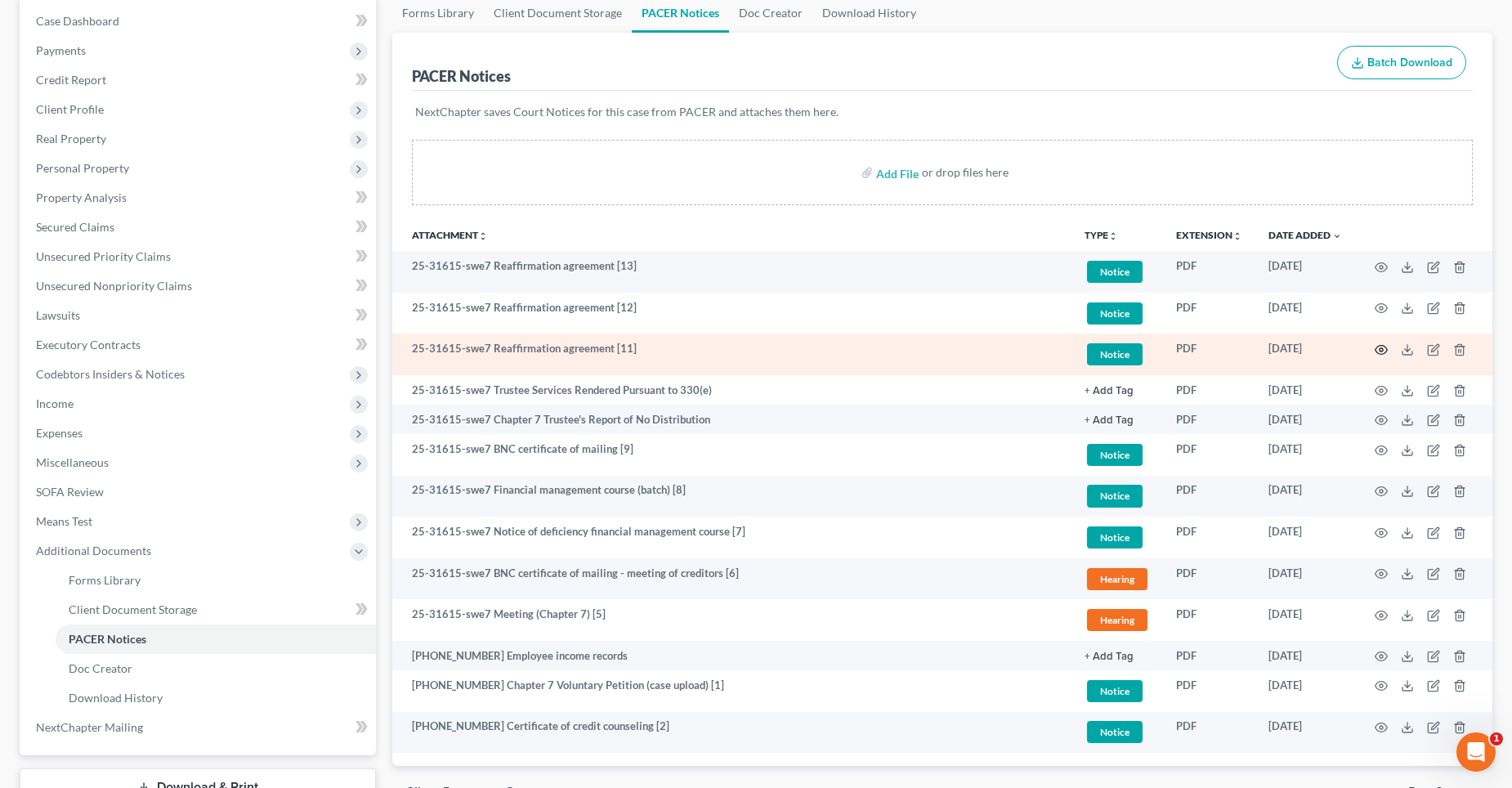
click at [1382, 351] on circle "button" at bounding box center [1381, 350] width 3 height 3
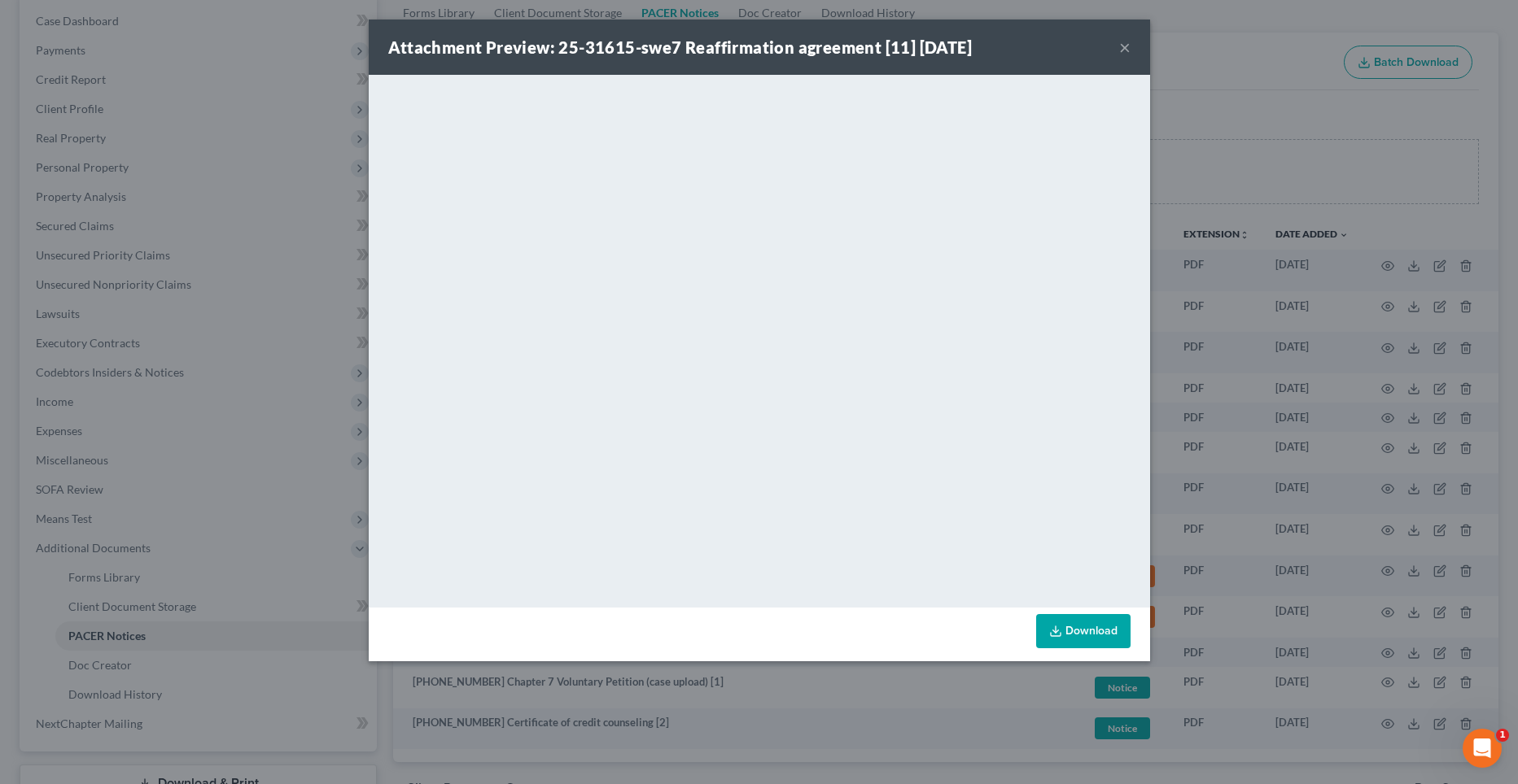
click at [1123, 49] on button "×" at bounding box center [1125, 47] width 12 height 19
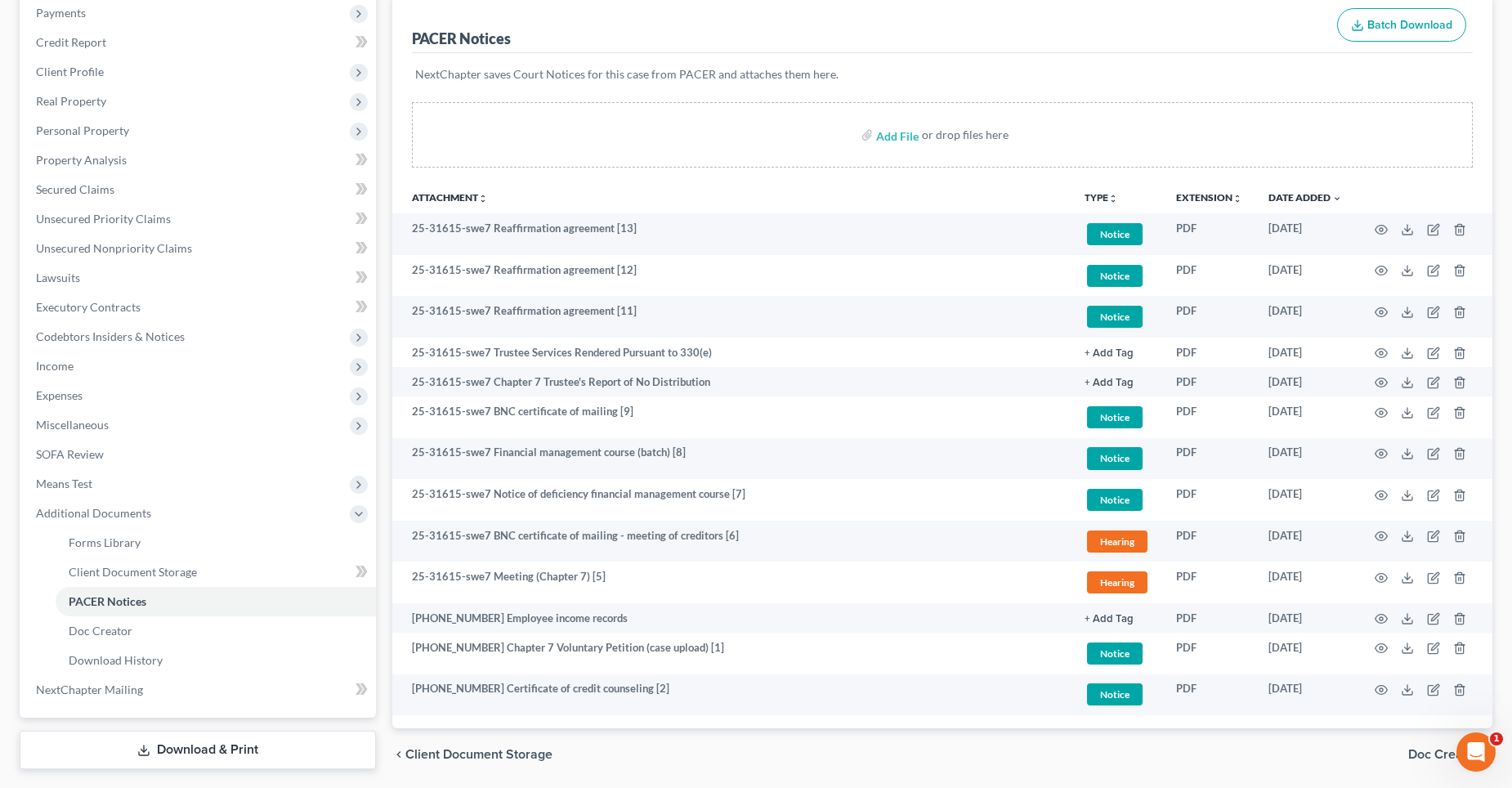
scroll to position [245, 0]
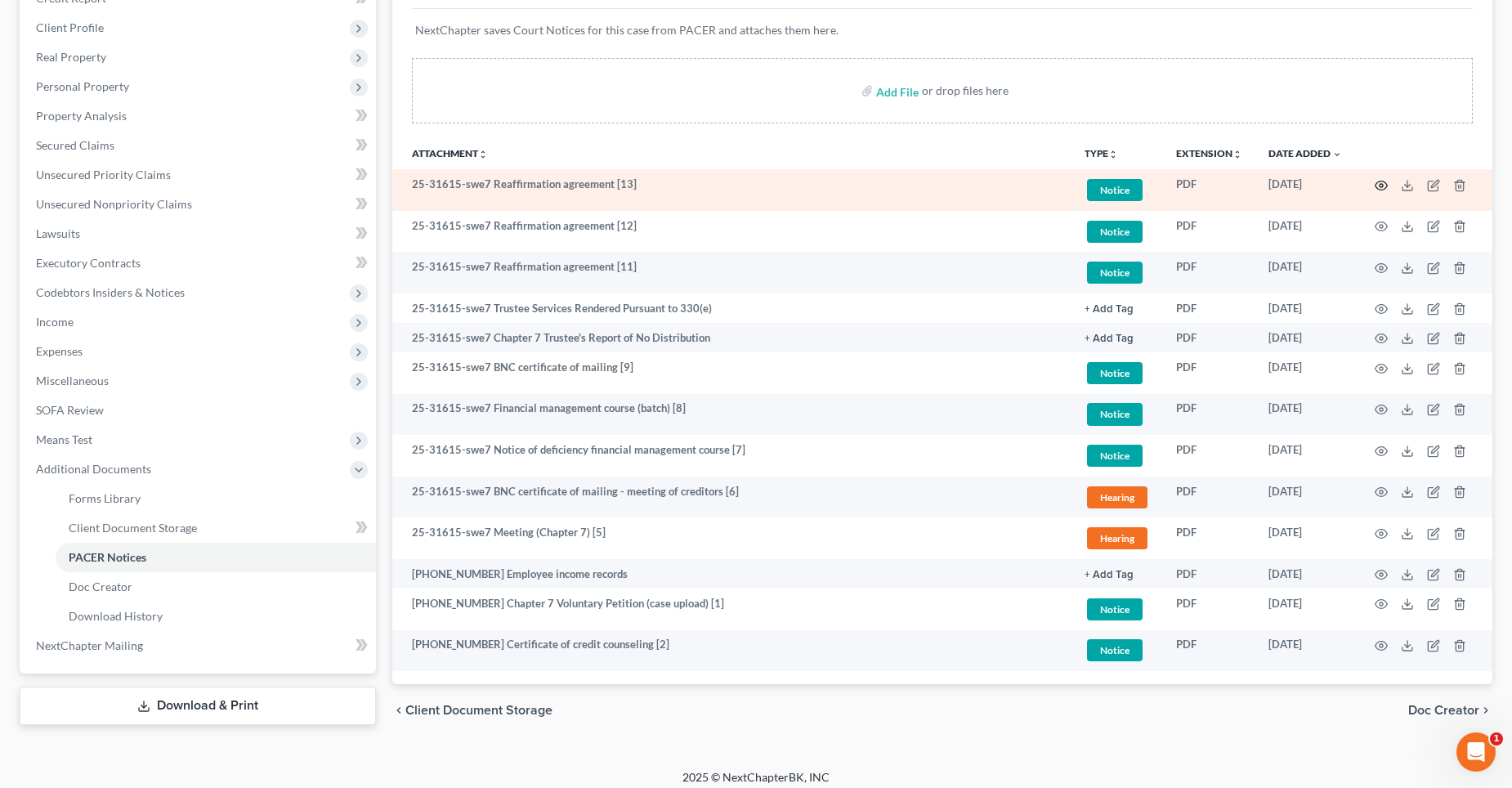
click at [1382, 185] on icon "button" at bounding box center [1380, 185] width 13 height 13
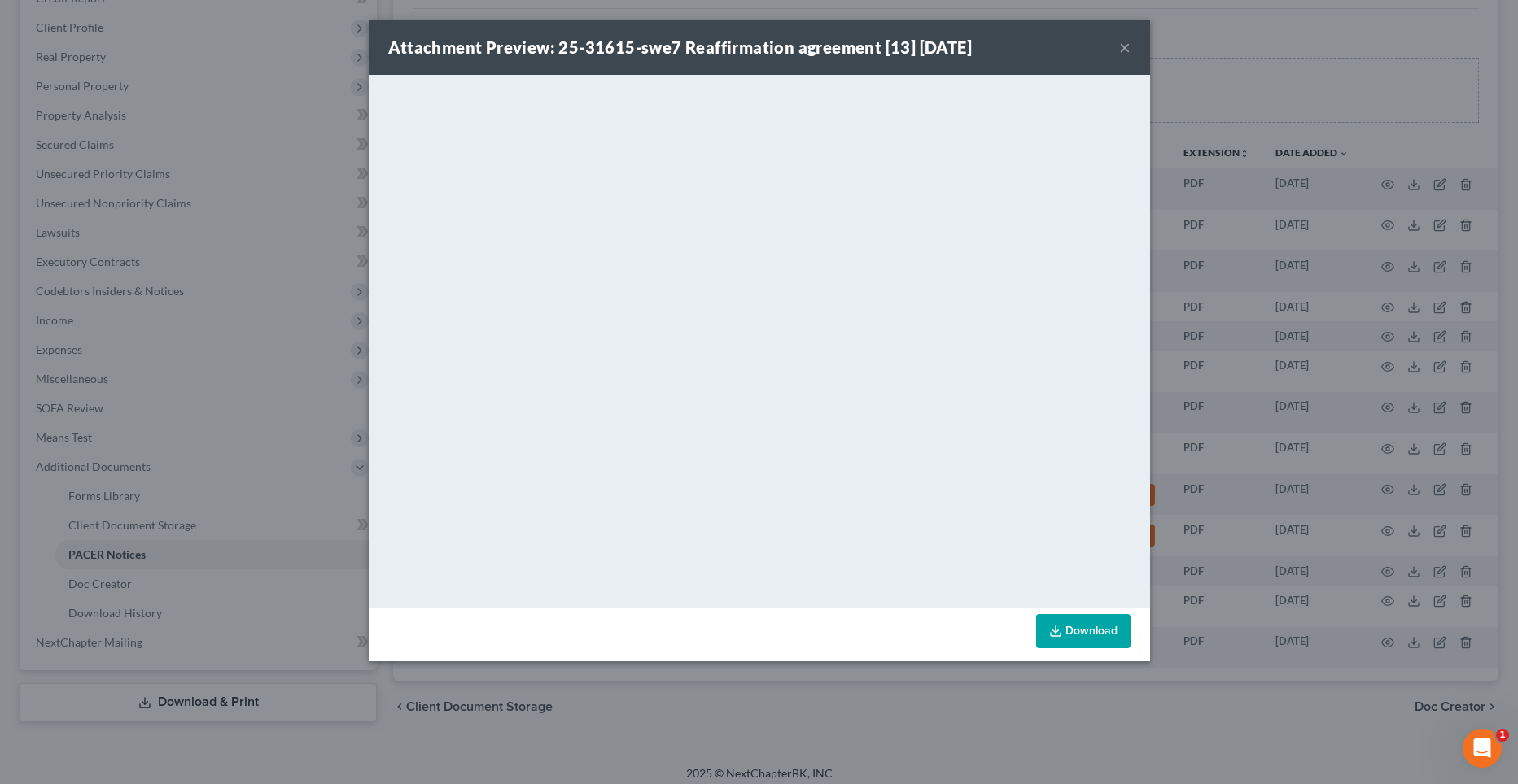
click at [1123, 47] on button "×" at bounding box center [1125, 47] width 12 height 19
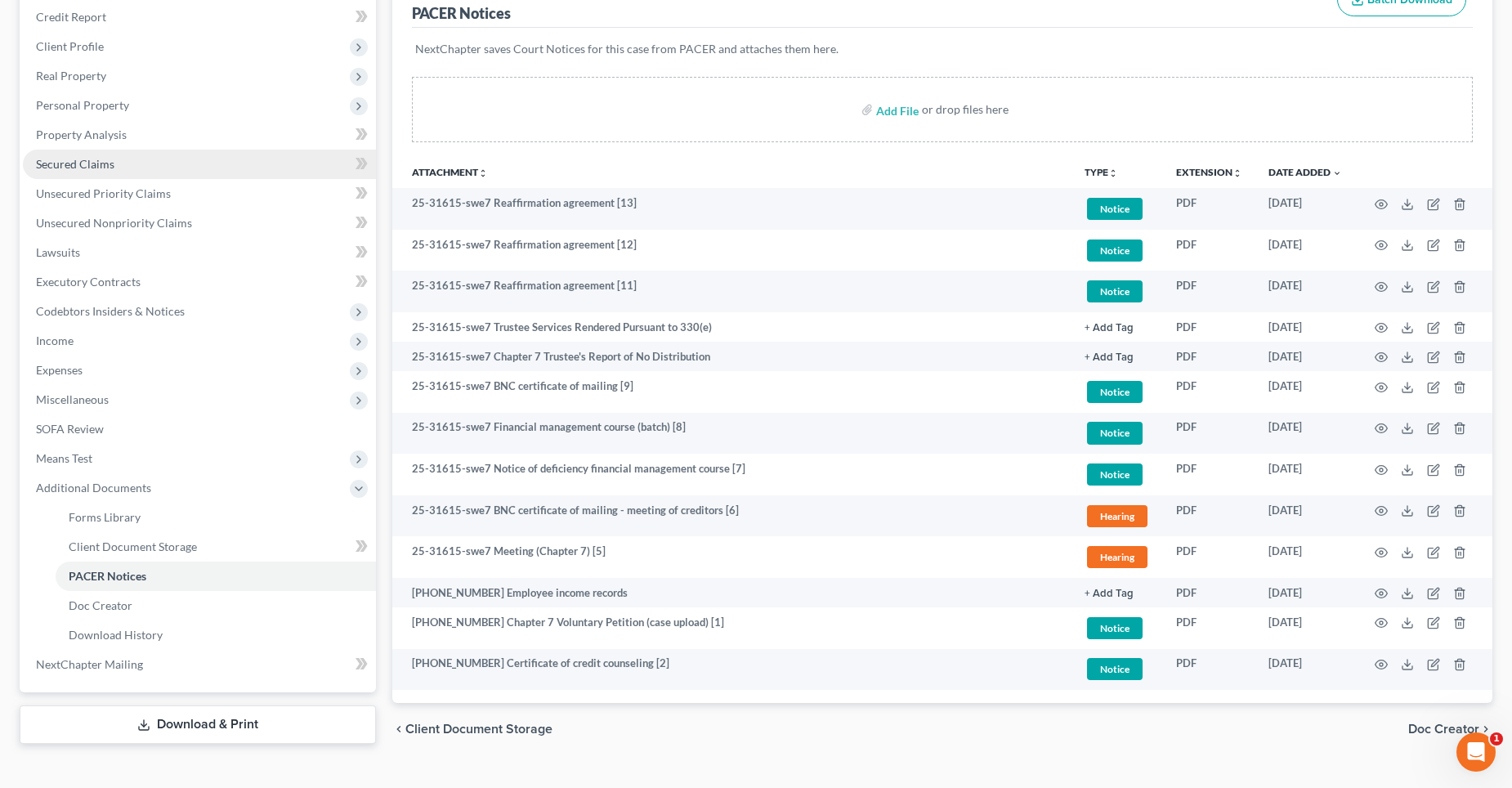
scroll to position [0, 0]
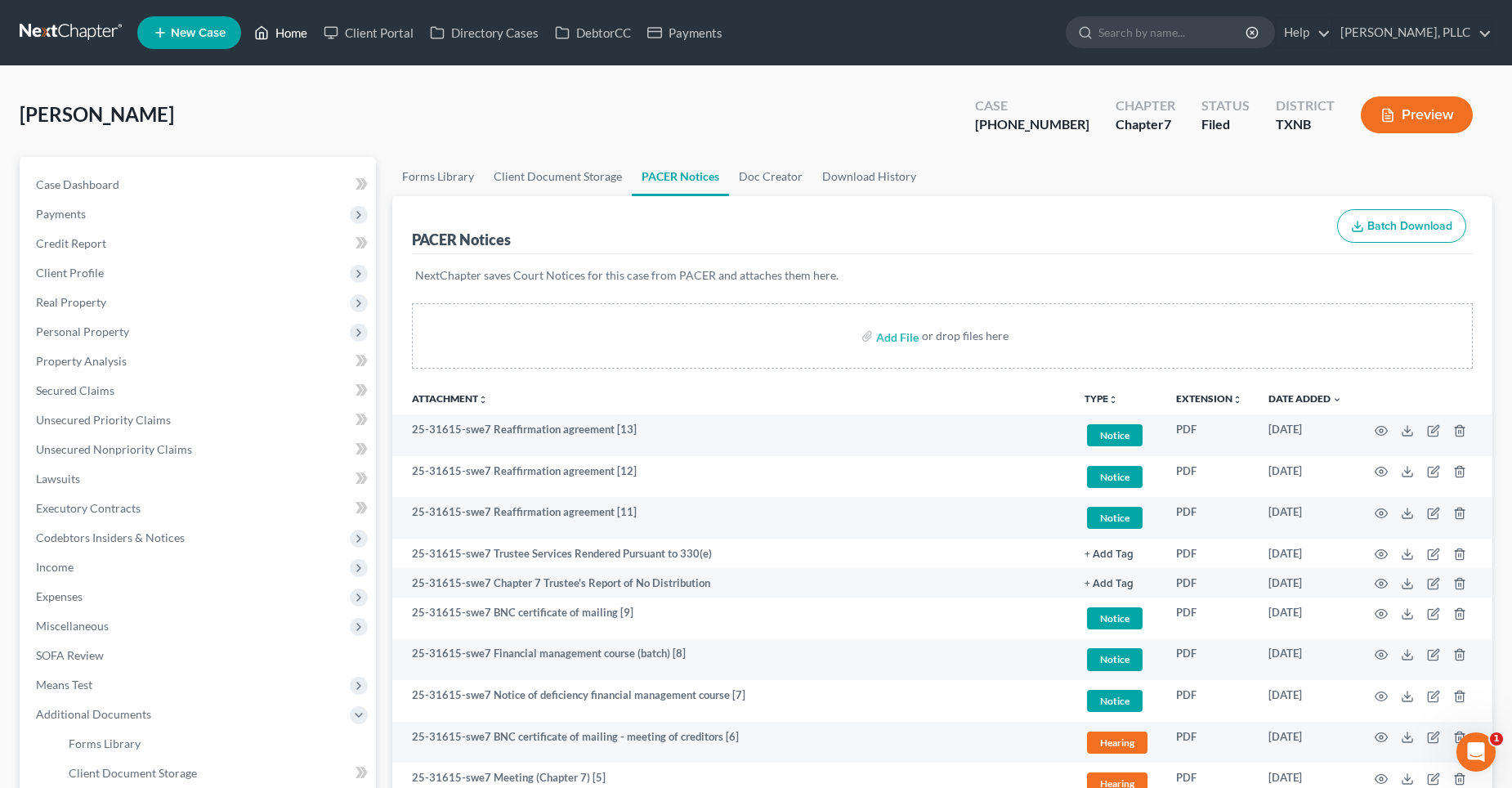
click at [278, 36] on link "Home" at bounding box center [280, 32] width 69 height 30
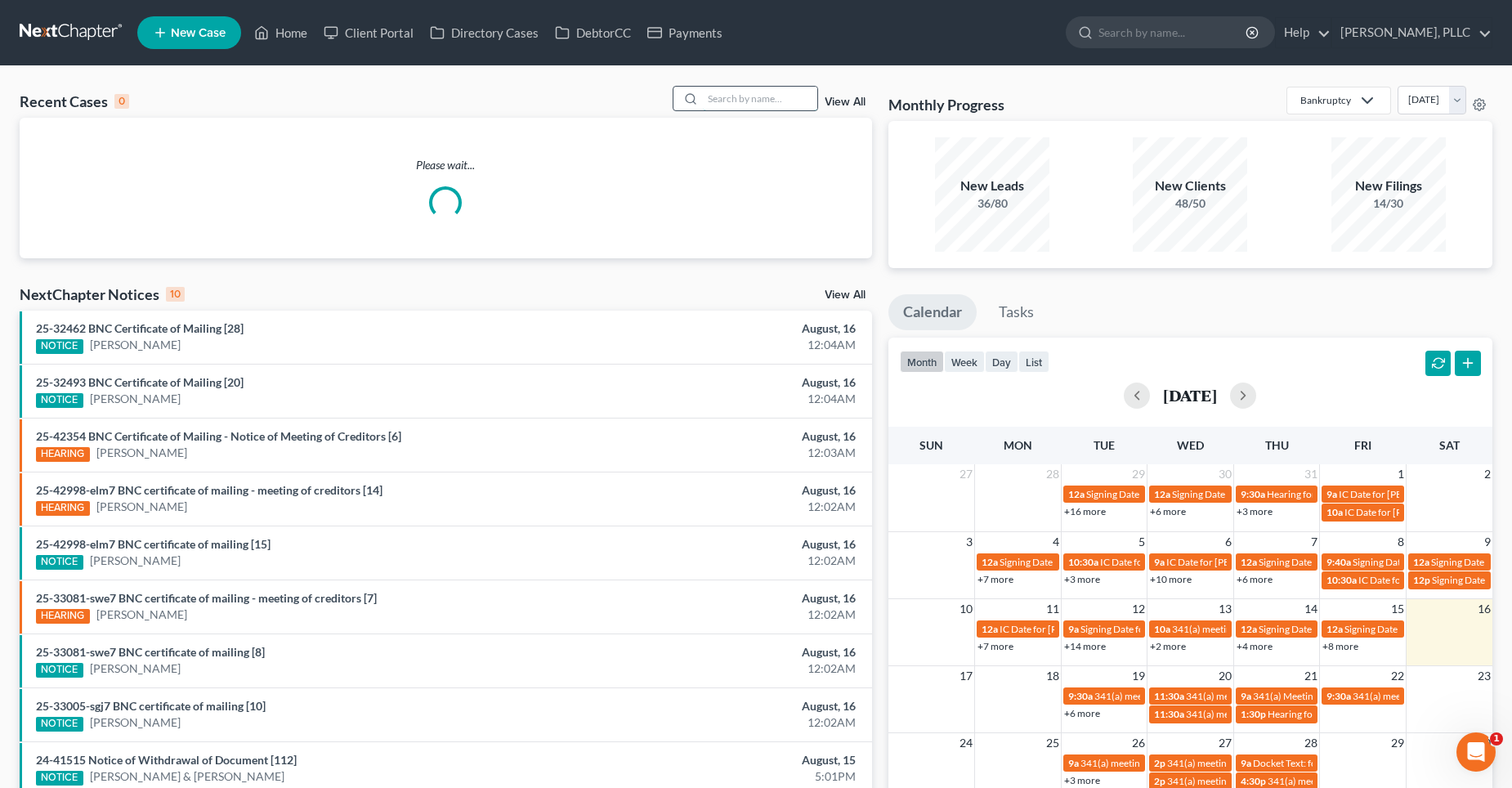
drag, startPoint x: 729, startPoint y: 103, endPoint x: 752, endPoint y: 91, distance: 25.9
click at [731, 102] on input "search" at bounding box center [761, 99] width 115 height 24
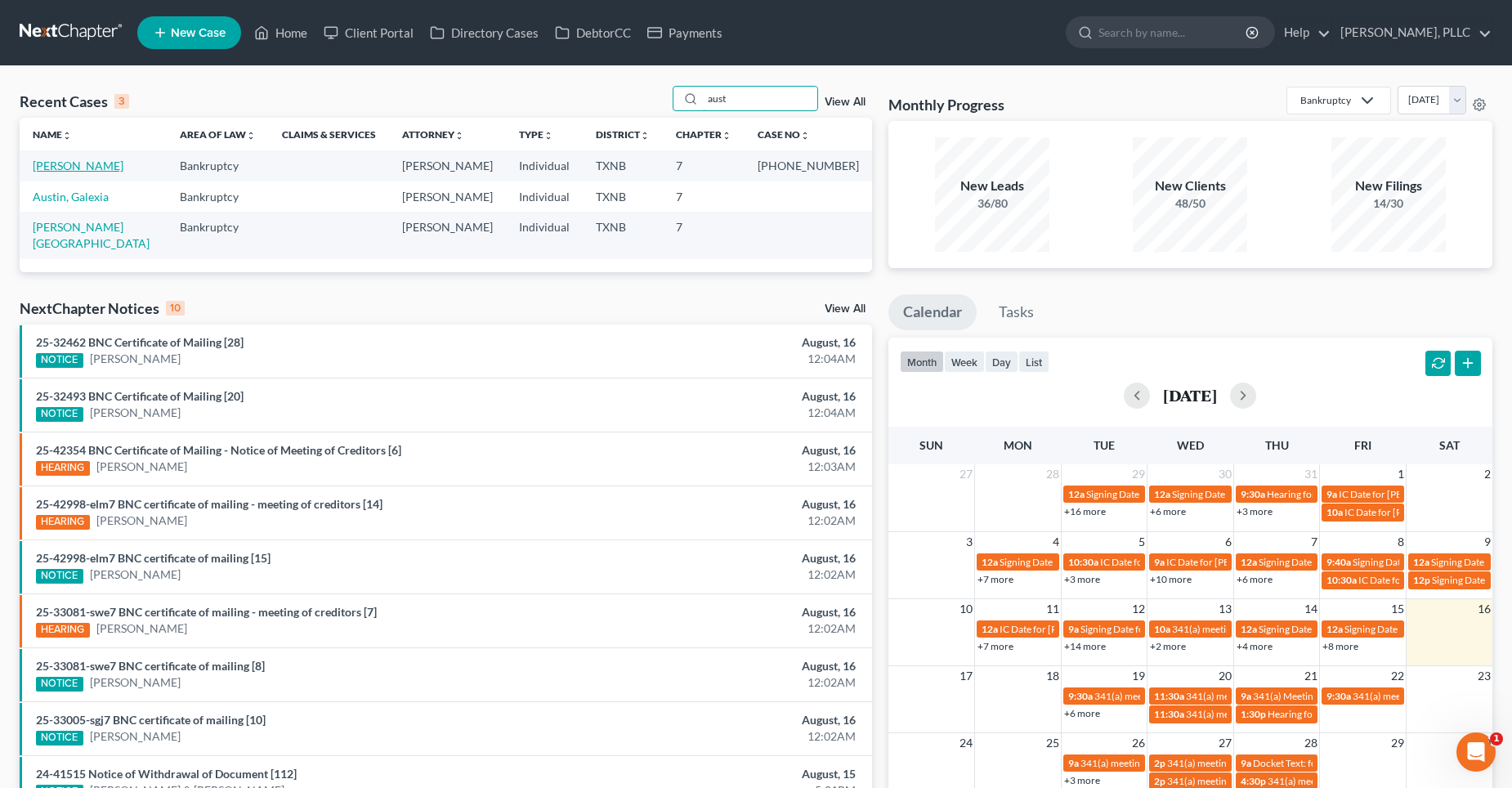
type input "aust"
click at [87, 162] on link "[PERSON_NAME]" at bounding box center [78, 166] width 90 height 14
select select "4"
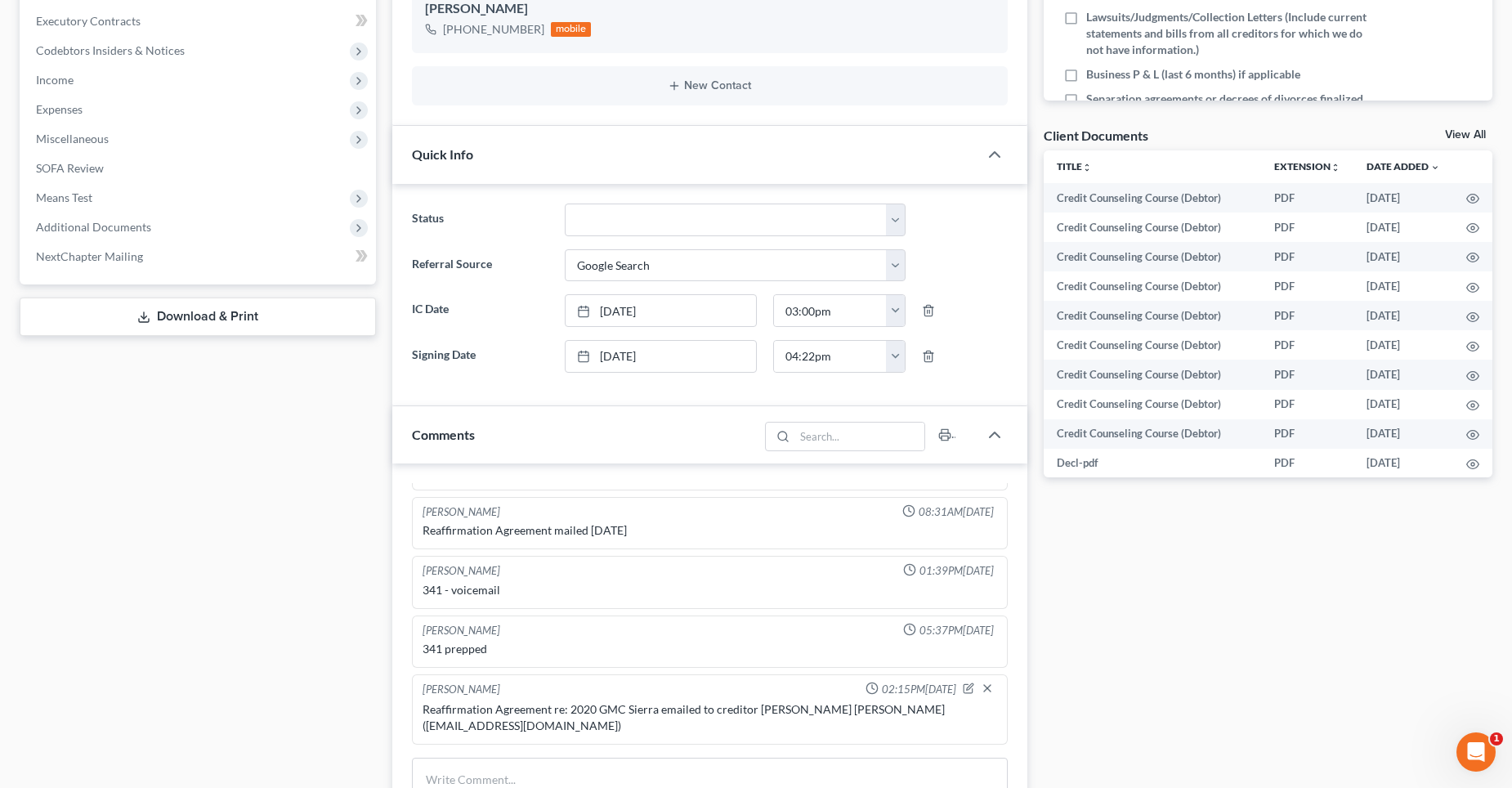
scroll to position [491, 0]
click at [87, 229] on span "Additional Documents" at bounding box center [94, 224] width 116 height 14
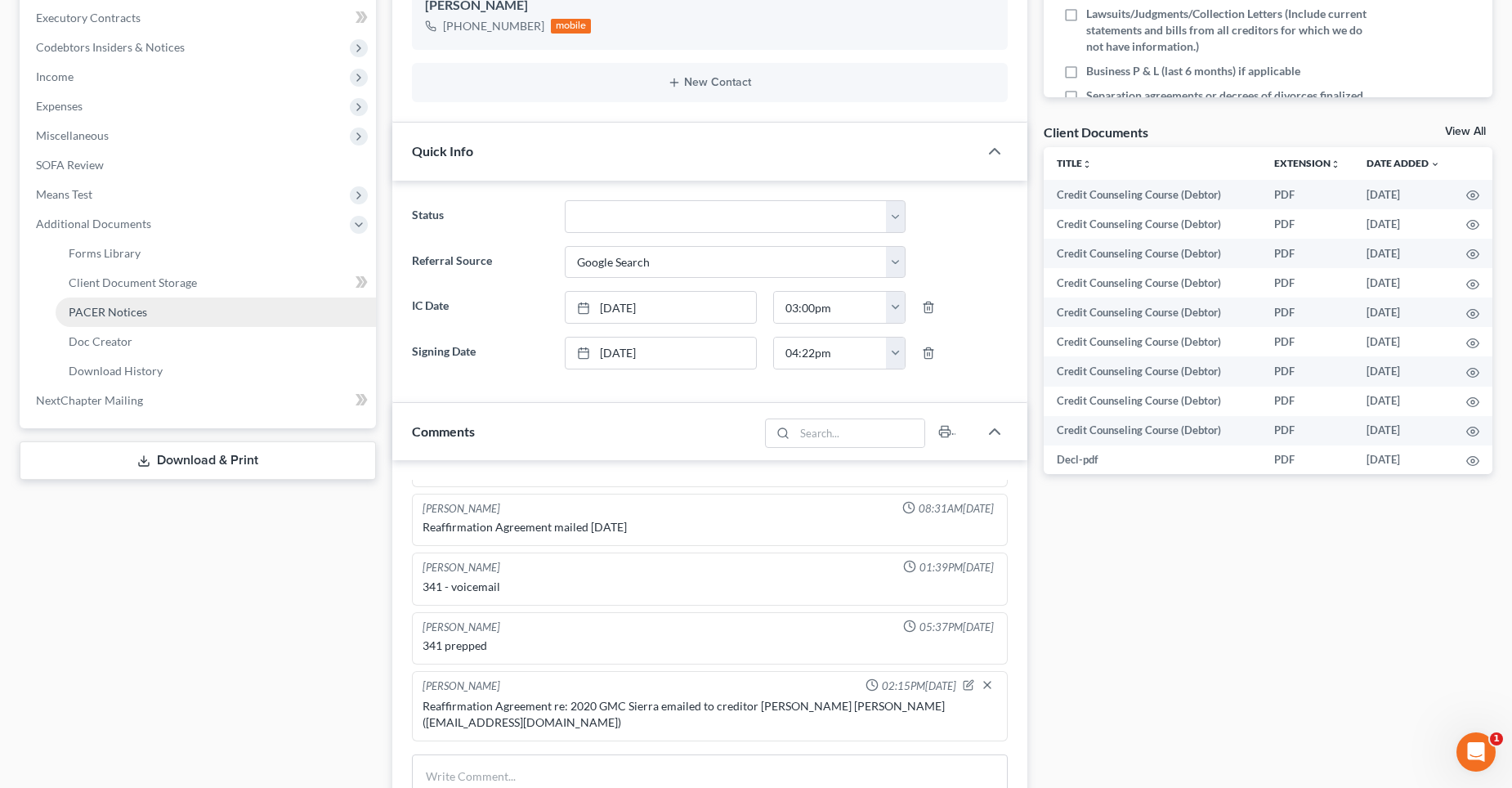
click at [105, 313] on span "PACER Notices" at bounding box center [107, 312] width 79 height 14
